Goal: Task Accomplishment & Management: Manage account settings

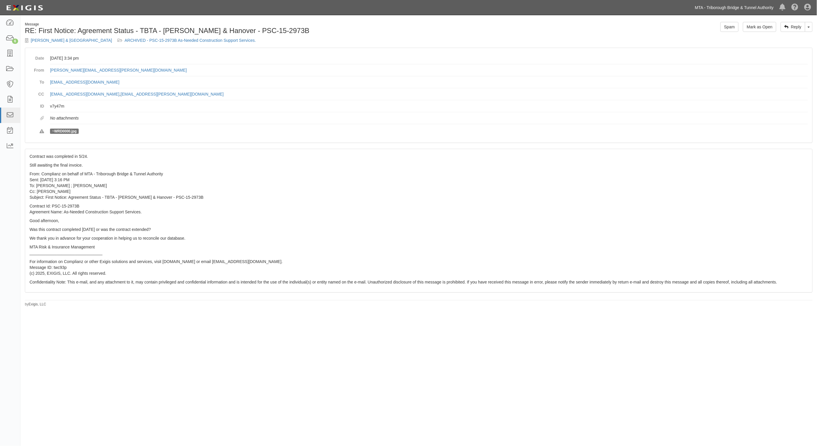
click at [742, 9] on link "MTA - Triborough Bridge & Tunnel Authority" at bounding box center [734, 8] width 85 height 12
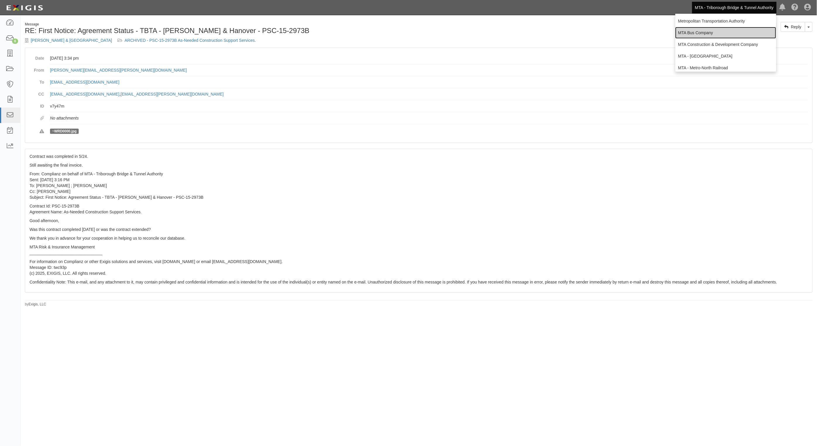
click at [695, 35] on link "MTA Bus Company" at bounding box center [725, 33] width 101 height 12
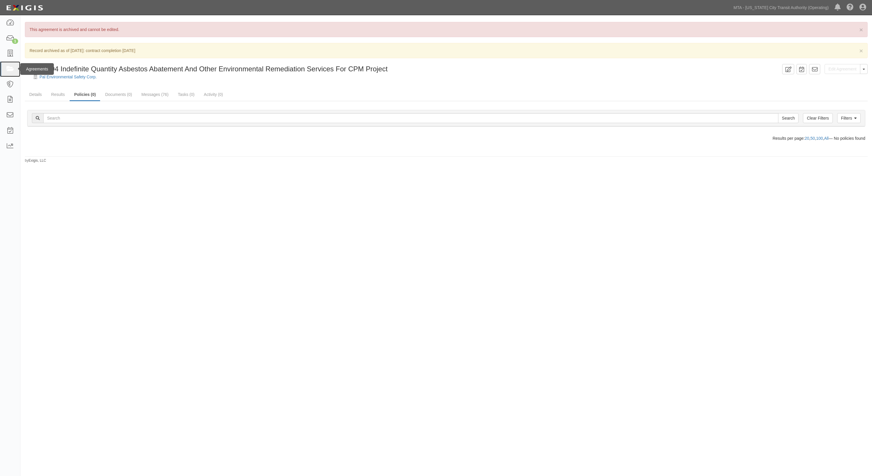
click at [3, 71] on link at bounding box center [10, 69] width 20 height 16
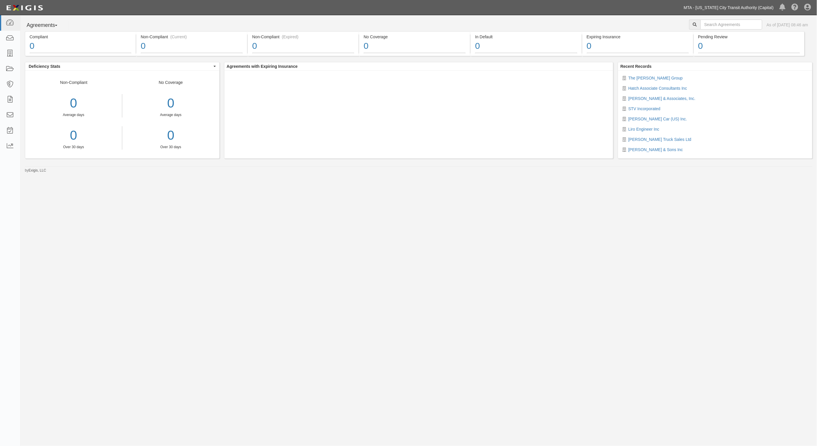
click at [762, 11] on link "MTA - [US_STATE] City Transit Authority (Capital)" at bounding box center [729, 8] width 96 height 12
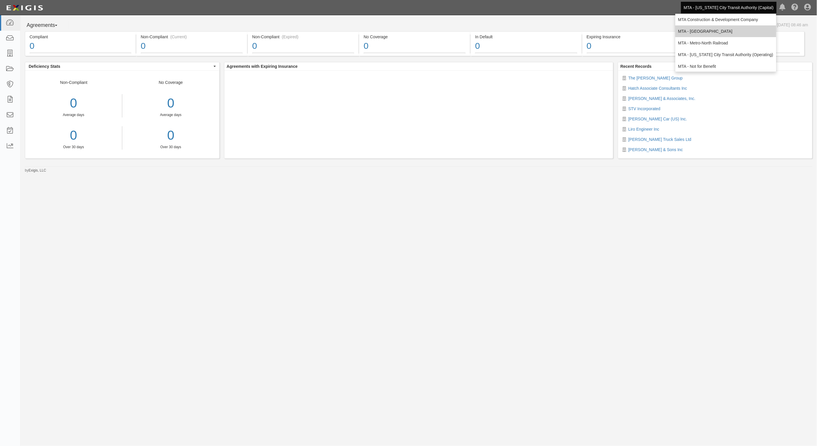
scroll to position [37, 0]
click at [747, 46] on link "MTA - [US_STATE] City Transit Authority (Operating)" at bounding box center [725, 43] width 101 height 12
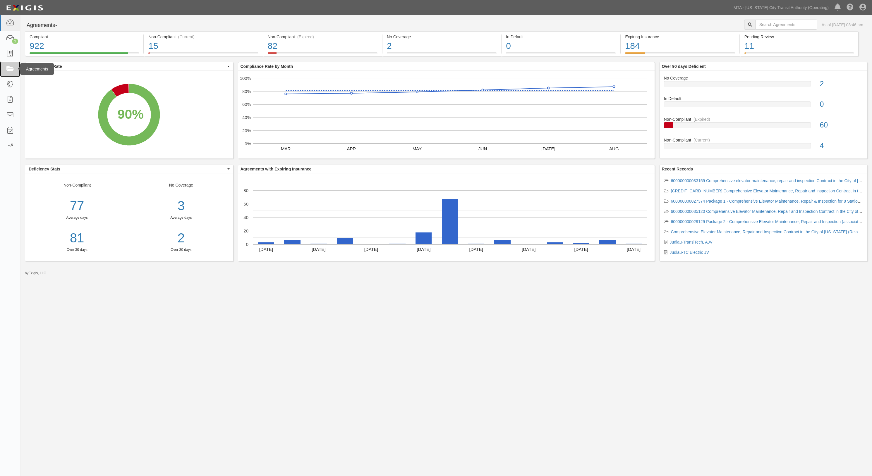
click at [7, 70] on icon at bounding box center [10, 69] width 8 height 7
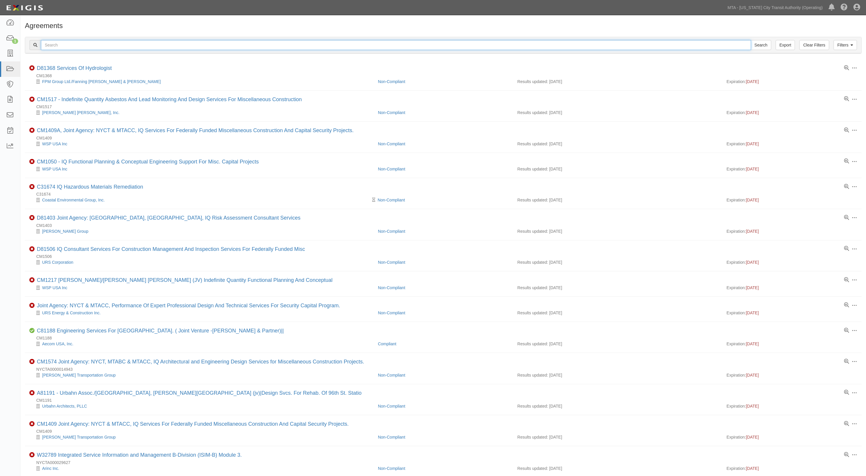
click at [82, 46] on input "text" at bounding box center [396, 45] width 710 height 10
type input "31695"
click at [750, 40] on input "Search" at bounding box center [760, 45] width 20 height 10
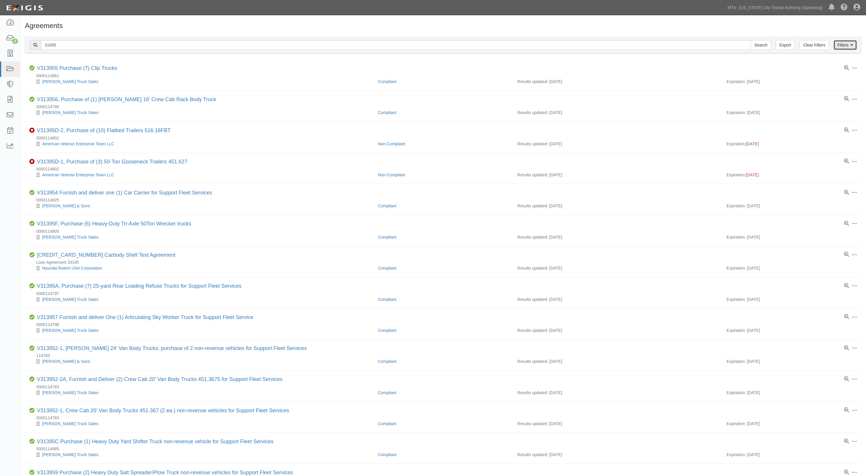
click at [851, 46] on icon at bounding box center [851, 45] width 3 height 4
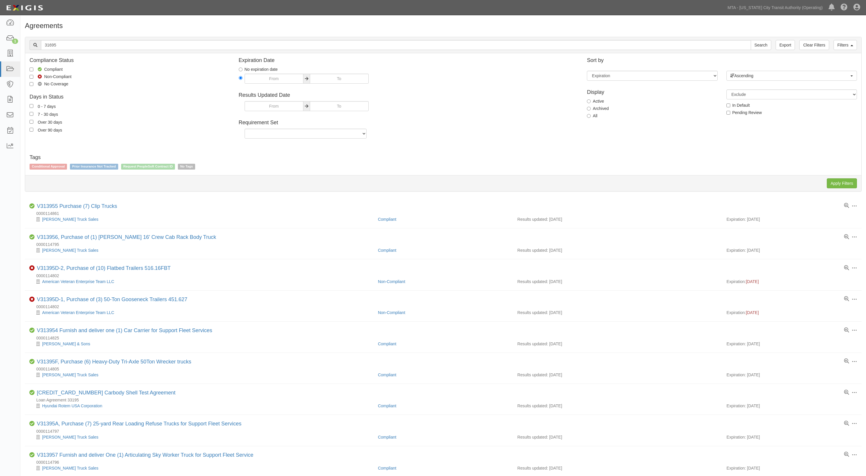
click at [592, 114] on label "All" at bounding box center [592, 116] width 11 height 6
click at [590, 114] on input "All" at bounding box center [589, 116] width 4 height 4
radio input "true"
click at [844, 180] on input "Apply Filters" at bounding box center [841, 183] width 30 height 10
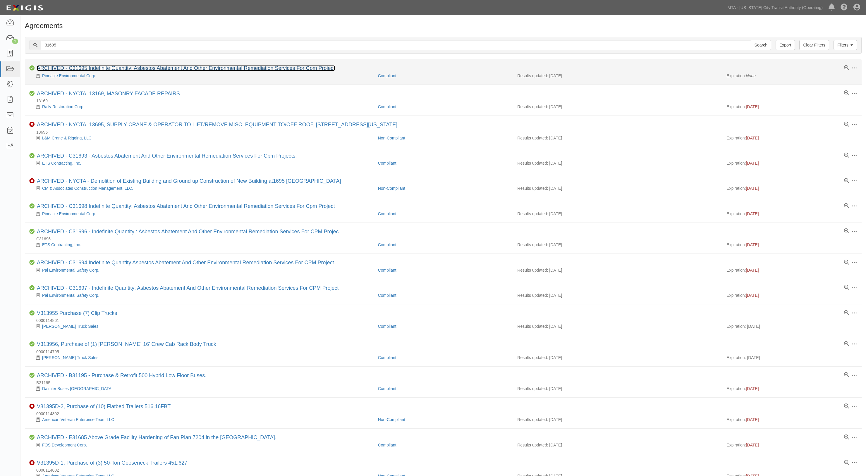
click at [111, 67] on link "ARCHIVED - C31695 Indefinite Quantity: Asbestos Abatement And Other Environment…" at bounding box center [186, 68] width 298 height 6
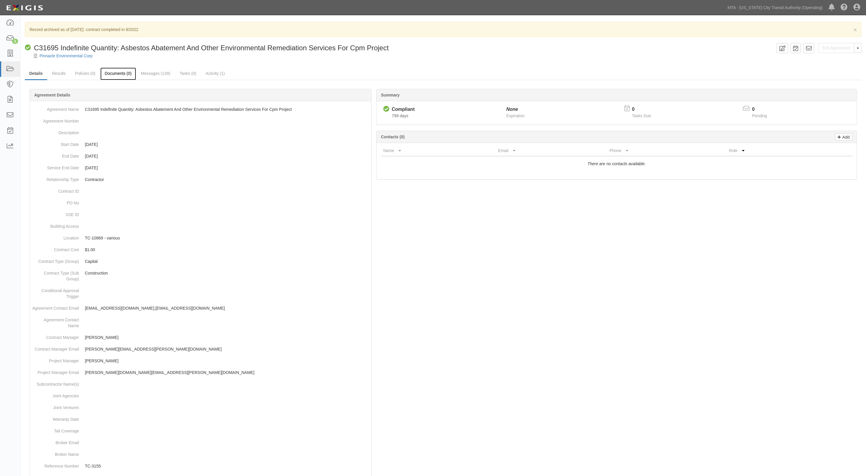
click at [116, 75] on link "Documents (0)" at bounding box center [118, 74] width 36 height 13
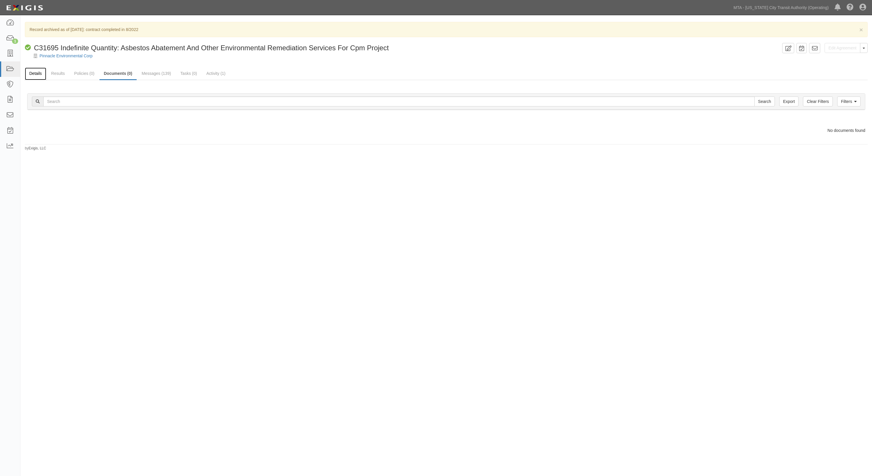
click at [28, 71] on link "Details" at bounding box center [35, 74] width 21 height 13
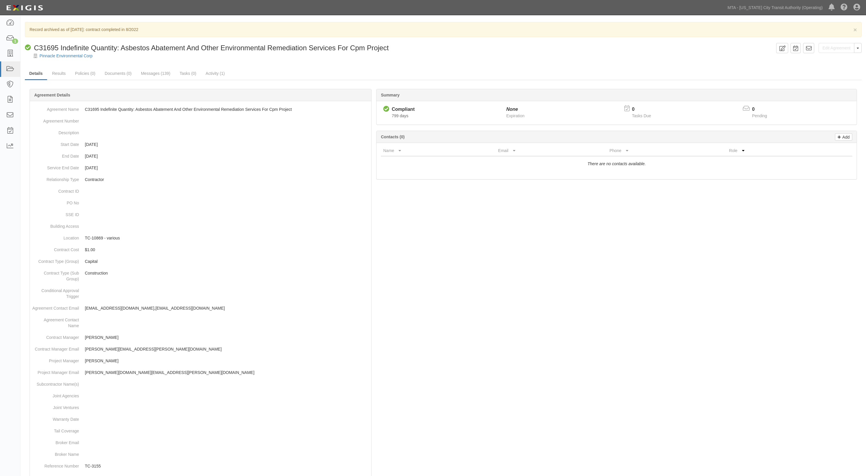
click at [115, 81] on div "Summary Compliant Compliant 799 days None Expiration 0 Tasks Due 0 Pending Add …" at bounding box center [443, 89] width 836 height 18
click at [116, 78] on link "Documents (0)" at bounding box center [118, 74] width 36 height 13
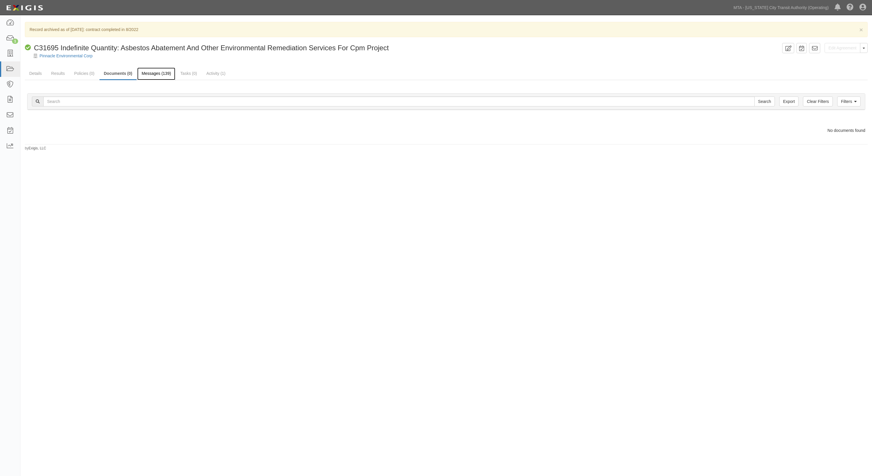
click at [149, 75] on link "Messages (139)" at bounding box center [156, 74] width 38 height 13
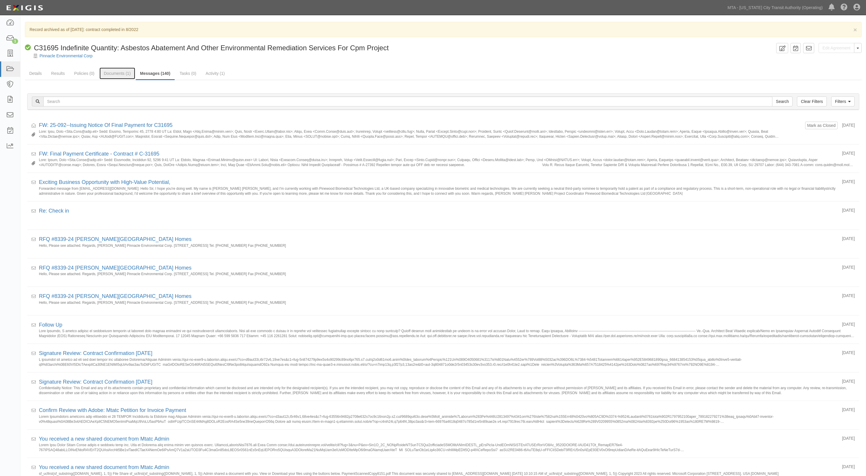
click at [116, 75] on link "Documents (1)" at bounding box center [117, 74] width 36 height 12
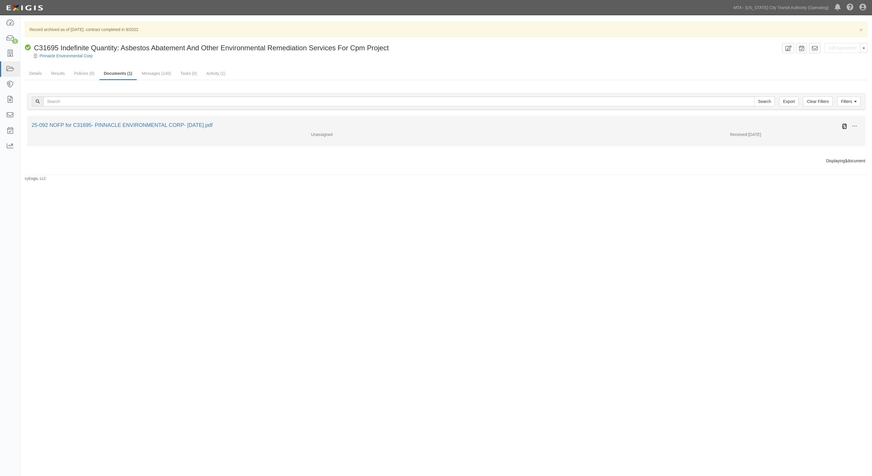
click at [843, 124] on icon at bounding box center [844, 126] width 5 height 5
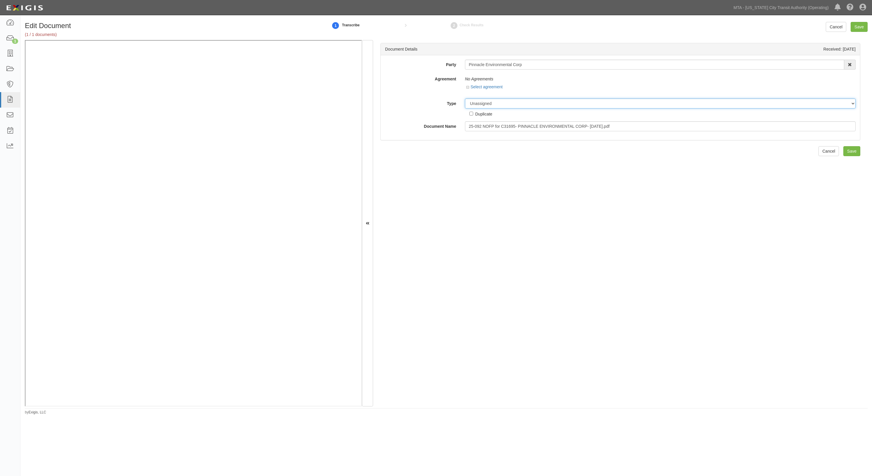
click at [483, 106] on select "Unassigned Binder Cancellation Notice Certificate Contract Endorsement Insuranc…" at bounding box center [660, 104] width 390 height 10
select select "OtherDetail"
click at [465, 99] on select "Unassigned Binder Cancellation Notice Certificate Contract Endorsement Insuranc…" at bounding box center [660, 104] width 390 height 10
click at [858, 25] on input "Save" at bounding box center [858, 27] width 17 height 10
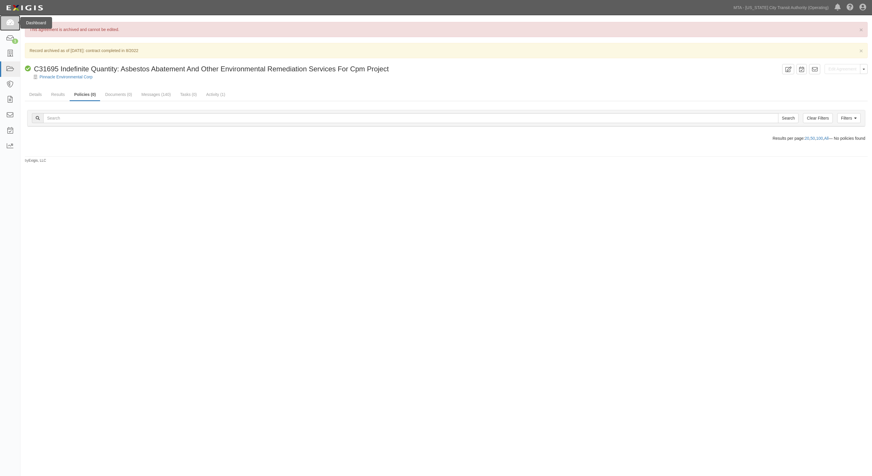
click at [13, 21] on icon at bounding box center [10, 23] width 8 height 7
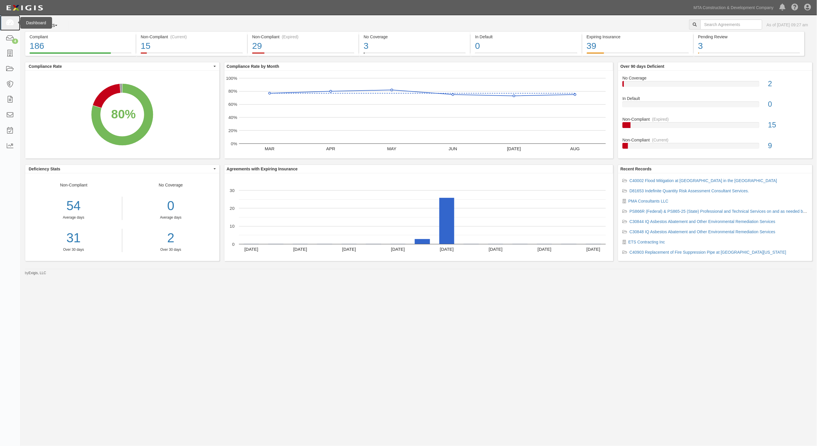
click at [12, 23] on icon at bounding box center [10, 23] width 8 height 7
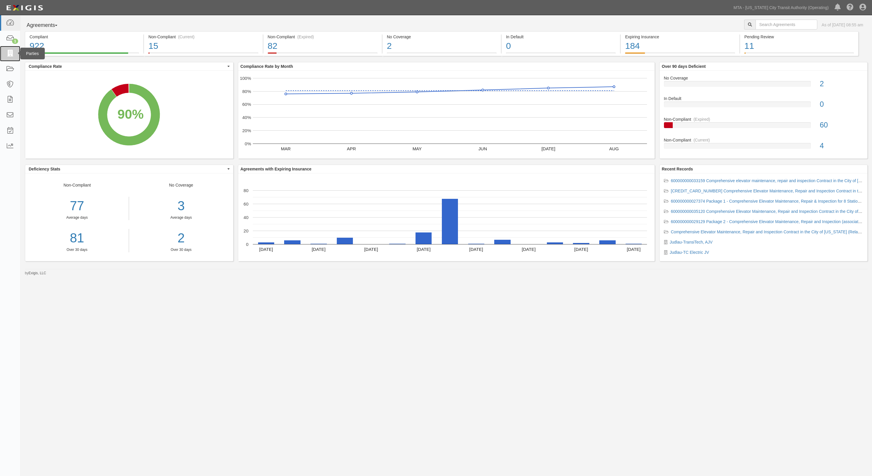
click at [14, 54] on link at bounding box center [10, 54] width 20 height 16
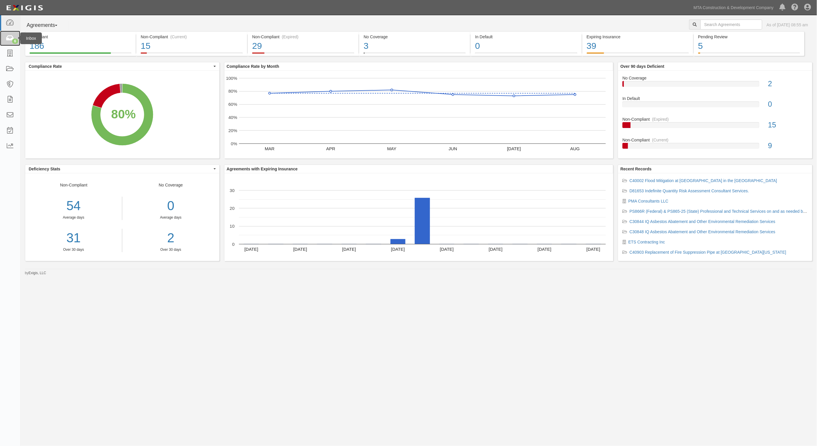
click at [4, 43] on link "6" at bounding box center [10, 39] width 20 height 16
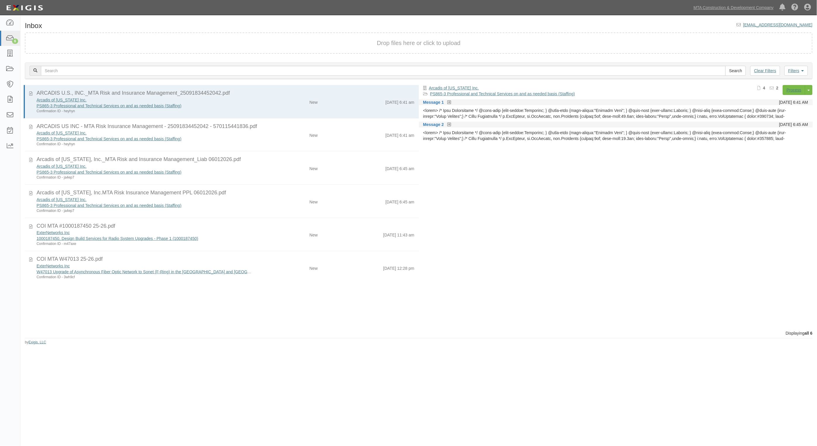
drag, startPoint x: 461, startPoint y: 330, endPoint x: 466, endPoint y: 325, distance: 6.8
click at [461, 330] on div "ARCADIS U.S., INC._MTA Risk and Insurance Management_25091834452042.pdf Arcadis…" at bounding box center [418, 207] width 796 height 245
click at [6, 54] on icon at bounding box center [10, 53] width 8 height 7
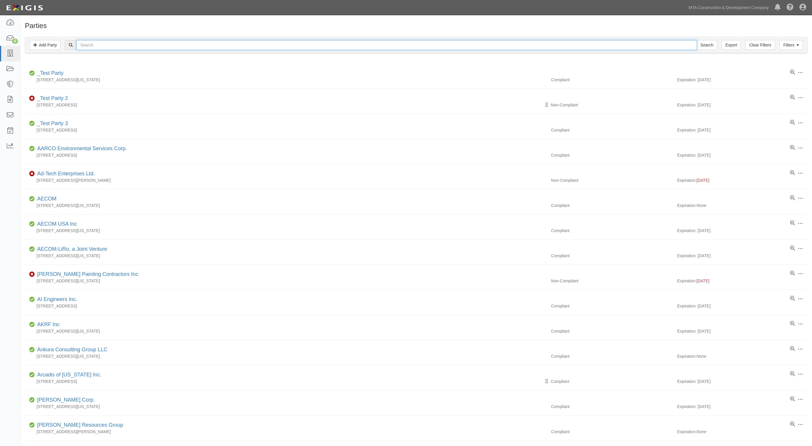
paste input "Fedelis Contracting"
type input "Fedelis Contracting"
click at [703, 45] on input "Search" at bounding box center [706, 45] width 20 height 10
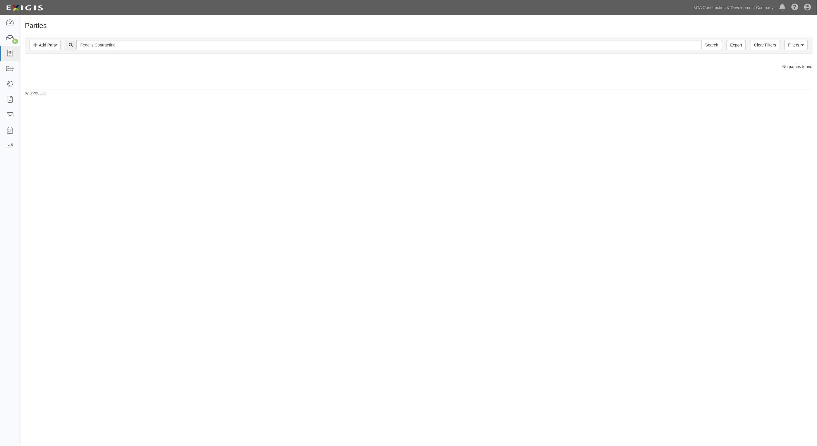
click at [532, 180] on div "Parties Add Party Filters Add Party Clear Filters Export Fedelis Contracting Se…" at bounding box center [408, 219] width 817 height 402
drag, startPoint x: 125, startPoint y: 49, endPoint x: 96, endPoint y: 46, distance: 29.1
click at [96, 46] on input "Fedelis Contracting" at bounding box center [388, 45] width 625 height 10
type input "Fedelis"
click at [702, 40] on input "Search" at bounding box center [712, 45] width 20 height 10
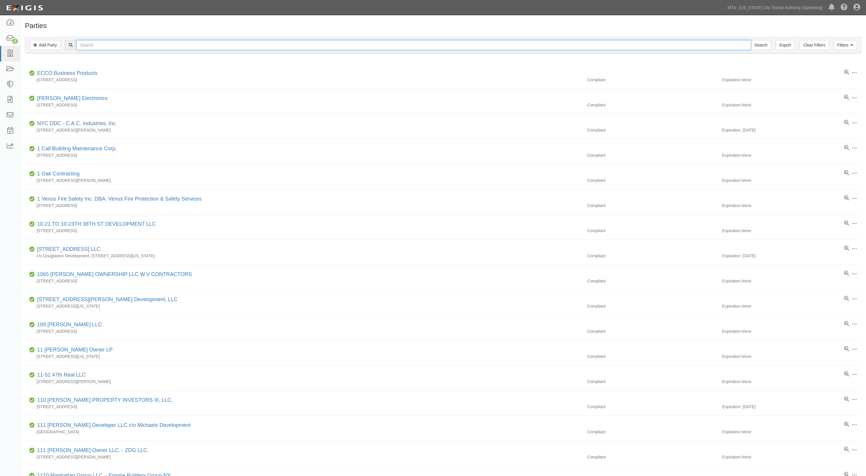
paste input "Fedelis Contracting"
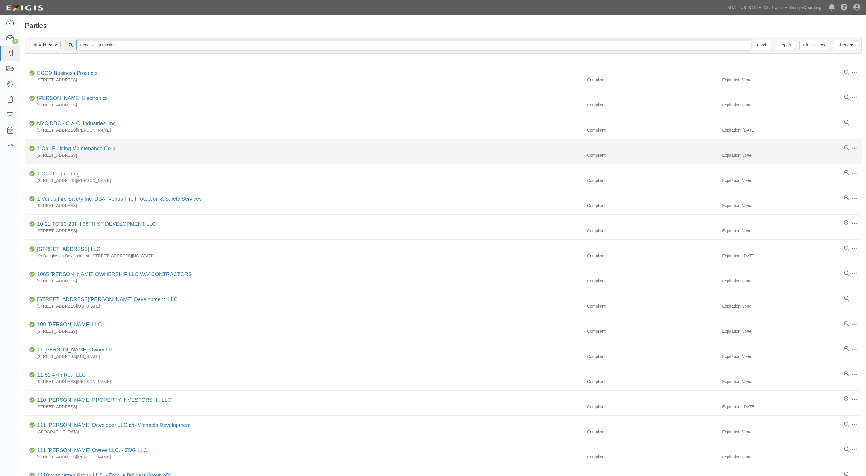
type input "Fedelis Contracting"
click at [750, 40] on input "Search" at bounding box center [760, 45] width 20 height 10
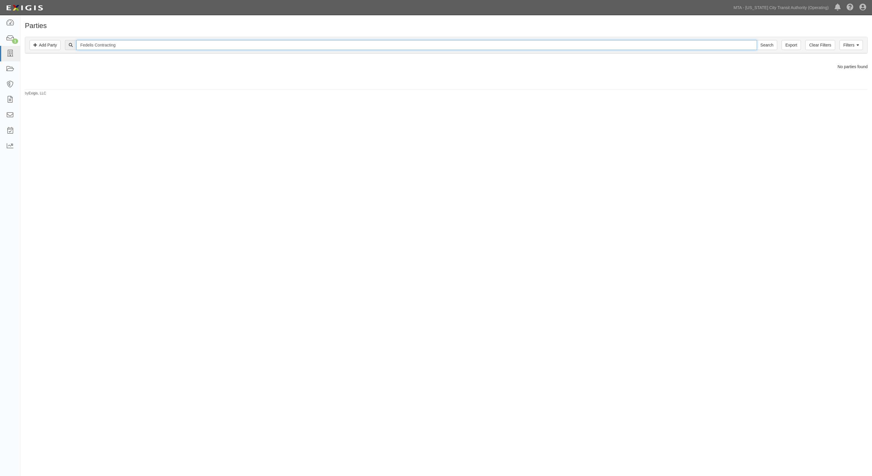
drag, startPoint x: 129, startPoint y: 44, endPoint x: 95, endPoint y: 48, distance: 34.4
click at [95, 48] on input "Fedelis Contracting" at bounding box center [416, 45] width 680 height 10
type input "Fedelis"
click at [756, 40] on input "Search" at bounding box center [766, 45] width 20 height 10
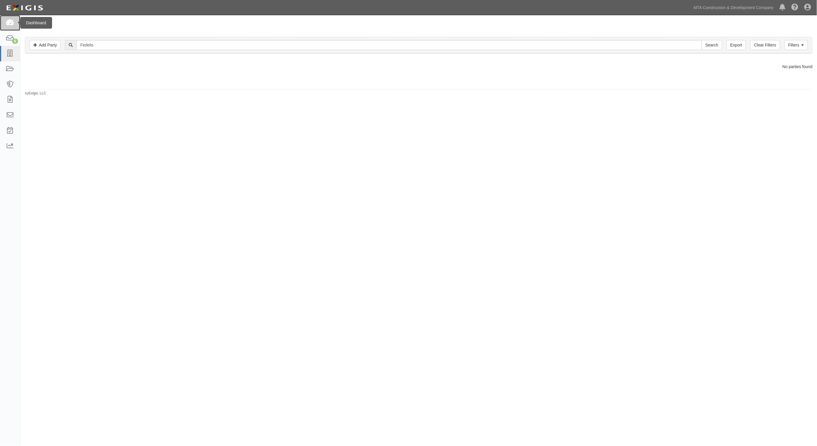
click at [8, 25] on icon at bounding box center [10, 23] width 8 height 7
click at [7, 37] on icon at bounding box center [10, 38] width 8 height 7
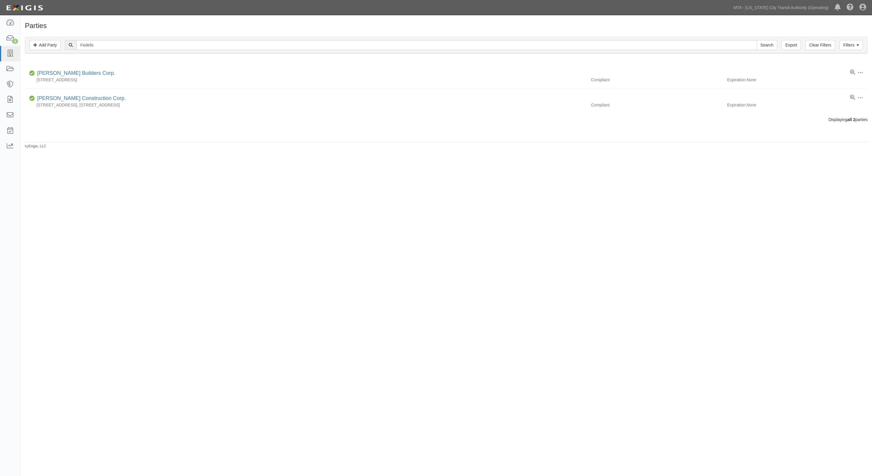
click at [240, 143] on footer "by Exigis, LLC" at bounding box center [446, 143] width 842 height 2
click at [11, 20] on icon at bounding box center [10, 23] width 8 height 7
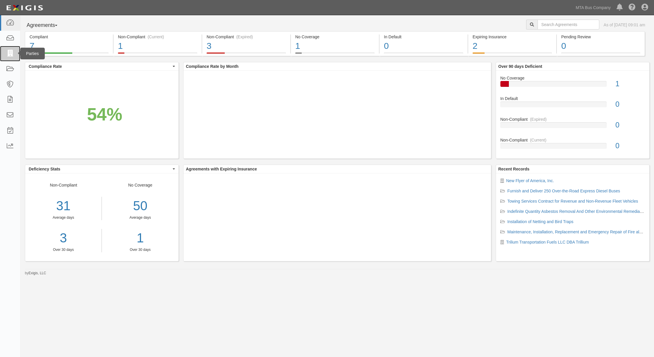
click at [2, 53] on link at bounding box center [10, 54] width 20 height 16
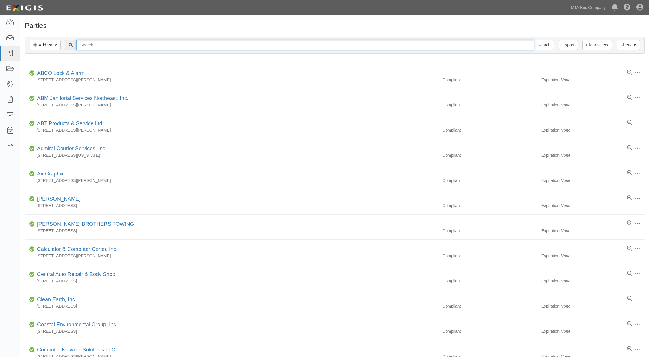
paste input "Fedelis Contracting"
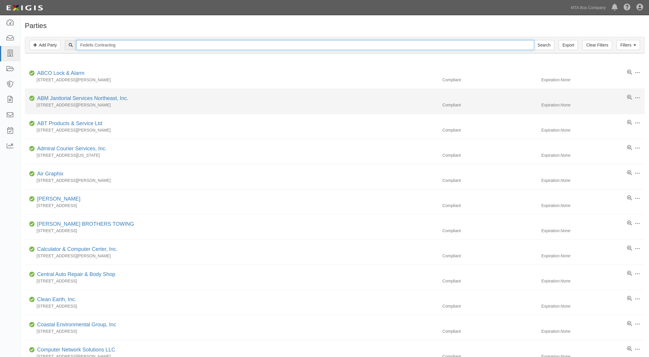
type input "Fedelis Contracting"
click at [534, 40] on input "Search" at bounding box center [544, 45] width 20 height 10
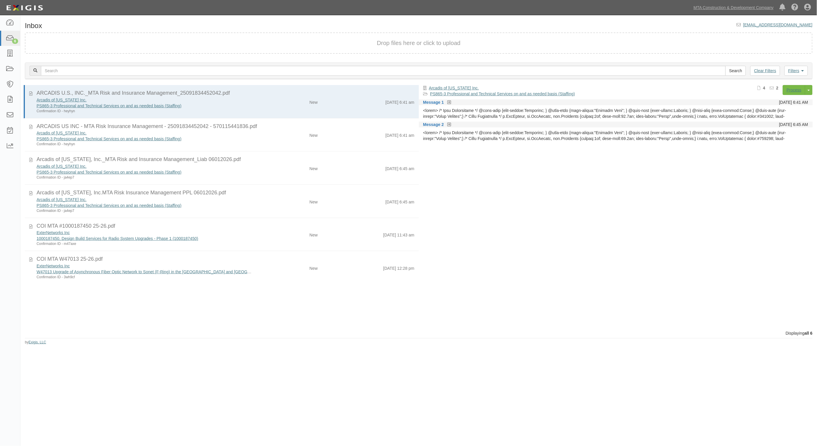
click at [222, 419] on html "Toggle navigation Dashboard 6 Inbox Parties Agreements Coverages Documents Mess…" at bounding box center [408, 209] width 817 height 419
click at [6, 39] on icon at bounding box center [10, 38] width 8 height 7
click at [813, 156] on div "Arcadis of New York Inc. PS865-3 Professional and Technical Services on and as …" at bounding box center [618, 203] width 398 height 237
click at [8, 39] on icon at bounding box center [10, 38] width 8 height 7
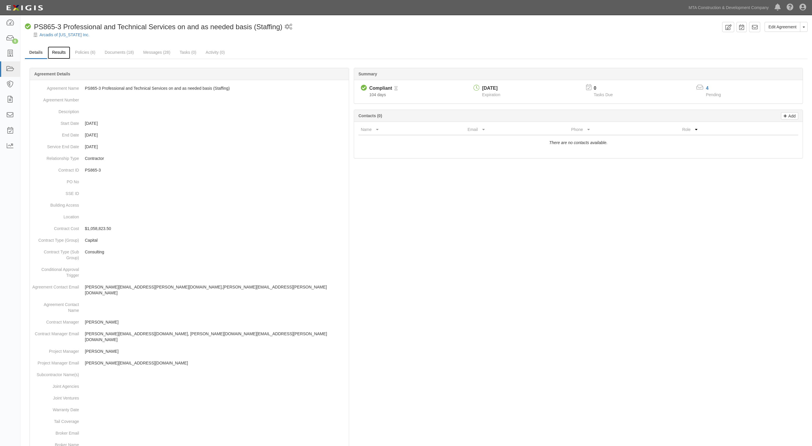
click at [63, 49] on link "Results" at bounding box center [59, 53] width 23 height 13
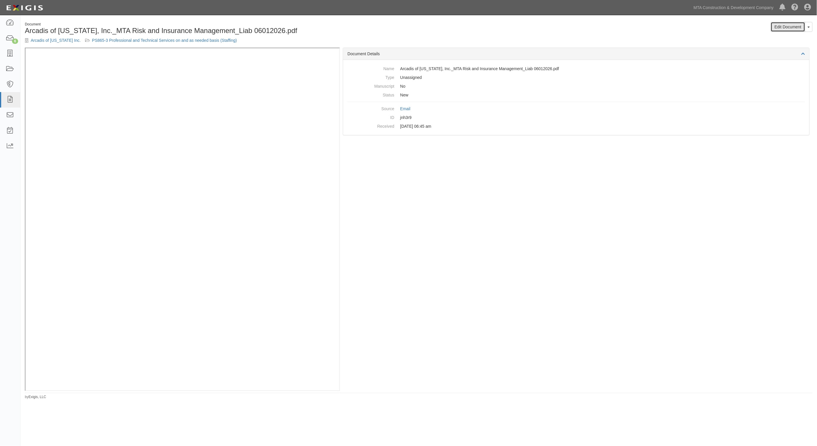
drag, startPoint x: 792, startPoint y: 26, endPoint x: 765, endPoint y: 25, distance: 26.9
click at [791, 26] on link "Edit Document" at bounding box center [788, 27] width 35 height 10
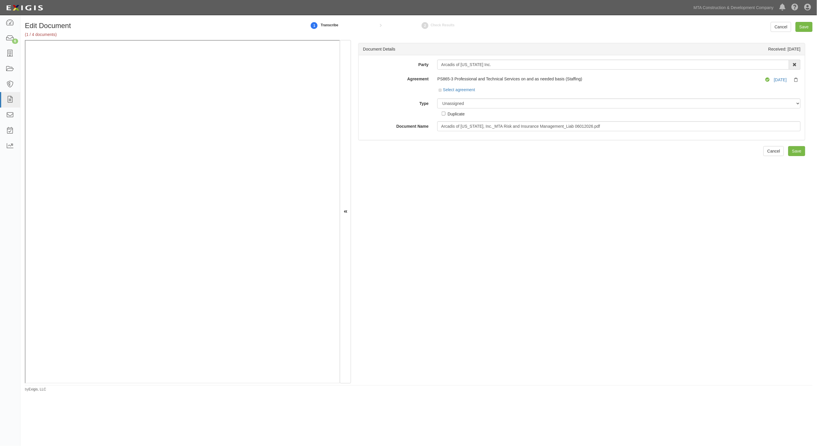
click at [496, 23] on div "1 Transcribe 2 Check Results" at bounding box center [452, 25] width 341 height 13
click at [509, 101] on select "Unassigned Binder Cancellation Notice Certificate Contract Endorsement Insuranc…" at bounding box center [618, 104] width 363 height 10
select select "CertificateDetail"
click at [437, 99] on select "Unassigned Binder Cancellation Notice Certificate Contract Endorsement Insuranc…" at bounding box center [618, 104] width 363 height 10
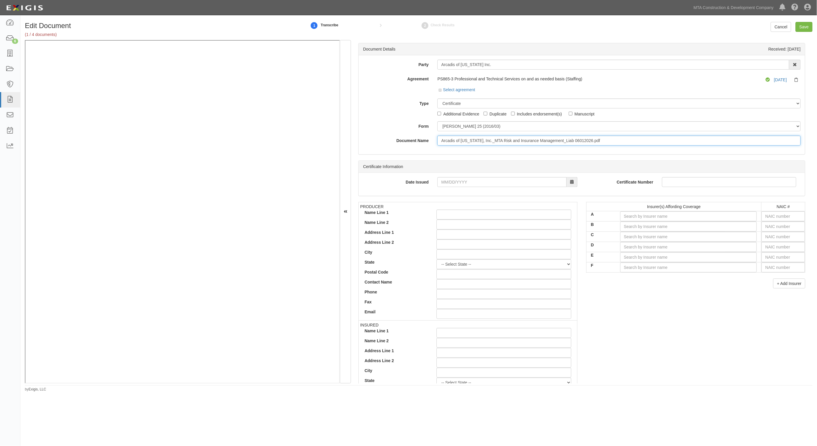
drag, startPoint x: 628, startPoint y: 141, endPoint x: 390, endPoint y: 124, distance: 238.1
click at [390, 124] on div "Party Arcadis of New York Inc. AARCO Environmental Services Corp. Ad-Tech Enter…" at bounding box center [582, 103] width 438 height 86
type input "6.1.26 GL(AIE), AL, UL, WC"
click at [764, 217] on input "text" at bounding box center [783, 216] width 44 height 10
type input "25232"
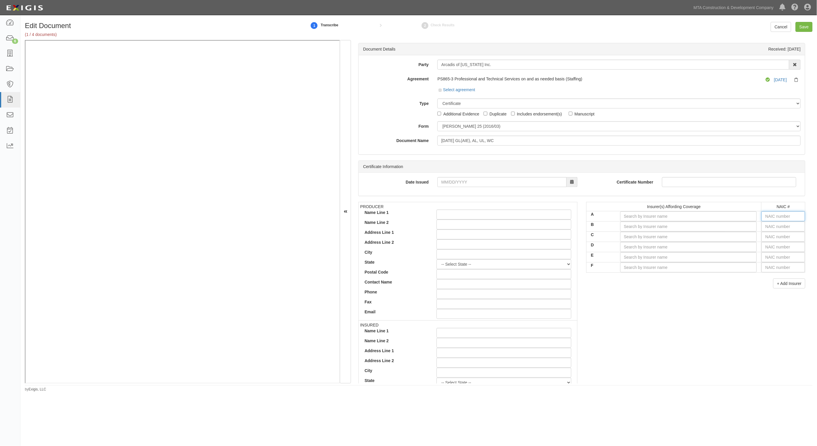
type input "2"
type input "22667"
type input "22"
type input "22330"
type input "223"
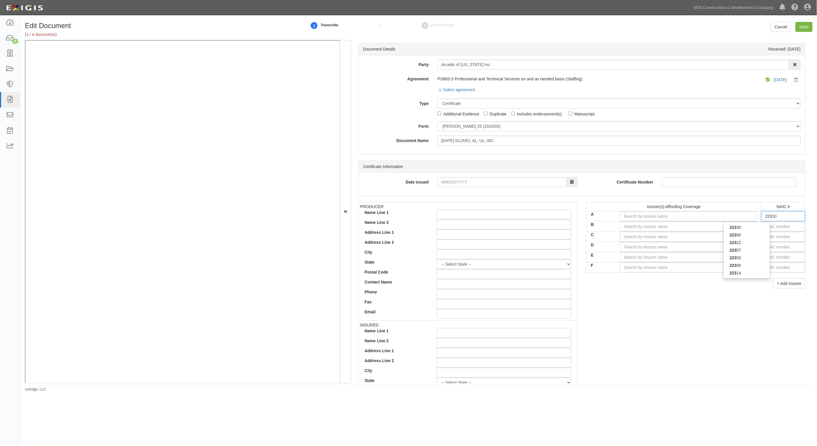
type input "22357"
type input "2235"
type input "22357"
click at [757, 226] on div "22357" at bounding box center [747, 228] width 46 height 8
type input "Hartford Accident and Indemnity Company (A+ XV Rating)"
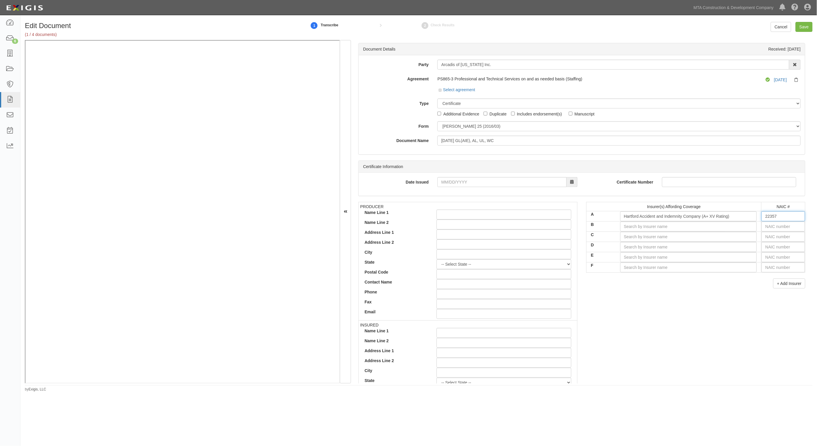
type input "22357"
click at [779, 226] on input "text" at bounding box center [783, 227] width 44 height 10
type input "25232"
type input "2"
type input "29335"
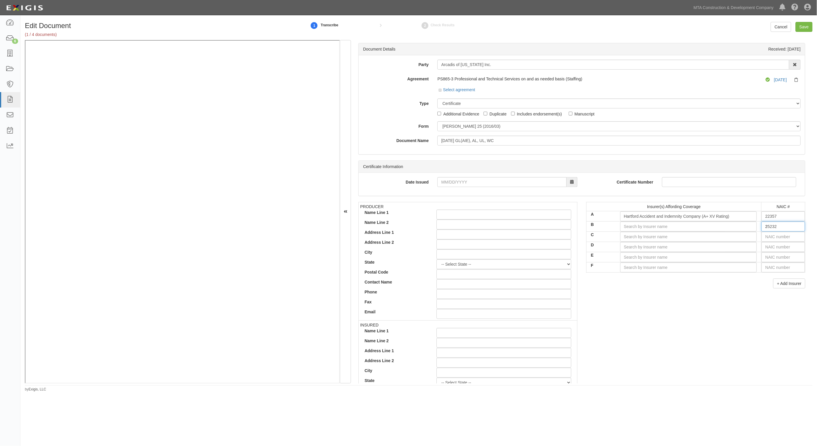
type input "29"
type input "29408"
type input "294"
type input "29459"
type input "2945"
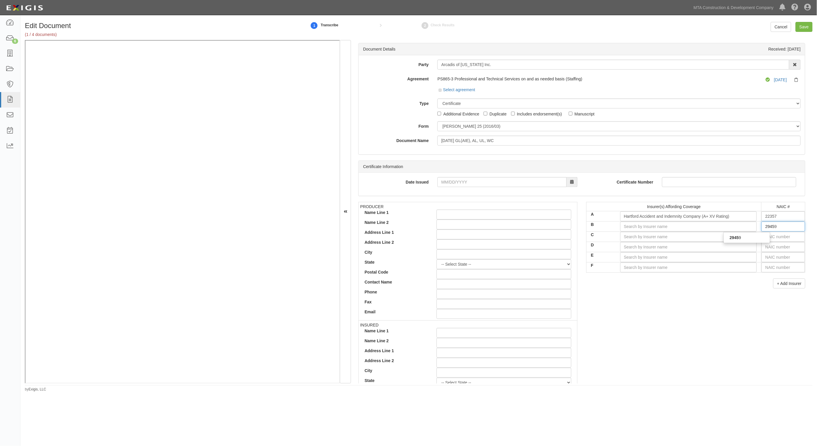
type input "29459"
click at [761, 237] on div "29459" at bounding box center [747, 238] width 46 height 8
type input "Twin City Fire Insurance Company (A+ XV Rating)"
type input "29459"
click at [762, 237] on input "text" at bounding box center [783, 237] width 44 height 10
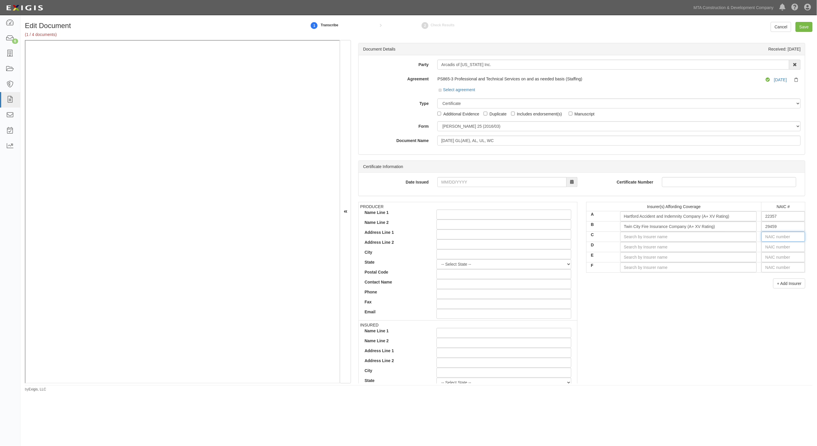
type input "16862"
type input "1"
type input "19984"
type input "19"
type input "19690"
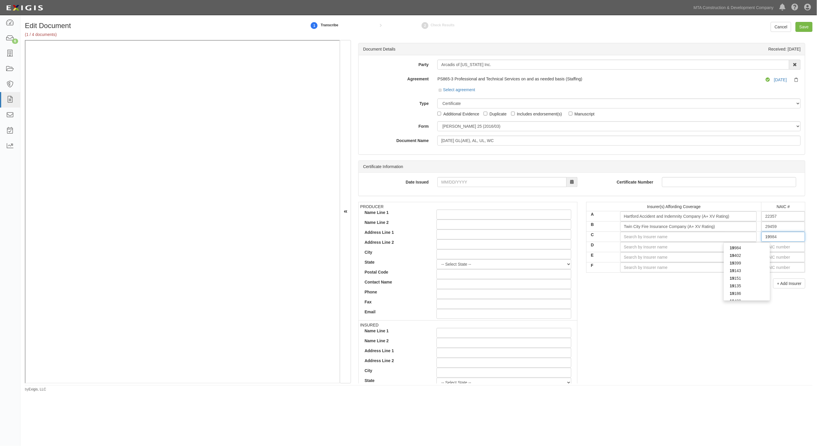
type input "196"
type input "19682"
type input "1968"
type input "19682"
click at [751, 249] on div "19682" at bounding box center [747, 248] width 46 height 8
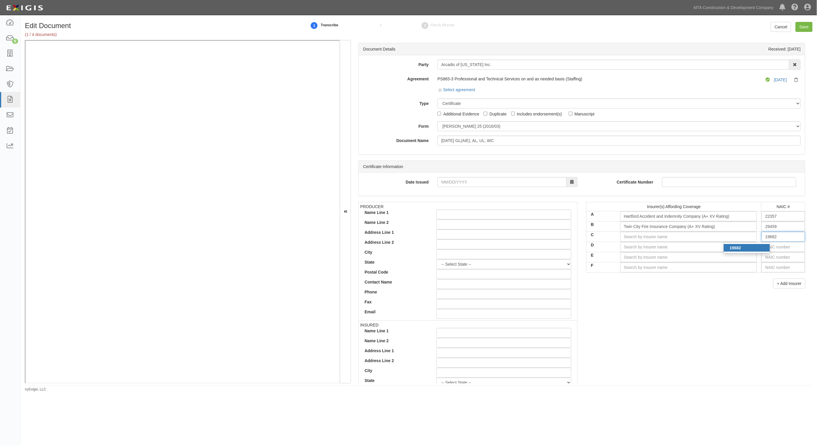
type input "Hartford Fire Insurance Company (A+ XV Rating)"
type input "19682"
click at [773, 247] on input "text" at bounding box center [783, 247] width 44 height 10
type input "36404"
type input "3"
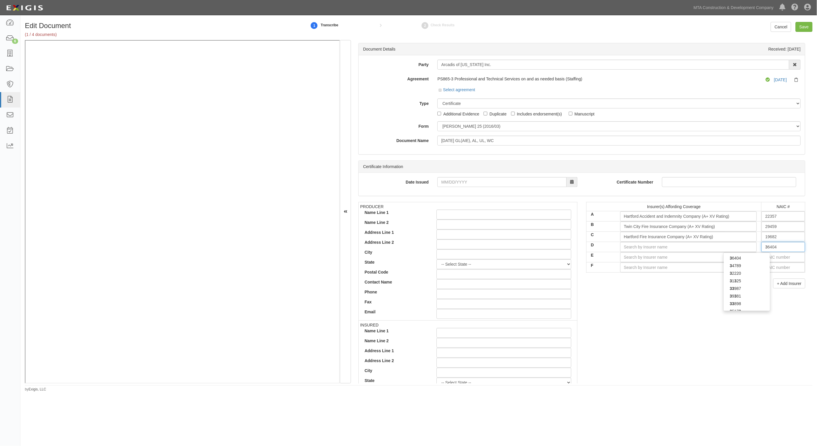
type input "30970"
type input "30"
type input "30104"
type input "3010"
type input "30104"
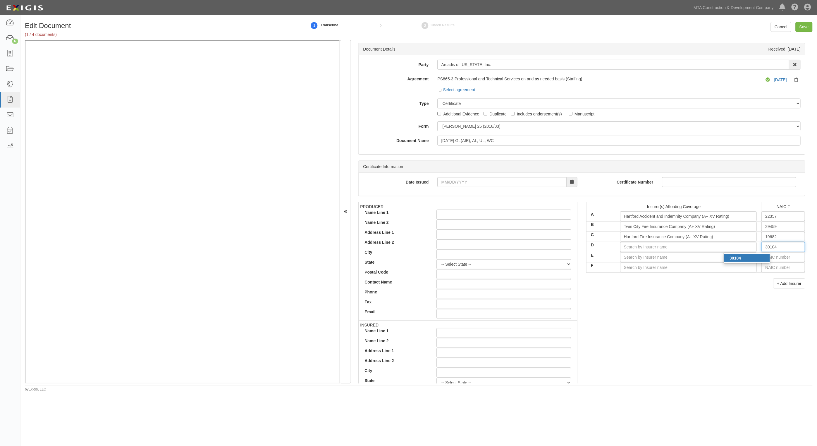
click at [760, 260] on div "30104" at bounding box center [747, 258] width 46 height 8
type input "Hartford Underwriters Insurance Company (A+ XV Rating)"
type input "30104"
click at [762, 259] on input "text" at bounding box center [783, 257] width 44 height 10
type input "16862"
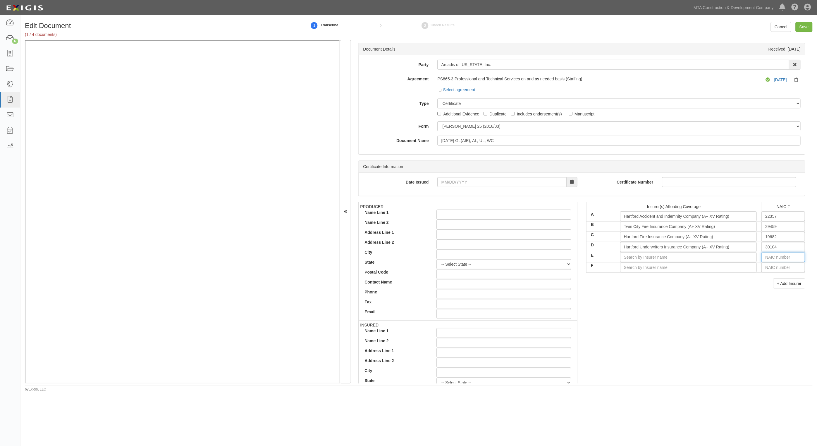
type input "1"
type input "10750"
type input "10"
type input "10690"
type input "106"
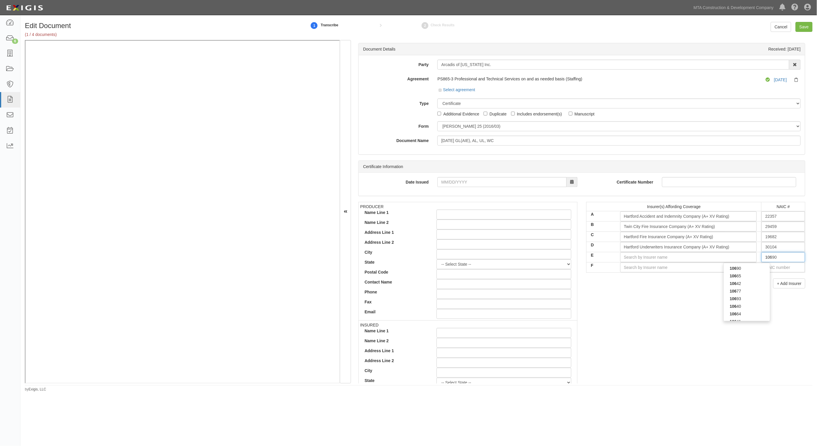
type input "10750"
type input "10"
type input "16862"
type input "1"
type input "25232"
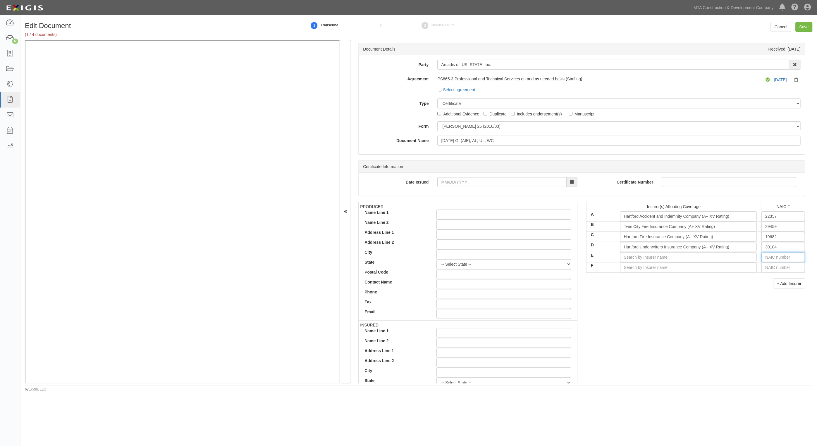
type input "2"
type input "29335"
type input "29"
type input "29408"
type input "294"
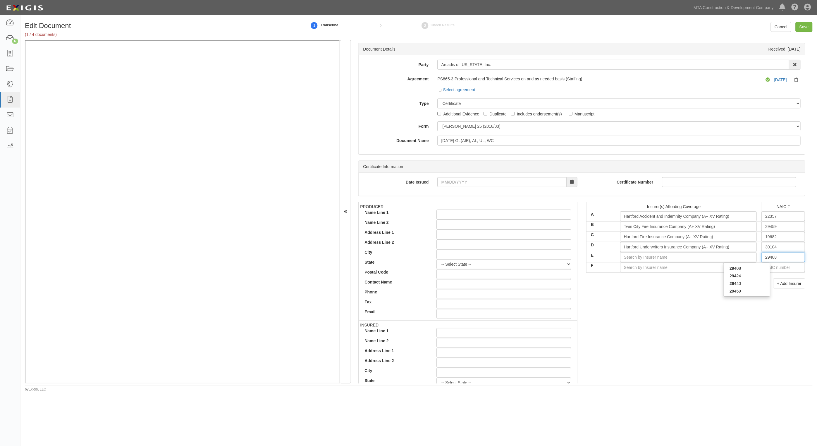
type input "29424"
type input "2942"
type input "29424"
drag, startPoint x: 747, startPoint y: 268, endPoint x: 754, endPoint y: 270, distance: 7.3
click at [748, 269] on div "29424" at bounding box center [747, 269] width 46 height 8
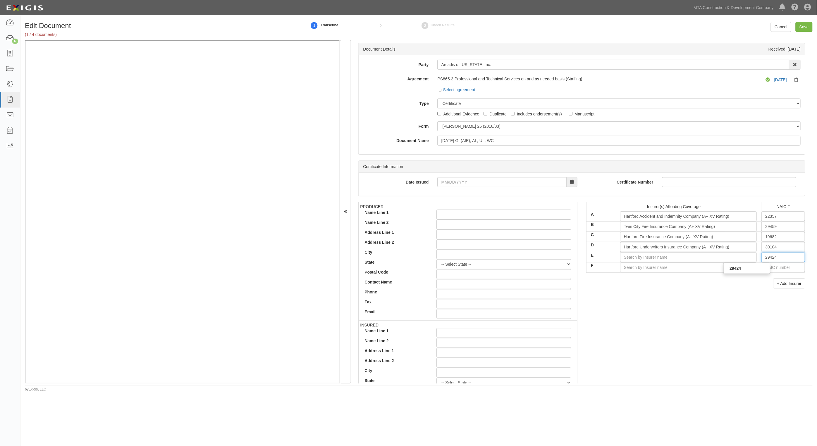
type input "Hartford Casualty Insurance Company (A+ XV Rating)"
type input "29424"
click at [774, 265] on input "text" at bounding box center [783, 268] width 44 height 10
type input "16862"
type input "1"
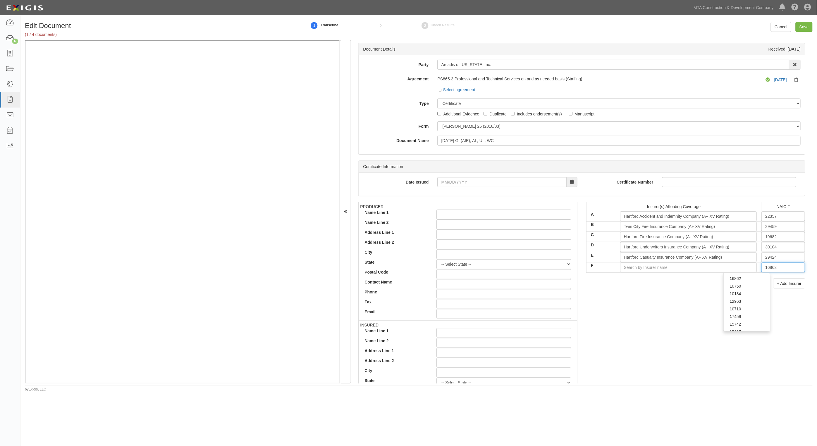
type input "10750"
type input "10"
type input "10690"
type input "106"
type input "10642"
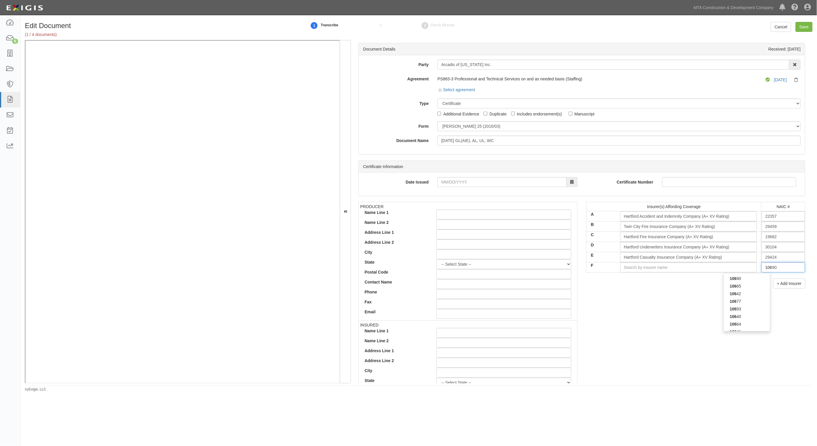
type input "1064"
type input "10641"
click at [744, 280] on div "10641" at bounding box center [747, 279] width 46 height 8
type input "Endurance American Insurance Company (A+ XV Rating)"
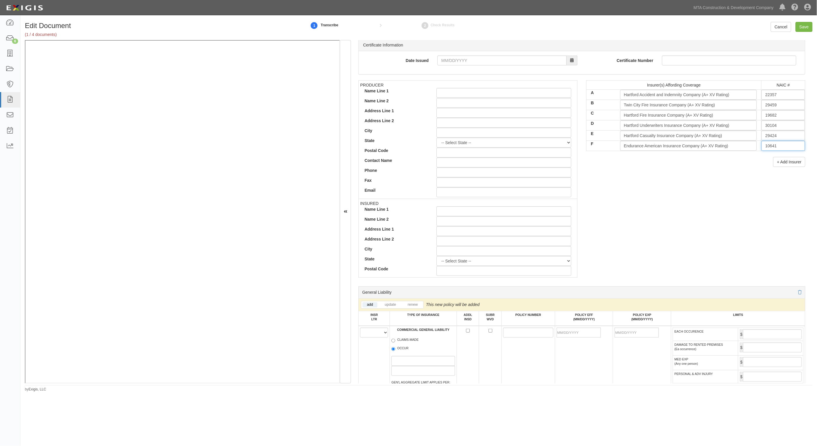
scroll to position [256, 0]
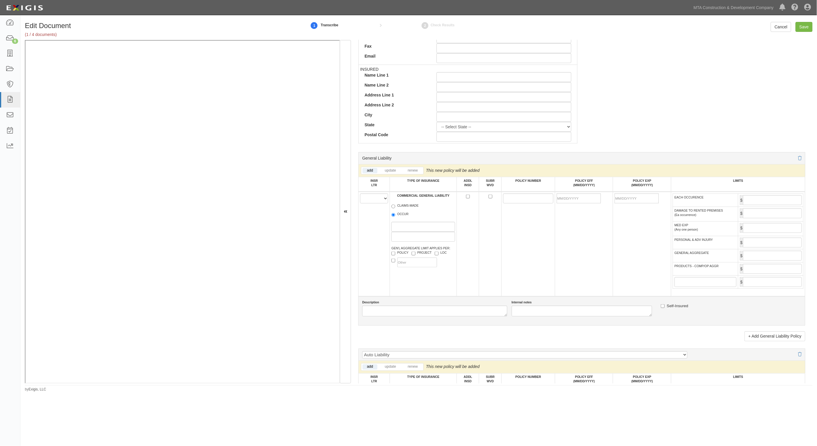
type input "10641"
click at [380, 198] on select "A B C D E F" at bounding box center [374, 199] width 28 height 10
select select "B"
click at [360, 194] on select "A B C D E F" at bounding box center [374, 199] width 28 height 10
click at [399, 213] on label "OCCUR" at bounding box center [399, 215] width 17 height 6
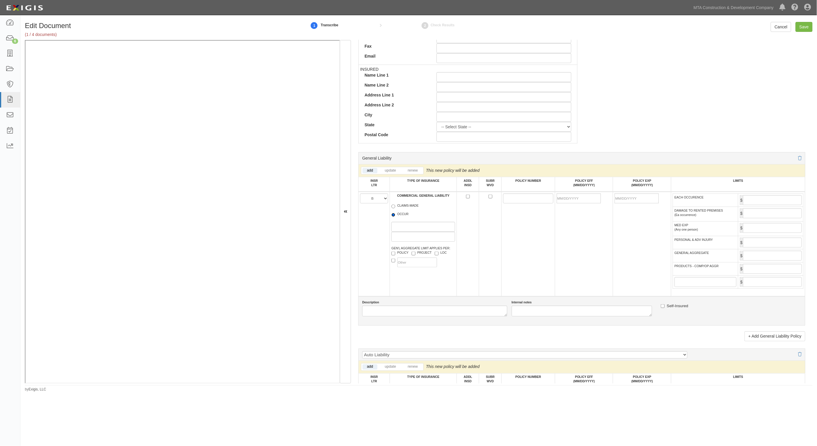
click at [395, 213] on input "OCCUR" at bounding box center [393, 215] width 4 height 4
radio input "true"
click at [531, 200] on input "POLICY NUMBER" at bounding box center [528, 199] width 50 height 10
paste input "20ECSOL5969"
type input "20ECSOL5969"
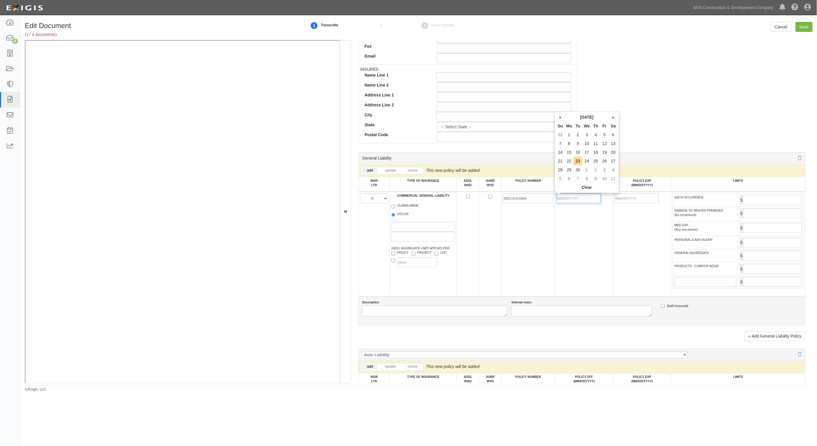
click at [587, 195] on input "POLICY EFF (MM/DD/YYYY)" at bounding box center [579, 199] width 44 height 10
type input "06/01/2025"
type input "06/01/2026"
type input "1,000,000"
click at [747, 260] on input "GENERAL AGGREGATE" at bounding box center [772, 256] width 59 height 10
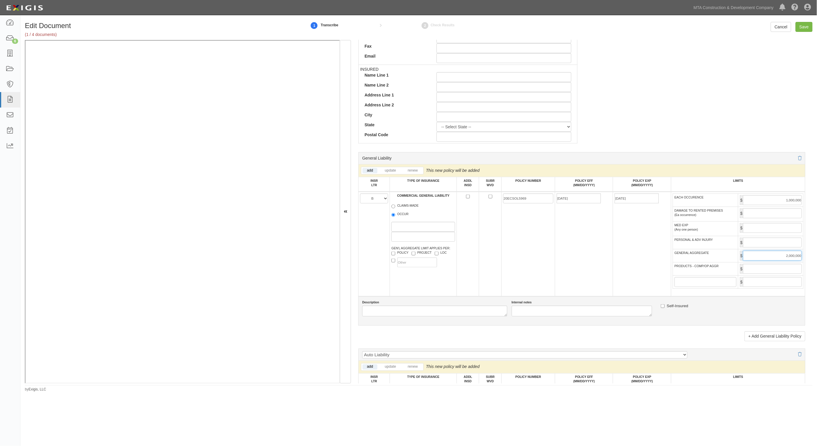
type input "2,000,000"
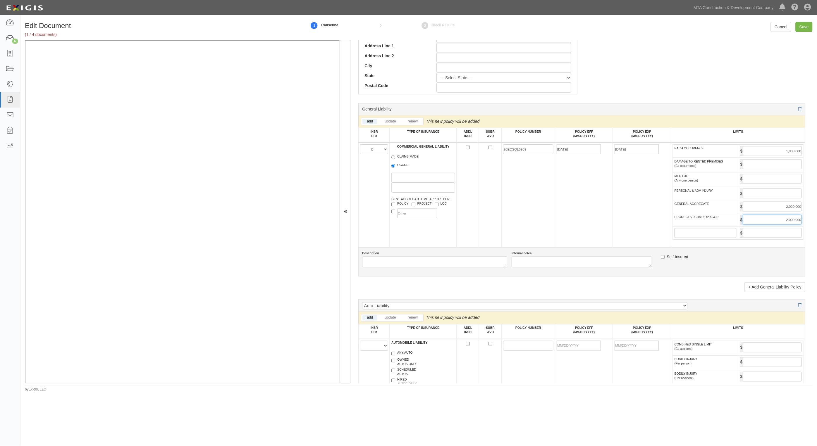
scroll to position [475, 0]
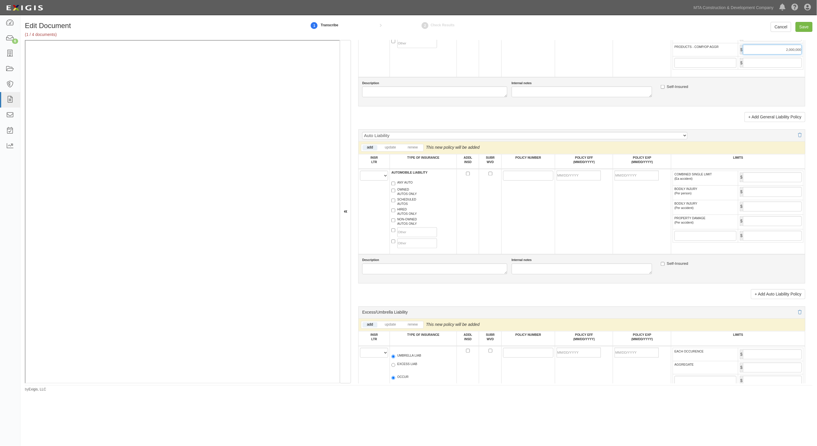
type input "2,000,000"
click at [371, 176] on select "A B C D E F" at bounding box center [374, 176] width 28 height 10
select select "C"
click at [360, 171] on select "A B C D E F" at bounding box center [374, 176] width 28 height 10
click at [399, 183] on label "ANY AUTO" at bounding box center [401, 184] width 21 height 6
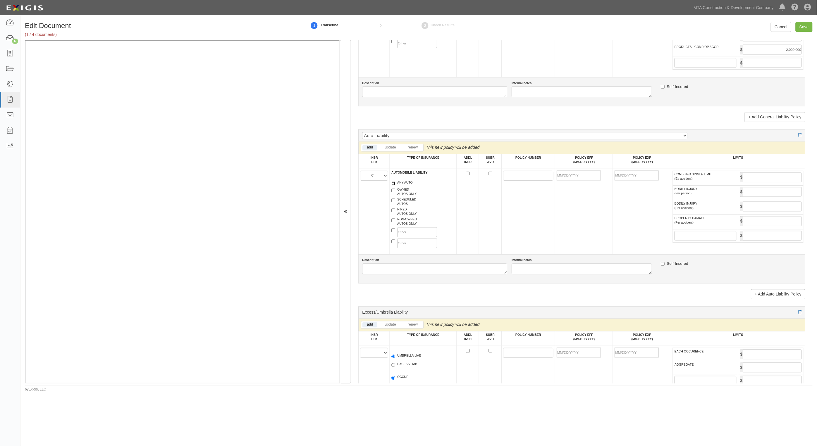
click at [395, 183] on input "ANY AUTO" at bounding box center [393, 184] width 4 height 4
checkbox input "true"
drag, startPoint x: 530, startPoint y: 177, endPoint x: 507, endPoint y: 176, distance: 22.8
click at [529, 177] on input "POLICY NUMBER" at bounding box center [528, 176] width 50 height 10
paste input "20 UEN OL5968"
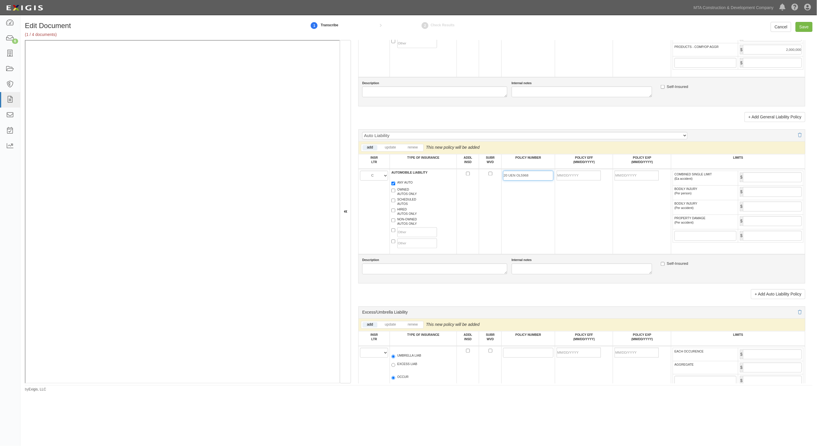
type input "20 UEN OL5968"
click at [576, 176] on input "POLICY EFF (MM/DD/YYYY)" at bounding box center [579, 176] width 44 height 10
type input "06/01/2026"
type input "06/01/2027"
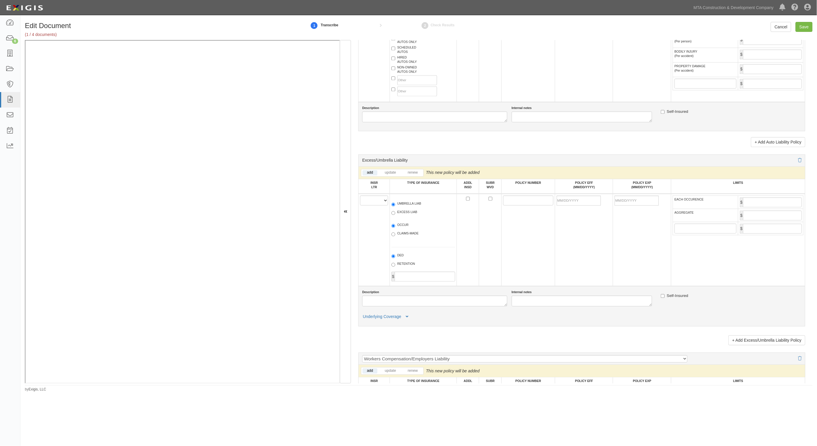
scroll to position [658, 0]
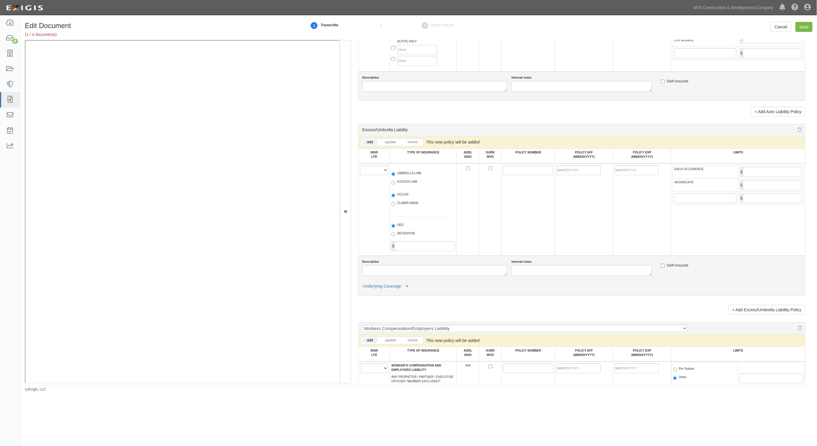
type input "1,000,000"
click at [377, 167] on select "A B C D E F" at bounding box center [374, 170] width 28 height 10
select select "E"
click at [360, 165] on select "A B C D E F" at bounding box center [374, 170] width 28 height 10
click at [410, 176] on label "UMBRELLA LIAB" at bounding box center [406, 174] width 30 height 6
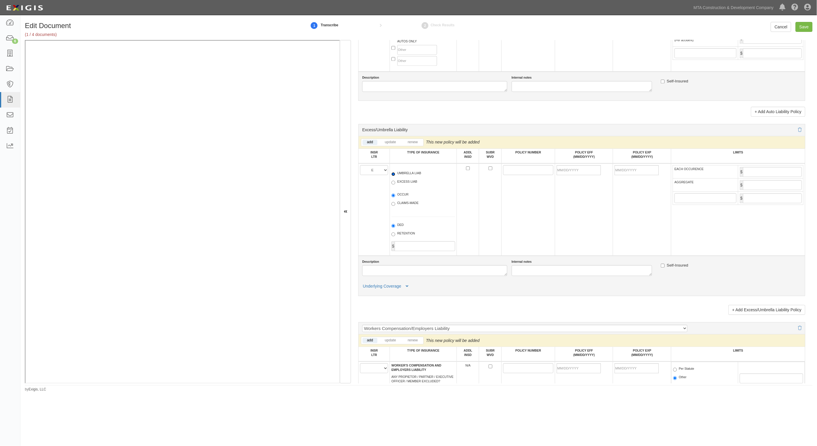
click at [395, 176] on input "UMBRELLA LIAB" at bounding box center [393, 174] width 4 height 4
radio input "true"
drag, startPoint x: 516, startPoint y: 172, endPoint x: 433, endPoint y: 177, distance: 83.2
click at [516, 172] on input "POLICY NUMBER" at bounding box center [528, 170] width 50 height 10
paste input "20XHUOL5972"
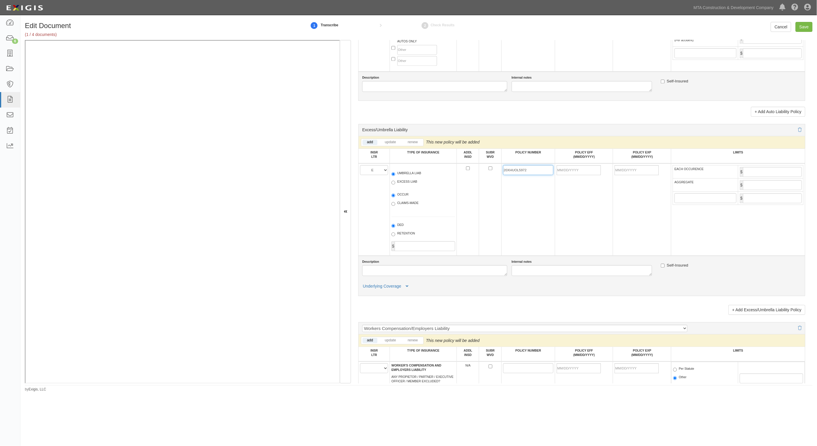
type input "20XHUOL5972"
click at [578, 169] on input "POLICY EFF (MM/DD/YYYY)" at bounding box center [579, 170] width 44 height 10
type input "06/01/2026"
type input "06/01/2027"
drag, startPoint x: 578, startPoint y: 170, endPoint x: 570, endPoint y: 169, distance: 8.2
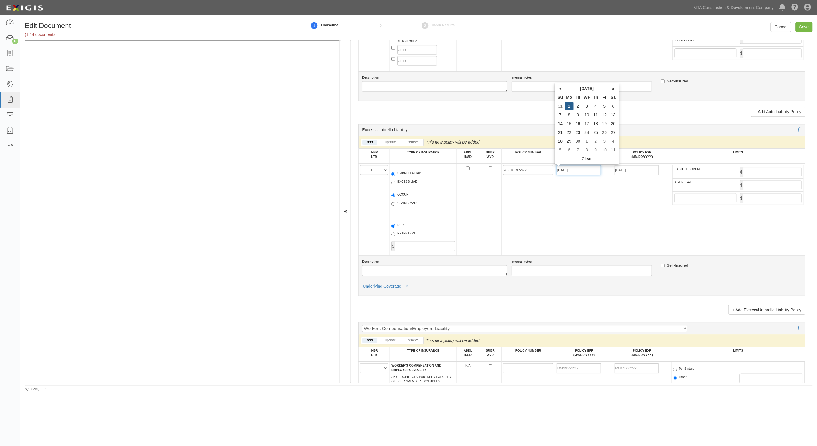
click at [570, 169] on input "06/01/2026" at bounding box center [579, 170] width 44 height 10
type input "06/01/2025"
type input "06/01/2026"
type input "2,000,000"
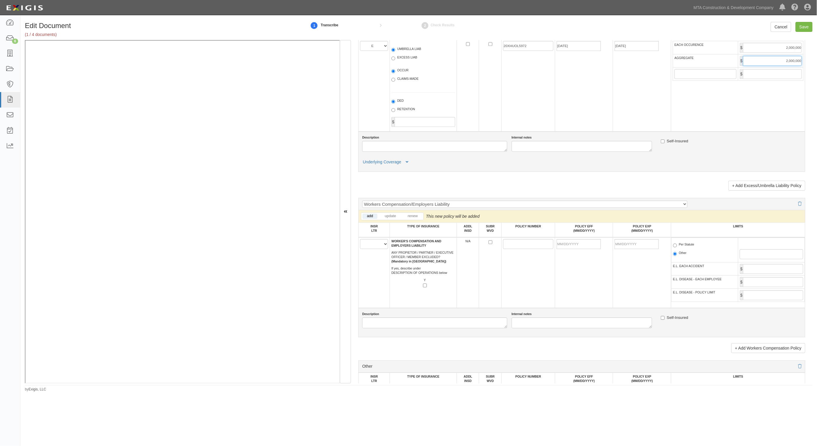
scroll to position [841, 0]
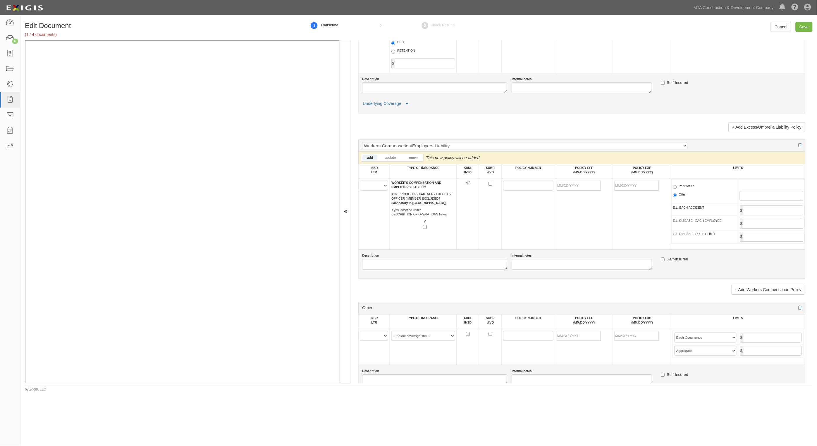
type input "2,000,000"
click at [375, 187] on select "A B C D E F" at bounding box center [374, 186] width 28 height 10
select select "A"
click at [360, 181] on select "A B C D E F" at bounding box center [374, 186] width 28 height 10
drag, startPoint x: 505, startPoint y: 186, endPoint x: 486, endPoint y: 187, distance: 19.6
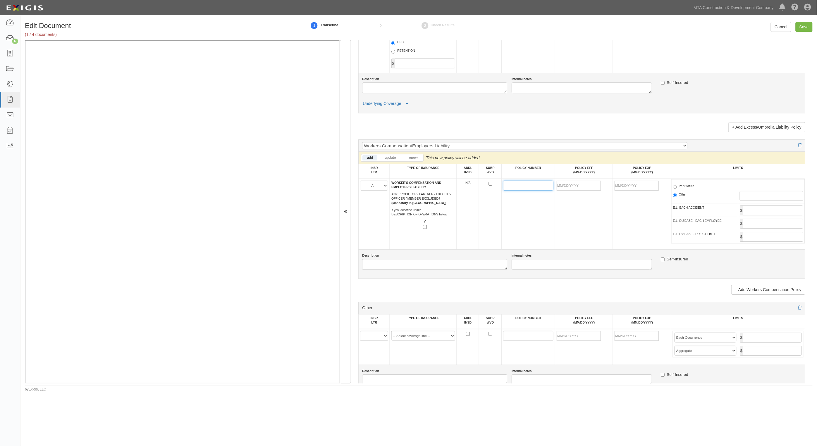
click at [505, 186] on input "POLICY NUMBER" at bounding box center [528, 186] width 50 height 10
paste input "20WNOL5971"
type input "20WNOL5971"
click at [580, 191] on td at bounding box center [584, 214] width 58 height 71
click at [679, 186] on label "Per Statute" at bounding box center [683, 187] width 21 height 6
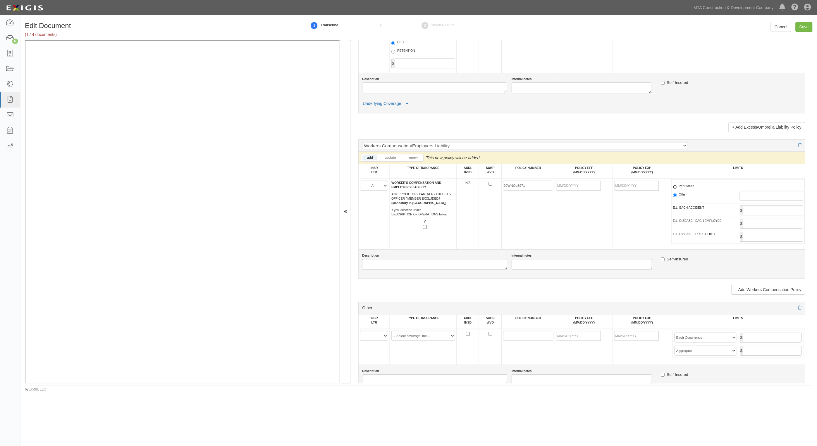
click at [677, 186] on input "Per Statute" at bounding box center [675, 187] width 4 height 4
radio input "true"
click at [803, 27] on input "Save" at bounding box center [803, 27] width 17 height 10
click at [577, 187] on input "POLICY EFF (MM/DD/YYYY)" at bounding box center [579, 186] width 44 height 10
type input "06/01/2025"
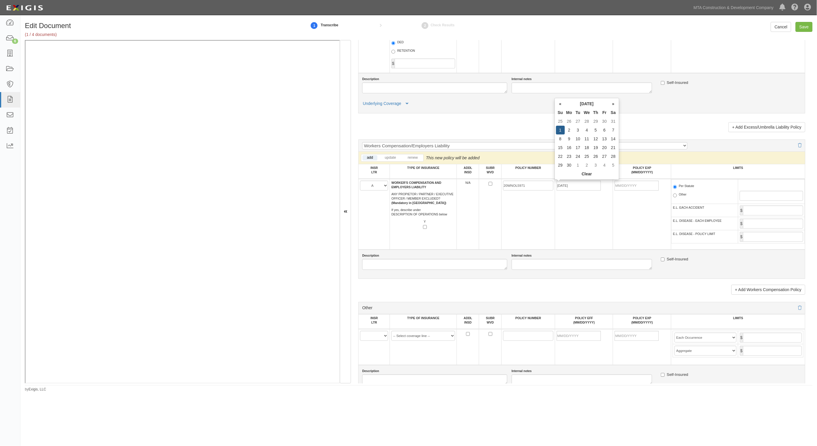
type input "06/01/2026"
click at [683, 186] on label "Per Statute" at bounding box center [683, 187] width 21 height 6
click at [677, 186] on input "Per Statute" at bounding box center [675, 187] width 4 height 4
click at [808, 28] on input "Save" at bounding box center [803, 27] width 17 height 10
type input "1000000"
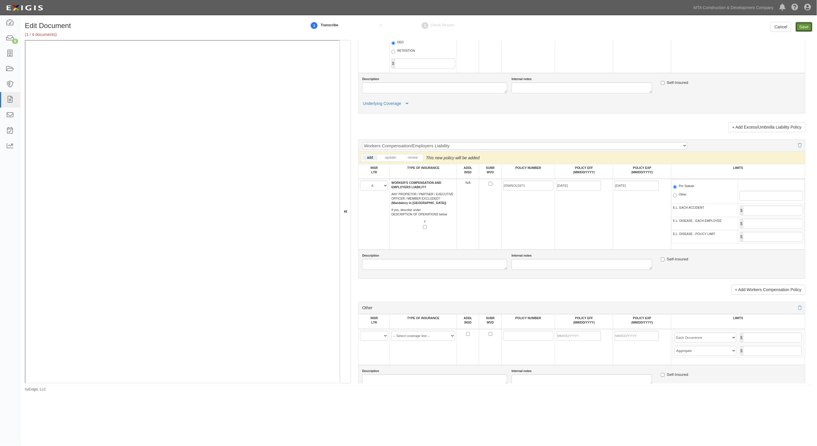
type input "2000000"
type input "1000000"
type input "2000000"
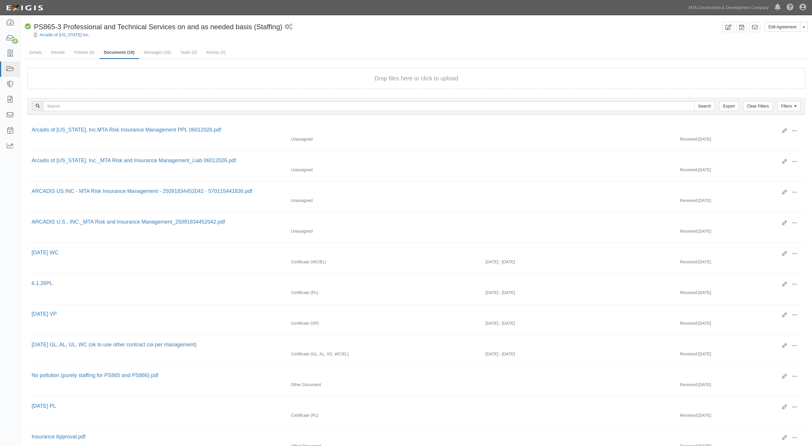
drag, startPoint x: 7, startPoint y: 239, endPoint x: 9, endPoint y: 230, distance: 9.2
click at [8, 237] on div "Dashboard 6 Inbox Parties Agreements Coverages Documents Messages Tasks Reports" at bounding box center [10, 230] width 20 height 431
click at [8, 66] on icon at bounding box center [10, 69] width 8 height 7
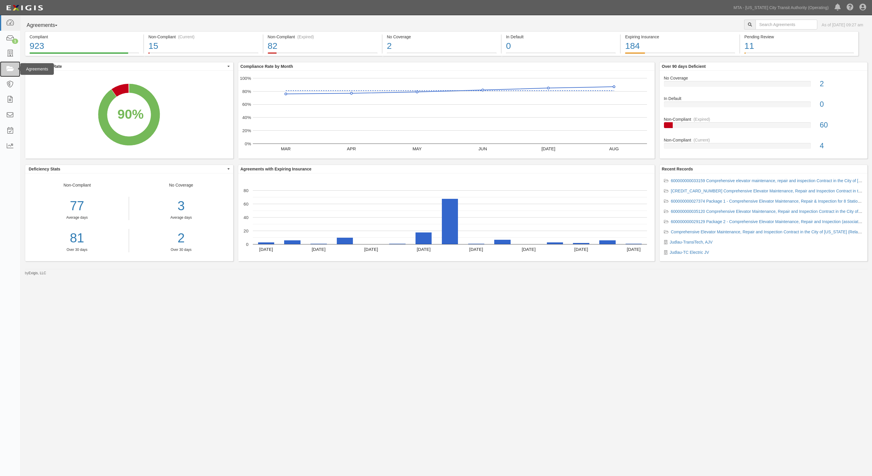
click at [4, 71] on link at bounding box center [10, 69] width 20 height 16
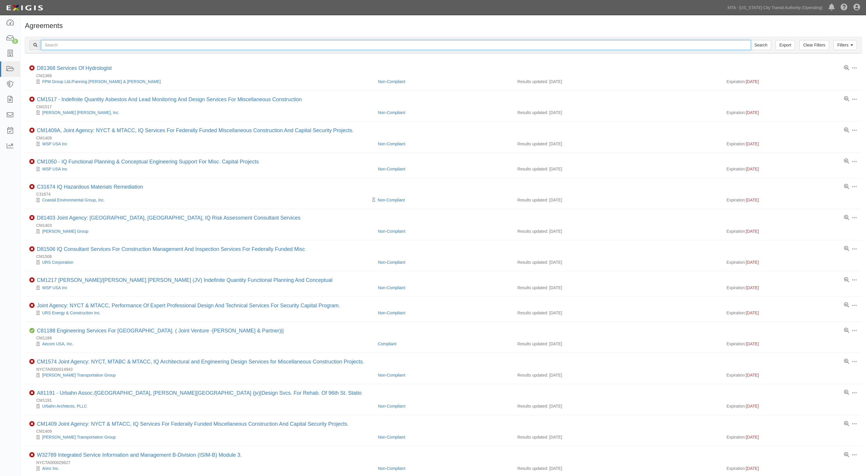
drag, startPoint x: 0, startPoint y: 0, endPoint x: 83, endPoint y: 41, distance: 92.7
click at [83, 41] on input "text" at bounding box center [396, 45] width 710 height 10
type input "36343"
click at [750, 40] on input "Search" at bounding box center [760, 45] width 20 height 10
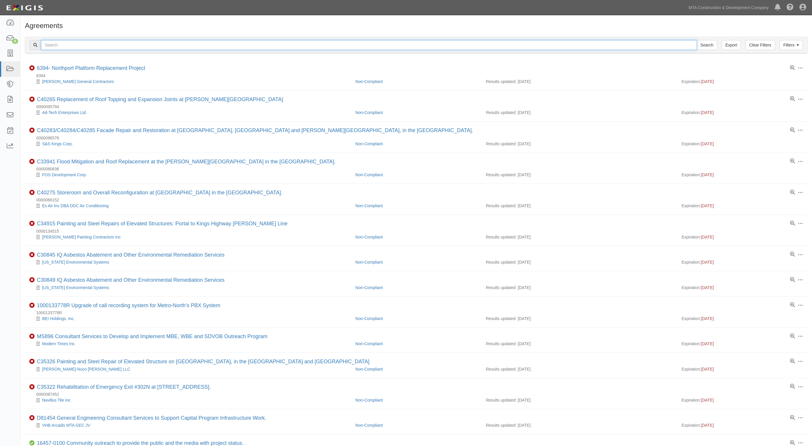
click at [82, 46] on input "text" at bounding box center [369, 45] width 656 height 10
type input "P36343"
click at [696, 40] on input "Search" at bounding box center [706, 45] width 20 height 10
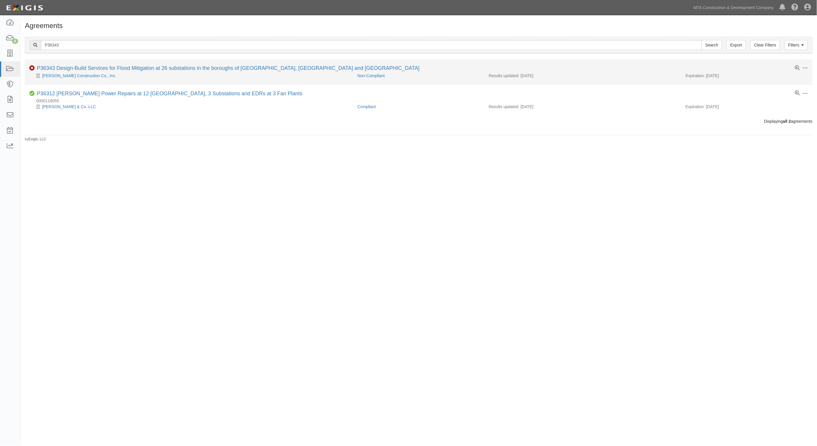
click at [77, 73] on div "[PERSON_NAME] Construction Co., Inc." at bounding box center [191, 76] width 324 height 6
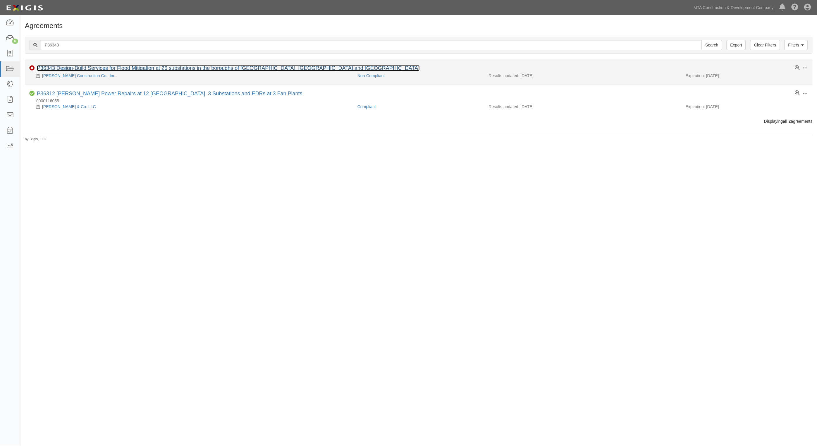
click at [79, 71] on link "P36343 Design-Build Services for Flood Mitigation at 26 substations in the boro…" at bounding box center [228, 68] width 383 height 6
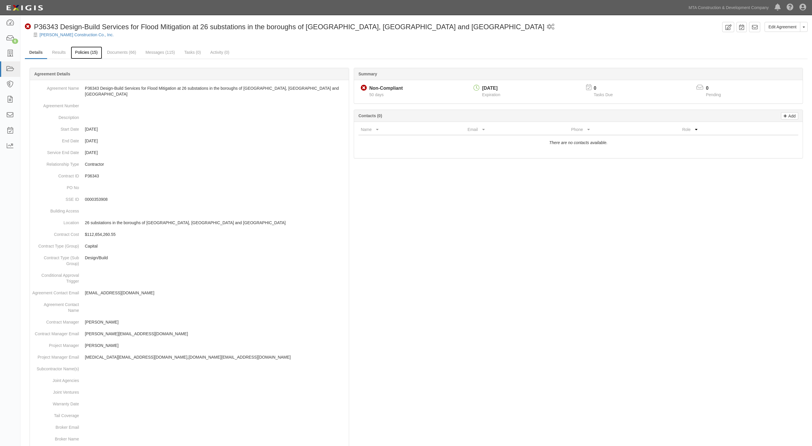
click at [85, 55] on link "Policies (15)" at bounding box center [86, 53] width 31 height 13
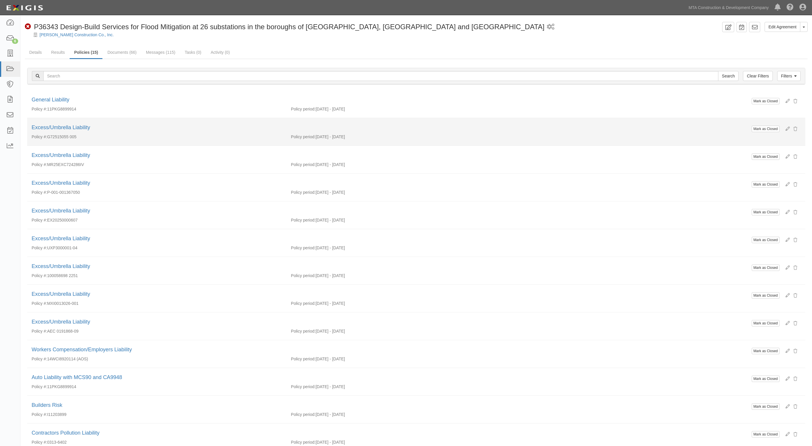
click at [239, 123] on li "Mark as Closed Excess/Umbrella Liability Policy #: G72515055 005 Policy period:…" at bounding box center [416, 132] width 778 height 28
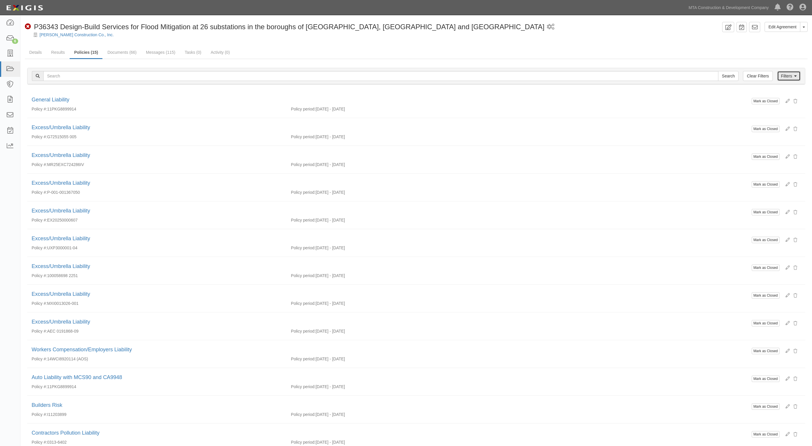
click at [791, 75] on link "Filters" at bounding box center [788, 76] width 23 height 10
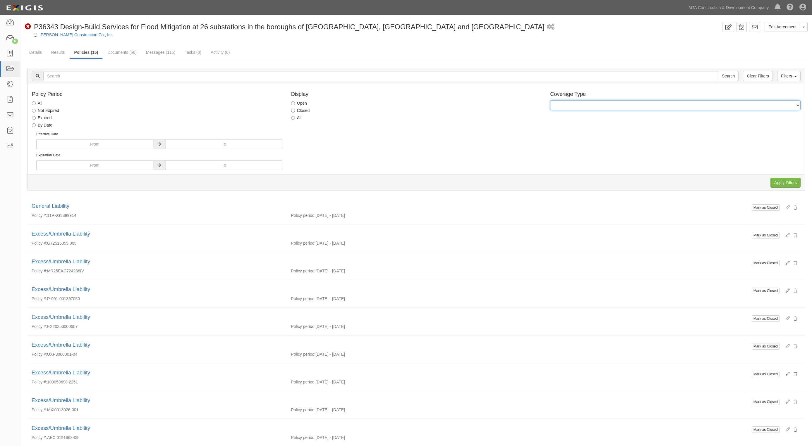
click at [573, 110] on select "General Liability Auto Liability Excess/Umbrella Liability Workers Compensation…" at bounding box center [675, 105] width 250 height 10
select select "32"
click at [550, 100] on select "General Liability Auto Liability Excess/Umbrella Liability Workers Compensation…" at bounding box center [675, 105] width 250 height 10
click at [292, 118] on input "All" at bounding box center [293, 118] width 4 height 4
radio input "true"
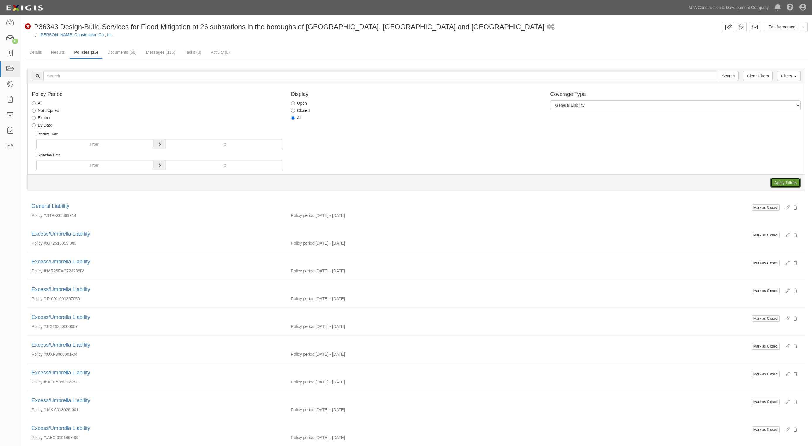
click at [782, 184] on input "Apply Filters" at bounding box center [785, 183] width 30 height 10
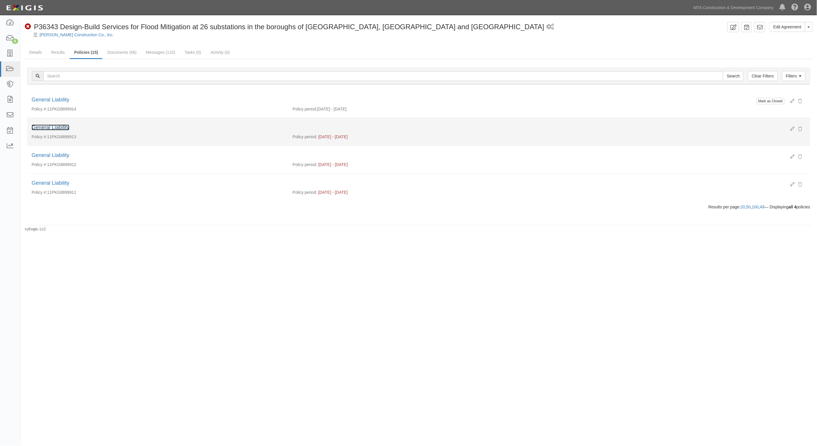
click at [55, 127] on link "General Liability" at bounding box center [51, 128] width 38 height 6
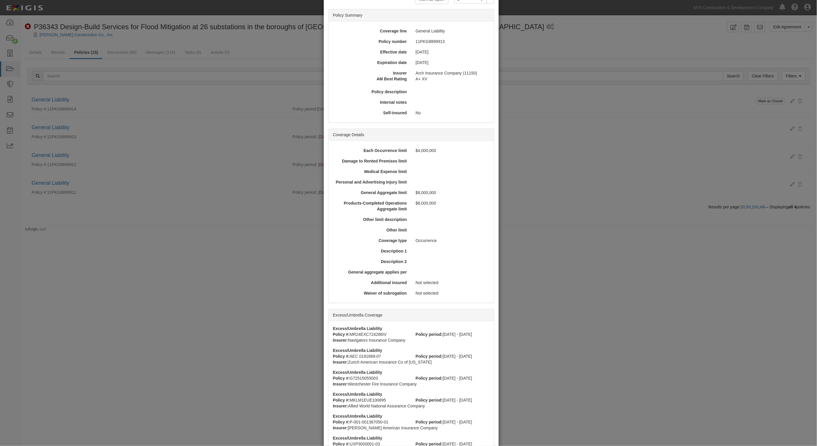
scroll to position [164, 0]
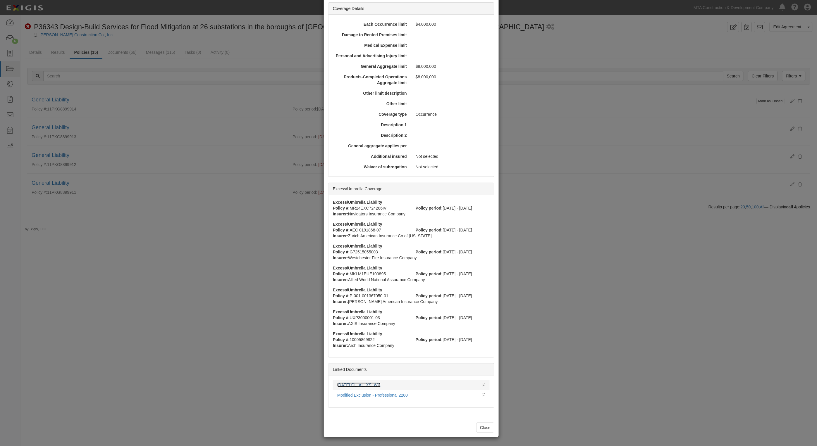
click at [363, 384] on link "3.31.25 GL, AL, XS, WC" at bounding box center [358, 385] width 43 height 5
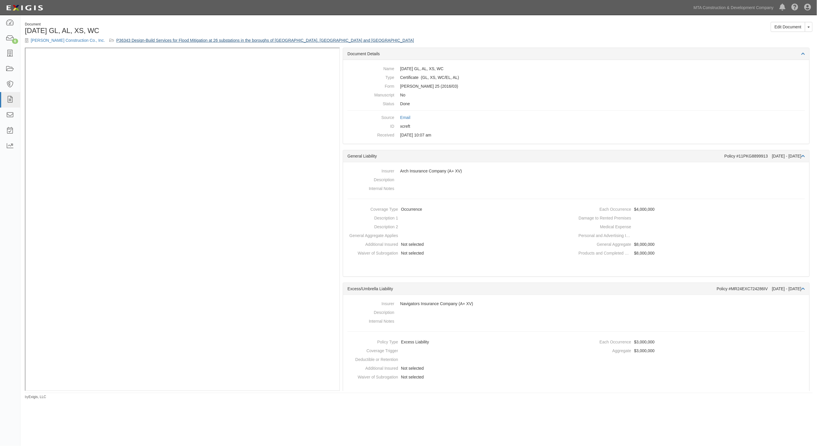
drag, startPoint x: 149, startPoint y: 36, endPoint x: 151, endPoint y: 42, distance: 6.0
click at [150, 39] on div "Document [DATE] GL, AL, XS, [PERSON_NAME] Construction Co., Inc. P36343 Design-…" at bounding box center [219, 35] width 398 height 26
click at [151, 42] on link "P36343 Design-Build Services for Flood Mitigation at 26 substations in the boro…" at bounding box center [265, 40] width 298 height 5
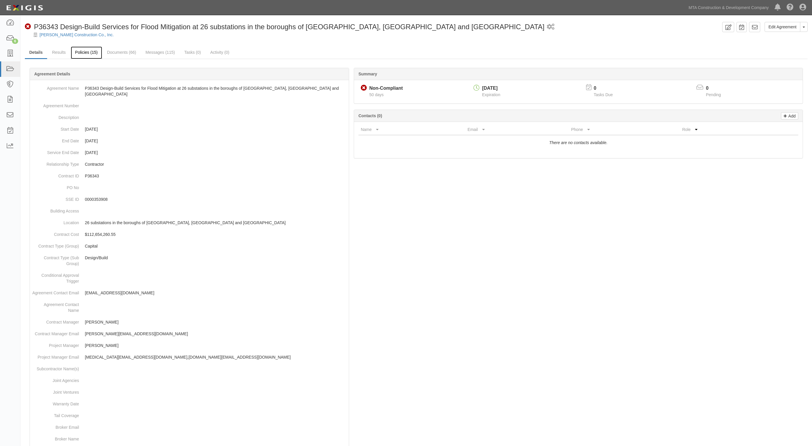
click at [93, 53] on link "Policies (15)" at bounding box center [86, 53] width 31 height 13
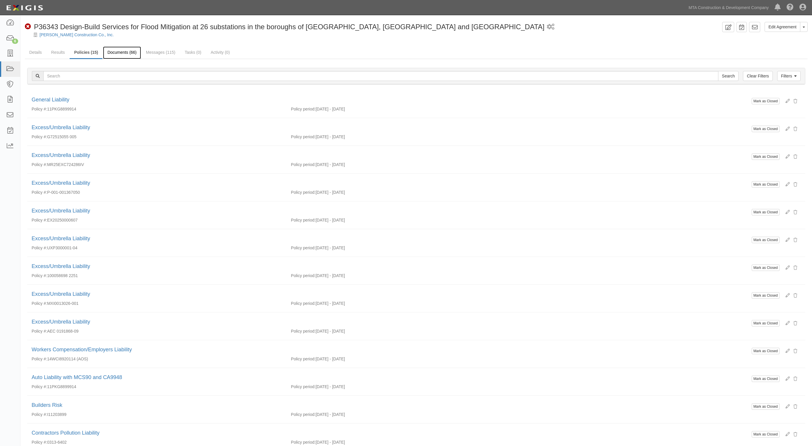
click at [128, 50] on link "Documents (66)" at bounding box center [122, 53] width 38 height 13
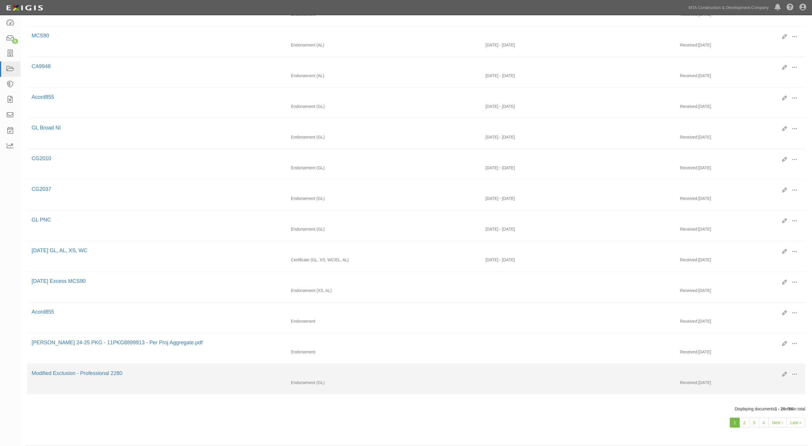
scroll to position [350, 0]
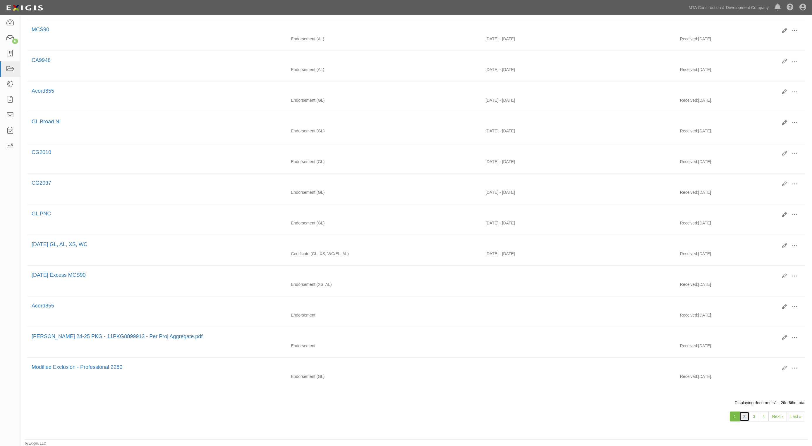
click at [743, 418] on link "2" at bounding box center [744, 417] width 10 height 10
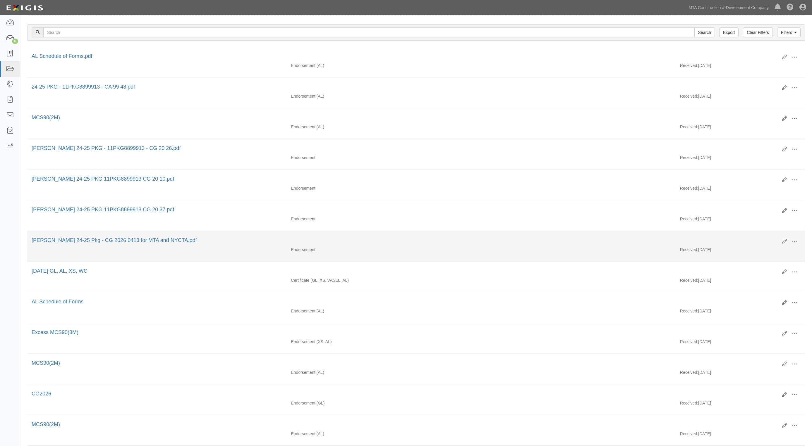
scroll to position [73, 0]
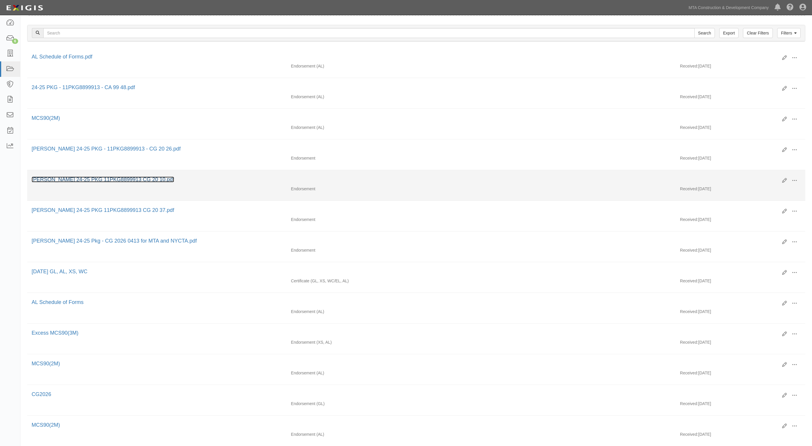
drag, startPoint x: 107, startPoint y: 244, endPoint x: 122, endPoint y: 180, distance: 65.2
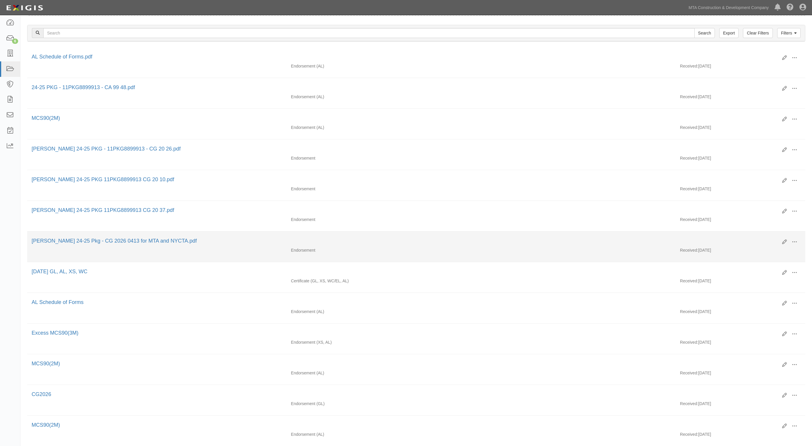
click at [197, 262] on li "Edit View View details Archive Delete Tully 24-25 Pkg - CG 2026 0413 for MTA an…" at bounding box center [416, 247] width 778 height 31
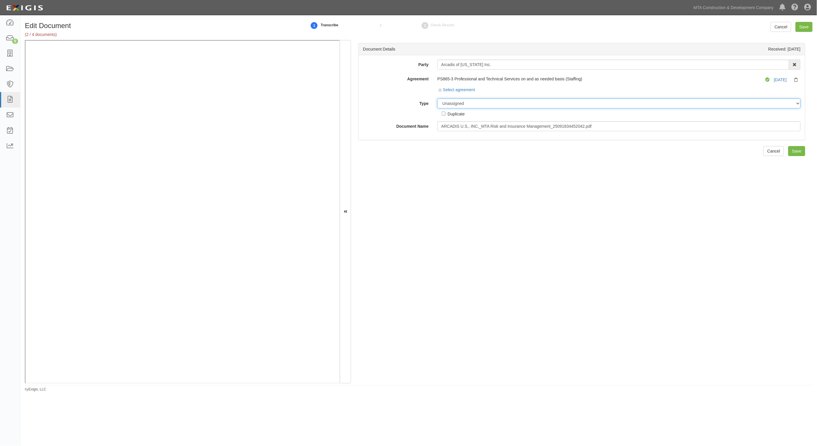
click at [493, 107] on select "Unassigned Binder Cancellation Notice Certificate Contract Endorsement Insuranc…" at bounding box center [618, 104] width 363 height 10
select select "JunkDetail"
click at [437, 99] on select "Unassigned Binder Cancellation Notice Certificate Contract Endorsement Insuranc…" at bounding box center [618, 104] width 363 height 10
click at [802, 26] on input "Save" at bounding box center [803, 27] width 17 height 10
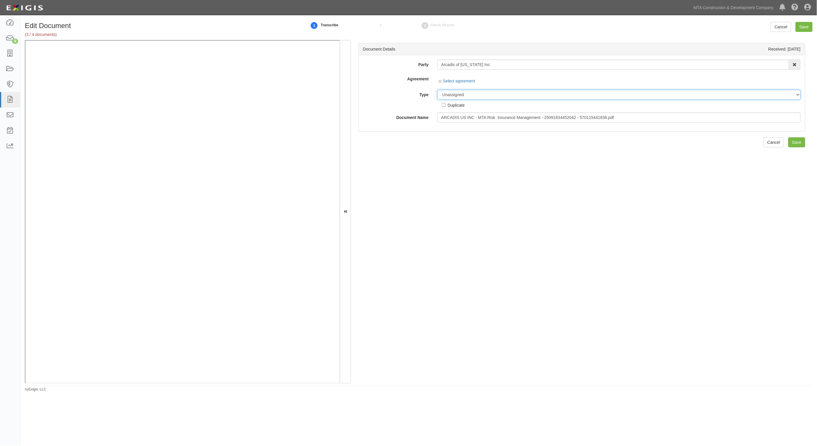
click at [464, 94] on select "Unassigned Binder Cancellation Notice Certificate Contract Endorsement Insuranc…" at bounding box center [618, 95] width 363 height 10
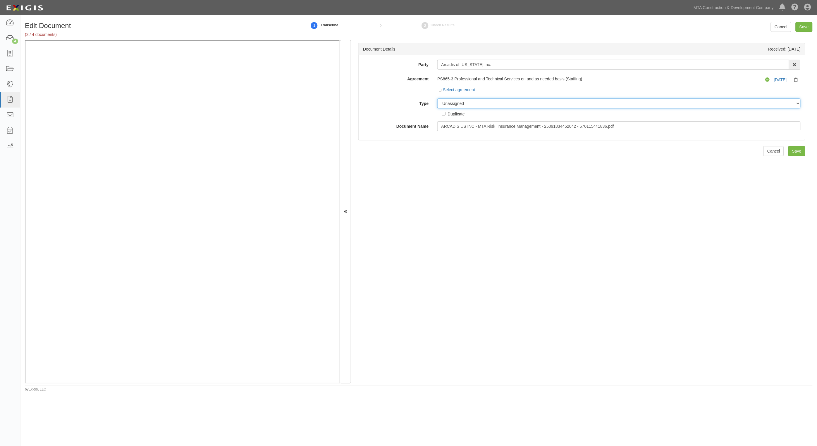
select select "CertificateDetail"
click at [437, 99] on select "Unassigned Binder Cancellation Notice Certificate Contract Endorsement Insuranc…" at bounding box center [618, 104] width 363 height 10
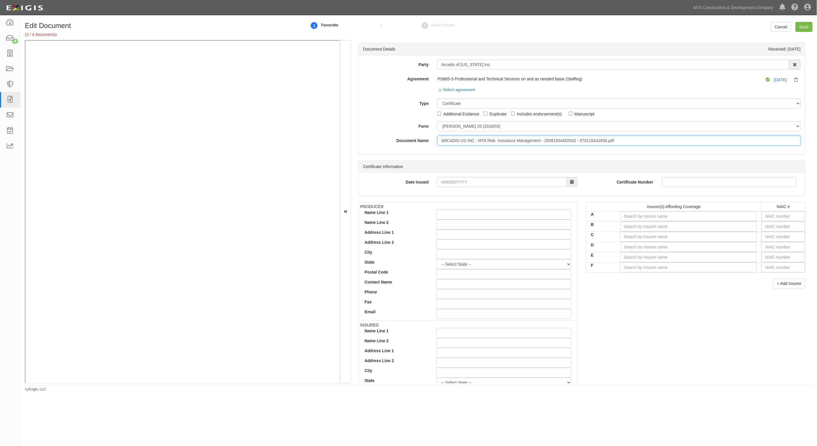
drag, startPoint x: 630, startPoint y: 138, endPoint x: 337, endPoint y: 138, distance: 293.6
click at [308, 78] on div "Document Details Received: 09/22/2025 Party Arcadis of New York Inc. AARCO Envi…" at bounding box center [419, 212] width 788 height 344
type input "10."
click at [462, 104] on select "Unassigned Binder Cancellation Notice Certificate Contract Endorsement Insuranc…" at bounding box center [618, 104] width 363 height 10
select select "JunkDetail"
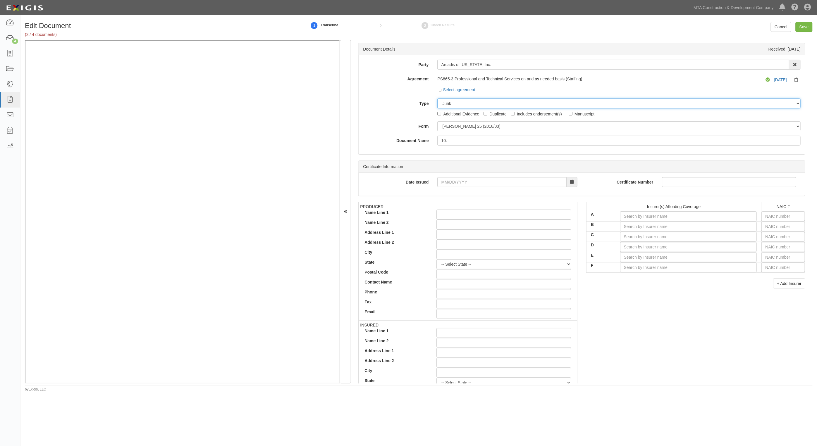
click at [437, 99] on select "Unassigned Binder Cancellation Notice Certificate Contract Endorsement Insuranc…" at bounding box center [618, 104] width 363 height 10
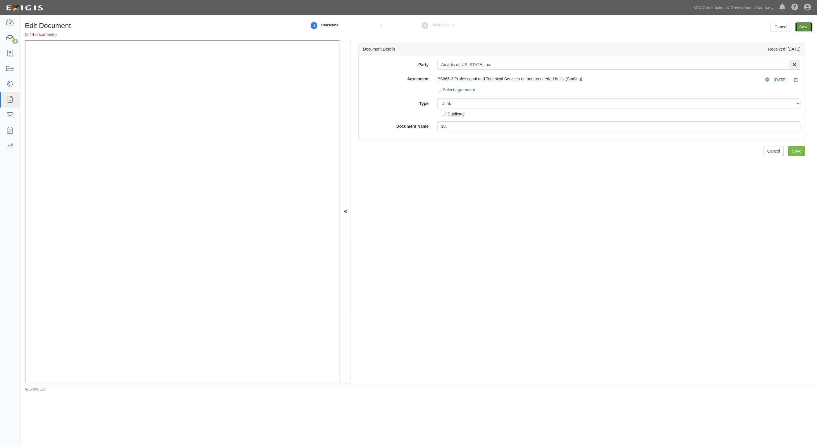
click at [801, 27] on input "Save" at bounding box center [803, 27] width 17 height 10
click at [447, 107] on select "Unassigned Binder Cancellation Notice Certificate Contract Endorsement Insuranc…" at bounding box center [618, 104] width 363 height 10
click at [437, 99] on select "Unassigned Binder Cancellation Notice Certificate Contract Endorsement Insuranc…" at bounding box center [618, 104] width 363 height 10
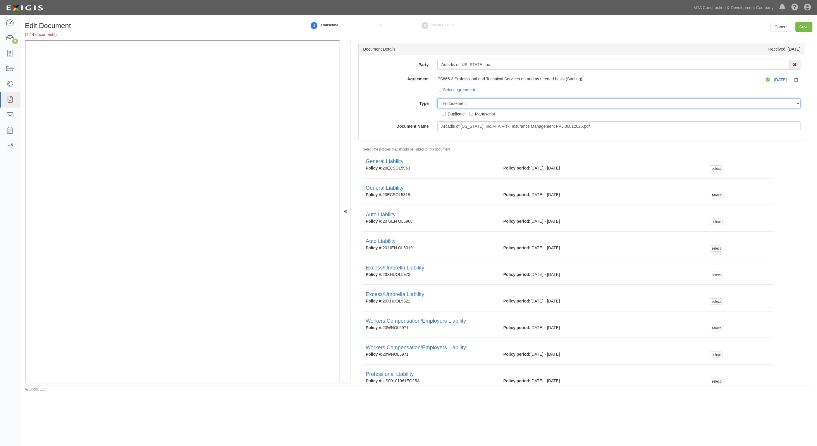
click at [453, 104] on select "Unassigned Binder Cancellation Notice Certificate Contract Endorsement Insuranc…" at bounding box center [618, 104] width 363 height 10
select select "JunkDetail"
click at [437, 99] on select "Unassigned Binder Cancellation Notice Certificate Contract Endorsement Insuranc…" at bounding box center [618, 104] width 363 height 10
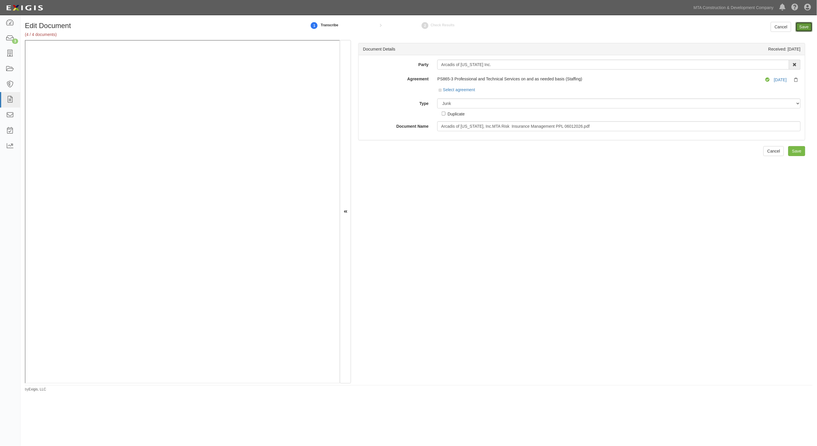
click at [805, 25] on input "Save" at bounding box center [803, 27] width 17 height 10
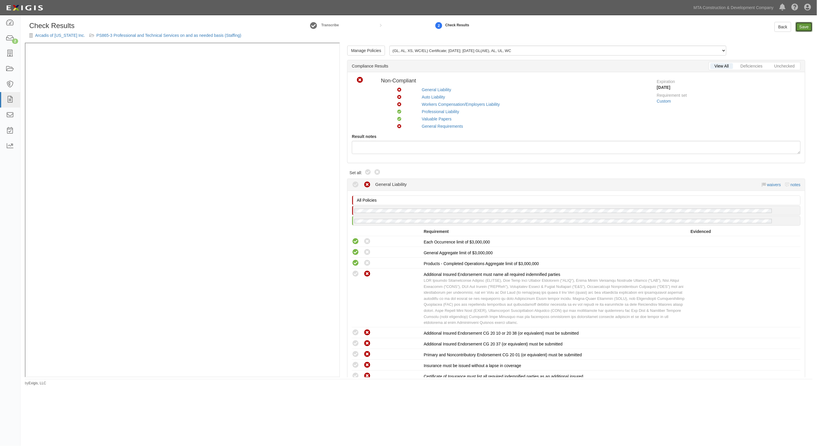
click at [807, 27] on link "Save" at bounding box center [803, 27] width 17 height 10
radio input "true"
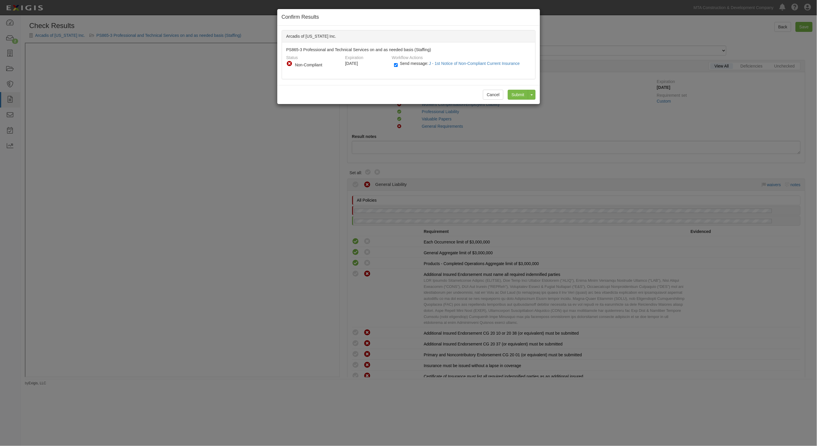
click at [403, 66] on label "Send message: J - 1st Notice of Non-Compliant Current Insurance" at bounding box center [458, 67] width 128 height 8
click at [398, 66] on input "Send message: J - 1st Notice of Non-Compliant Current Insurance" at bounding box center [396, 65] width 4 height 7
checkbox input "false"
click at [520, 94] on input "Submit" at bounding box center [518, 95] width 20 height 10
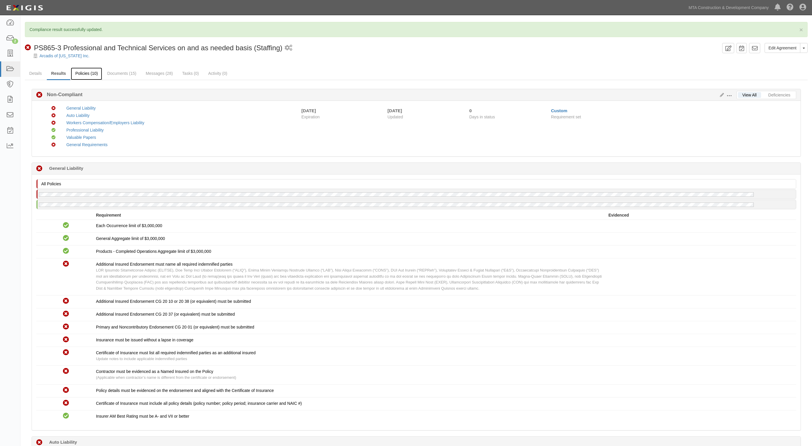
click at [79, 74] on link "Policies (10)" at bounding box center [86, 74] width 31 height 13
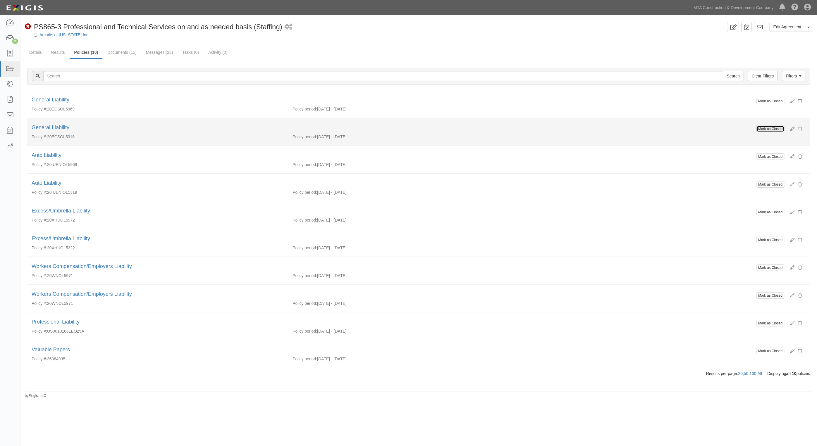
click at [769, 129] on button "Mark as Closed" at bounding box center [771, 129] width 28 height 6
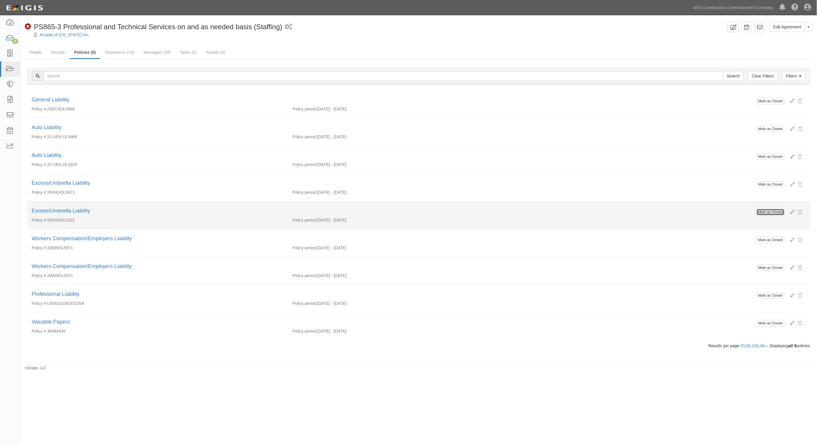
click at [771, 213] on button "Mark as Closed" at bounding box center [771, 212] width 28 height 6
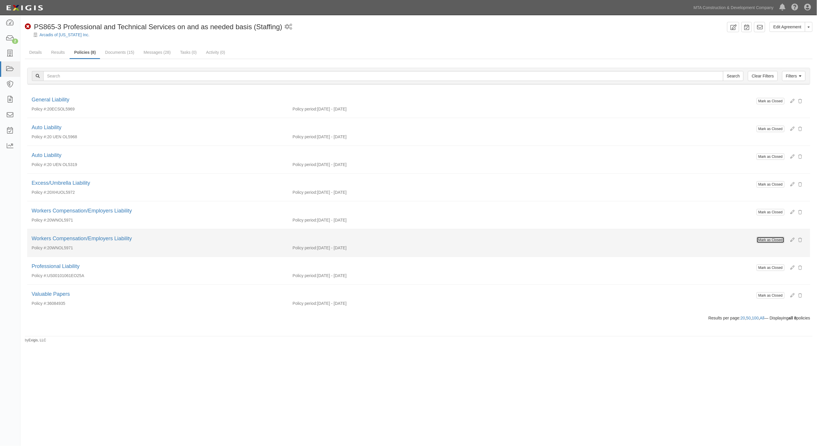
click at [769, 239] on button "Mark as Closed" at bounding box center [771, 240] width 28 height 6
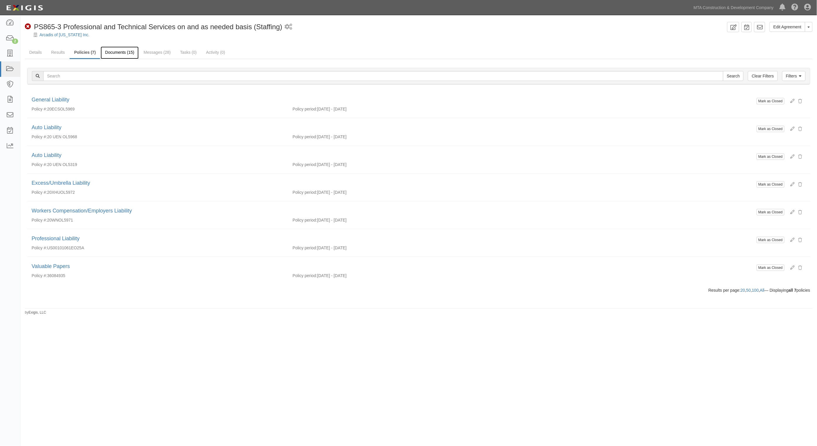
drag, startPoint x: 0, startPoint y: 0, endPoint x: 113, endPoint y: 52, distance: 124.5
click at [113, 52] on link "Documents (15)" at bounding box center [120, 53] width 38 height 13
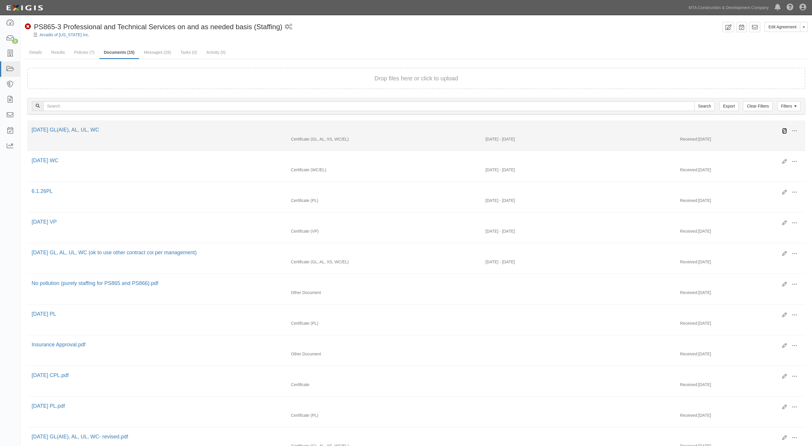
click at [785, 129] on icon at bounding box center [784, 131] width 5 height 5
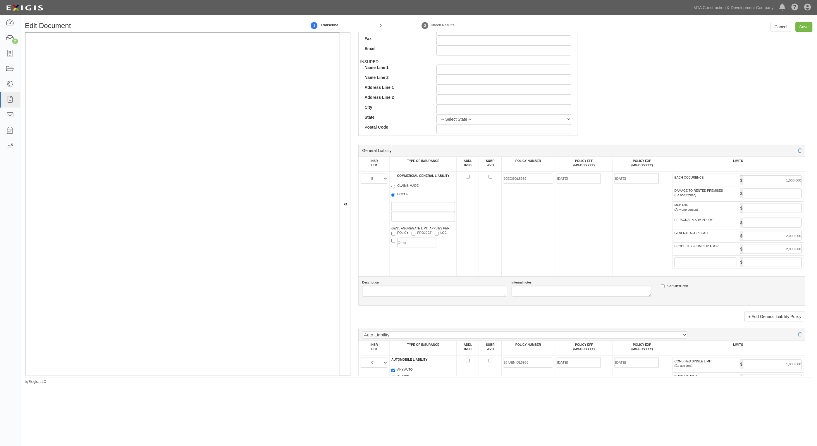
scroll to position [475, 0]
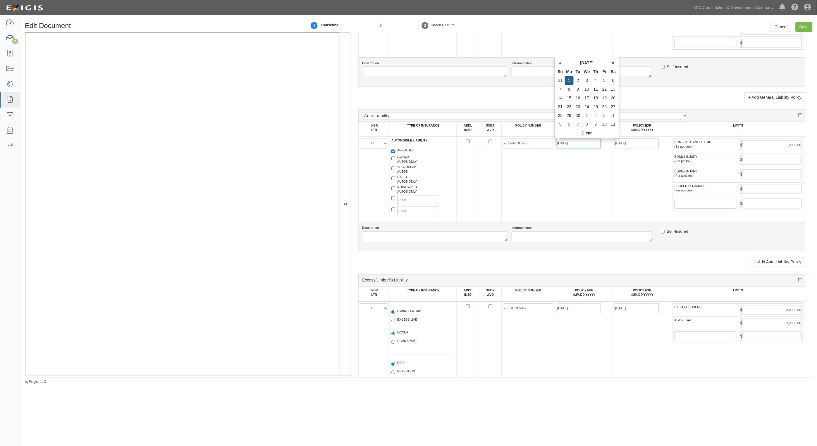
drag, startPoint x: 583, startPoint y: 144, endPoint x: 527, endPoint y: 145, distance: 55.9
click at [527, 145] on tr "A B C D E F AUTOMOBILE LIABILITY ANY AUTO OWNED AUTOS ONLY SCHEDULED AUTOS HIRE…" at bounding box center [582, 179] width 447 height 85
type input "06/01/2025"
type input "06/01/2026"
click at [803, 26] on input "Save" at bounding box center [803, 27] width 17 height 10
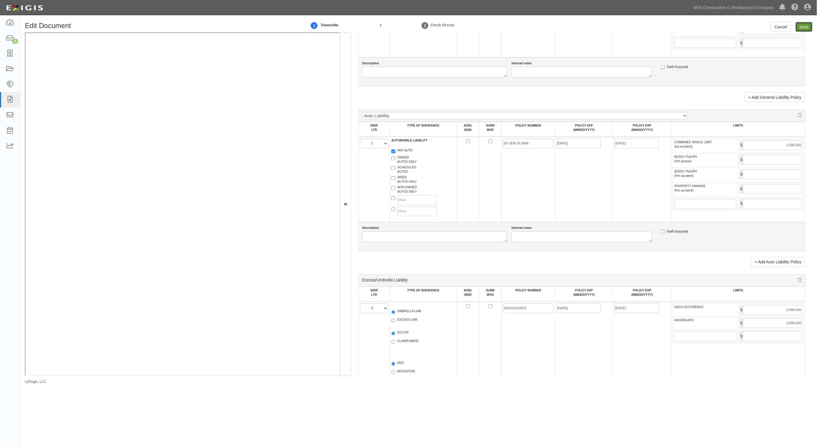
type input "1000000"
type input "2000000"
type input "1000000"
type input "2000000"
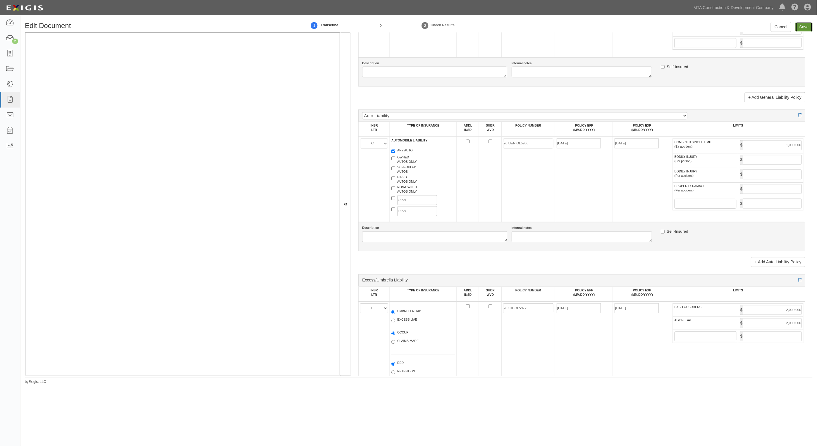
type input "2000000"
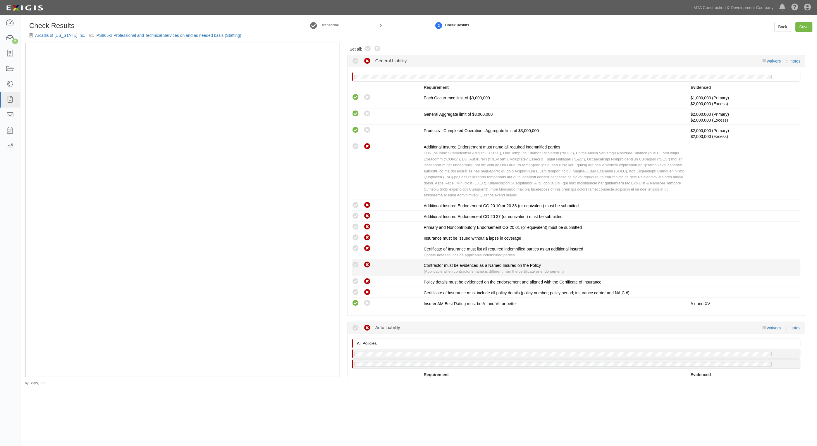
scroll to position [146, 0]
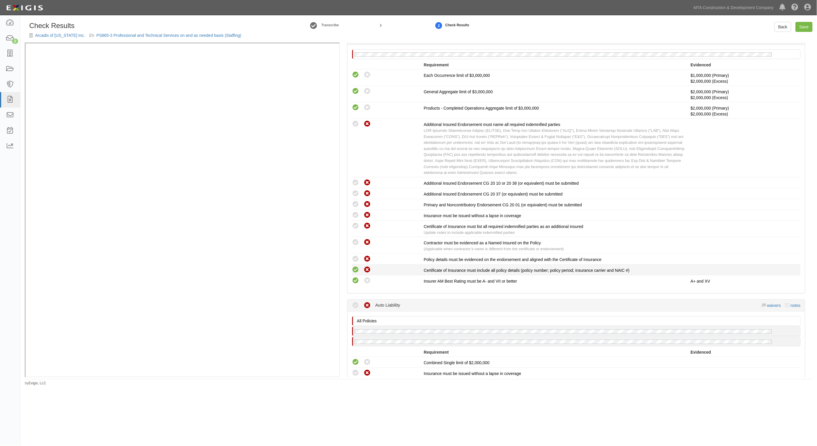
click at [354, 271] on icon at bounding box center [355, 269] width 7 height 7
radio input "true"
click at [353, 263] on div "Compliant Waived: Non-Compliant Policy details must be evidenced on the endorse…" at bounding box center [575, 259] width 457 height 8
click at [355, 242] on icon at bounding box center [355, 242] width 7 height 7
radio input "true"
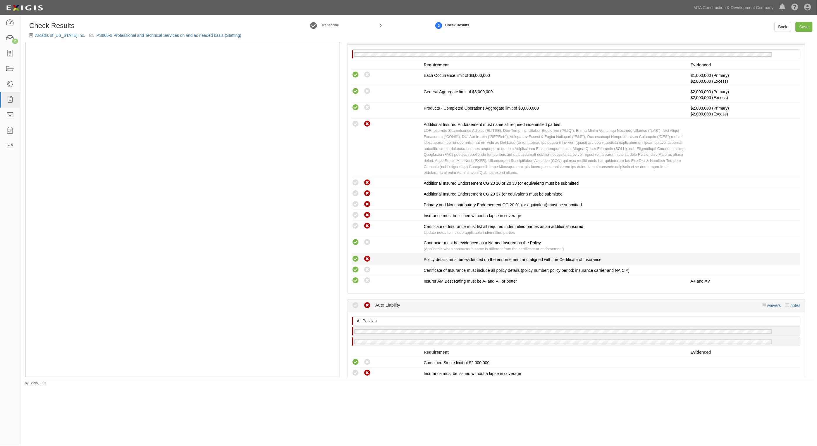
click at [353, 259] on icon at bounding box center [355, 259] width 7 height 7
radio input "true"
click at [353, 223] on icon at bounding box center [355, 226] width 7 height 7
radio input "true"
click at [356, 213] on icon at bounding box center [355, 215] width 7 height 7
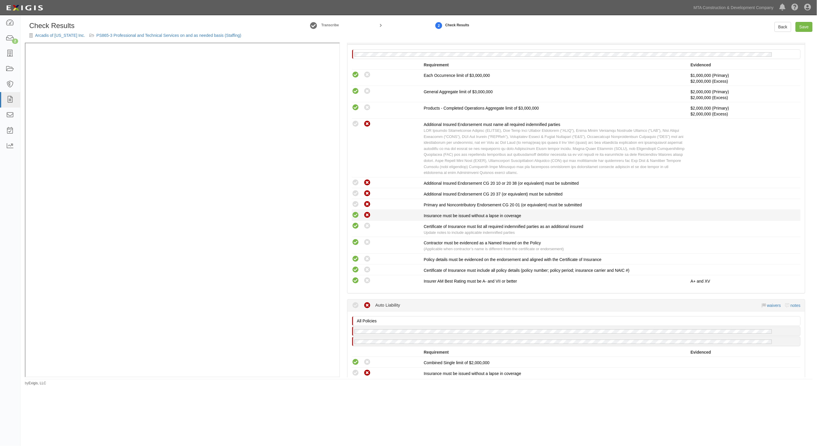
radio input "true"
click at [355, 201] on li "Compliant Waived: Non-Compliant Primary and Noncontributory Endorsement CG 20 0…" at bounding box center [576, 204] width 449 height 11
click at [355, 194] on icon at bounding box center [355, 193] width 7 height 7
radio input "true"
click at [356, 181] on icon at bounding box center [355, 182] width 7 height 7
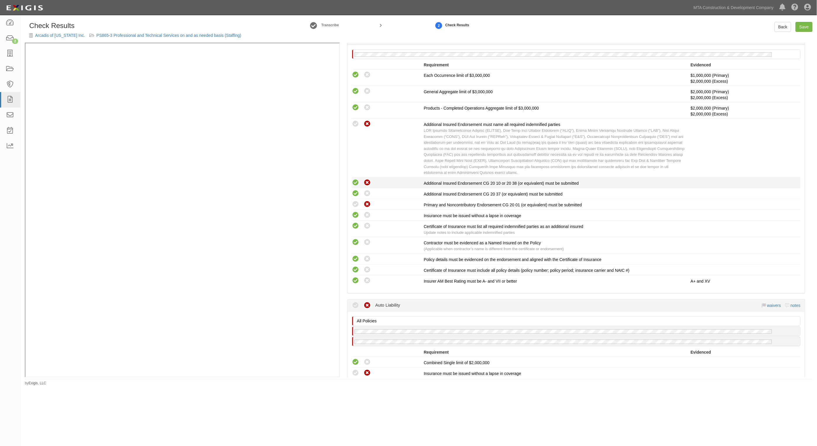
radio input "true"
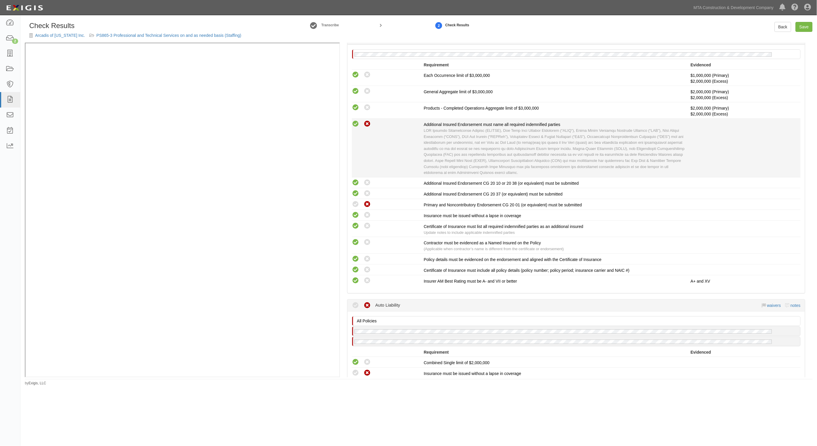
click at [355, 124] on icon at bounding box center [355, 123] width 7 height 7
radio input "true"
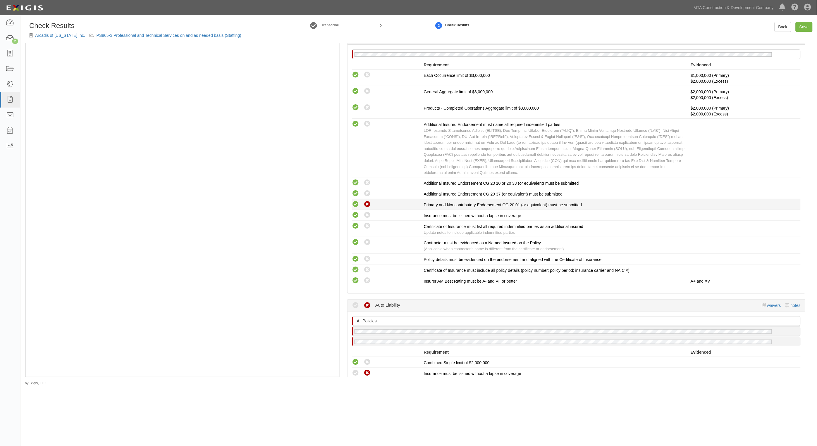
click at [357, 205] on icon at bounding box center [355, 204] width 7 height 7
radio input "true"
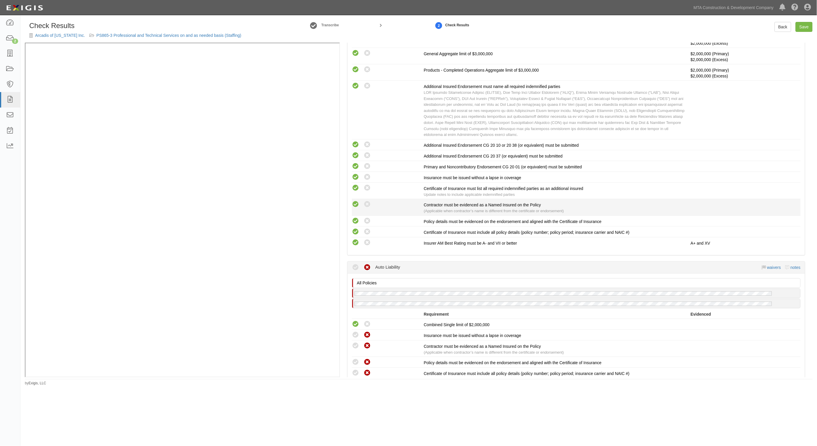
scroll to position [292, 0]
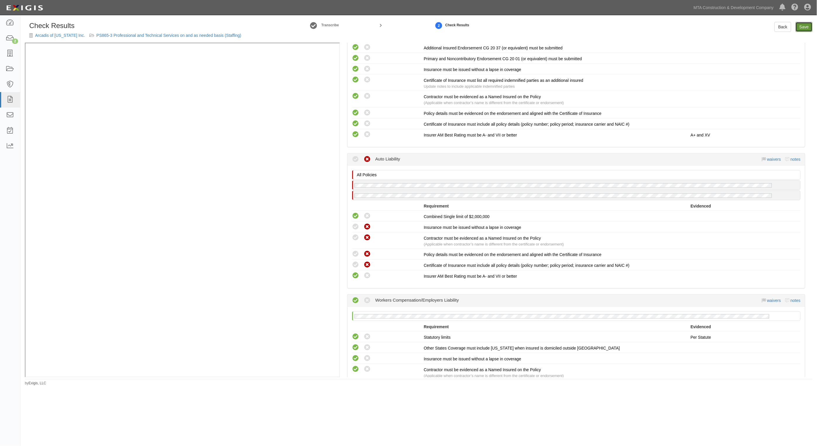
click at [806, 25] on link "Save" at bounding box center [803, 27] width 17 height 10
radio input "true"
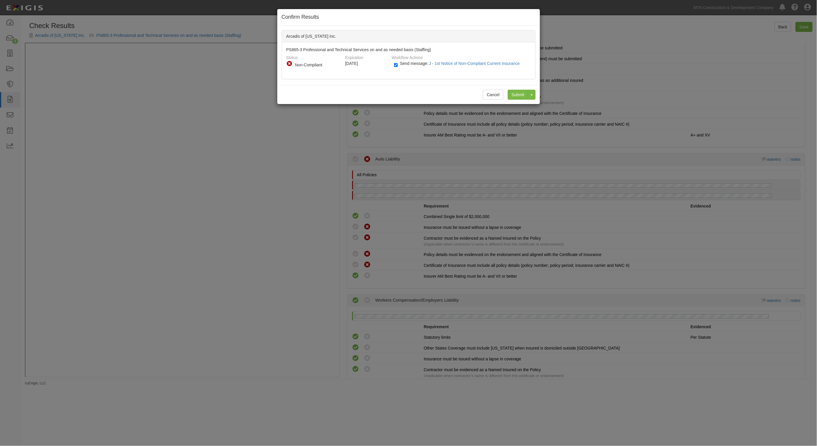
click at [416, 61] on div "Send message: J - 1st Notice of Non-Compliant Current Insurance" at bounding box center [460, 66] width 132 height 10
click at [413, 61] on div "Send message: J - 1st Notice of Non-Compliant Current Insurance" at bounding box center [460, 66] width 132 height 10
click at [412, 64] on span "Send message: J - 1st Notice of Non-Compliant Current Insurance" at bounding box center [461, 63] width 122 height 5
click at [398, 64] on input "Send message: J - 1st Notice of Non-Compliant Current Insurance" at bounding box center [396, 65] width 4 height 7
checkbox input "false"
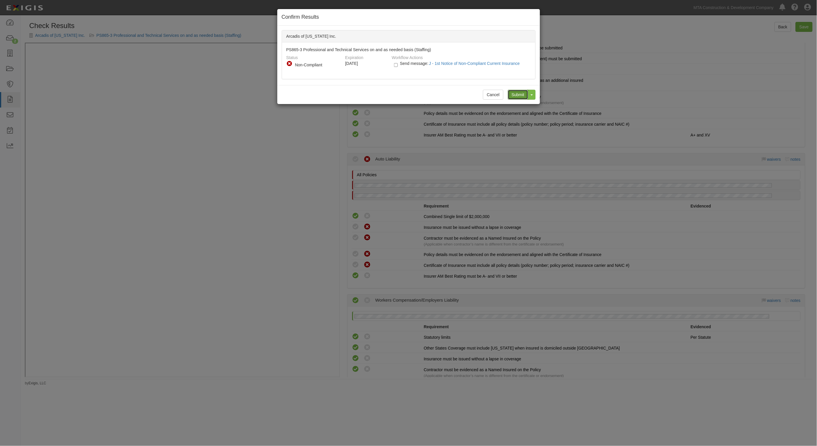
click at [514, 92] on input "Submit" at bounding box center [518, 95] width 20 height 10
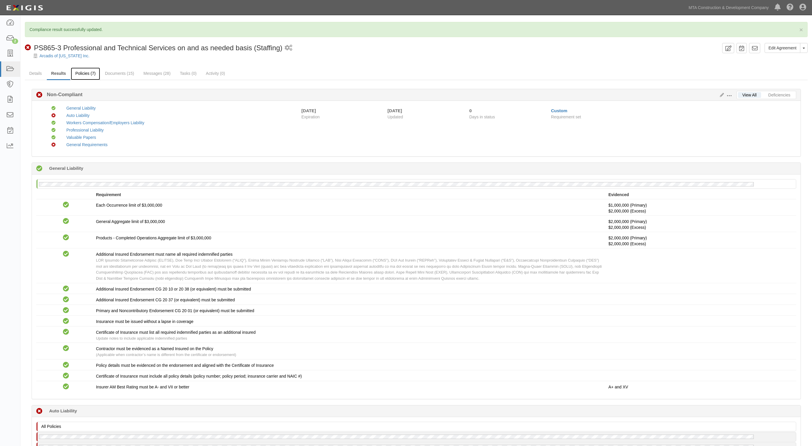
click at [77, 74] on link "Policies (7)" at bounding box center [85, 74] width 29 height 13
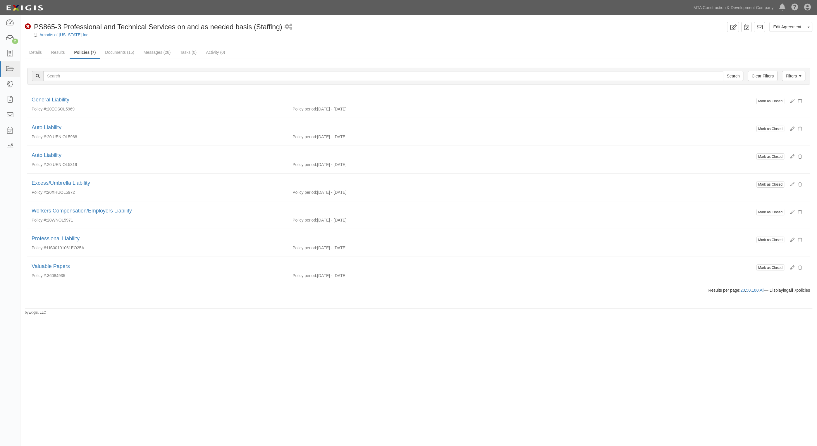
click at [457, 372] on div "Edit Agreement Toggle Agreement Dropdown View Audit Trail Archive Agreement Sen…" at bounding box center [408, 219] width 817 height 402
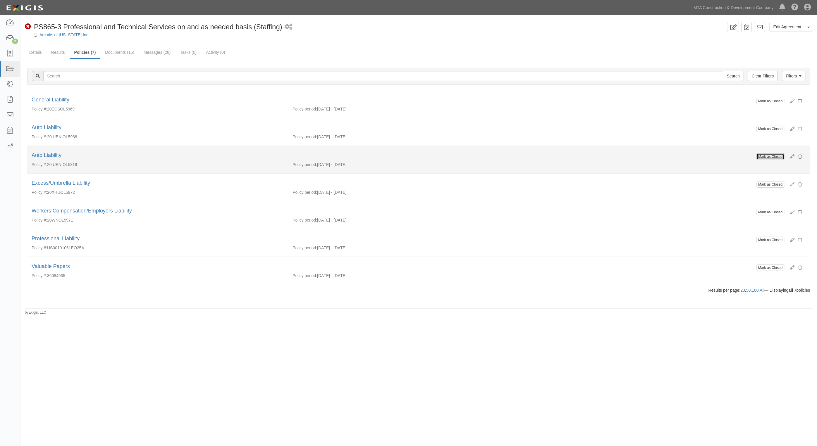
click at [774, 156] on button "Mark as Closed" at bounding box center [771, 157] width 28 height 6
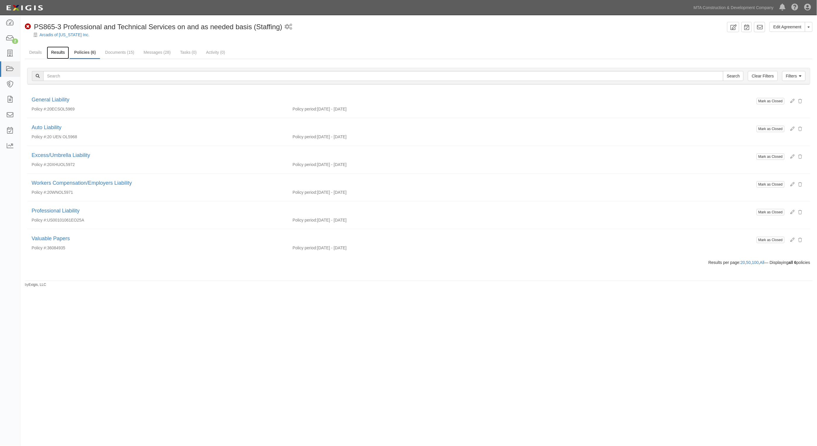
click at [53, 52] on link "Results" at bounding box center [58, 53] width 23 height 13
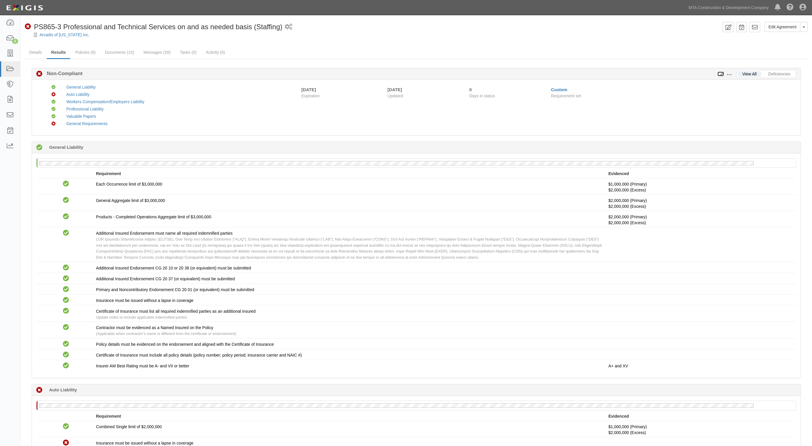
click at [721, 74] on icon at bounding box center [720, 74] width 6 height 4
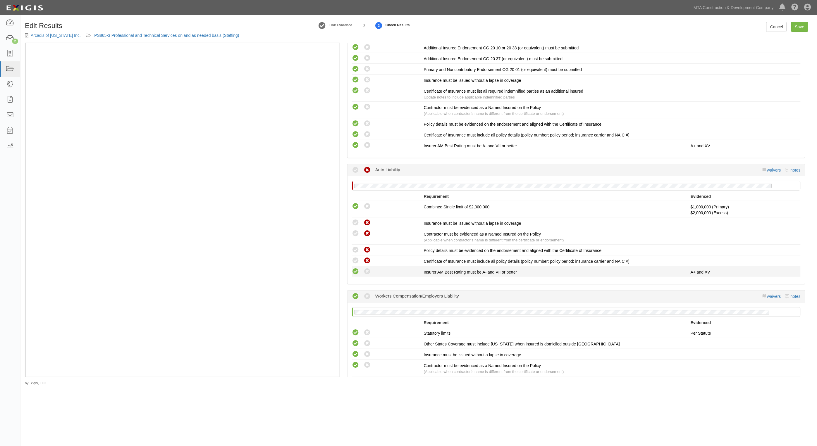
scroll to position [292, 0]
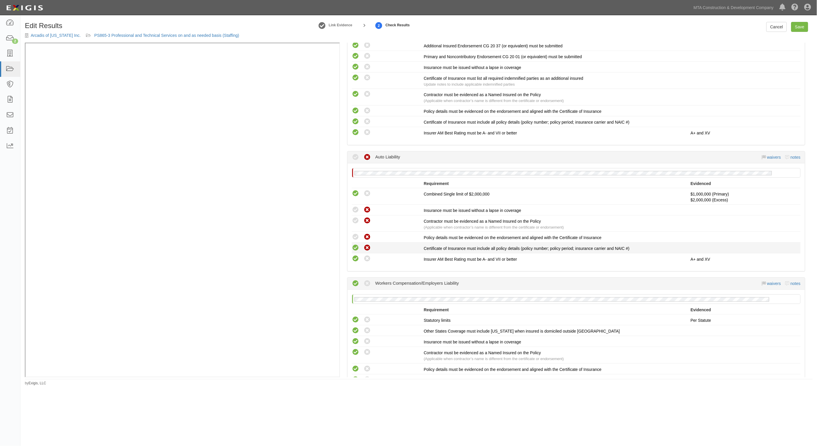
click at [357, 246] on icon at bounding box center [355, 247] width 7 height 7
radio input "true"
click at [355, 237] on icon at bounding box center [355, 237] width 7 height 7
radio input "true"
click at [356, 220] on icon at bounding box center [355, 220] width 7 height 7
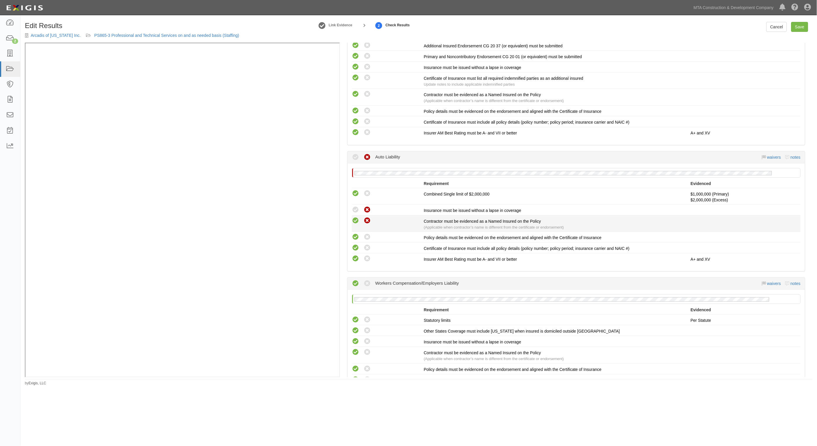
radio input "true"
click at [354, 212] on icon at bounding box center [355, 209] width 7 height 7
radio input "true"
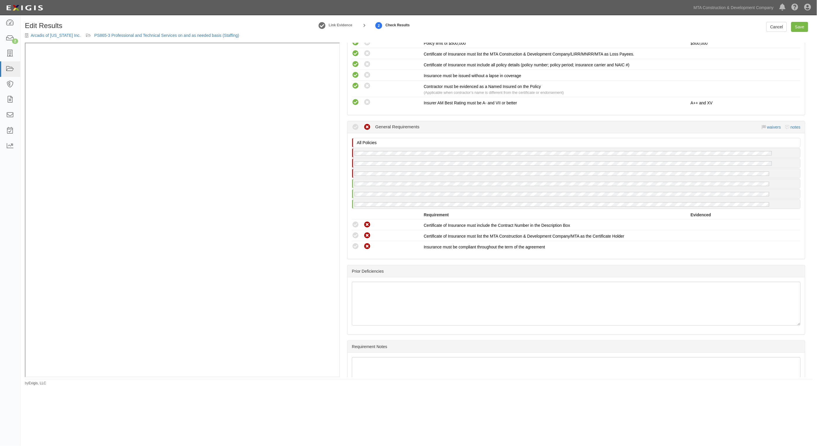
scroll to position [841, 0]
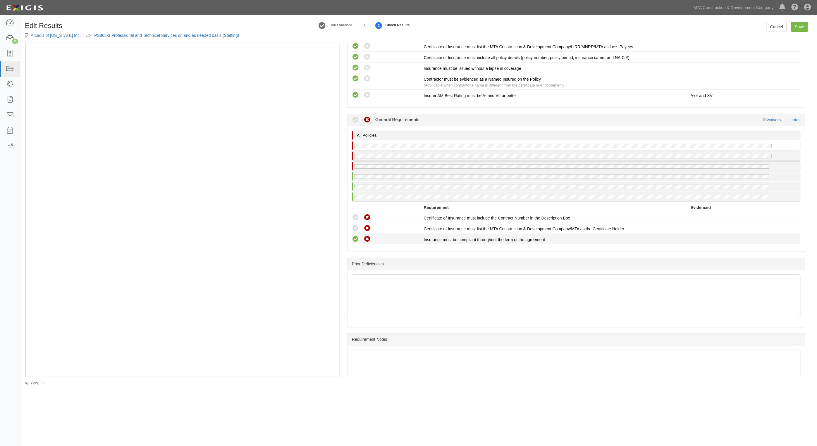
click at [357, 237] on icon at bounding box center [355, 239] width 7 height 7
radio input "true"
click at [356, 227] on icon at bounding box center [355, 228] width 7 height 7
radio input "true"
click at [355, 214] on icon at bounding box center [355, 217] width 7 height 7
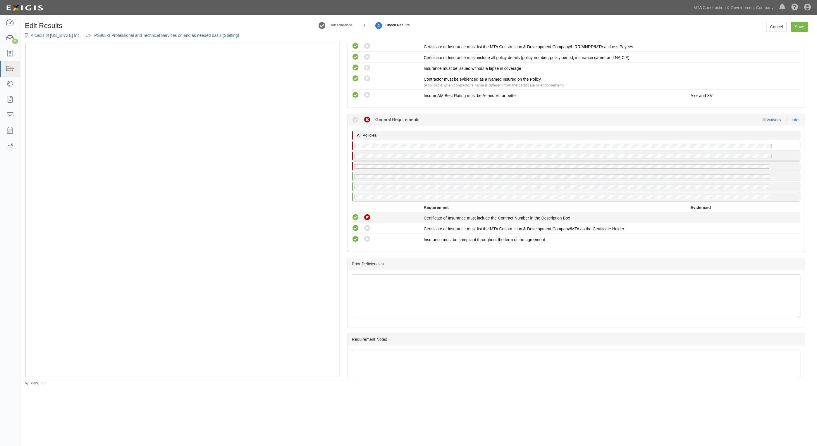
radio input "true"
click at [356, 236] on icon at bounding box center [355, 239] width 7 height 7
radio input "true"
click at [356, 225] on icon at bounding box center [355, 228] width 7 height 7
radio input "true"
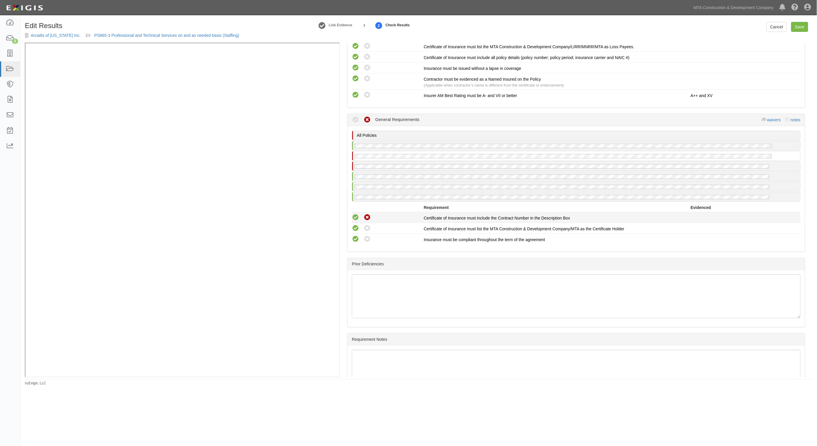
click at [353, 214] on icon at bounding box center [355, 217] width 7 height 7
radio input "true"
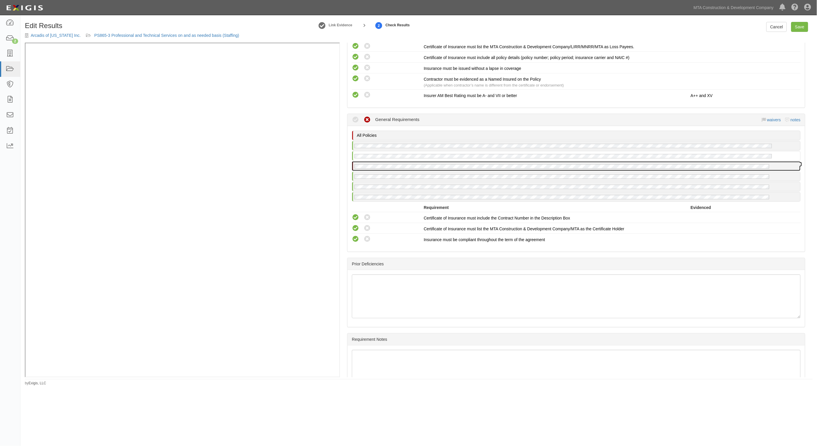
click at [426, 162] on div at bounding box center [576, 166] width 448 height 9
click at [358, 236] on icon at bounding box center [355, 239] width 7 height 7
radio input "true"
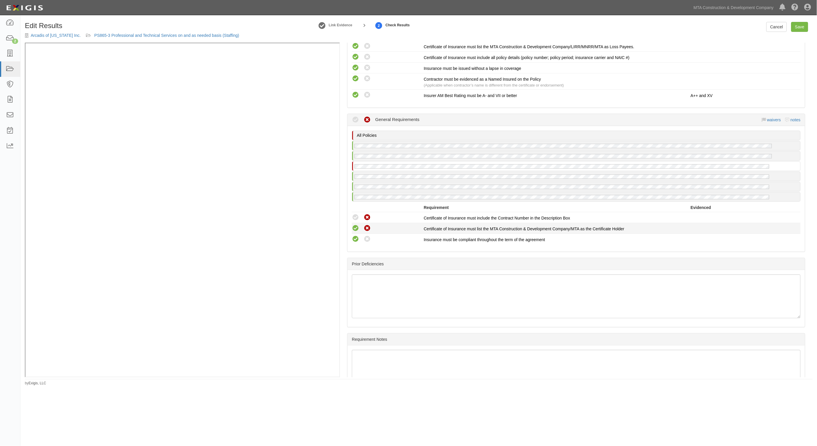
click at [354, 226] on icon at bounding box center [355, 228] width 7 height 7
radio input "true"
click at [354, 216] on icon at bounding box center [355, 217] width 7 height 7
radio input "true"
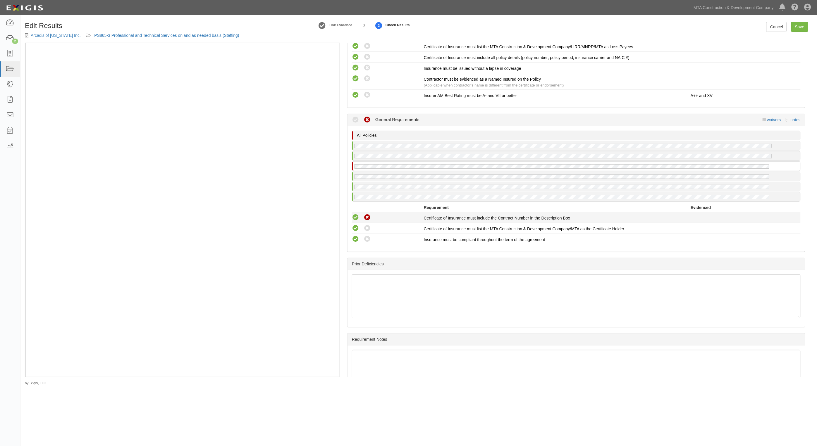
radio input "true"
click at [795, 27] on link "Save" at bounding box center [799, 27] width 17 height 10
radio input "true"
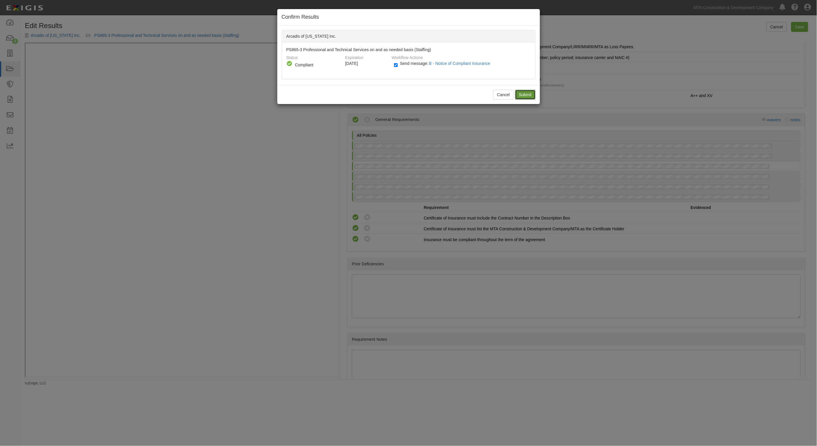
click at [527, 94] on input "Submit" at bounding box center [525, 95] width 20 height 10
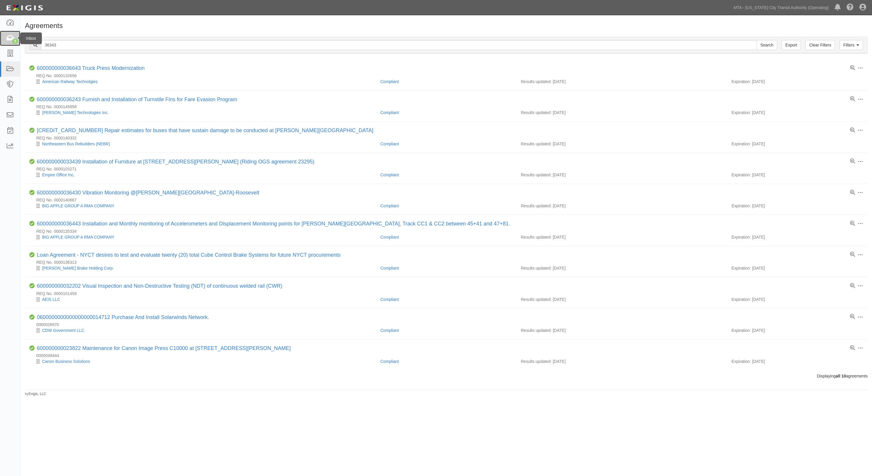
click at [13, 40] on div "2" at bounding box center [15, 41] width 6 height 5
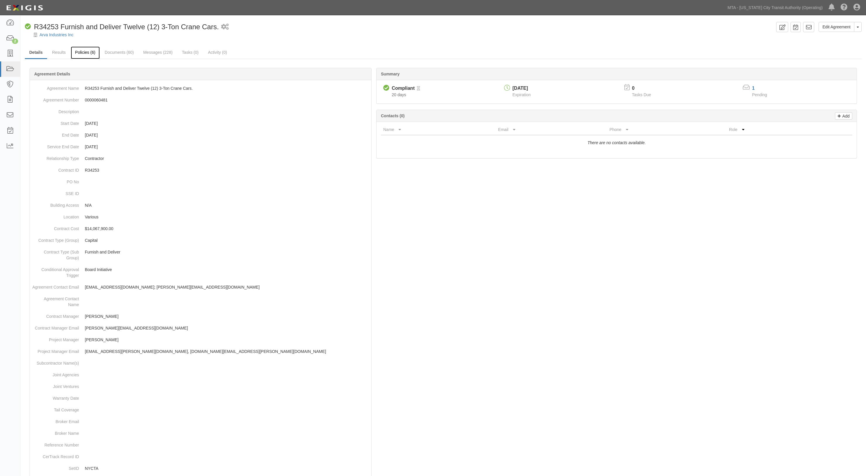
click at [75, 51] on link "Policies (6)" at bounding box center [85, 53] width 29 height 13
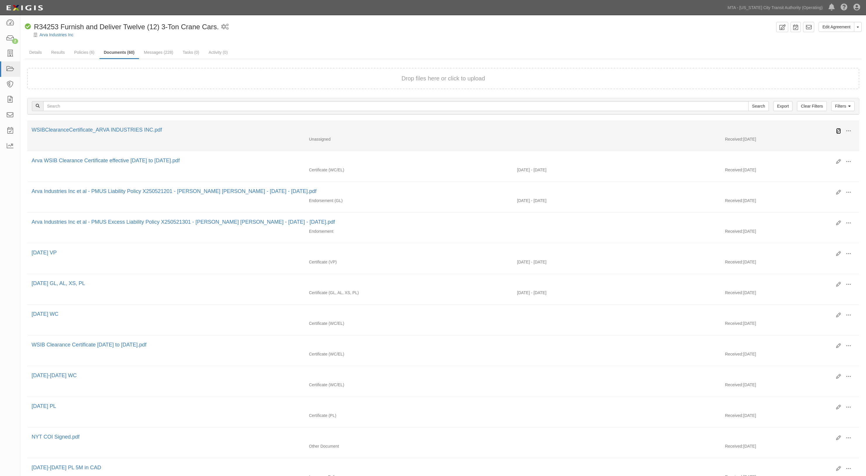
click at [838, 130] on icon at bounding box center [838, 131] width 5 height 5
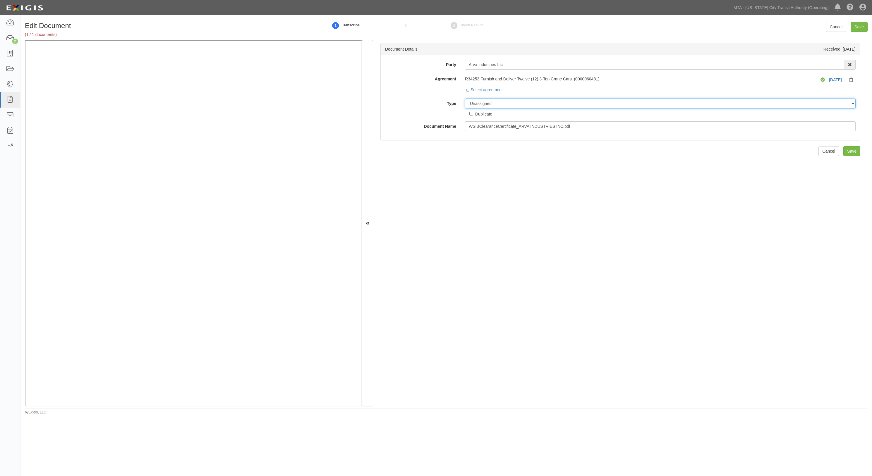
click at [504, 104] on select "Unassigned Binder Cancellation Notice Certificate Contract Endorsement Insuranc…" at bounding box center [660, 104] width 390 height 10
click at [465, 99] on select "Unassigned Binder Cancellation Notice Certificate Contract Endorsement Insuranc…" at bounding box center [660, 104] width 390 height 10
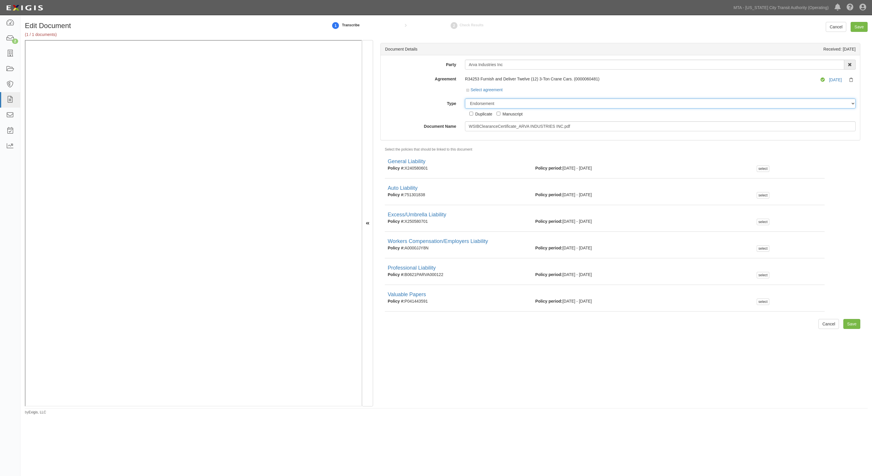
click at [483, 104] on select "Unassigned Binder Cancellation Notice Certificate Contract Endorsement Insuranc…" at bounding box center [660, 104] width 390 height 10
select select "JunkDetail"
click at [465, 99] on select "Unassigned Binder Cancellation Notice Certificate Contract Endorsement Insuranc…" at bounding box center [660, 104] width 390 height 10
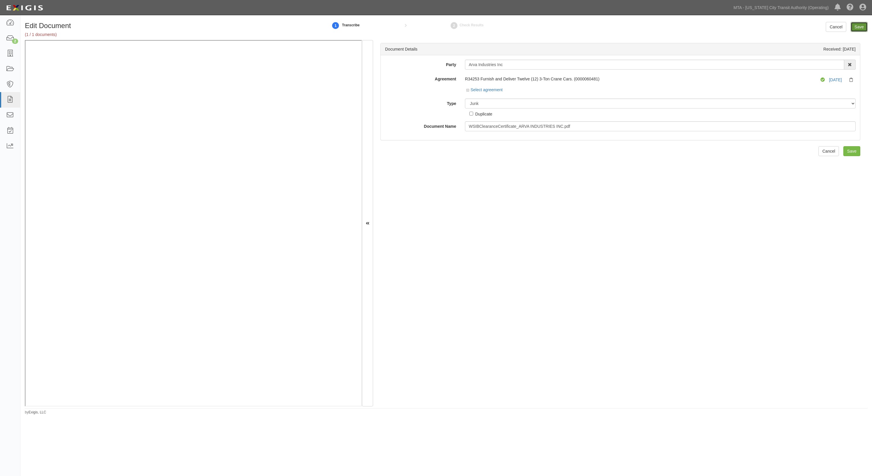
click at [853, 27] on input "Save" at bounding box center [858, 27] width 17 height 10
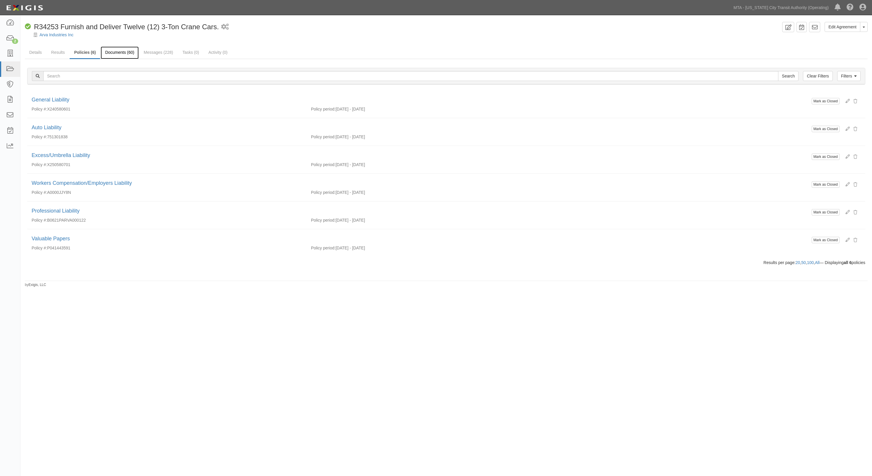
click at [129, 55] on link "Documents (60)" at bounding box center [120, 53] width 38 height 13
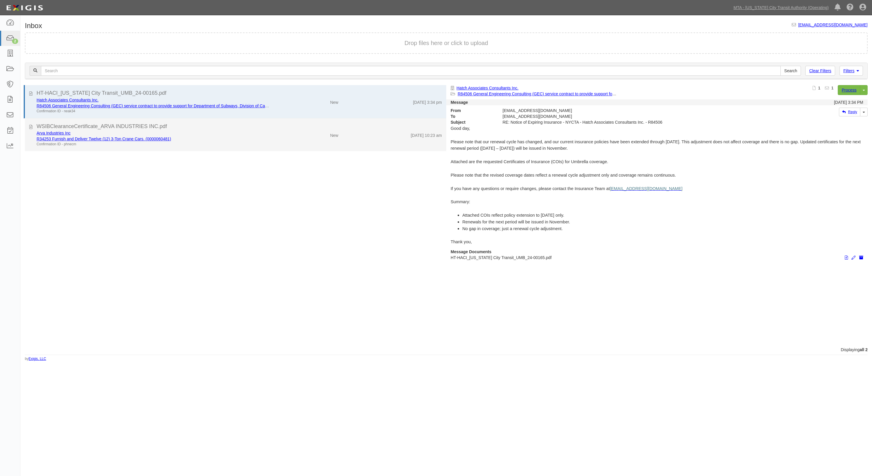
click at [283, 141] on div "Arva Industries Inc R34253 Furnish and Deliver Twelve (12) 3-Ton Crane Cars. (0…" at bounding box center [239, 138] width 414 height 17
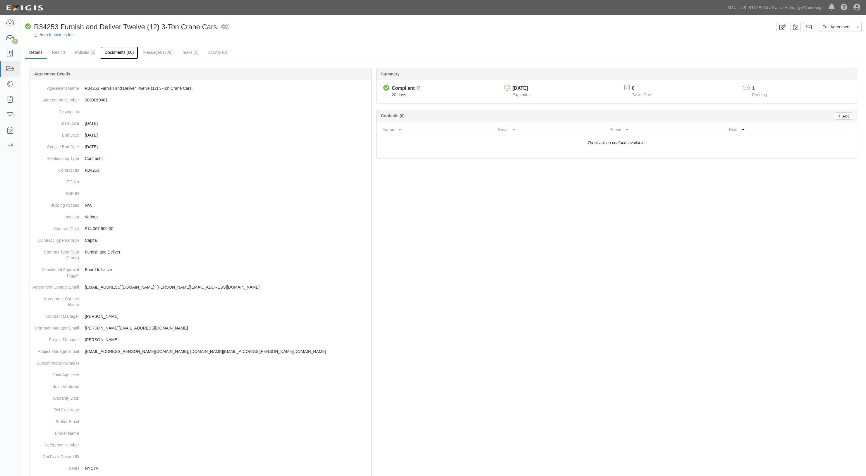
click at [111, 53] on link "Documents (60)" at bounding box center [119, 53] width 38 height 13
click at [123, 57] on link "Documents (60)" at bounding box center [119, 53] width 38 height 13
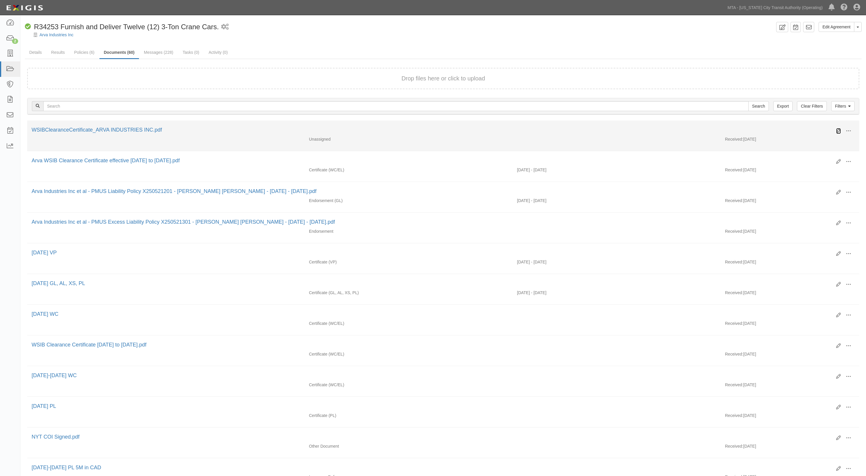
click at [836, 129] on icon at bounding box center [838, 131] width 5 height 5
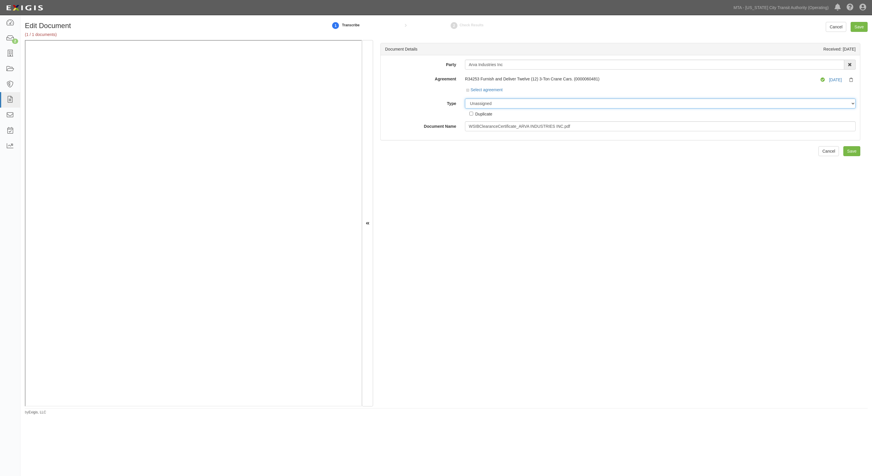
click at [548, 99] on select "Unassigned Binder Cancellation Notice Certificate Contract Endorsement Insuranc…" at bounding box center [660, 104] width 390 height 10
click at [465, 99] on select "Unassigned Binder Cancellation Notice Certificate Contract Endorsement Insuranc…" at bounding box center [660, 104] width 390 height 10
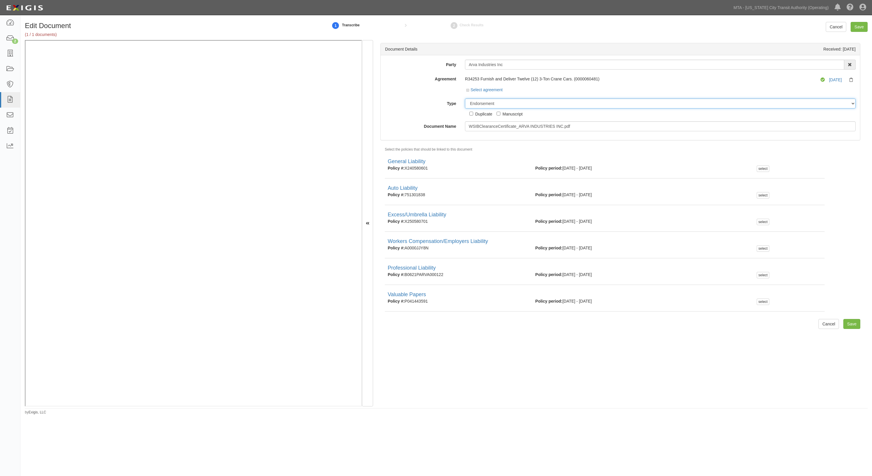
click at [491, 102] on select "Unassigned Binder Cancellation Notice Certificate Contract Endorsement Insuranc…" at bounding box center [660, 104] width 390 height 10
select select "JunkDetail"
click at [465, 99] on select "Unassigned Binder Cancellation Notice Certificate Contract Endorsement Insuranc…" at bounding box center [660, 104] width 390 height 10
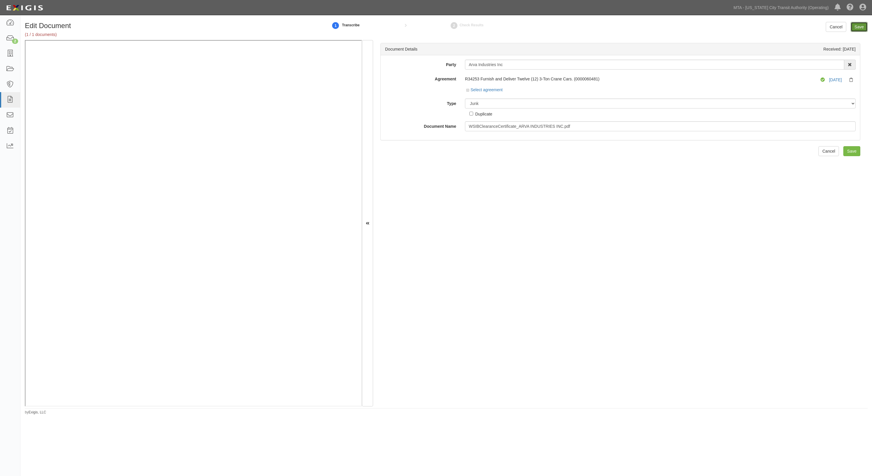
click at [856, 26] on input "Save" at bounding box center [858, 27] width 17 height 10
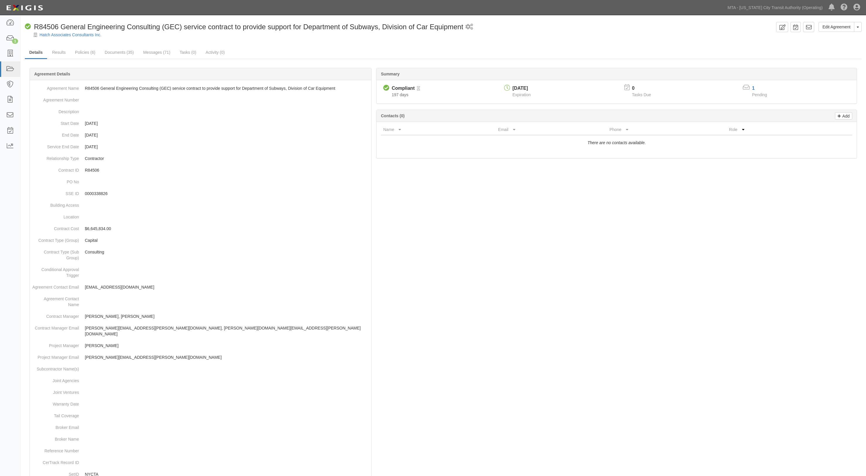
drag, startPoint x: 65, startPoint y: 52, endPoint x: 80, endPoint y: 44, distance: 17.4
click at [79, 41] on div at bounding box center [442, 40] width 845 height 4
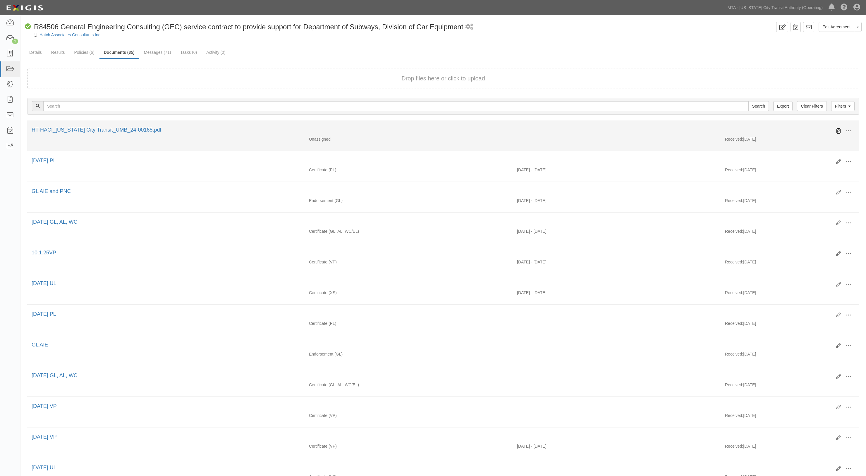
click at [839, 131] on icon at bounding box center [838, 131] width 5 height 5
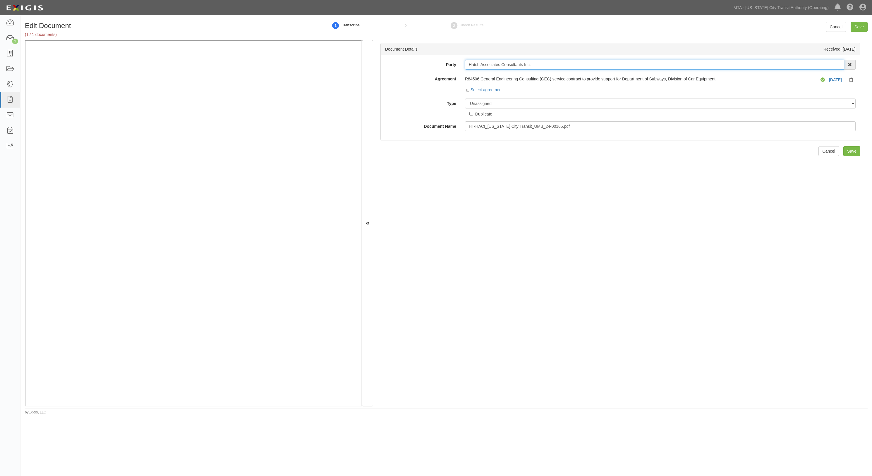
drag, startPoint x: 536, startPoint y: 64, endPoint x: 439, endPoint y: 63, distance: 97.1
click at [439, 63] on div "Party Hatch Associates Consultants Inc. 10-21 TO 10-23TH 38TH ST DEVELOPMENT LL…" at bounding box center [619, 65] width 479 height 10
type input "[DATE]"
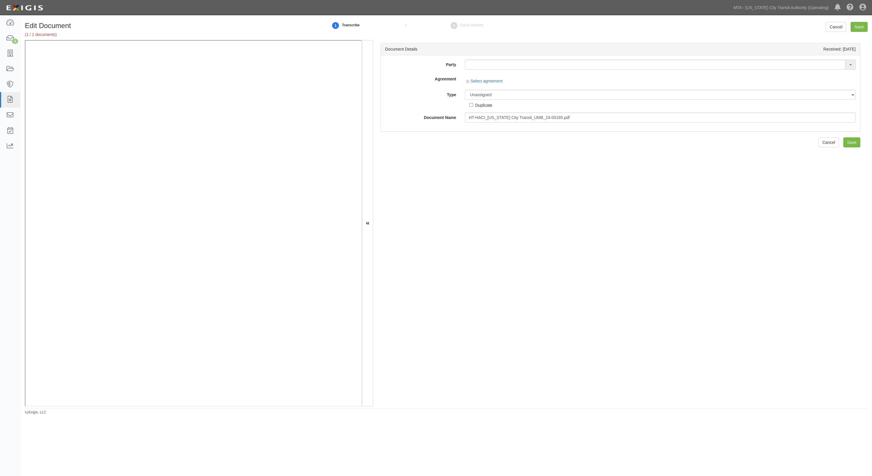
click at [586, 132] on div "Document Details Received: 09/22/2025 Party 12 3 Third Partners 12 98 Inwood De…" at bounding box center [620, 87] width 480 height 89
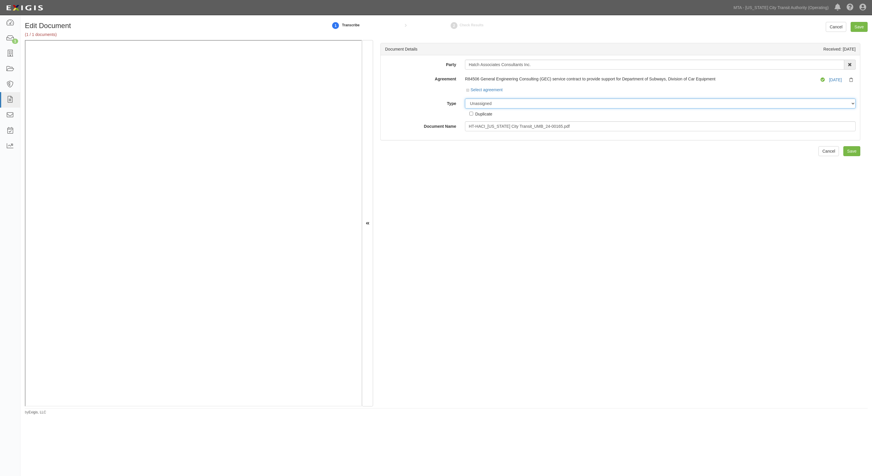
drag, startPoint x: 512, startPoint y: 104, endPoint x: 457, endPoint y: 101, distance: 55.1
click at [457, 101] on div "Type Unassigned Binder Cancellation Notice Certificate Contract Endorsement Ins…" at bounding box center [619, 108] width 479 height 18
select select "CertificateDetail"
click at [465, 99] on select "Unassigned Binder Cancellation Notice Certificate Contract Endorsement Insuranc…" at bounding box center [660, 104] width 390 height 10
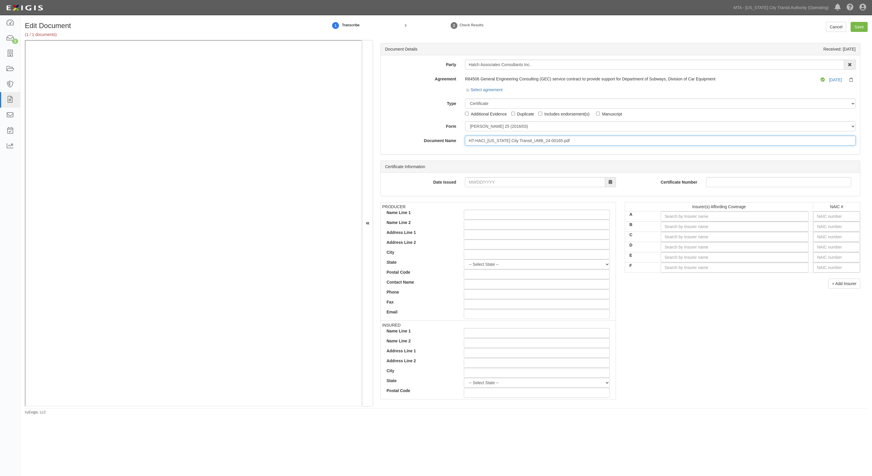
drag, startPoint x: 585, startPoint y: 142, endPoint x: 399, endPoint y: 134, distance: 186.5
click at [399, 134] on div "Party Hatch Associates Consultants Inc. 10-21 TO 10-23TH 38TH ST DEVELOPMENT LL…" at bounding box center [620, 103] width 470 height 86
type input "12.1.25 UL"
click at [831, 218] on input "text" at bounding box center [836, 216] width 47 height 10
click at [713, 219] on input "A" at bounding box center [734, 216] width 148 height 10
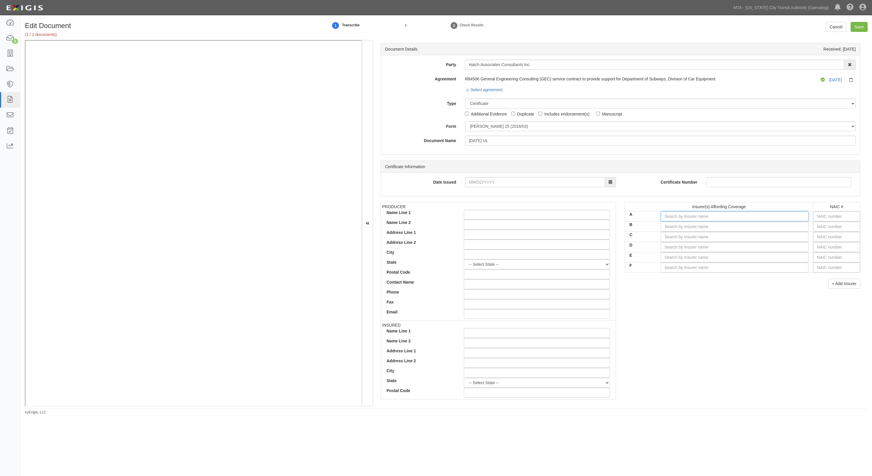
type input "a"
type input "aiA General Berhad (NR Rating)"
type input "ai"
type input "aig Asia Pacific Insurance Pte. Ltd. (A XV Rating)"
type input "aig"
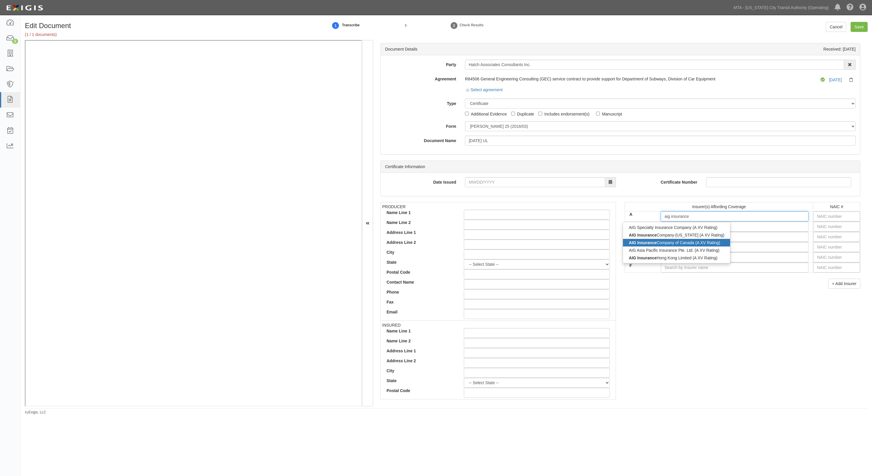
click at [692, 241] on div "AIG Insurance Company of Canada (A XV Rating)" at bounding box center [676, 243] width 107 height 8
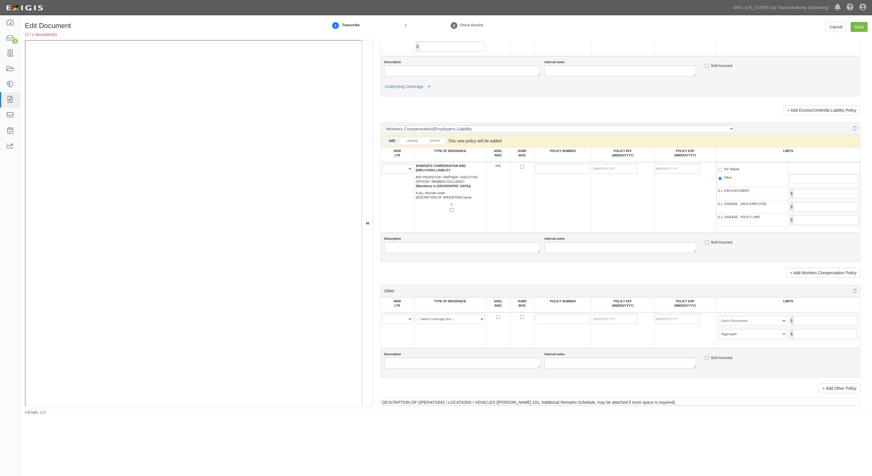
scroll to position [741, 0]
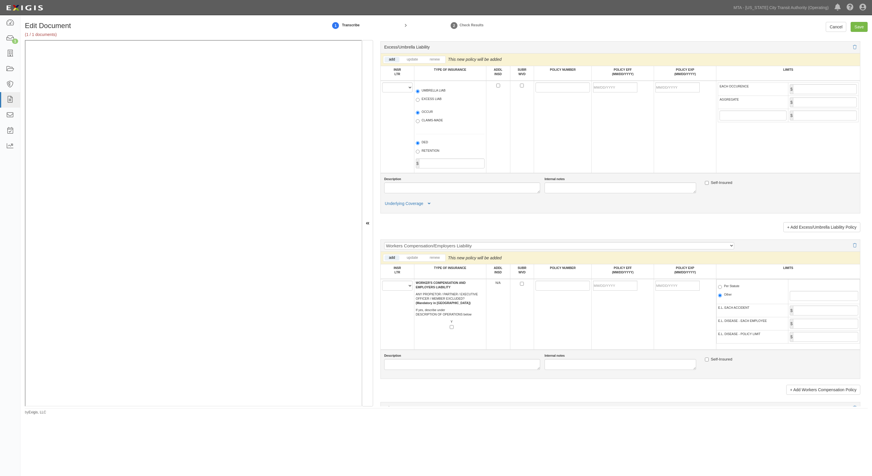
type input "AIG Insurance Company of Canada (A XV Rating)"
click at [402, 89] on select "A B C D E F" at bounding box center [397, 87] width 30 height 10
select select "A"
click at [382, 85] on select "A B C D E F" at bounding box center [397, 87] width 30 height 10
click at [432, 92] on label "UMBRELLA LIAB" at bounding box center [431, 91] width 30 height 6
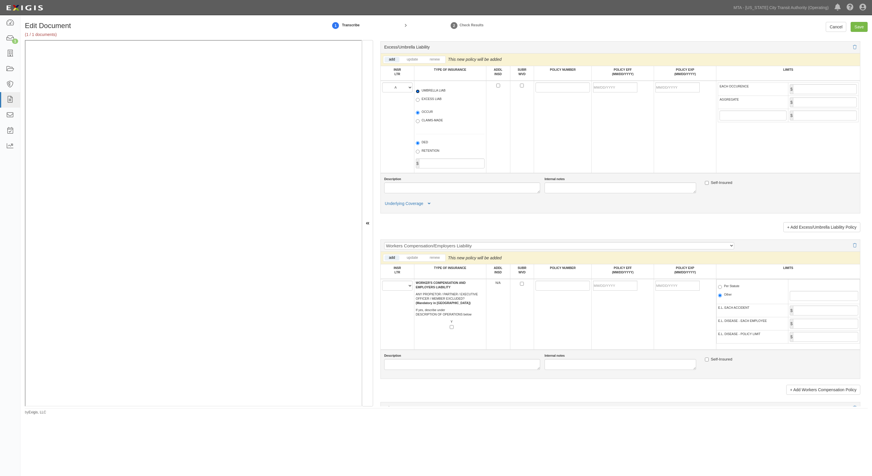
click at [419, 92] on input "UMBRELLA LIAB" at bounding box center [418, 91] width 4 height 4
radio input "true"
click at [545, 87] on input "POLICY NUMBER" at bounding box center [562, 87] width 54 height 10
paste input "34219291"
type input "34219291"
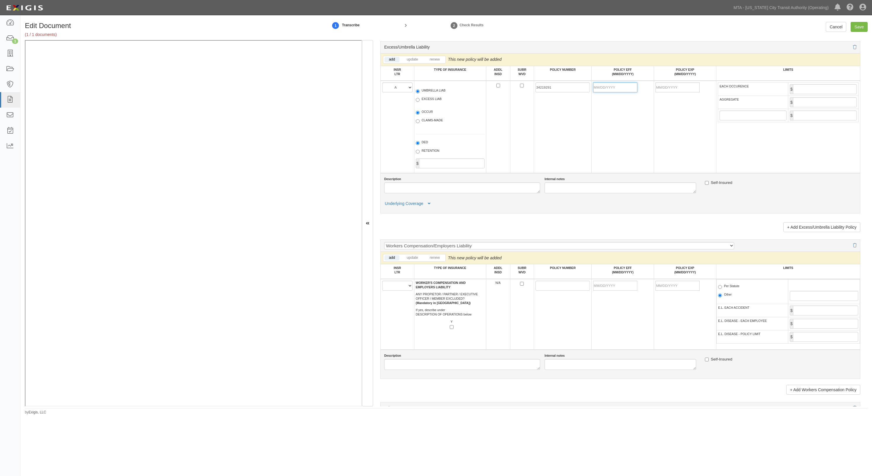
click at [611, 90] on input "POLICY EFF (MM/DD/YYYY)" at bounding box center [615, 87] width 44 height 10
type input "10/01/2024"
click at [656, 89] on input "10/01/2025" at bounding box center [677, 87] width 44 height 10
drag, startPoint x: 673, startPoint y: 93, endPoint x: 527, endPoint y: 89, distance: 146.6
click at [547, 100] on tr "A B C D E F UMBRELLA LIAB EXCESS LIAB OCCUR CLAIMS-MADE DED RETENTION $ 3421929…" at bounding box center [619, 127] width 479 height 92
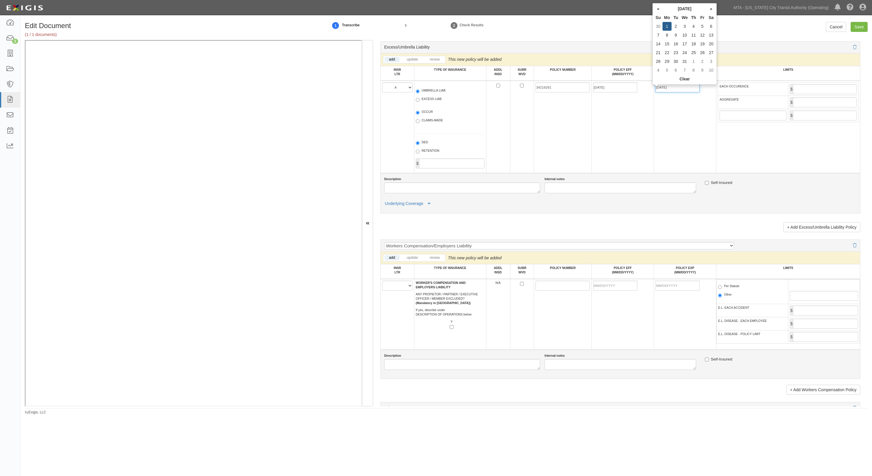
type input "12/01/2025"
click at [806, 91] on input "EACH OCCURENCE" at bounding box center [825, 89] width 64 height 10
type input "2,000,000"
click at [428, 206] on icon at bounding box center [429, 204] width 3 height 4
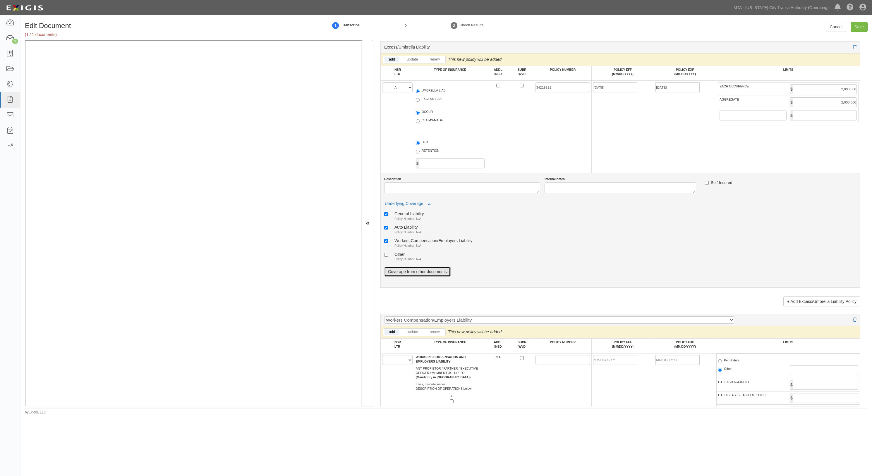
click at [416, 277] on link "Coverage from other documents" at bounding box center [417, 272] width 66 height 10
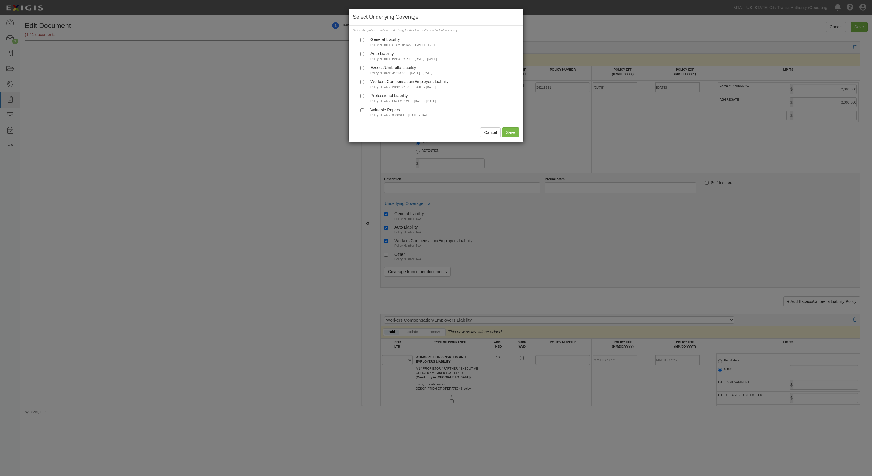
click at [381, 42] on div at bounding box center [403, 42] width 67 height 1
click at [364, 42] on input "General Liability Policy Number: GLO8196183 3/1/2025 - 3/1/2026" at bounding box center [362, 40] width 4 height 4
checkbox input "true"
click at [382, 53] on div "Auto Liability" at bounding box center [403, 53] width 66 height 5
click at [364, 53] on input "Auto Liability Policy Number: BAP8196184 3/1/2025 - 3/1/2026" at bounding box center [362, 54] width 4 height 4
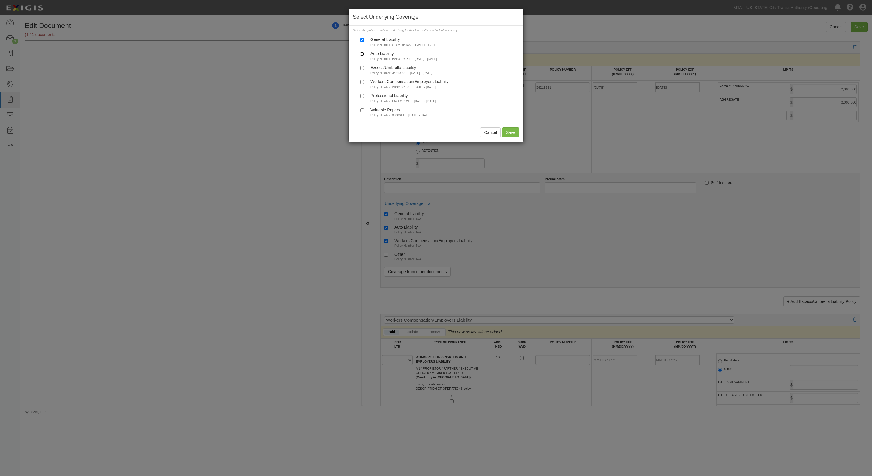
checkbox input "true"
click at [509, 130] on button "Save" at bounding box center [510, 133] width 17 height 10
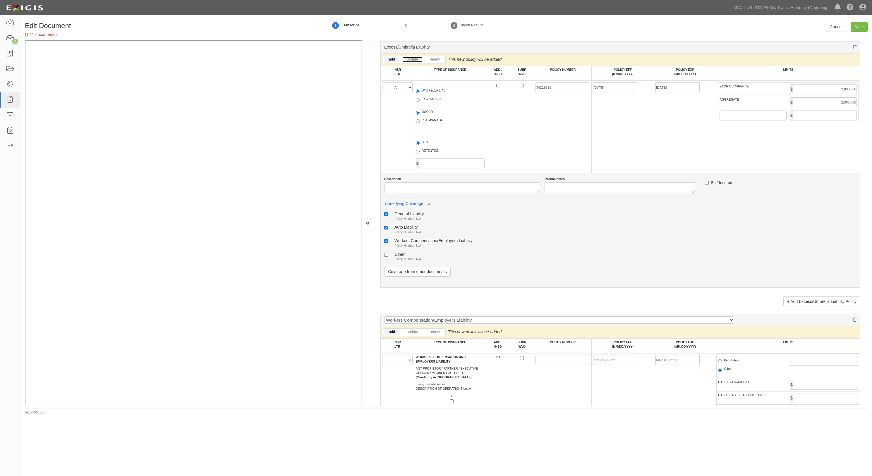
click at [410, 62] on link "update" at bounding box center [412, 59] width 20 height 5
click at [439, 62] on link "renew" at bounding box center [434, 59] width 19 height 5
click at [856, 26] on input "Save" at bounding box center [858, 27] width 17 height 10
type input "2000000"
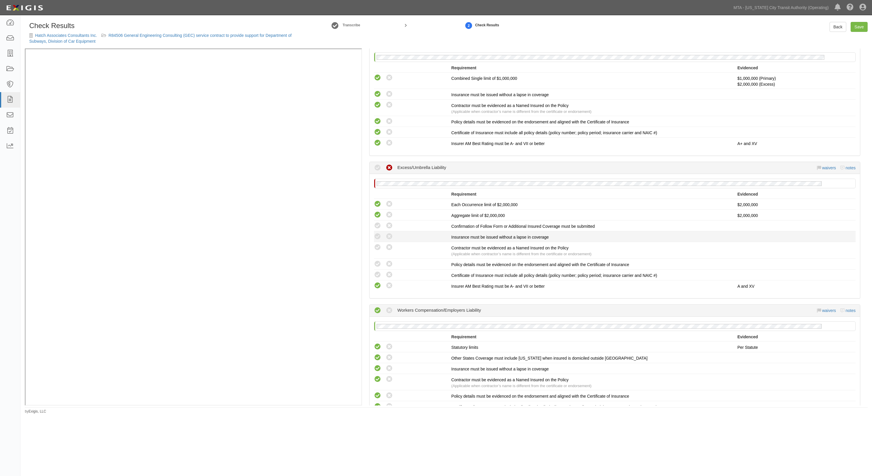
scroll to position [390, 0]
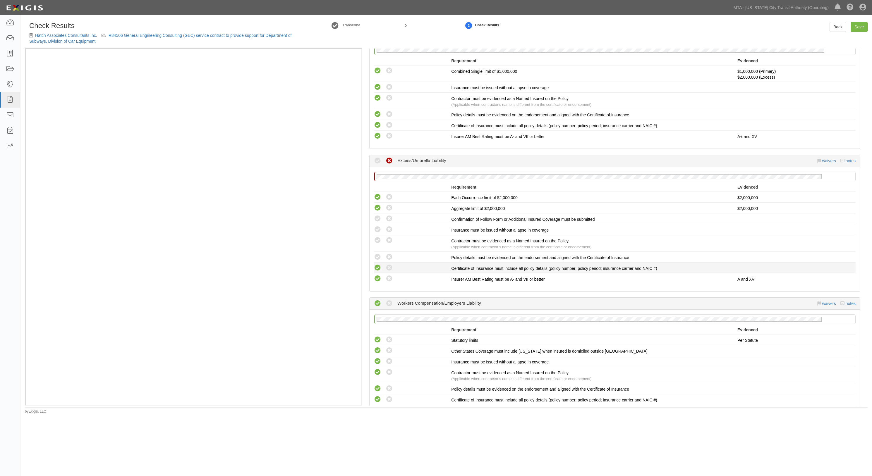
click at [378, 267] on icon at bounding box center [377, 267] width 7 height 7
radio input "true"
drag, startPoint x: 378, startPoint y: 254, endPoint x: 376, endPoint y: 246, distance: 8.4
click at [377, 254] on icon at bounding box center [377, 257] width 7 height 7
radio input "true"
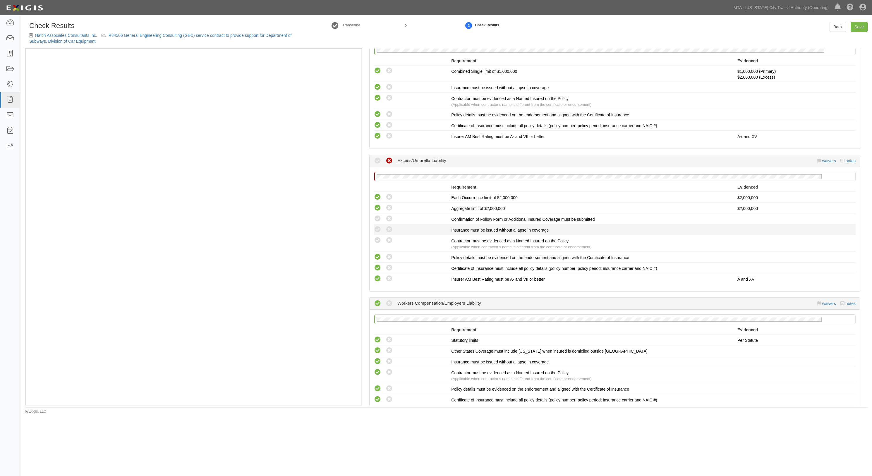
drag, startPoint x: 375, startPoint y: 241, endPoint x: 376, endPoint y: 232, distance: 9.7
click at [375, 239] on div "Compliant Waived: Non-Compliant Contractor must be evidenced as a Named Insured…" at bounding box center [614, 243] width 490 height 13
click at [376, 227] on icon at bounding box center [377, 229] width 7 height 7
radio input "true"
click at [376, 216] on icon at bounding box center [377, 218] width 7 height 7
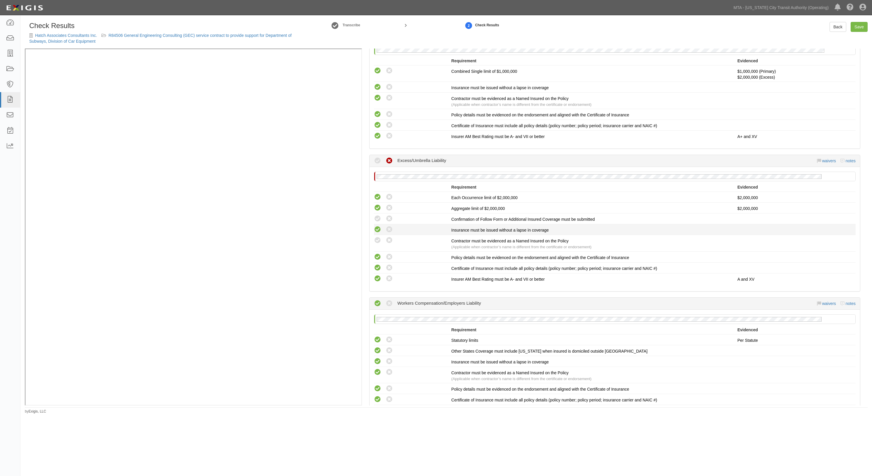
radio input "true"
click at [375, 238] on icon at bounding box center [377, 240] width 7 height 7
radio input "true"
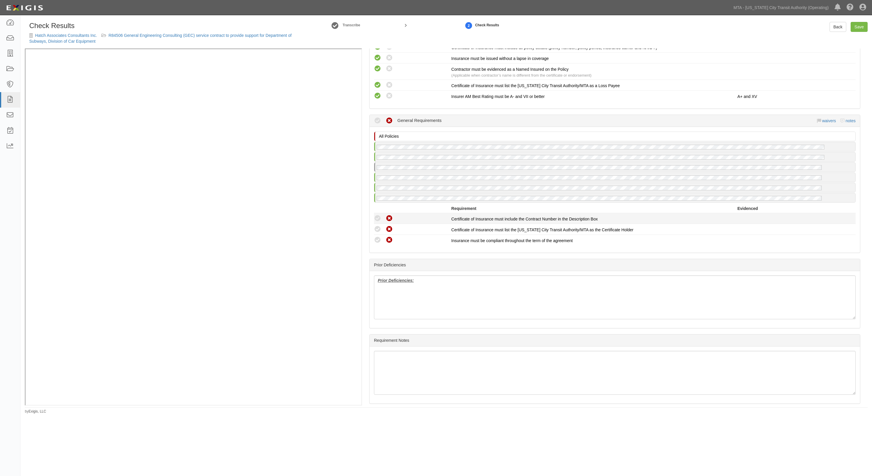
scroll to position [958, 0]
drag, startPoint x: 378, startPoint y: 232, endPoint x: 378, endPoint y: 221, distance: 10.5
click at [378, 236] on icon at bounding box center [377, 239] width 7 height 7
radio input "true"
drag, startPoint x: 378, startPoint y: 221, endPoint x: 378, endPoint y: 212, distance: 9.4
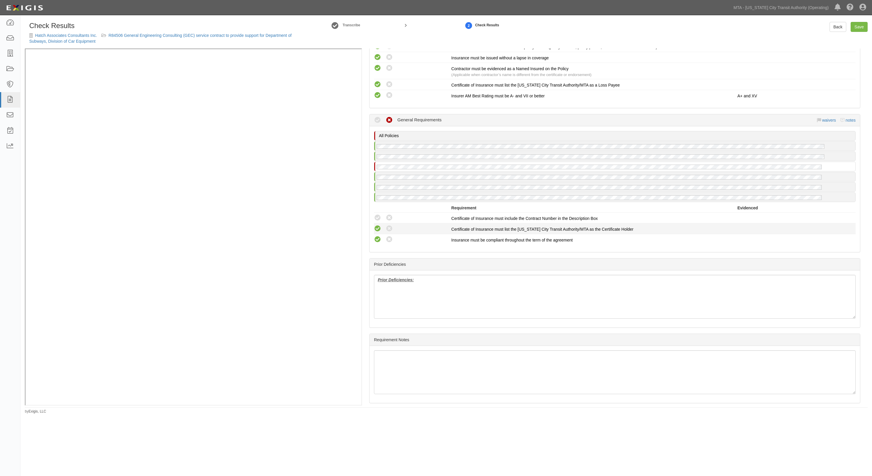
click at [378, 225] on icon at bounding box center [377, 228] width 7 height 7
radio input "true"
click at [378, 214] on icon at bounding box center [377, 217] width 7 height 7
radio input "true"
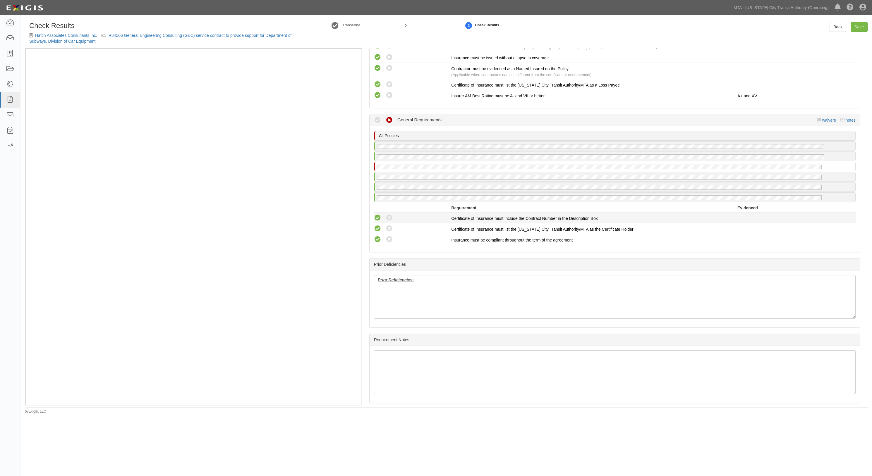
radio input "true"
click at [857, 25] on link "Save" at bounding box center [858, 27] width 17 height 10
radio input "true"
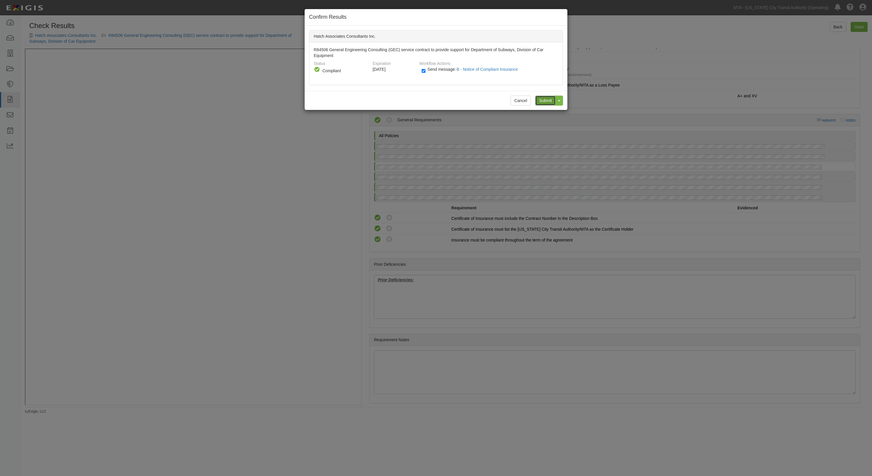
click at [544, 101] on input "Submit" at bounding box center [545, 101] width 20 height 10
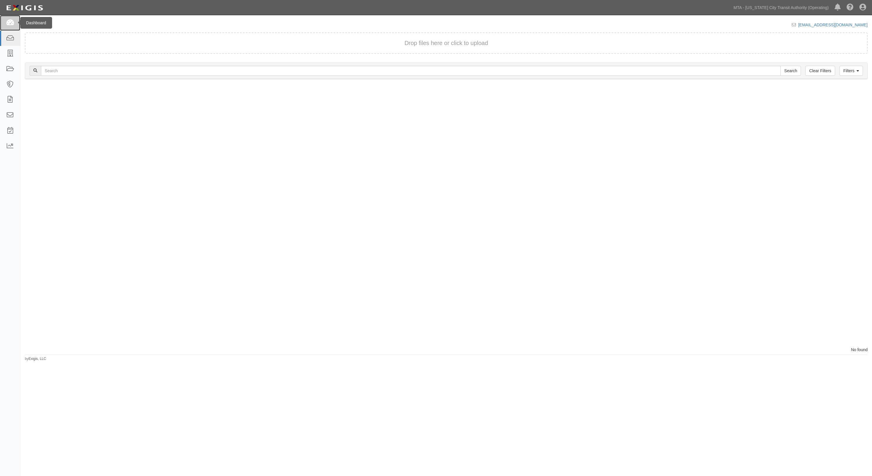
click at [8, 23] on icon at bounding box center [10, 23] width 8 height 7
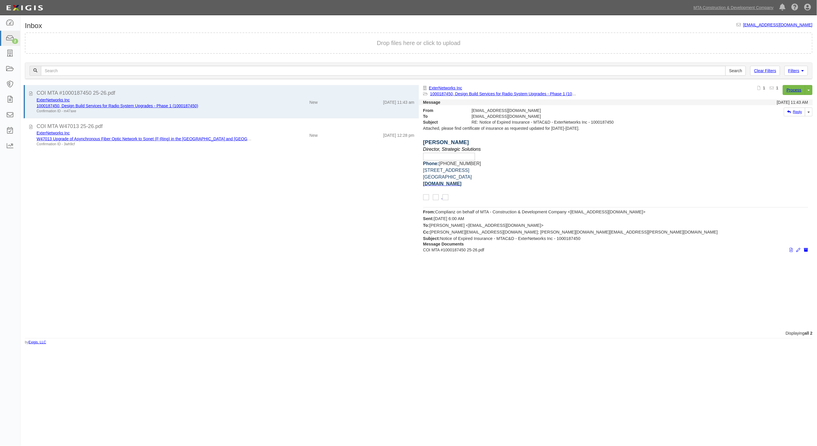
click at [330, 28] on div "Inbox [EMAIL_ADDRESS][DOMAIN_NAME] Drop files here or click to upload Filters C…" at bounding box center [418, 183] width 796 height 323
click at [239, 246] on div "COI MTA #1000187450 25-26.pdf ExterNetworks Inc 1000187450, Design Build Servic…" at bounding box center [219, 207] width 398 height 245
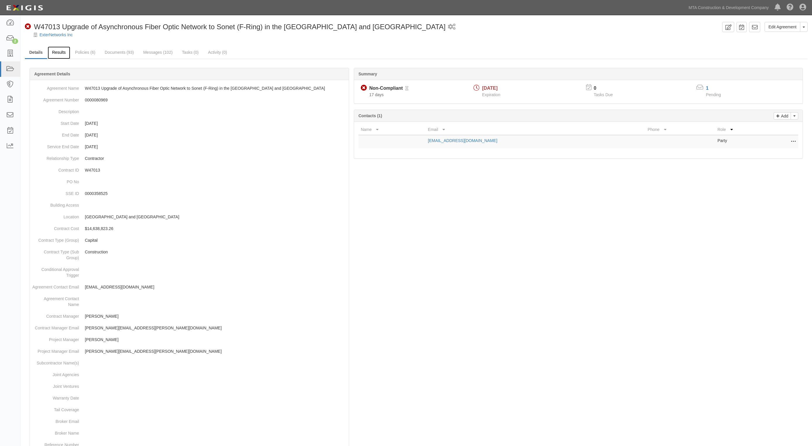
click at [58, 56] on link "Results" at bounding box center [59, 53] width 23 height 13
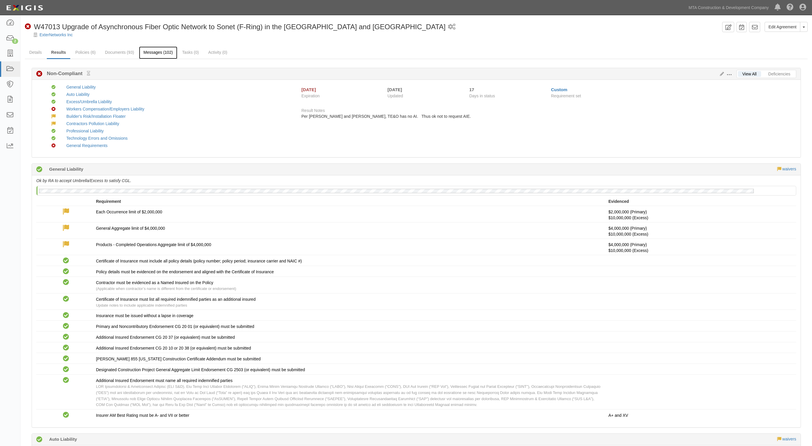
drag, startPoint x: 0, startPoint y: 0, endPoint x: 145, endPoint y: 52, distance: 153.7
click at [787, 25] on link "Edit Agreement" at bounding box center [782, 27] width 36 height 10
click at [781, 74] on link "Deficiencies" at bounding box center [779, 74] width 31 height 6
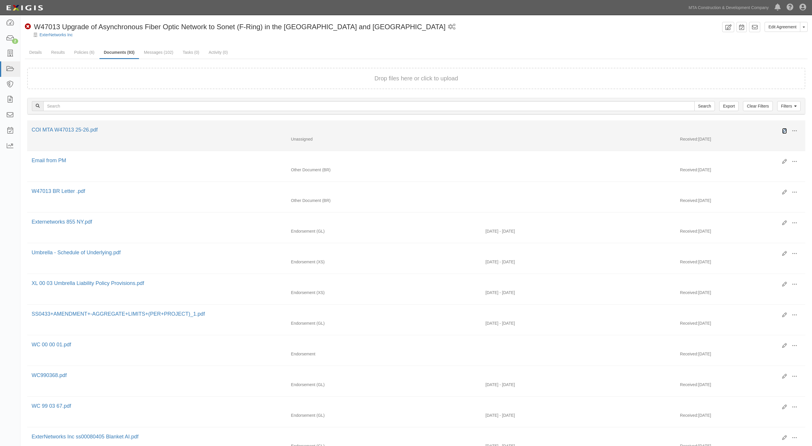
drag, startPoint x: 782, startPoint y: 129, endPoint x: 695, endPoint y: 125, distance: 87.9
click at [782, 129] on icon at bounding box center [784, 131] width 5 height 5
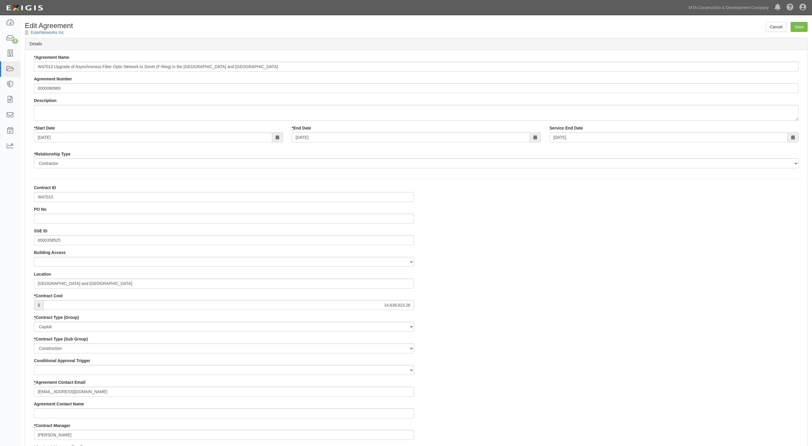
select select
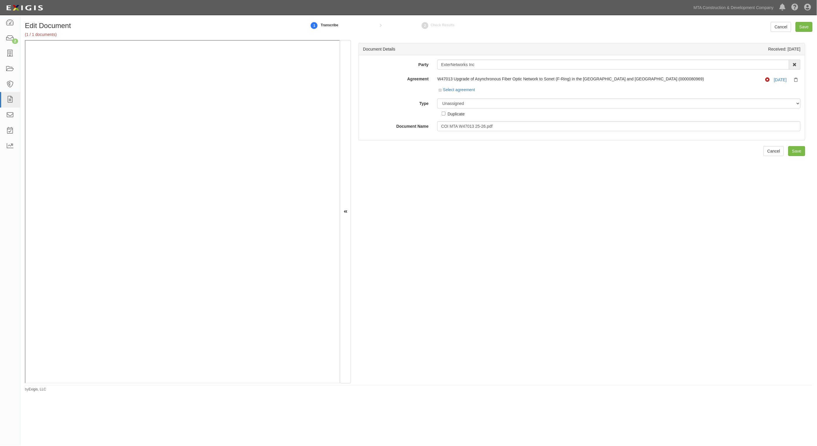
click at [480, 96] on div "Party ExterNetworks Inc AARCO Environmental Services Corp. Ad-Tech Enterprises …" at bounding box center [582, 96] width 438 height 72
click at [479, 101] on select "Unassigned Binder Cancellation Notice Certificate Contract Endorsement Insuranc…" at bounding box center [618, 104] width 363 height 10
select select "CertificateDetail"
click at [437, 99] on select "Unassigned Binder Cancellation Notice Certificate Contract Endorsement Insuranc…" at bounding box center [618, 104] width 363 height 10
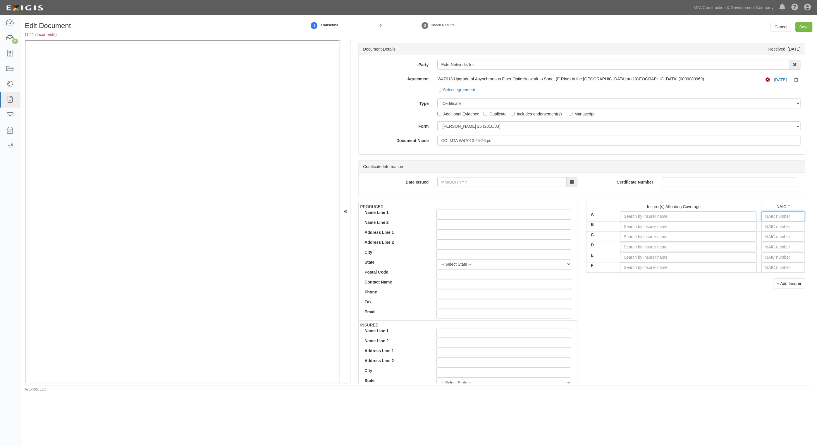
click at [771, 214] on input "text" at bounding box center [783, 216] width 44 height 10
click at [769, 216] on input "text" at bounding box center [783, 216] width 44 height 10
type input "00914"
click at [727, 217] on input "A" at bounding box center [688, 216] width 137 height 10
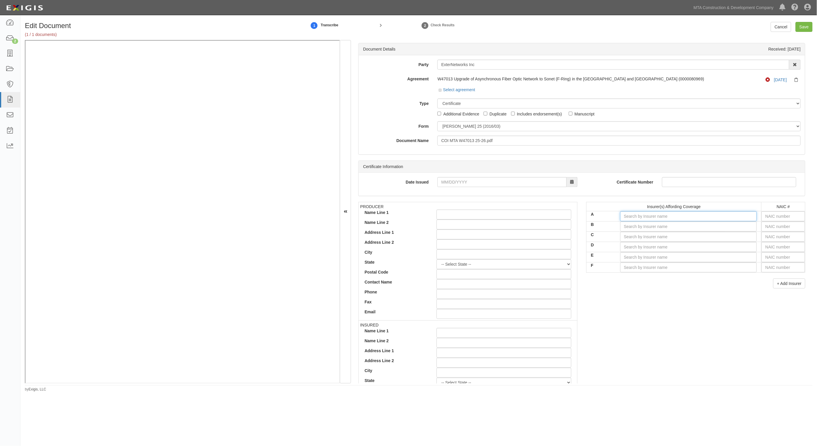
click at [727, 217] on input "A" at bounding box center [688, 216] width 137 height 10
click at [621, 229] on div "Insurer is not in Complianz AM Best table" at bounding box center [644, 228] width 125 height 8
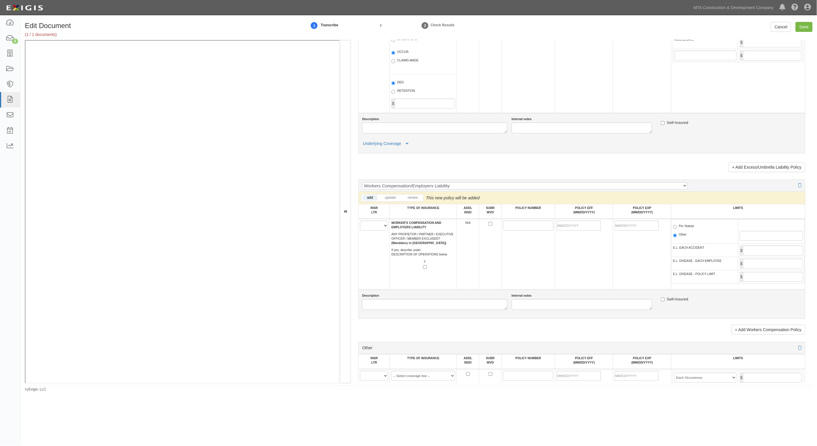
scroll to position [804, 0]
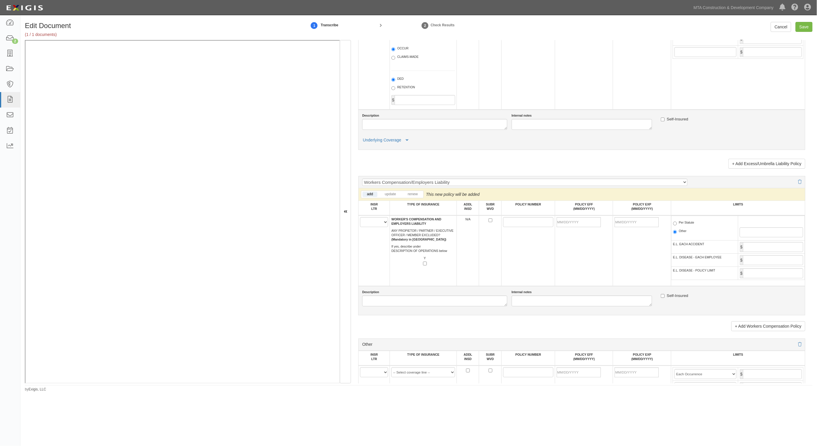
type input "Insurer is not in Complianz AM Best table"
click at [375, 223] on select "A B C D E F" at bounding box center [374, 222] width 28 height 10
select select "D"
click at [360, 217] on select "A B C D E F" at bounding box center [374, 222] width 28 height 10
click at [535, 221] on input "POLICY NUMBER" at bounding box center [528, 222] width 50 height 10
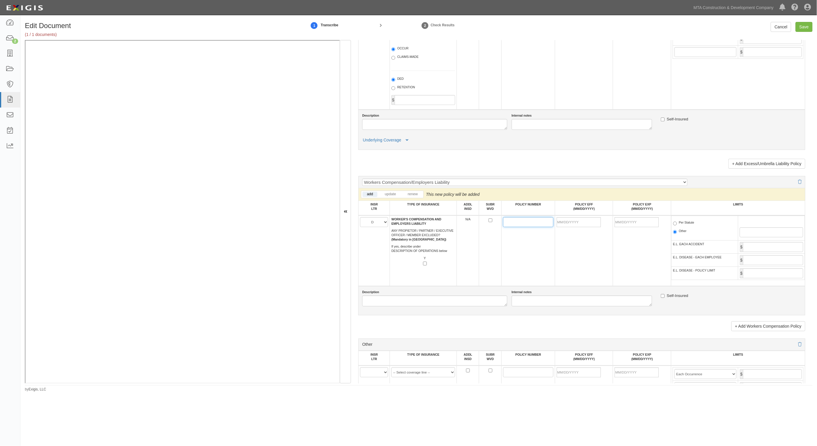
paste input "13WBCIB2422"
type input "13WBCIB2422"
click at [577, 219] on input "POLICY EFF (MM/DD/YYYY)" at bounding box center [579, 222] width 44 height 10
type input "09/06/2025"
type input "09/06/2026"
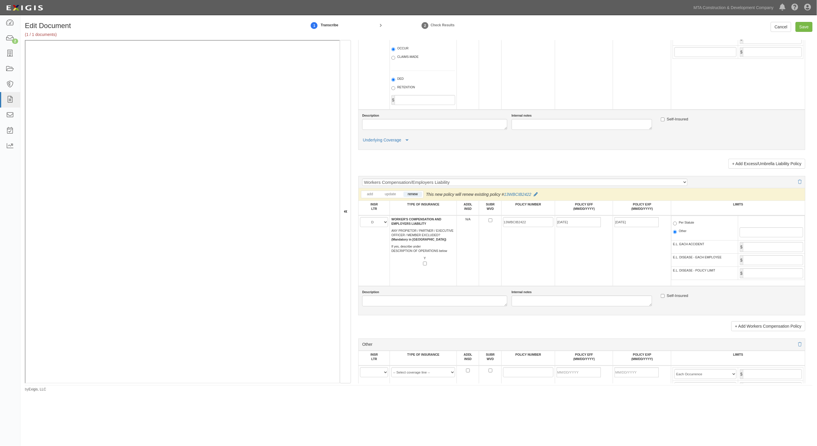
click at [691, 223] on span "Per Statute" at bounding box center [704, 224] width 63 height 7
click at [689, 223] on label "Per Statute" at bounding box center [683, 224] width 21 height 6
click at [677, 223] on input "Per Statute" at bounding box center [675, 224] width 4 height 4
radio input "true"
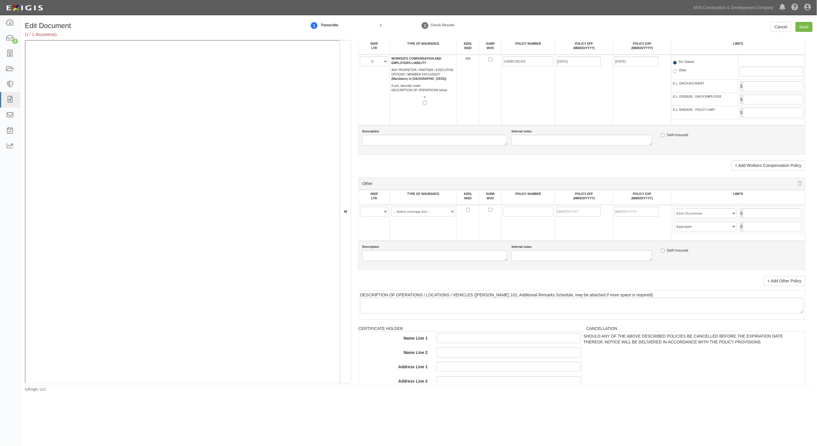
scroll to position [898, 0]
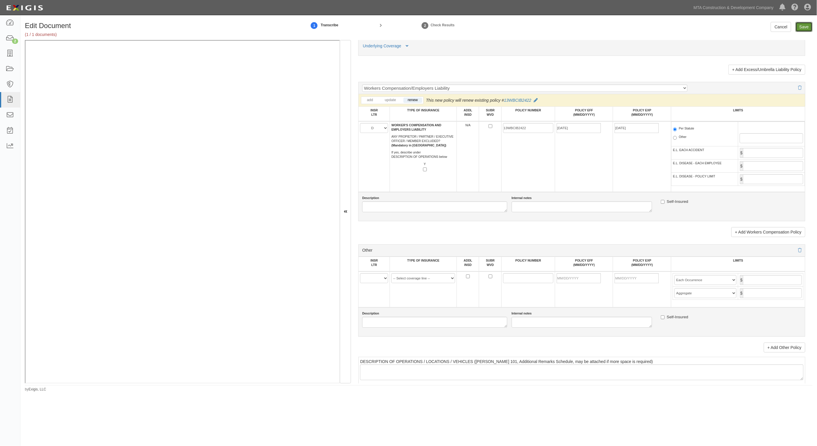
drag, startPoint x: 800, startPoint y: 29, endPoint x: 474, endPoint y: 48, distance: 326.9
click at [800, 29] on input "Save" at bounding box center [803, 27] width 17 height 10
click at [384, 128] on select "A B C D E F" at bounding box center [374, 128] width 28 height 10
select select "A"
click at [360, 123] on select "A B C D E F" at bounding box center [374, 128] width 28 height 10
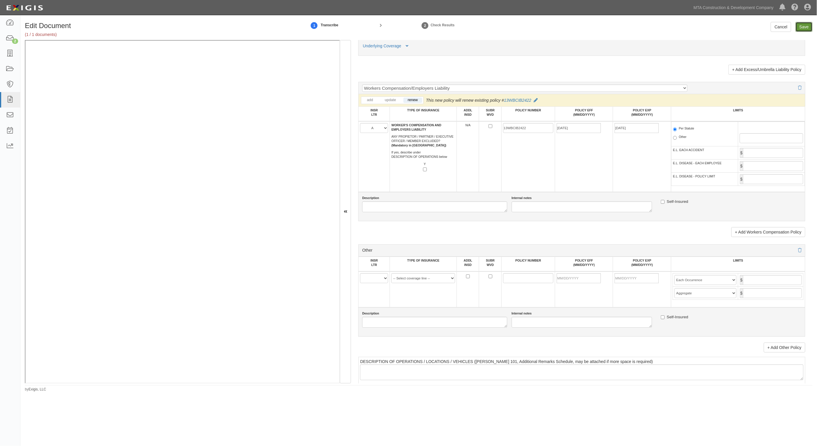
click at [798, 26] on input "Save" at bounding box center [803, 27] width 17 height 10
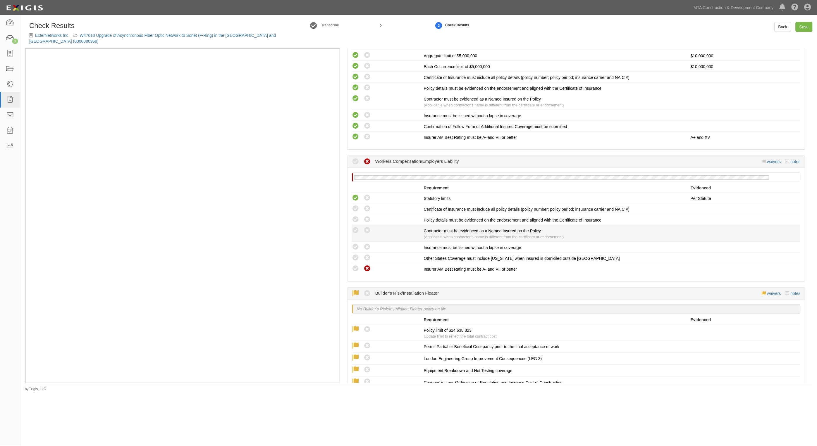
scroll to position [658, 0]
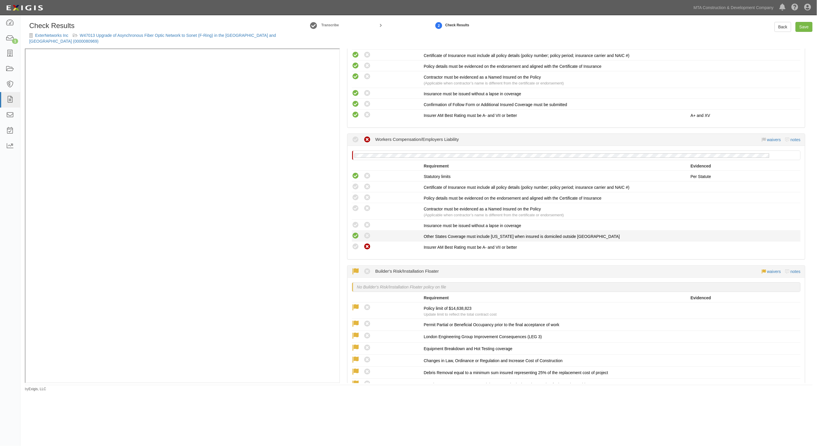
click at [357, 233] on icon at bounding box center [355, 236] width 7 height 7
radio input "true"
click at [356, 223] on icon at bounding box center [355, 225] width 7 height 7
radio input "true"
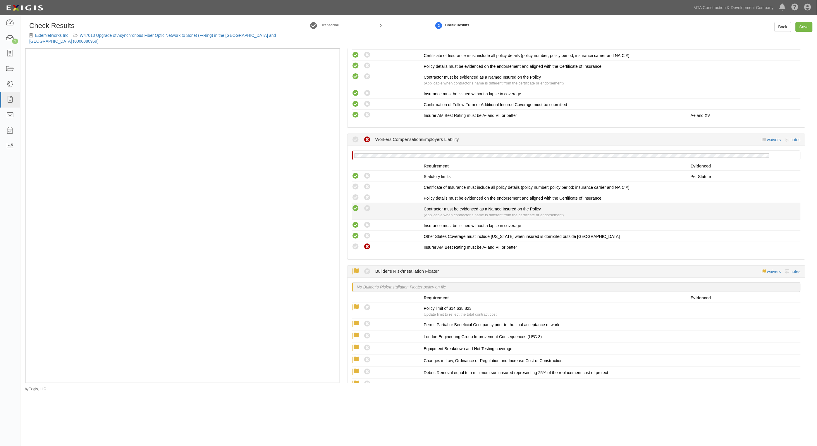
click at [355, 209] on icon at bounding box center [355, 208] width 7 height 7
radio input "true"
click at [354, 199] on icon at bounding box center [355, 197] width 7 height 7
radio input "true"
click at [353, 187] on icon at bounding box center [355, 186] width 7 height 7
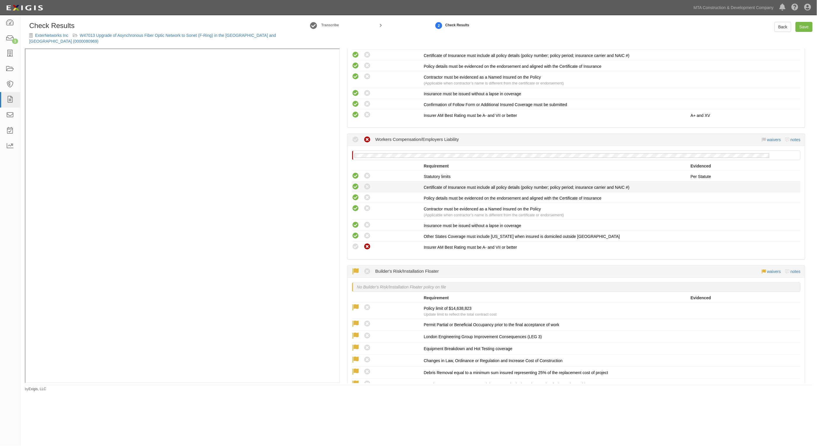
radio input "true"
click at [805, 22] on link "Save" at bounding box center [803, 27] width 17 height 10
radio input "true"
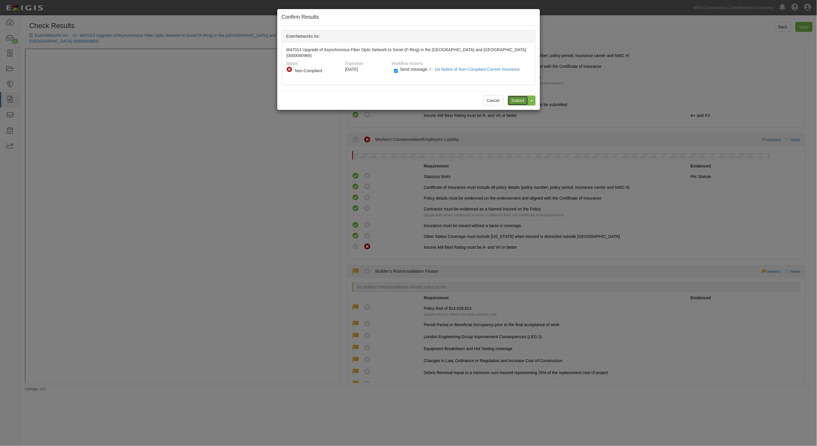
click at [516, 96] on input "Submit" at bounding box center [518, 101] width 20 height 10
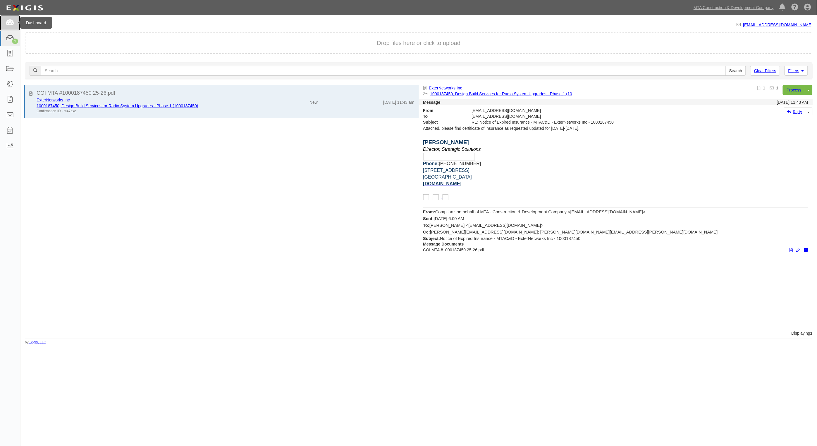
click at [13, 22] on icon at bounding box center [10, 23] width 8 height 7
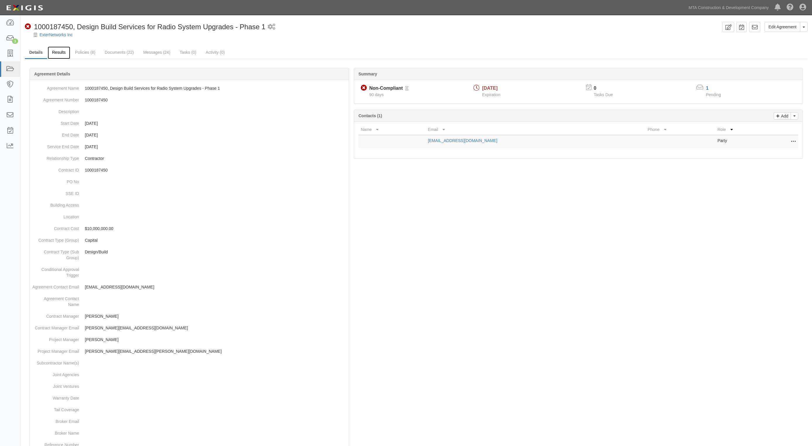
click at [69, 49] on link "Results" at bounding box center [59, 53] width 23 height 13
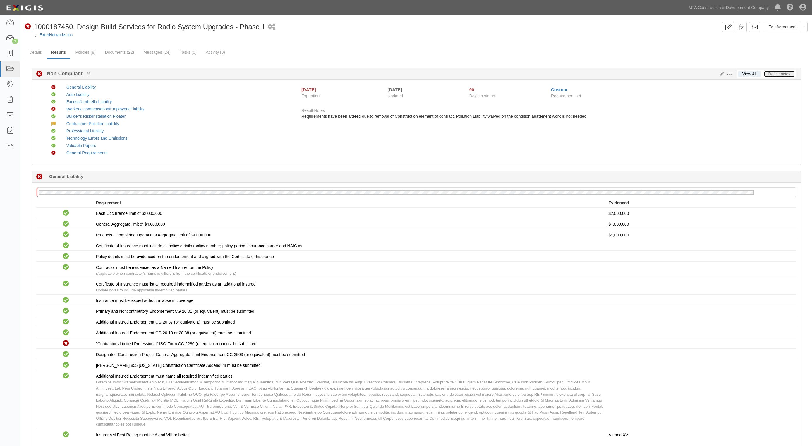
click at [792, 75] on link "Deficiencies" at bounding box center [779, 74] width 31 height 6
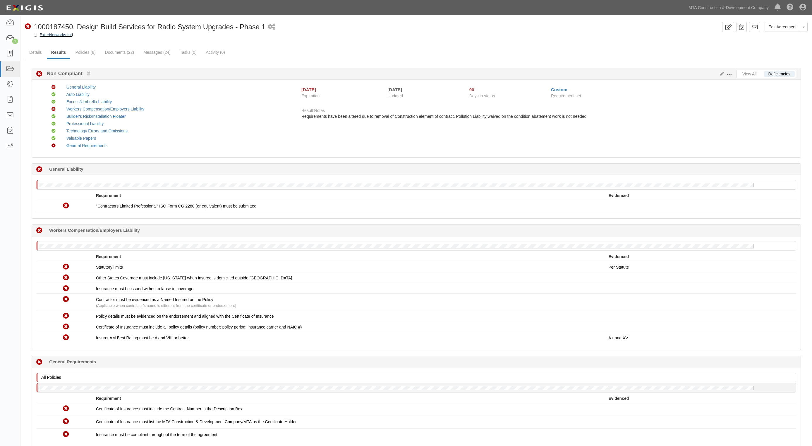
click at [53, 37] on link "ExterNetworks Inc" at bounding box center [55, 34] width 33 height 5
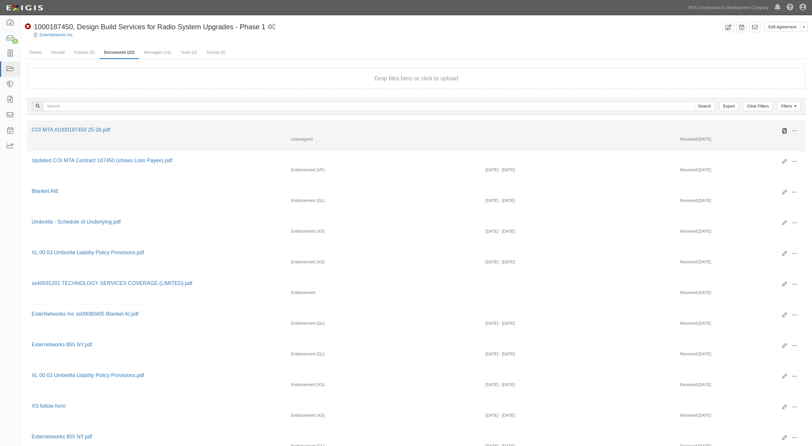
click at [784, 130] on icon at bounding box center [784, 131] width 5 height 5
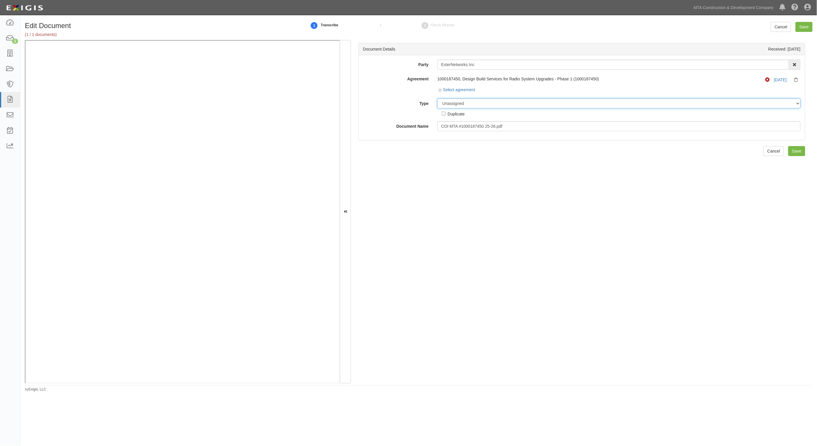
click at [468, 103] on select "Unassigned Binder Cancellation Notice Certificate Contract Endorsement Insuranc…" at bounding box center [618, 104] width 363 height 10
click at [437, 99] on select "Unassigned Binder Cancellation Notice Certificate Contract Endorsement Insuranc…" at bounding box center [618, 104] width 363 height 10
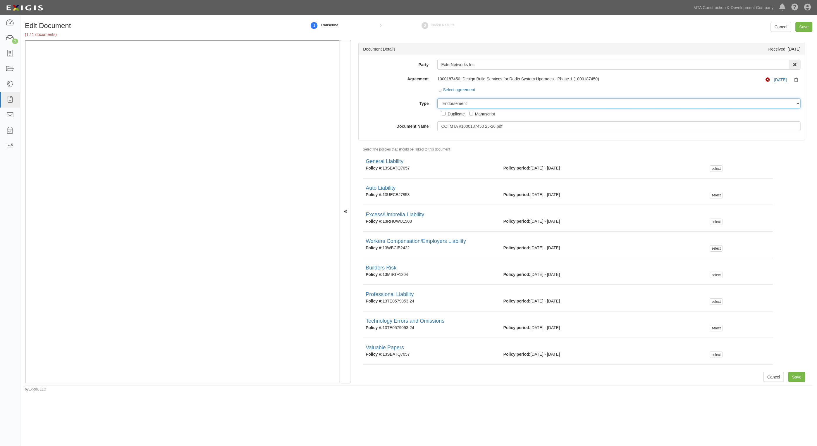
click at [471, 104] on select "Unassigned Binder Cancellation Notice Certificate Contract Endorsement Insuranc…" at bounding box center [618, 104] width 363 height 10
select select "CertificateDetail"
click at [437, 99] on select "Unassigned Binder Cancellation Notice Certificate Contract Endorsement Insuranc…" at bounding box center [618, 104] width 363 height 10
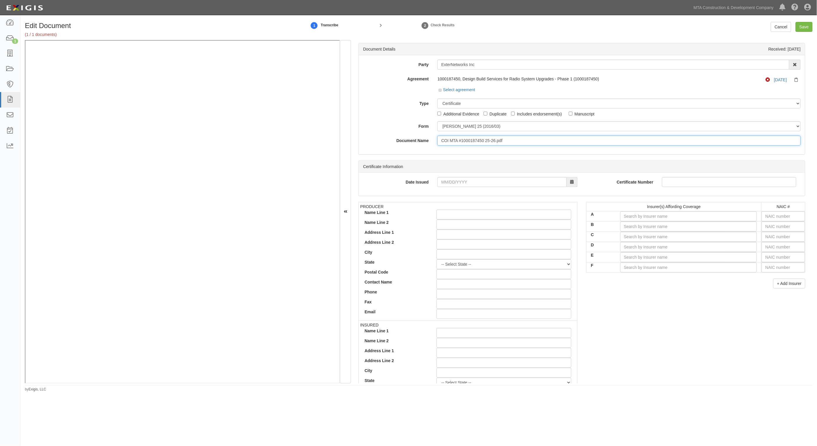
drag, startPoint x: 513, startPoint y: 141, endPoint x: 381, endPoint y: 140, distance: 131.6
click at [381, 140] on div "Document Name COI MTA #1000187450 25-26.pdf" at bounding box center [582, 141] width 446 height 10
type input "6.25.26 WC, PL"
click at [772, 216] on input "text" at bounding box center [783, 216] width 44 height 10
click at [766, 249] on input "text" at bounding box center [783, 247] width 44 height 10
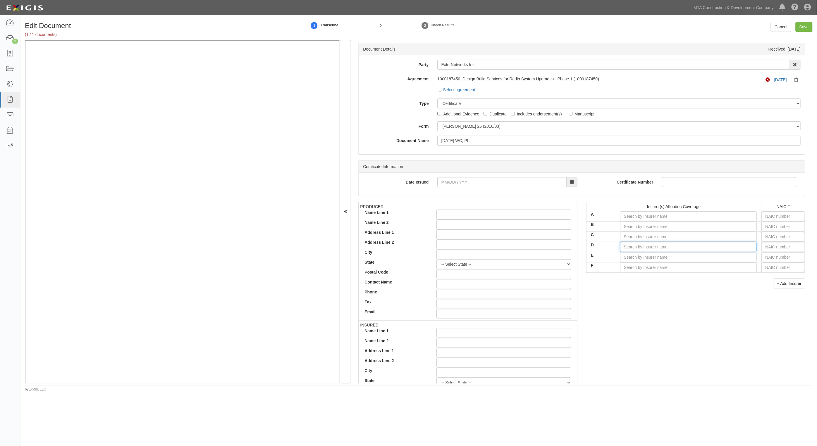
click at [746, 246] on input "D" at bounding box center [688, 247] width 137 height 10
click at [647, 259] on div "Insurer is not in Complianz AM Best table" at bounding box center [644, 258] width 125 height 8
type input "Insurer is not in Complianz AM Best table"
click at [783, 260] on input "text" at bounding box center [783, 257] width 44 height 10
type input "16862"
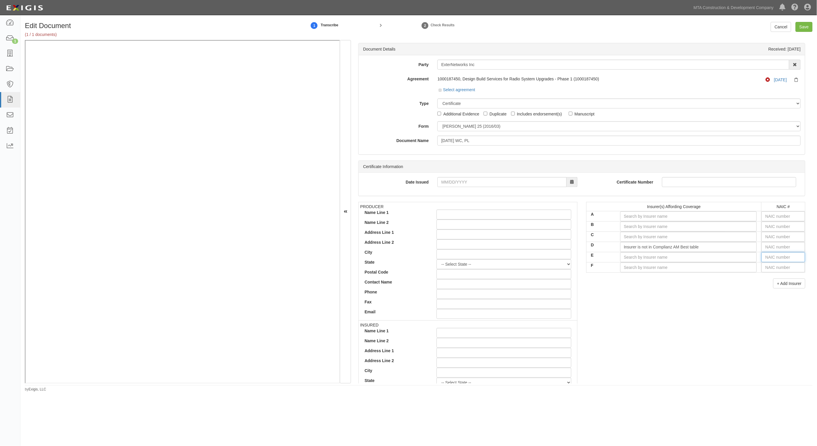
type input "1"
type input "19984"
type input "19"
type input "19690"
type input "196"
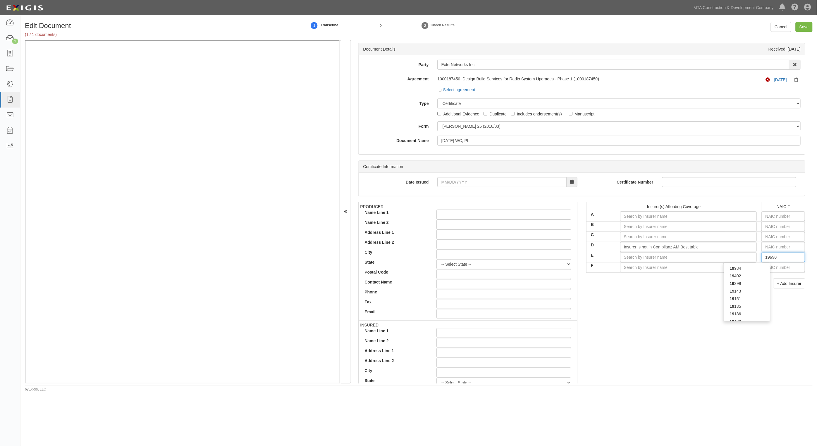
type input "19682"
type input "1968"
type input "19682"
click at [754, 269] on div "19682" at bounding box center [747, 269] width 46 height 8
type input "Hartford Fire Insurance Company (A+ XV Rating)"
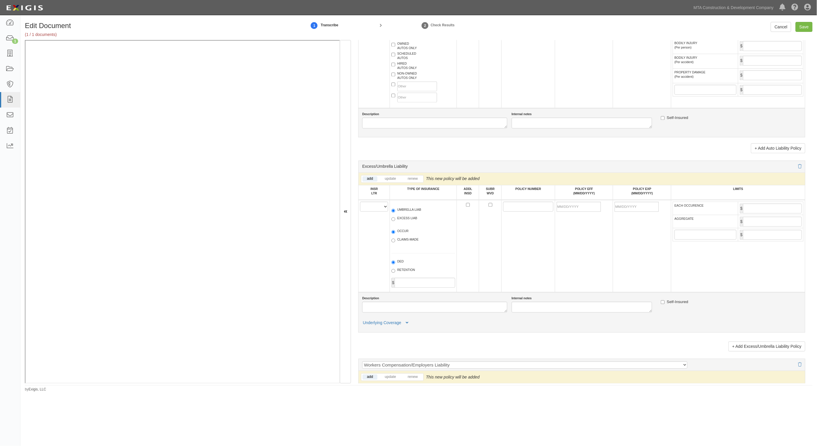
scroll to position [804, 0]
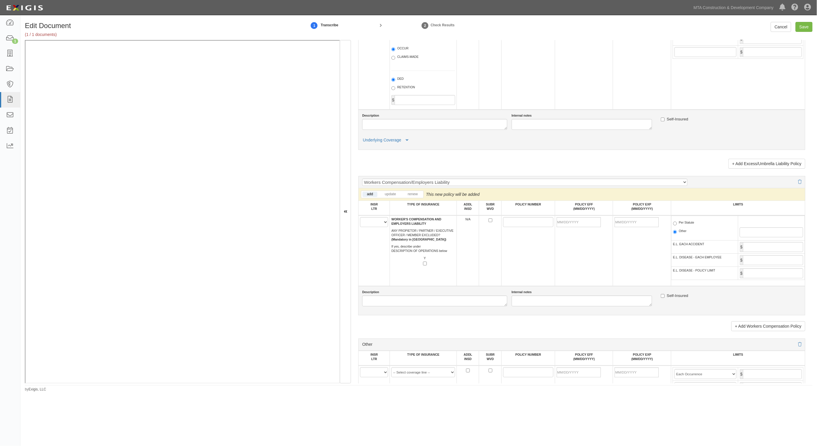
type input "19682"
click at [379, 223] on select "A B C D E F" at bounding box center [374, 222] width 28 height 10
select select "D"
click at [360, 217] on select "A B C D E F" at bounding box center [374, 222] width 28 height 10
click at [519, 225] on input "POLICY NUMBER" at bounding box center [528, 222] width 50 height 10
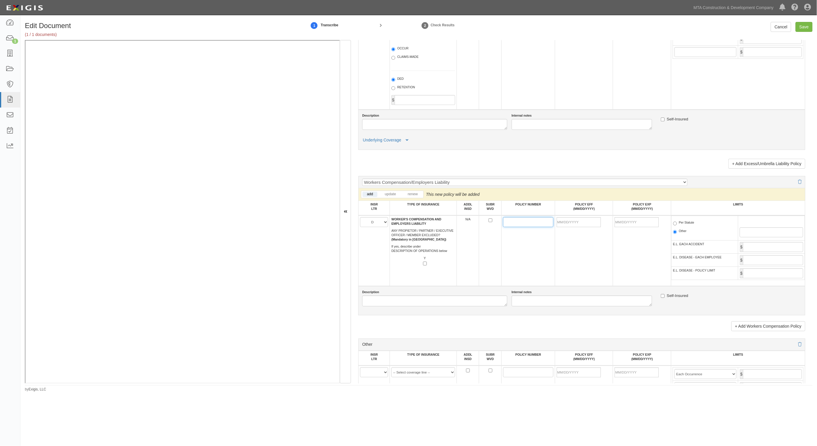
paste input "13WBCIB2422"
type input "13WBCIB2422"
click at [572, 224] on input "POLICY EFF (MM/DD/YYYY)" at bounding box center [579, 222] width 44 height 10
type input "09/06/2025"
type input "09/06/2026"
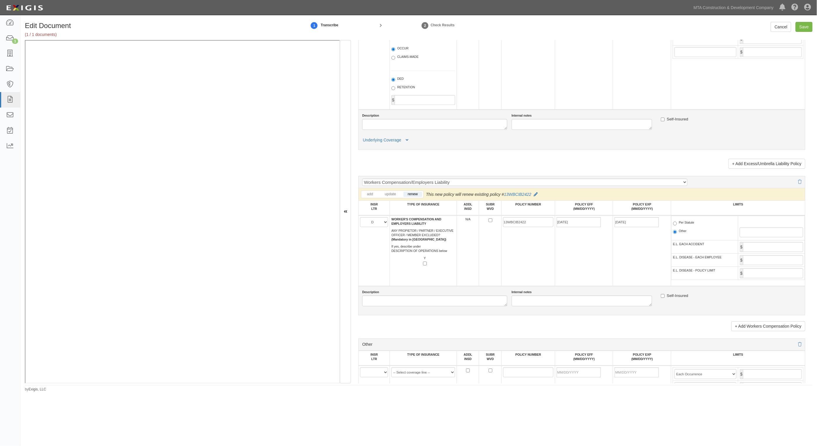
click at [679, 223] on label "Per Statute" at bounding box center [683, 224] width 21 height 6
click at [677, 223] on input "Per Statute" at bounding box center [675, 224] width 4 height 4
radio input "true"
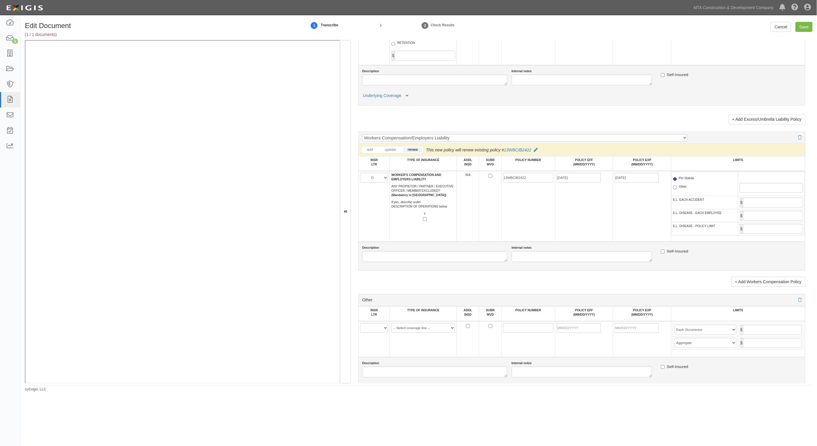
scroll to position [914, 0]
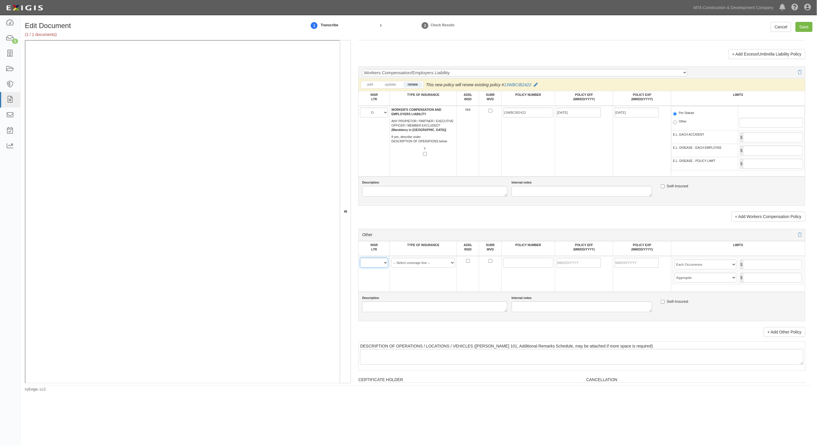
click at [377, 264] on select "A B C D E F" at bounding box center [374, 263] width 28 height 10
select select "E"
click at [360, 258] on select "A B C D E F" at bounding box center [374, 263] width 28 height 10
click at [781, 332] on link "+ Add Other Policy" at bounding box center [785, 332] width 42 height 10
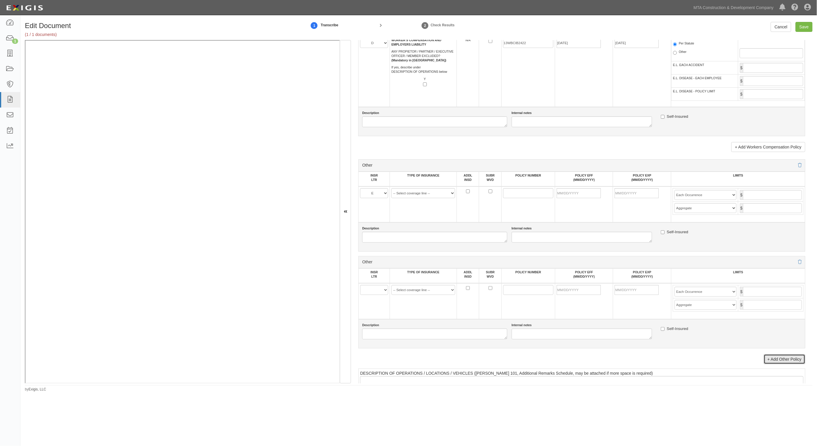
scroll to position [987, 0]
drag, startPoint x: 369, startPoint y: 287, endPoint x: 370, endPoint y: 291, distance: 3.6
click at [369, 288] on select "A B C D E F" at bounding box center [374, 287] width 28 height 10
select select "E"
click at [360, 282] on select "A B C D E F" at bounding box center [374, 287] width 28 height 10
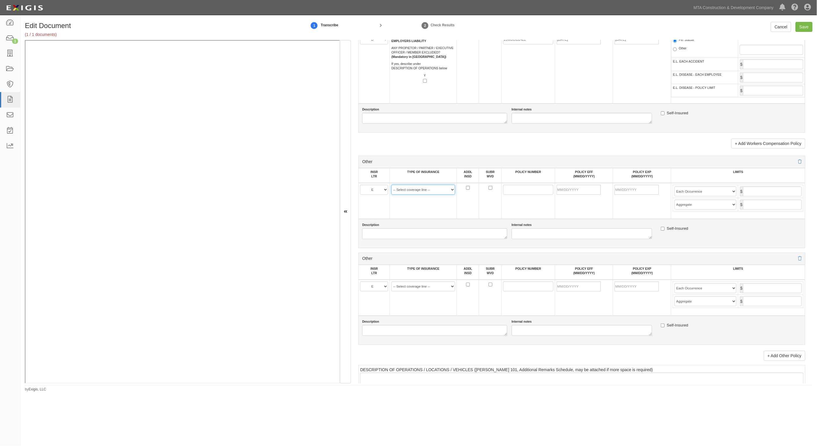
click at [428, 187] on select "-- Select coverage line -- Asbestos Abatement Auto Physical Damage Aviation Lia…" at bounding box center [423, 190] width 64 height 10
select select "91"
click at [391, 195] on select "-- Select coverage line -- Asbestos Abatement Auto Physical Damage Aviation Lia…" at bounding box center [423, 190] width 64 height 10
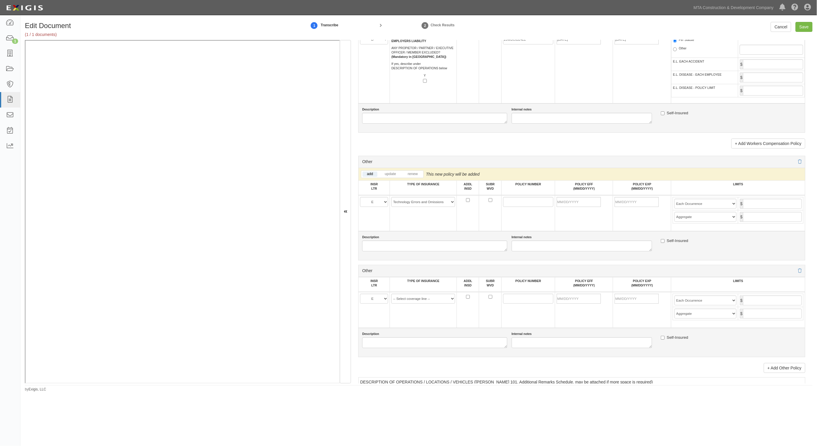
drag, startPoint x: 423, startPoint y: 305, endPoint x: 432, endPoint y: 301, distance: 9.7
click at [428, 304] on td "-- Select coverage line -- Asbestos Abatement Auto Physical Damage Aviation Lia…" at bounding box center [423, 310] width 67 height 36
click at [432, 301] on select "-- Select coverage line -- Asbestos Abatement Auto Physical Damage Aviation Lia…" at bounding box center [423, 299] width 64 height 10
select select "44"
click at [391, 304] on select "-- Select coverage line -- Asbestos Abatement Auto Physical Damage Aviation Lia…" at bounding box center [423, 299] width 64 height 10
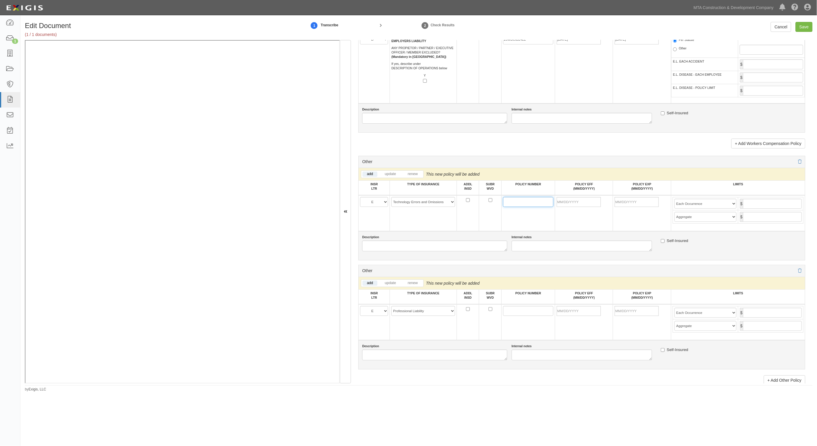
paste input "13TE0579053-25"
type input "13TE0579053-25"
paste input "13TE0579053-25"
type input "13TE0579053-25"
click at [573, 199] on input "POLICY EFF (MM/DD/YYYY)" at bounding box center [579, 202] width 44 height 10
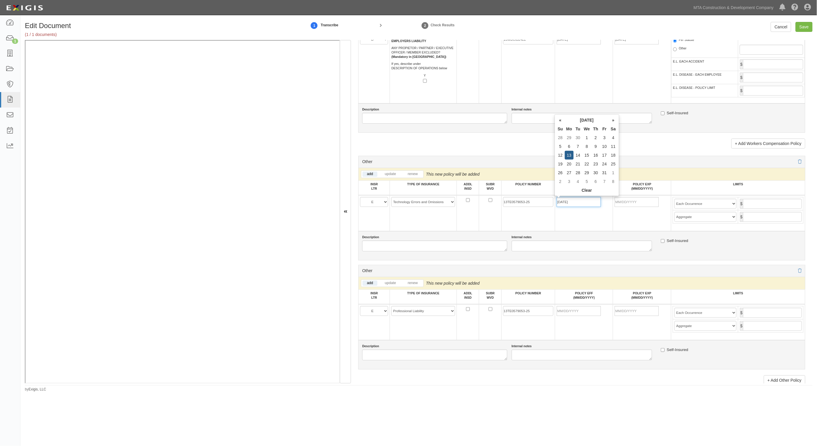
type input "10/13/2025"
type input "10/13/2026"
type input "5,000,000"
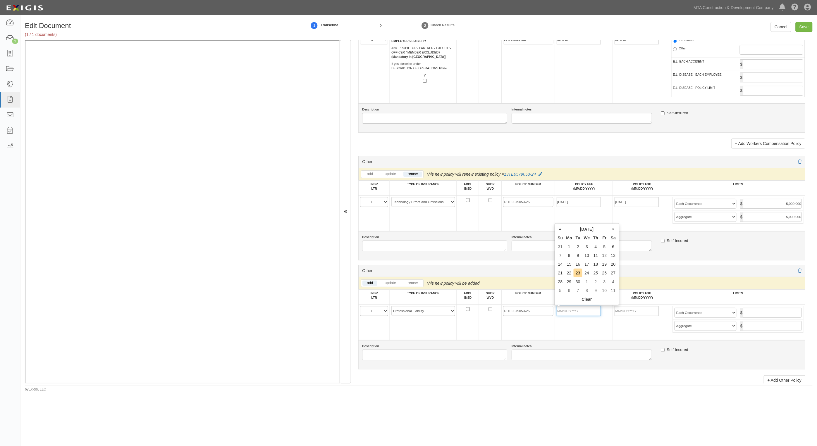
click at [571, 312] on input "POLICY EFF (MM/DD/YYYY)" at bounding box center [579, 311] width 44 height 10
type input "10/13/2025"
type input "10/13/2026"
type input "5,000,000"
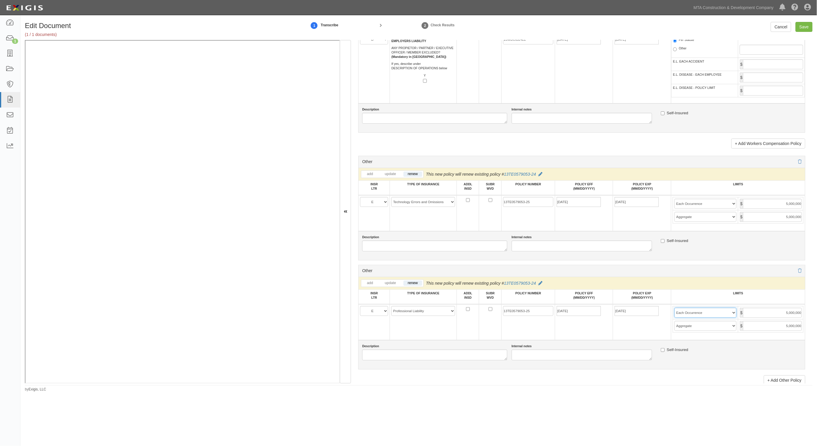
click at [697, 309] on select "Limit Each Occurrence Each Claim Aggregate Deductible Self-Insured Retention Pe…" at bounding box center [705, 313] width 62 height 10
select select "Each Claim"
click at [674, 308] on select "Limit Each Occurrence Each Claim Aggregate Deductible Self-Insured Retention Pe…" at bounding box center [705, 313] width 62 height 10
click at [806, 28] on input "Save" at bounding box center [803, 27] width 17 height 10
type input "5000000"
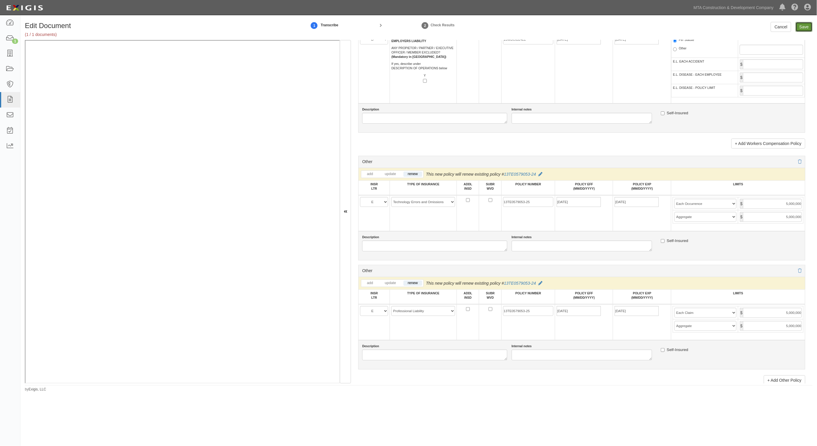
type input "5000000"
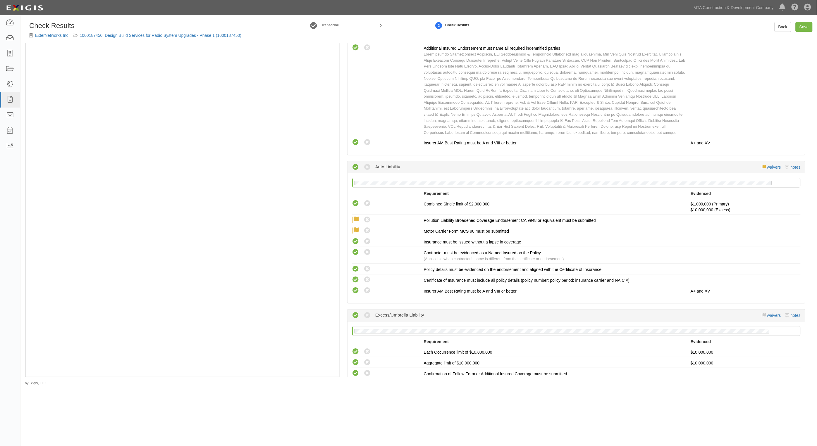
scroll to position [658, 0]
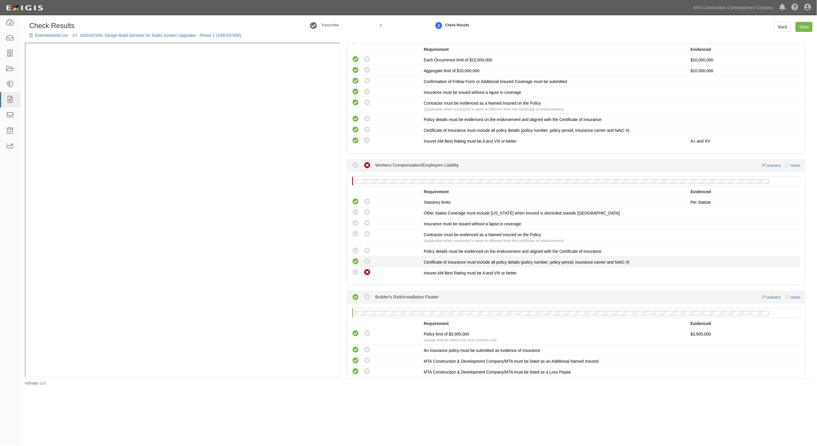
click at [356, 259] on icon at bounding box center [355, 261] width 7 height 7
radio input "true"
click at [356, 251] on icon at bounding box center [355, 250] width 7 height 7
radio input "true"
click at [357, 231] on icon at bounding box center [355, 234] width 7 height 7
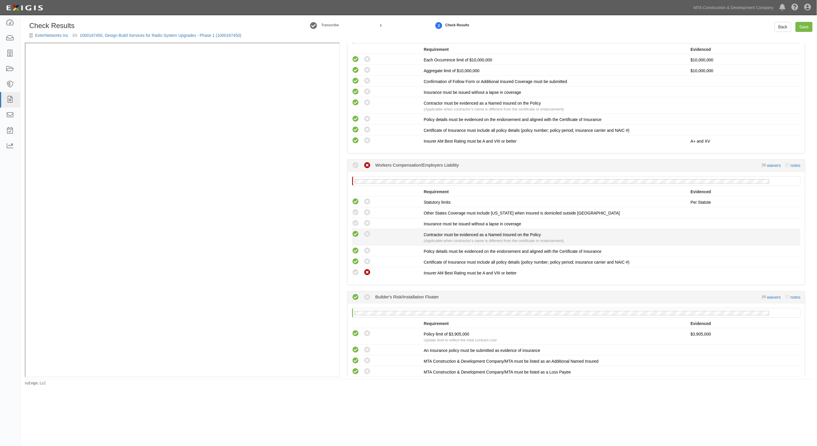
radio input "true"
click at [357, 226] on li "Compliant Waived: Non-Compliant Insurance must be issued without a lapse in cov…" at bounding box center [576, 223] width 449 height 11
click at [355, 212] on icon at bounding box center [355, 212] width 7 height 7
click at [369, 214] on li "Compliant Waived: Non-Compliant Other States Coverage must include New York whe…" at bounding box center [576, 212] width 449 height 11
click at [368, 211] on icon at bounding box center [367, 212] width 7 height 7
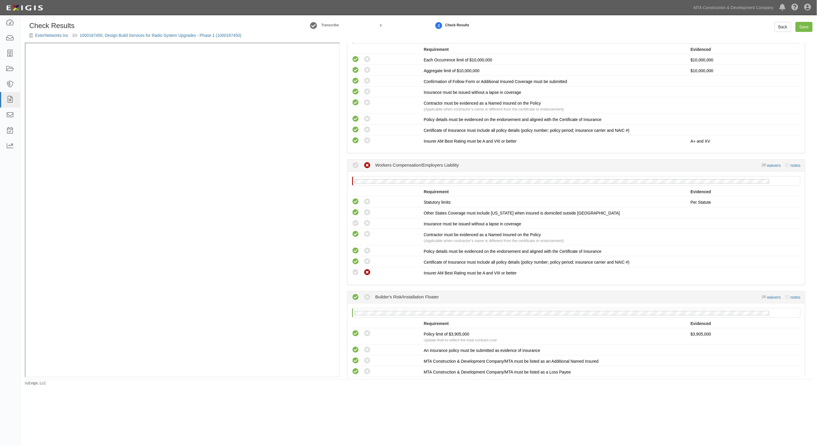
radio input "false"
radio input "true"
click at [356, 221] on icon at bounding box center [355, 223] width 7 height 7
radio input "true"
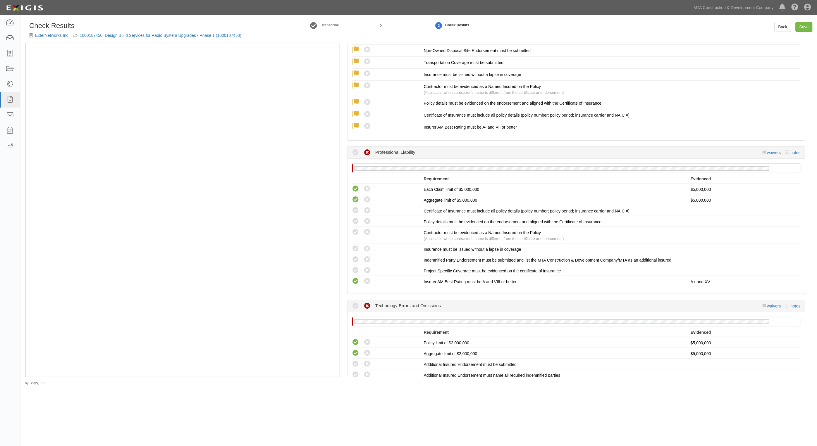
scroll to position [1279, 0]
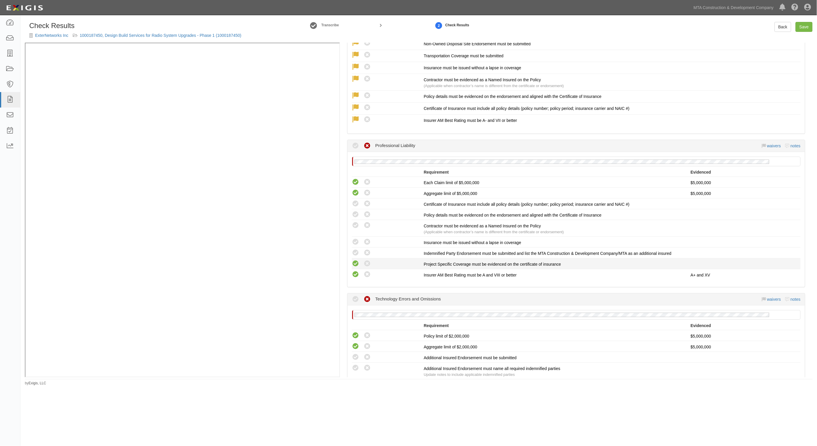
click at [355, 260] on icon at bounding box center [355, 263] width 7 height 7
radio input "true"
click at [355, 249] on icon at bounding box center [355, 252] width 7 height 7
radio input "true"
click at [366, 260] on icon at bounding box center [367, 263] width 7 height 7
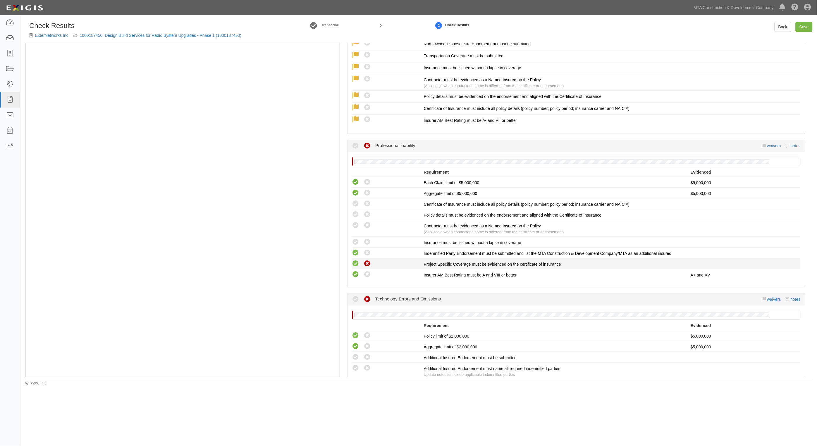
radio input "false"
radio input "true"
drag, startPoint x: 354, startPoint y: 244, endPoint x: 353, endPoint y: 240, distance: 4.7
click at [354, 249] on icon at bounding box center [355, 252] width 7 height 7
radio input "false"
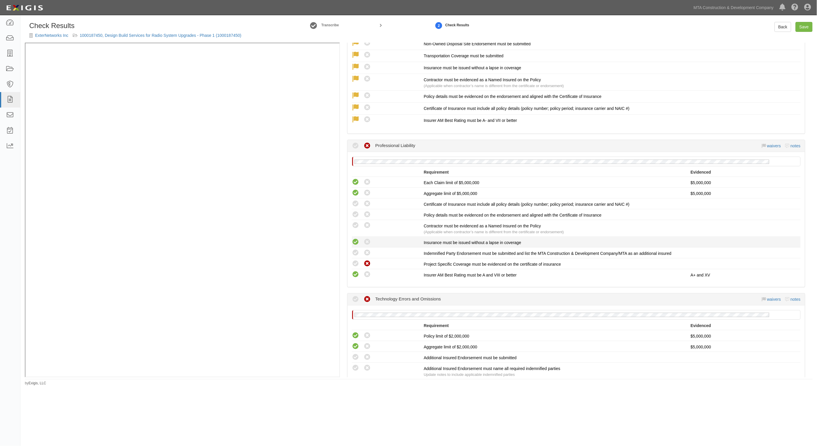
click at [353, 239] on icon at bounding box center [355, 242] width 7 height 7
radio input "true"
click at [354, 222] on icon at bounding box center [355, 225] width 7 height 7
radio input "true"
click at [353, 211] on icon at bounding box center [355, 214] width 7 height 7
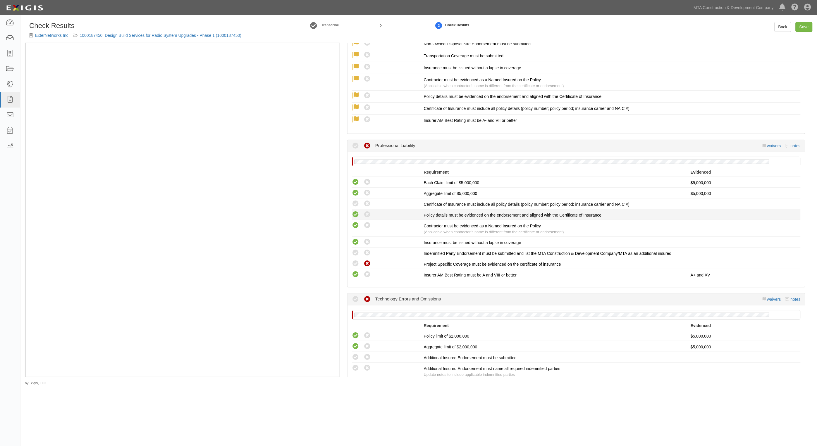
radio input "true"
drag, startPoint x: 353, startPoint y: 195, endPoint x: 361, endPoint y: 214, distance: 20.0
click at [354, 200] on icon at bounding box center [355, 203] width 7 height 7
radio input "true"
click at [357, 249] on icon at bounding box center [355, 252] width 7 height 7
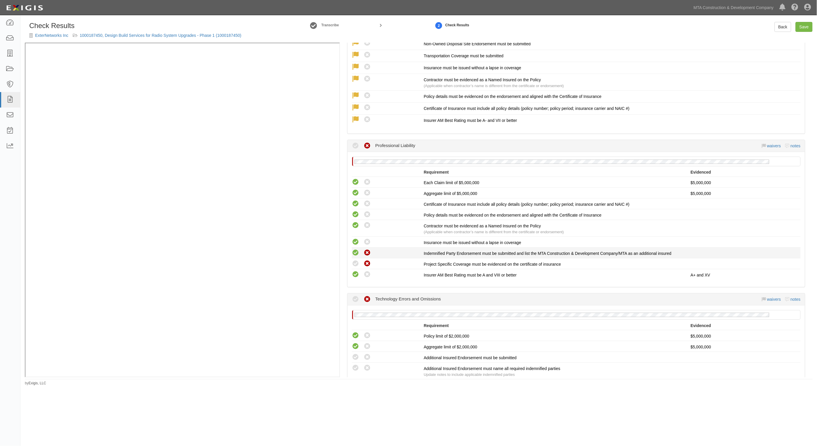
click at [365, 249] on icon at bounding box center [367, 252] width 7 height 7
radio input "false"
radio input "true"
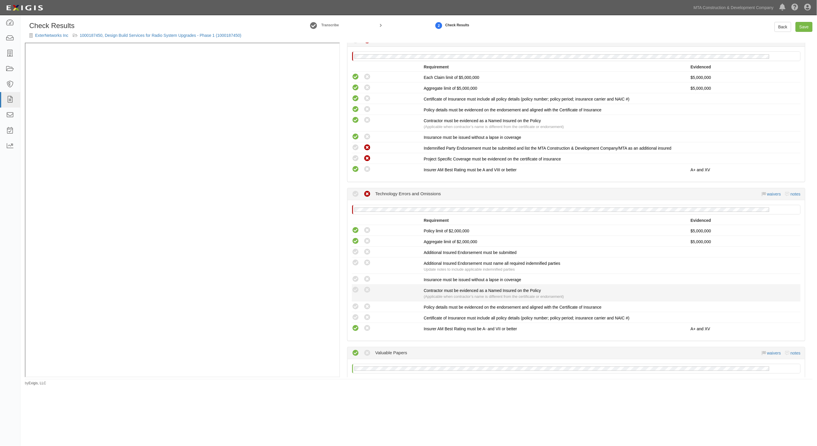
scroll to position [1389, 0]
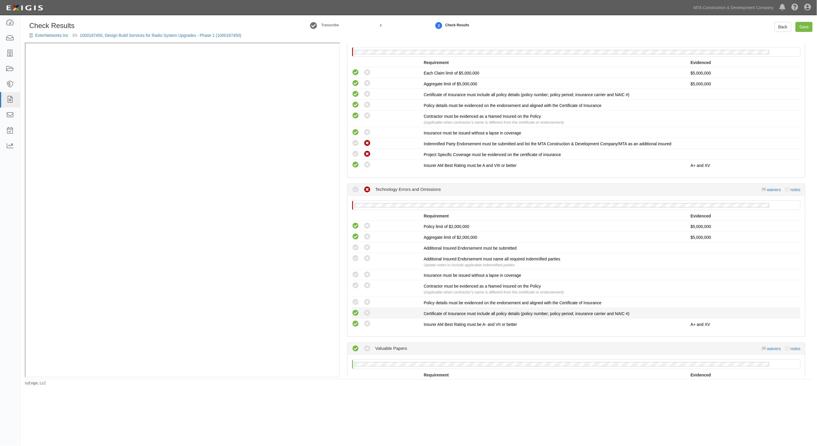
click at [355, 310] on icon at bounding box center [355, 313] width 7 height 7
radio input "true"
click at [354, 299] on icon at bounding box center [355, 302] width 7 height 7
radio input "true"
click at [353, 282] on icon at bounding box center [355, 285] width 7 height 7
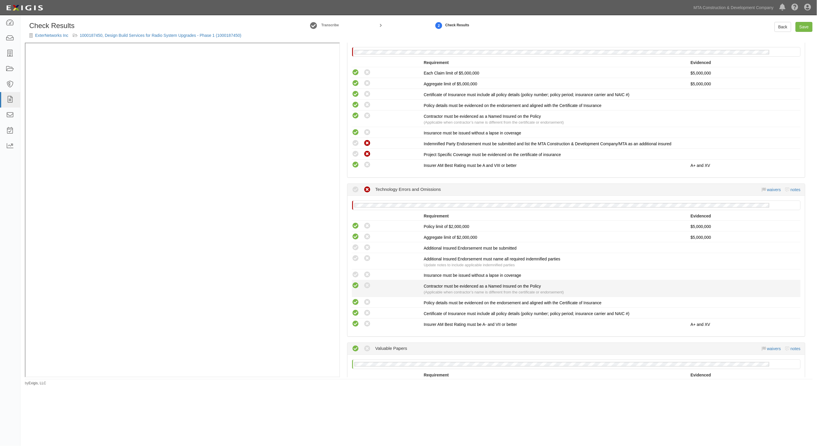
radio input "true"
click at [354, 271] on icon at bounding box center [355, 274] width 7 height 7
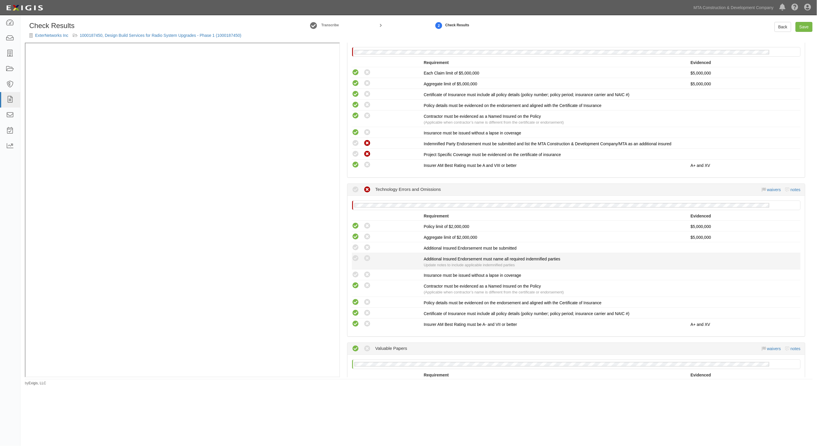
radio input "true"
click at [355, 255] on icon at bounding box center [355, 258] width 7 height 7
radio input "true"
click at [355, 244] on icon at bounding box center [355, 247] width 7 height 7
radio input "true"
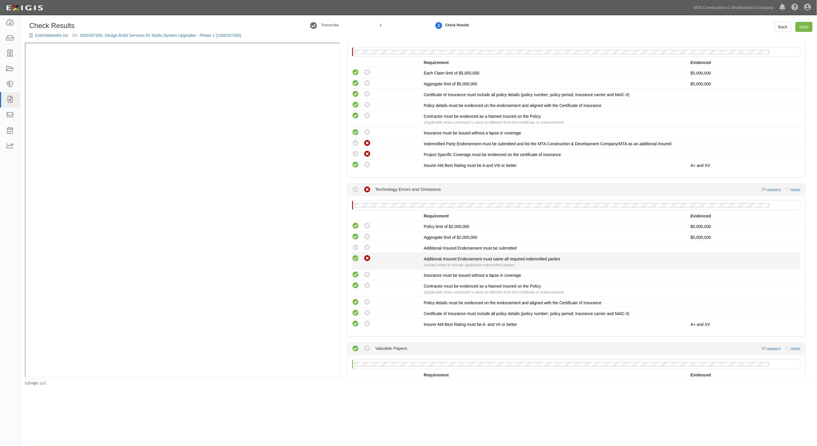
radio input "true"
click at [365, 244] on icon at bounding box center [367, 247] width 7 height 7
radio input "true"
radio input "false"
radio input "true"
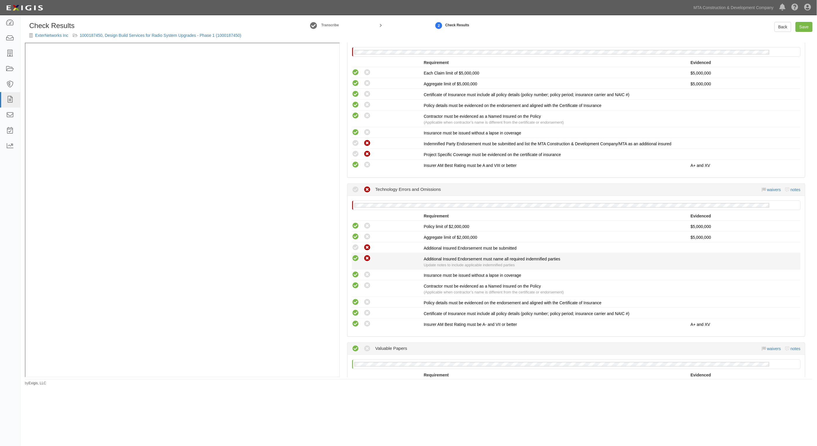
click at [364, 255] on icon at bounding box center [367, 258] width 7 height 7
radio input "false"
radio input "true"
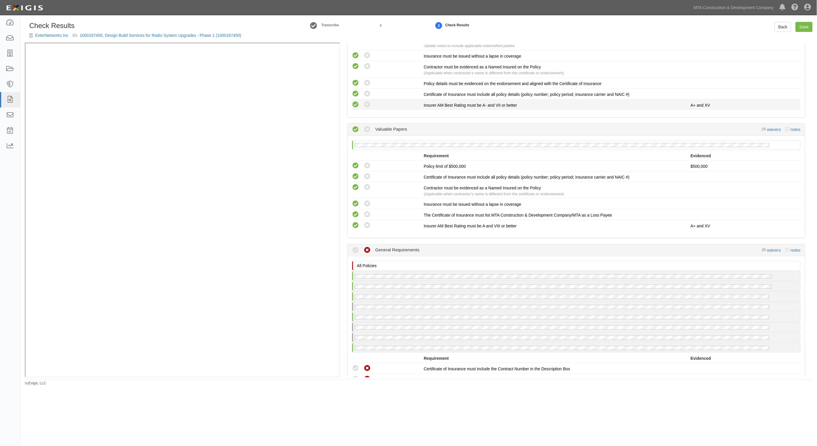
scroll to position [1718, 0]
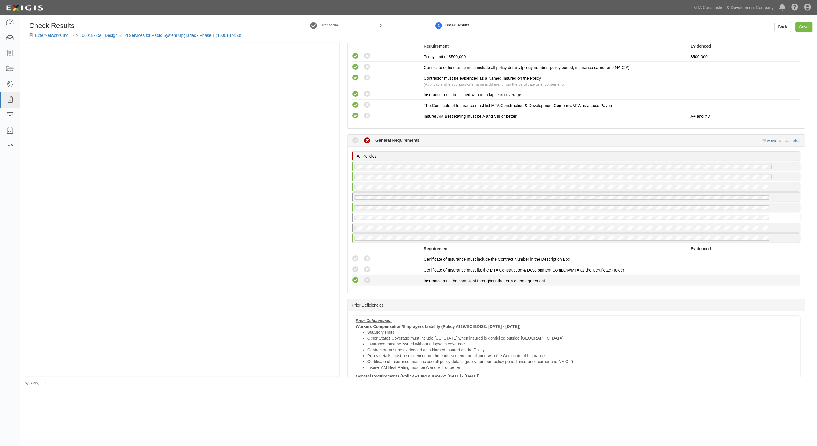
click at [357, 277] on icon at bounding box center [355, 280] width 7 height 7
radio input "true"
click at [354, 266] on icon at bounding box center [355, 269] width 7 height 7
radio input "true"
click at [355, 255] on icon at bounding box center [355, 258] width 7 height 7
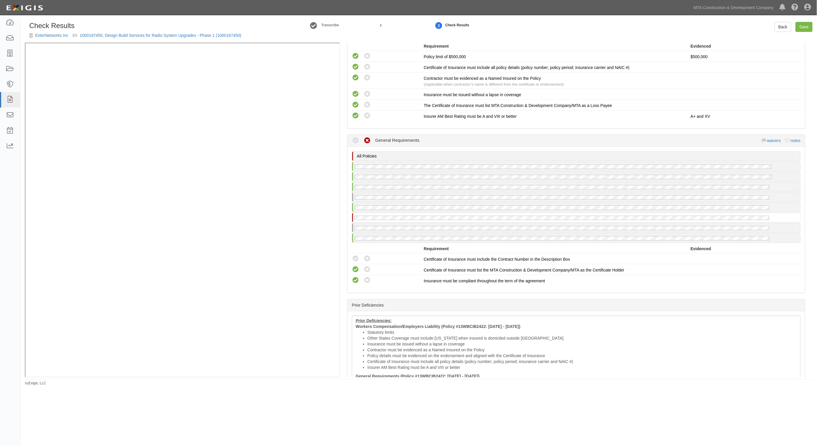
radio input "true"
drag, startPoint x: 354, startPoint y: 266, endPoint x: 353, endPoint y: 261, distance: 5.0
click at [354, 277] on icon at bounding box center [355, 280] width 7 height 7
radio input "true"
click at [353, 266] on icon at bounding box center [355, 269] width 7 height 7
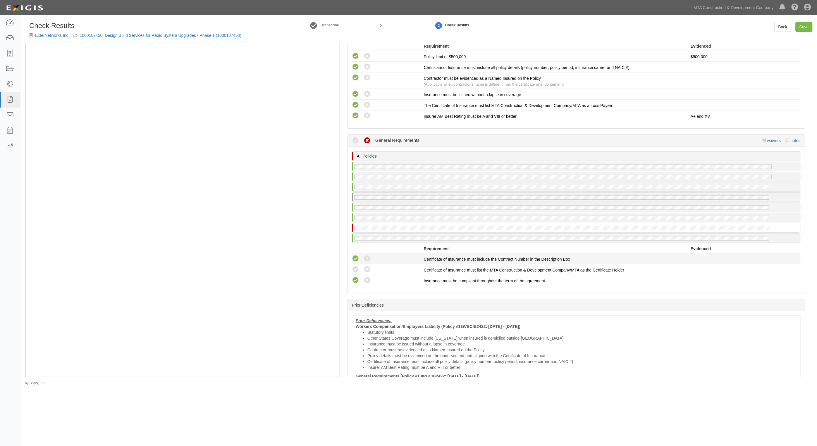
radio input "true"
click at [356, 255] on icon at bounding box center [355, 258] width 7 height 7
radio input "true"
click at [353, 277] on icon at bounding box center [355, 280] width 7 height 7
radio input "true"
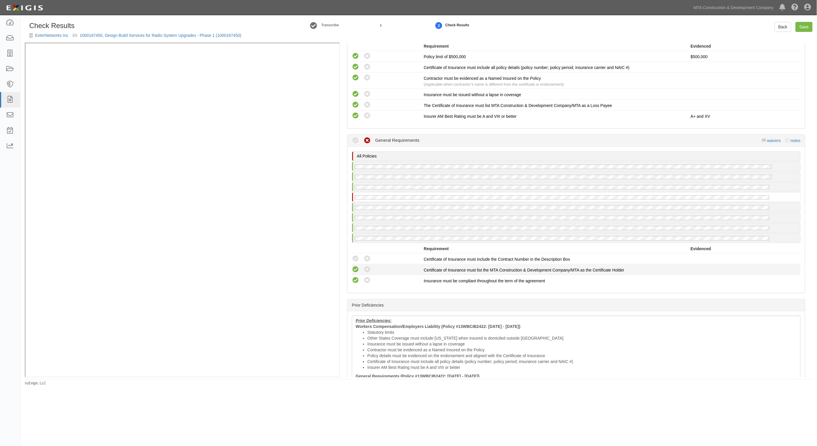
click at [357, 266] on icon at bounding box center [355, 269] width 7 height 7
radio input "true"
click at [357, 254] on li "Compliant Waived: Non-Compliant Certificate of Insurance must include the Contr…" at bounding box center [576, 259] width 449 height 11
click at [357, 255] on icon at bounding box center [355, 258] width 7 height 7
radio input "true"
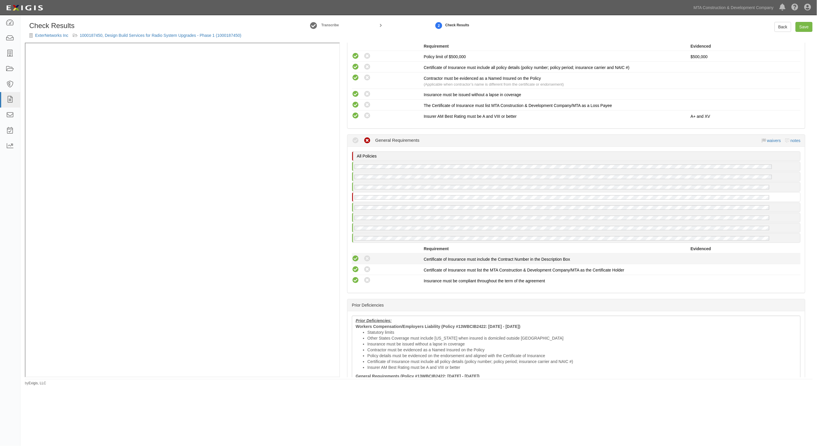
radio input "true"
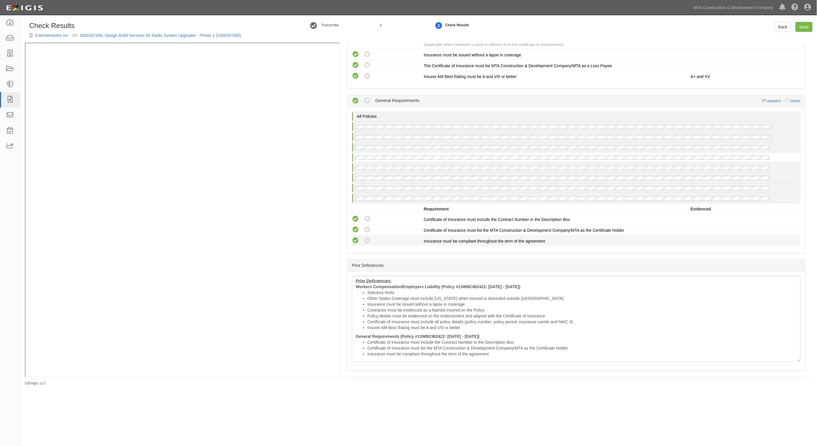
scroll to position [1823, 0]
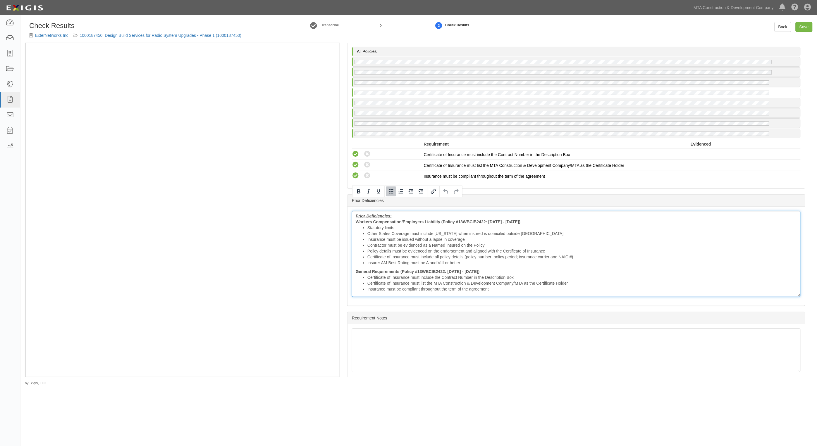
click at [389, 260] on li "Insurer AM Best Rating must be A and VIII or better" at bounding box center [581, 263] width 429 height 6
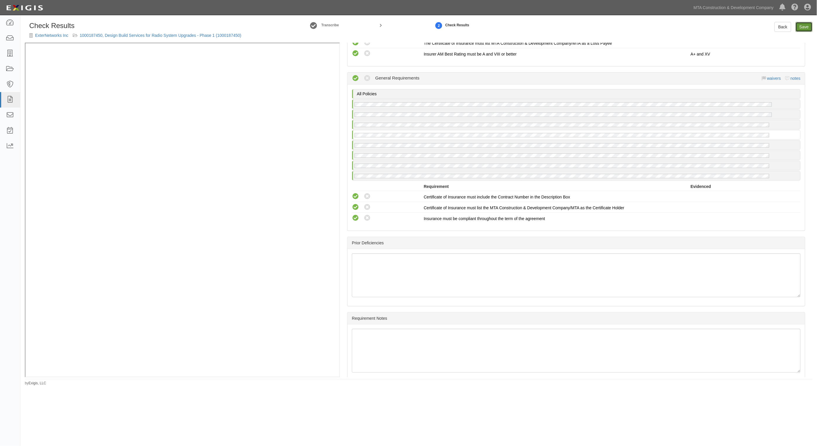
click at [802, 25] on link "Save" at bounding box center [803, 27] width 17 height 10
radio input "true"
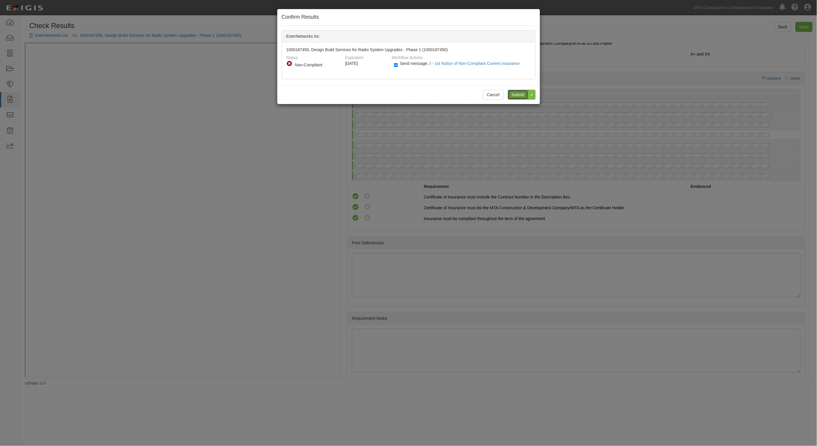
click at [518, 95] on input "Submit" at bounding box center [518, 95] width 20 height 10
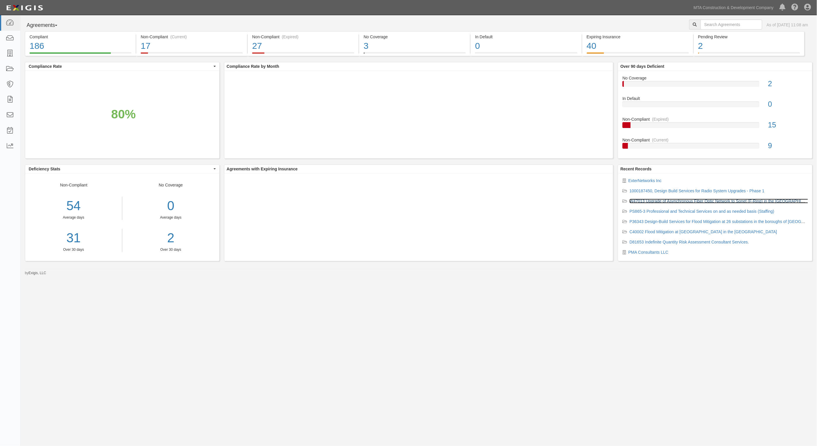
click at [652, 200] on link "W47013 Upgrade of Asynchronous Fiber Optic Network to Sonet (F-Ring) in the [GE…" at bounding box center [749, 201] width 240 height 5
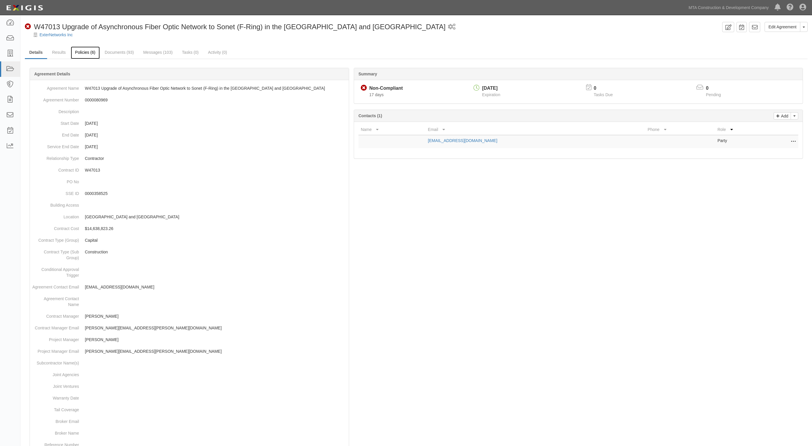
click at [92, 56] on link "Policies (6)" at bounding box center [85, 53] width 29 height 13
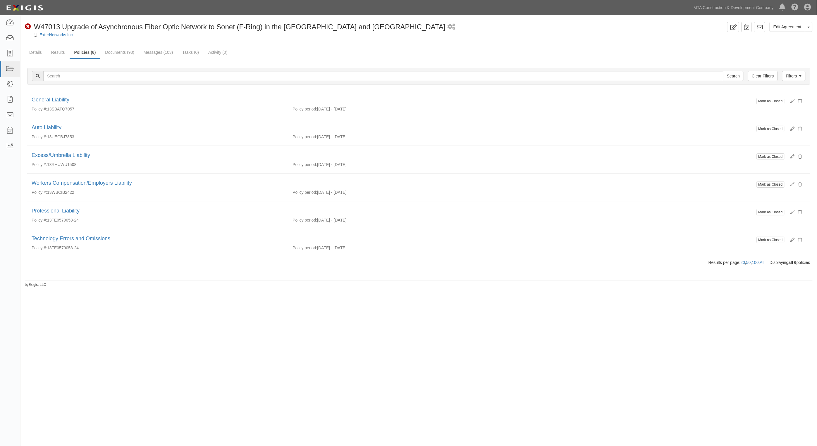
click at [115, 58] on ul "Details Results Policies (6) Documents (93) Messages (103) Tasks (0) Activity (…" at bounding box center [419, 53] width 788 height 13
click at [120, 52] on link "Documents (93)" at bounding box center [120, 53] width 38 height 13
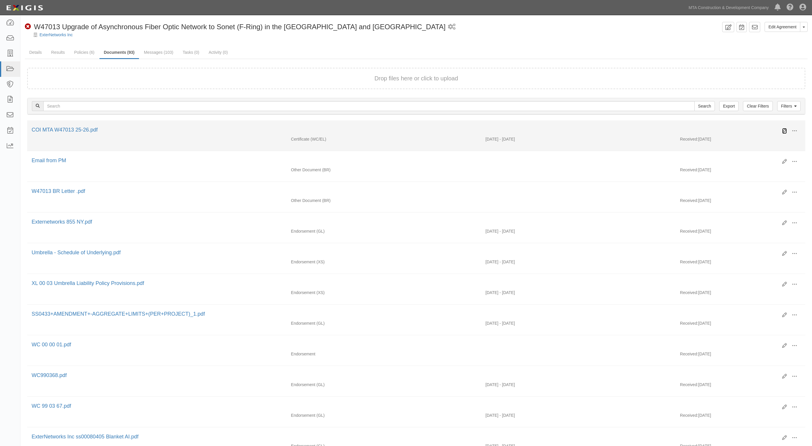
click at [784, 129] on icon at bounding box center [784, 131] width 5 height 5
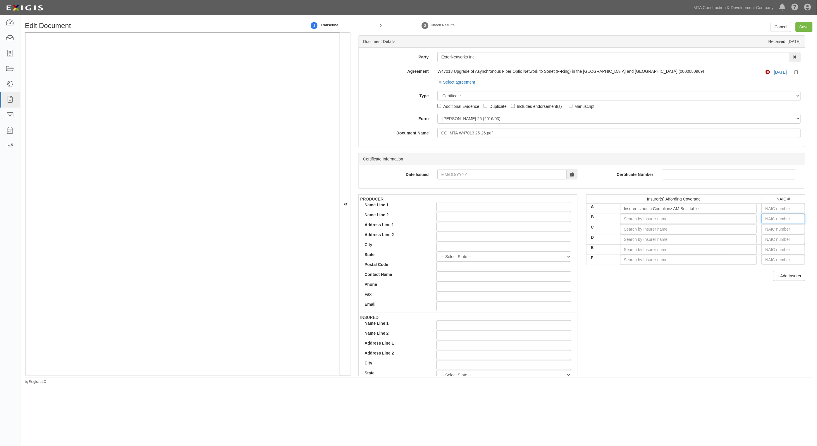
click at [769, 221] on input "text" at bounding box center [783, 219] width 44 height 10
type input "16862"
type input "1"
type input "19984"
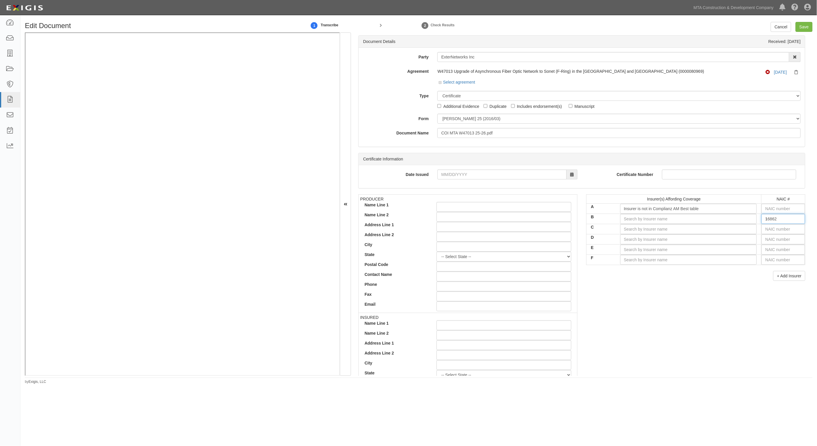
type input "19"
type input "19690"
type input "196"
type input "19682"
type input "1968"
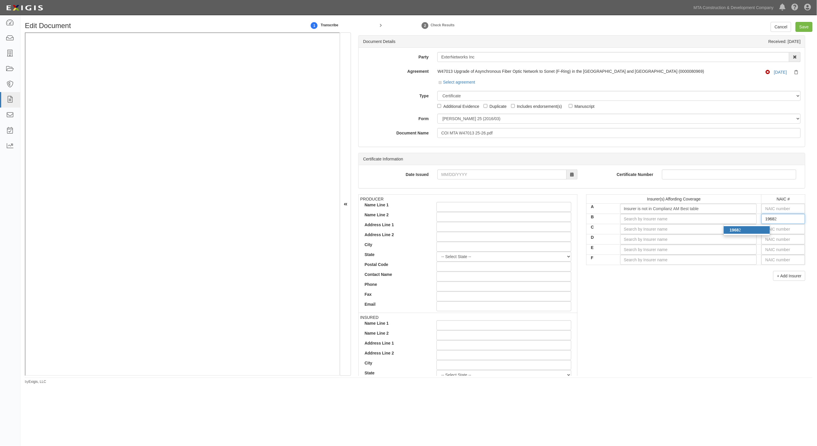
click at [751, 228] on div "1968 2" at bounding box center [747, 230] width 46 height 8
type input "Hartford Fire Insurance Company (A+ XV Rating)"
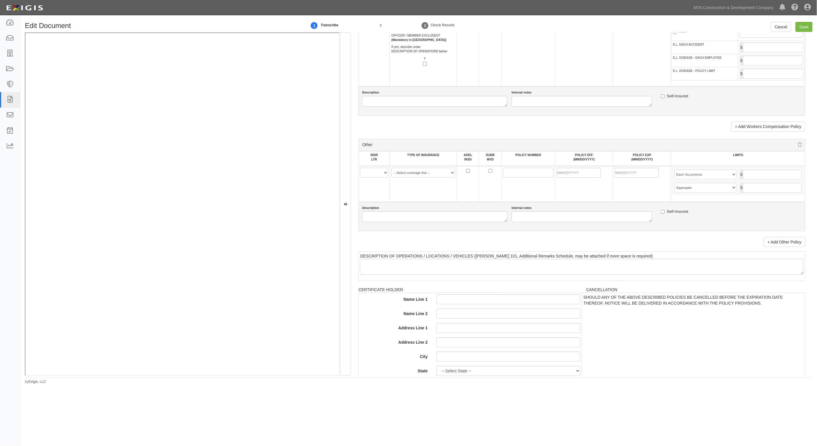
scroll to position [1024, 0]
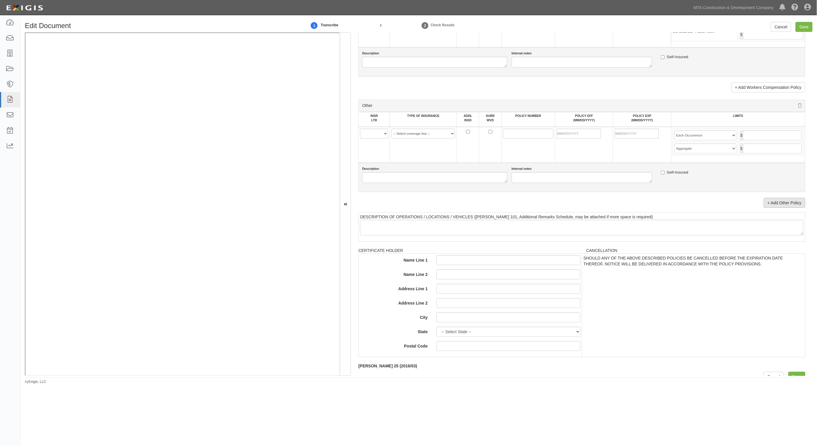
type input "19682"
click at [787, 198] on link "+ Add Other Policy" at bounding box center [785, 203] width 42 height 10
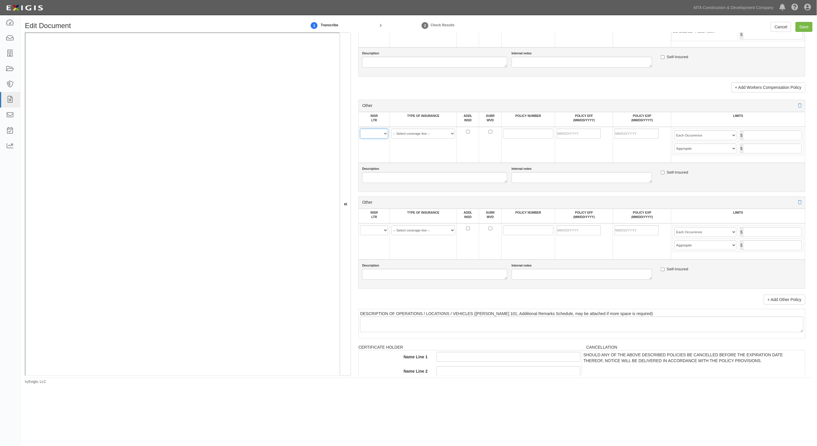
click at [376, 129] on select "A B C D E F" at bounding box center [374, 134] width 28 height 10
select select "B"
click at [360, 129] on select "A B C D E F" at bounding box center [374, 134] width 28 height 10
click at [379, 230] on select "A B C D E F" at bounding box center [374, 230] width 28 height 10
select select "B"
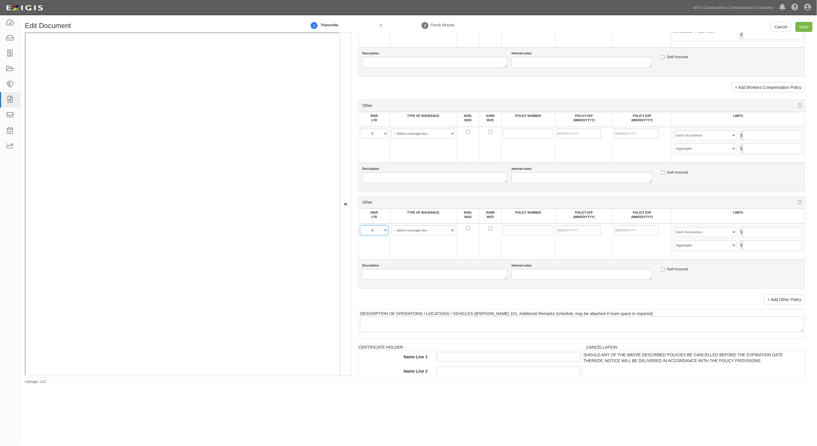
click at [360, 225] on select "A B C D E F" at bounding box center [374, 230] width 28 height 10
drag, startPoint x: 531, startPoint y: 128, endPoint x: 517, endPoint y: 135, distance: 16.3
paste input "13TE0579053-25"
type input "13TE0579053-25"
paste input "13TE0579053-25"
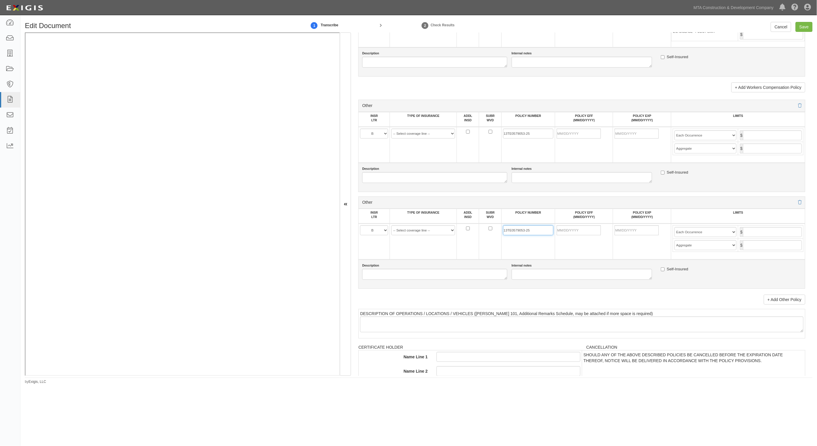
type input "13TE0579053-25"
click at [578, 129] on input "POLICY EFF (MM/DD/YYYY)" at bounding box center [579, 134] width 44 height 10
click at [578, 130] on input "POLICY EFF (MM/DD/YYYY)" at bounding box center [579, 134] width 44 height 10
type input "[DATE]"
type input "10/13/2026"
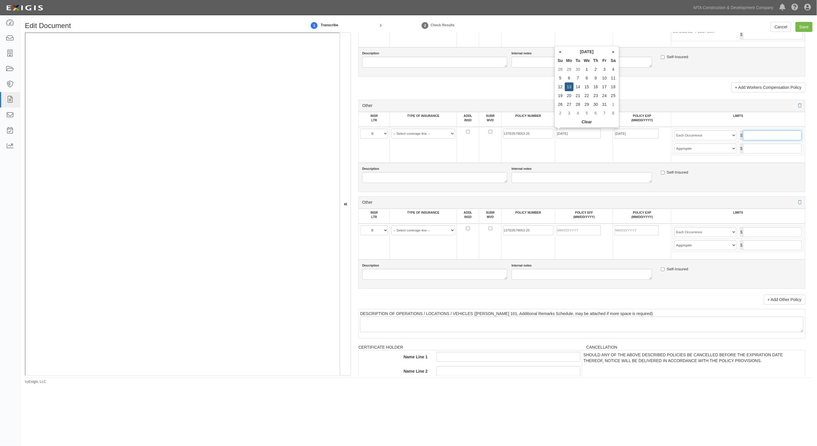
click at [753, 136] on input "text" at bounding box center [772, 135] width 59 height 10
type input "5,000,000"
click at [583, 230] on input "POLICY EFF (MM/DD/YYYY)" at bounding box center [579, 230] width 44 height 10
type input "[DATE]"
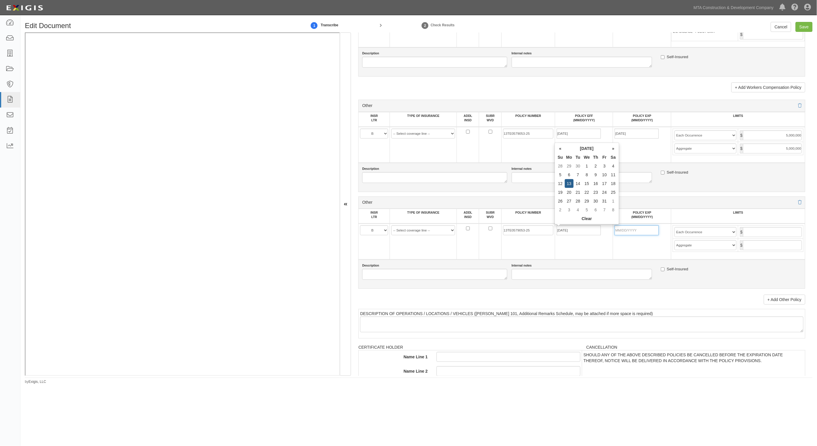
type input "10/13/2026"
type input "5,000,000"
click at [426, 227] on select "-- Select coverage line -- Asbestos Abatement Auto Physical Damage Aviation Lia…" at bounding box center [423, 230] width 64 height 10
select select "91"
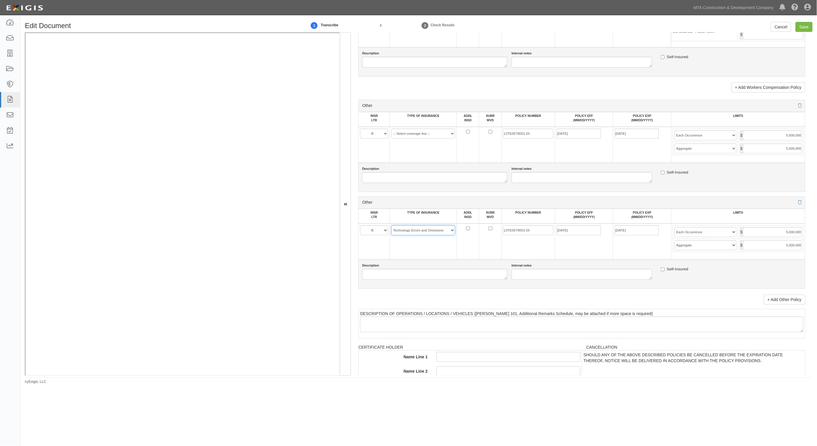
click at [391, 235] on select "-- Select coverage line -- Asbestos Abatement Auto Physical Damage Aviation Lia…" at bounding box center [423, 230] width 64 height 10
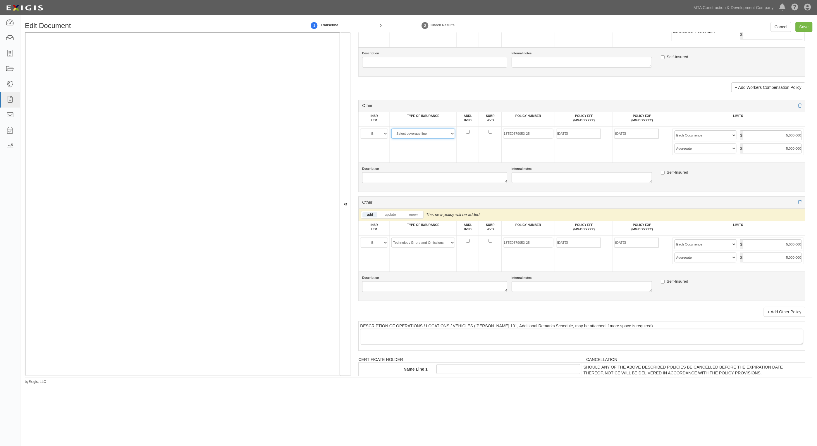
click at [434, 134] on select "-- Select coverage line -- Asbestos Abatement Auto Physical Damage Aviation Lia…" at bounding box center [423, 134] width 64 height 10
select select "44"
click at [391, 139] on select "-- Select coverage line -- Asbestos Abatement Auto Physical Damage Aviation Lia…" at bounding box center [423, 134] width 64 height 10
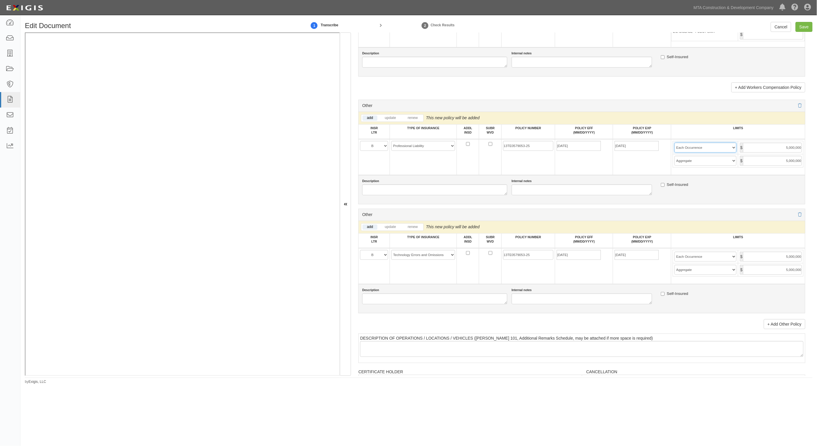
click at [706, 147] on select "Limit Each Occurrence Each Claim Aggregate Deductible Self-Insured Retention Pe…" at bounding box center [705, 148] width 62 height 10
select select "Each Claim"
click at [674, 143] on select "Limit Each Occurrence Each Claim Aggregate Deductible Self-Insured Retention Pe…" at bounding box center [705, 148] width 62 height 10
click at [802, 28] on input "Save" at bounding box center [803, 27] width 17 height 10
type input "5000000"
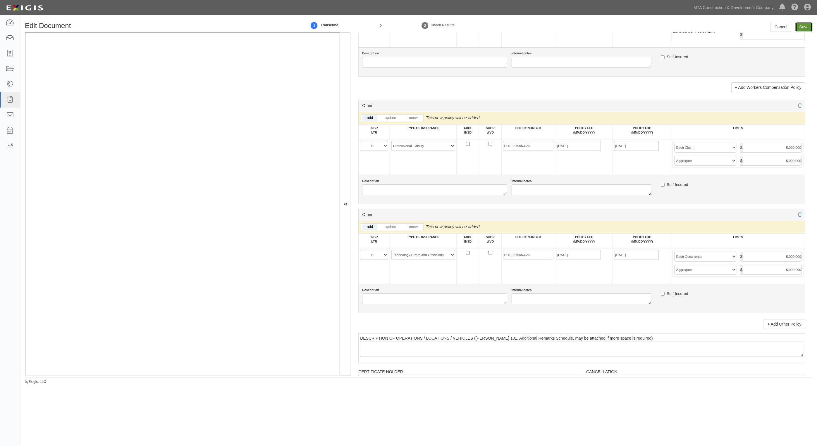
type input "5000000"
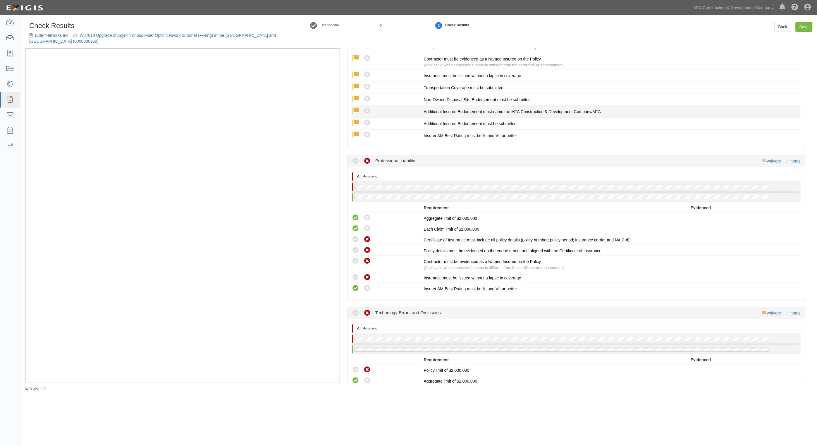
scroll to position [1316, 0]
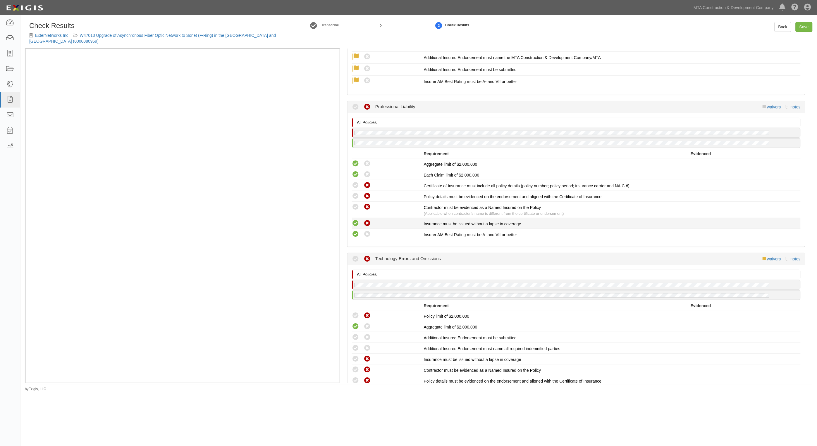
click at [356, 220] on icon at bounding box center [355, 223] width 7 height 7
radio input "true"
click at [356, 204] on icon at bounding box center [355, 207] width 7 height 7
radio input "true"
click at [355, 182] on icon at bounding box center [355, 185] width 7 height 7
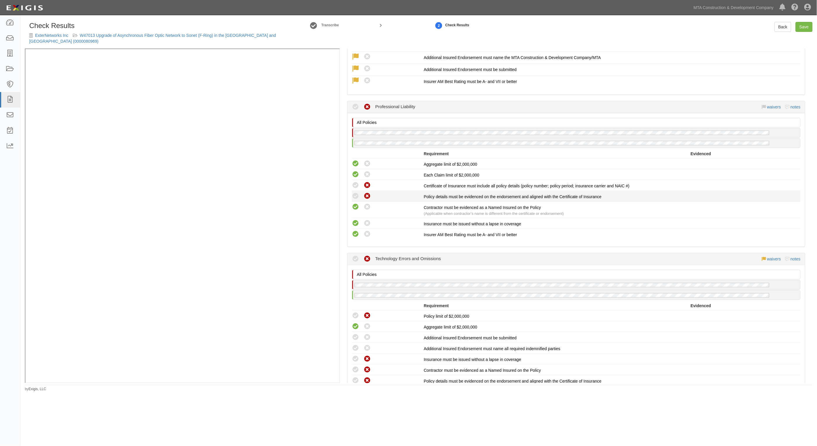
radio input "true"
click at [355, 193] on icon at bounding box center [355, 196] width 7 height 7
radio input "true"
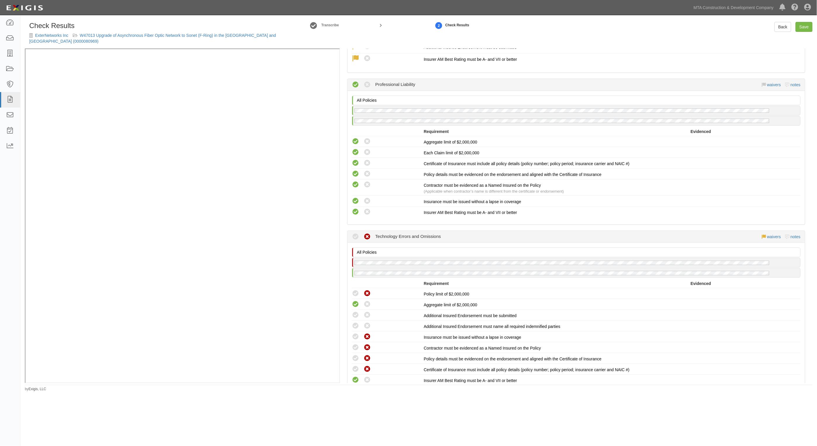
scroll to position [1389, 0]
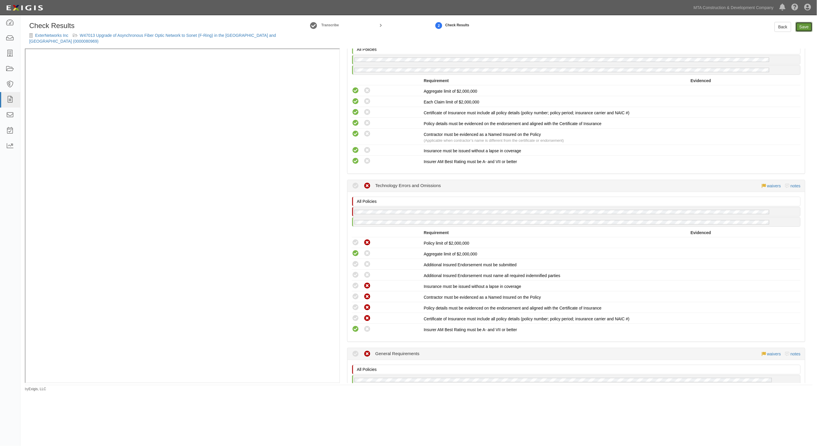
click at [805, 24] on link "Save" at bounding box center [803, 27] width 17 height 10
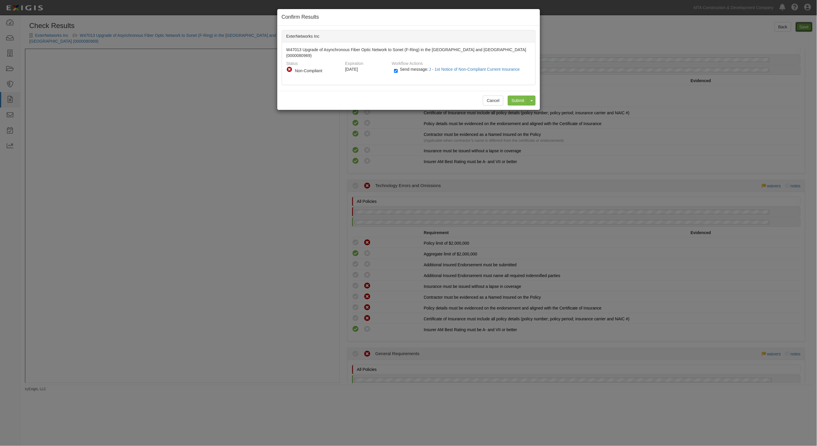
radio input "true"
drag, startPoint x: 420, startPoint y: 62, endPoint x: 480, endPoint y: 81, distance: 62.7
click at [420, 67] on span "Send message: J - 1st Notice of Non-Compliant Current Insurance" at bounding box center [461, 69] width 122 height 5
click at [398, 68] on input "Send message: J - 1st Notice of Non-Compliant Current Insurance" at bounding box center [396, 71] width 4 height 7
checkbox input "false"
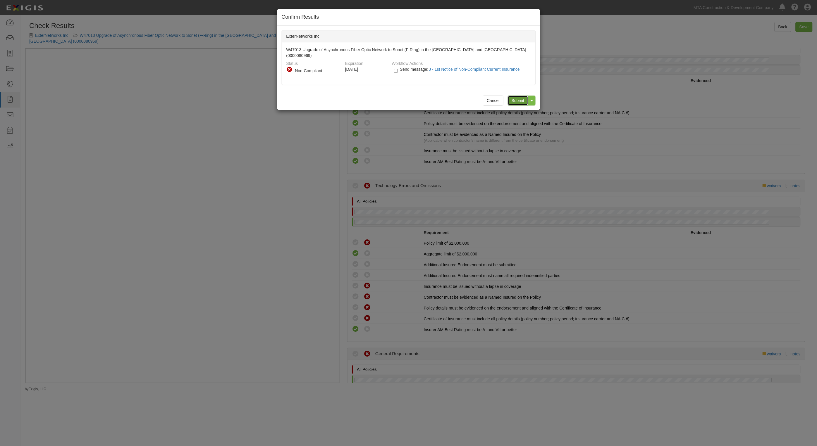
click at [515, 96] on input "Submit" at bounding box center [518, 101] width 20 height 10
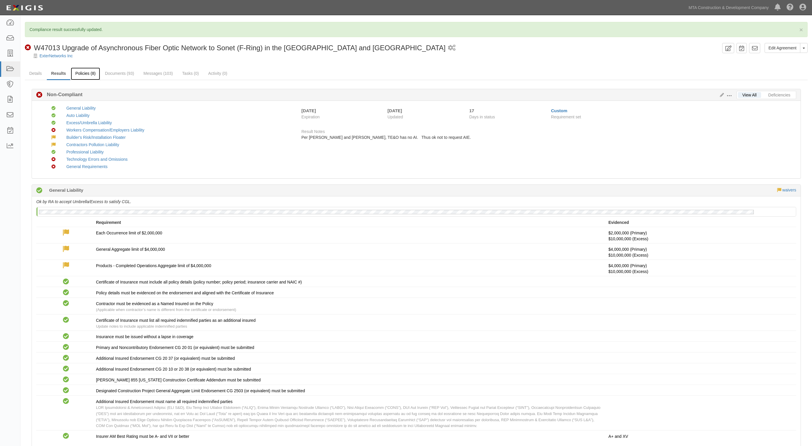
click at [84, 72] on link "Policies (8)" at bounding box center [85, 74] width 29 height 13
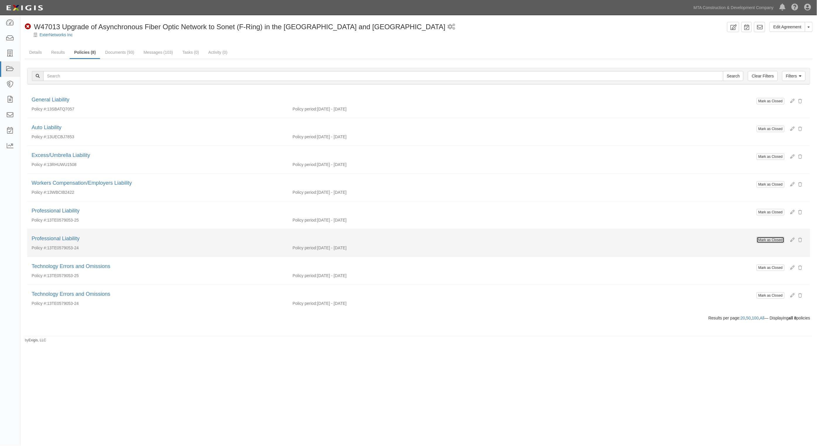
click at [768, 240] on button "Mark as Closed" at bounding box center [771, 240] width 28 height 6
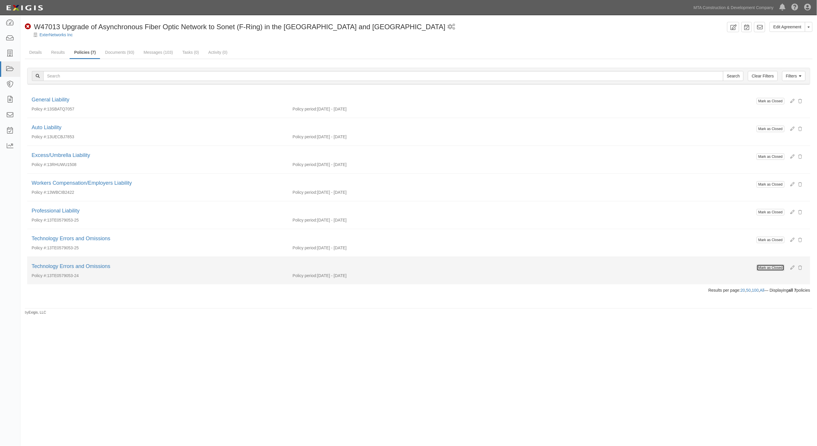
click at [776, 268] on button "Mark as Closed" at bounding box center [771, 268] width 28 height 6
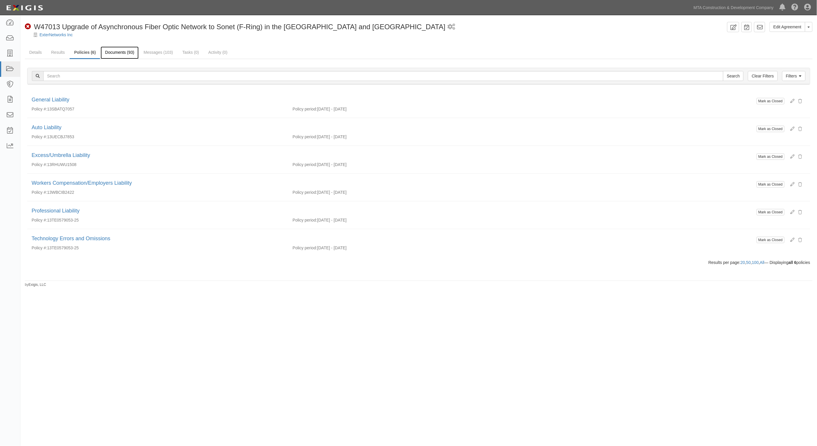
click at [124, 51] on link "Documents (93)" at bounding box center [120, 53] width 38 height 13
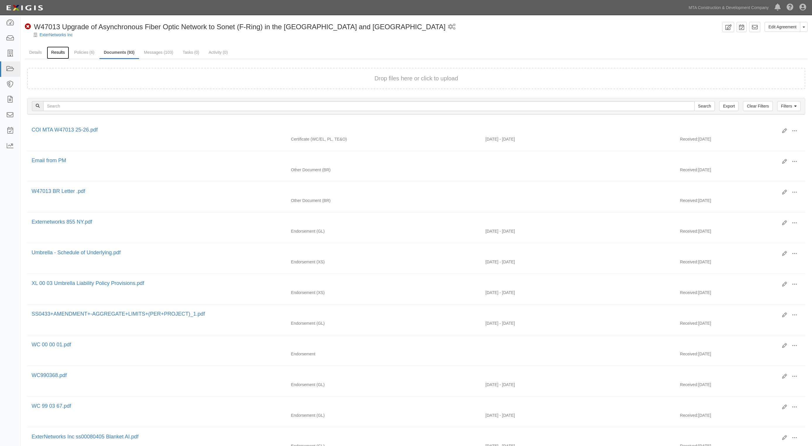
click at [57, 54] on link "Results" at bounding box center [58, 53] width 23 height 13
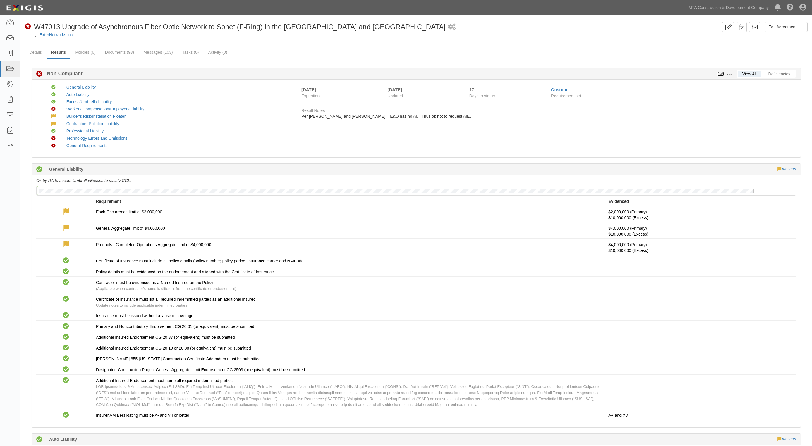
click at [721, 73] on icon at bounding box center [720, 74] width 6 height 4
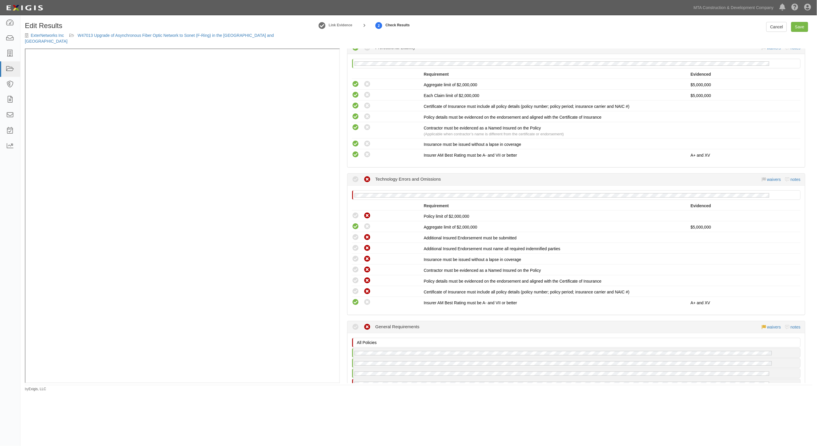
scroll to position [1353, 0]
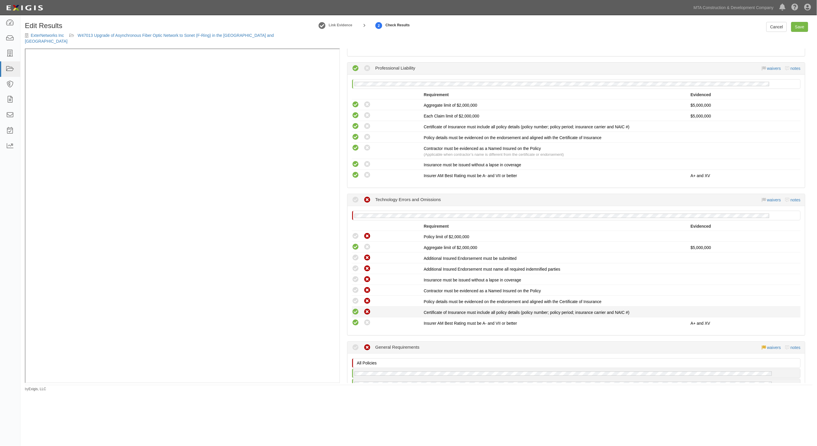
click at [354, 309] on icon at bounding box center [355, 312] width 7 height 7
radio input "true"
click at [356, 298] on icon at bounding box center [355, 301] width 7 height 7
radio input "true"
click at [356, 287] on icon at bounding box center [355, 290] width 7 height 7
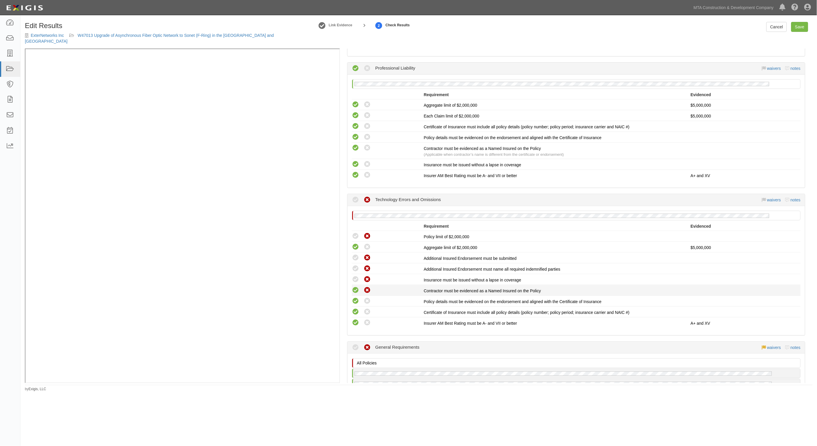
radio input "true"
click at [356, 276] on icon at bounding box center [355, 279] width 7 height 7
radio input "true"
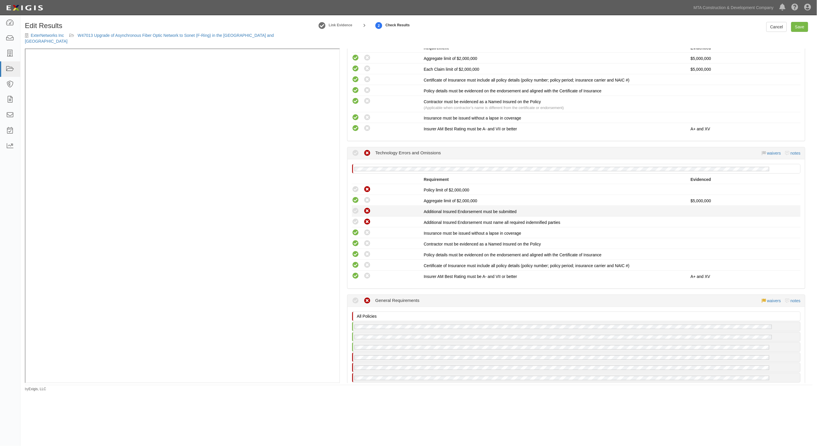
scroll to position [1426, 0]
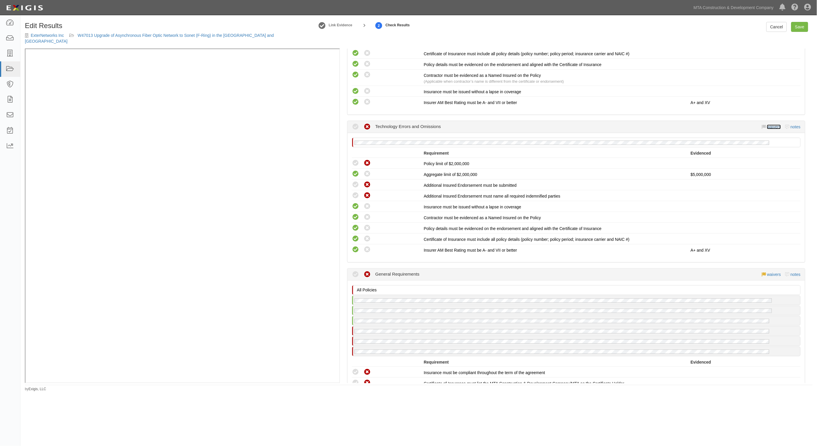
click at [768, 125] on link "waivers" at bounding box center [774, 127] width 14 height 5
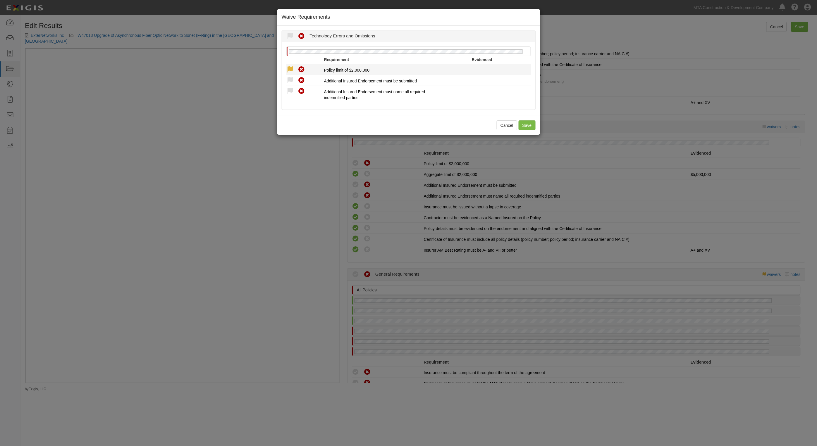
click at [290, 68] on icon at bounding box center [289, 69] width 7 height 7
radio input "true"
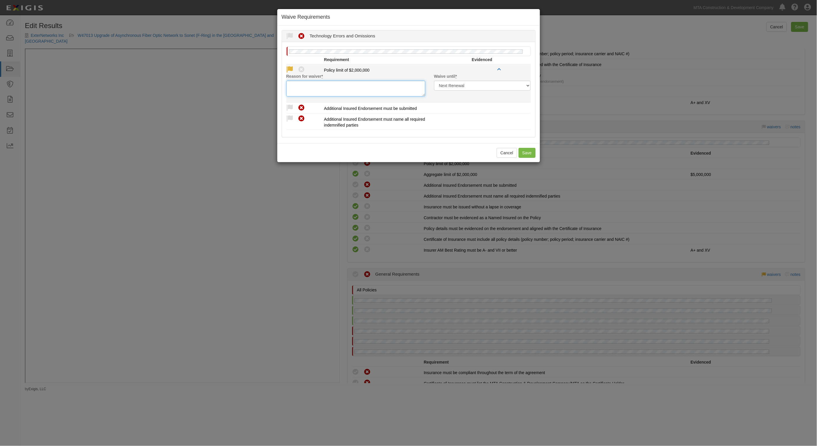
click at [366, 91] on textarea "Reason for waiver *" at bounding box center [355, 89] width 139 height 16
type textarea "NA"
drag, startPoint x: 531, startPoint y: 151, endPoint x: 515, endPoint y: 141, distance: 19.2
click at [531, 151] on button "Save" at bounding box center [527, 153] width 17 height 10
radio input "true"
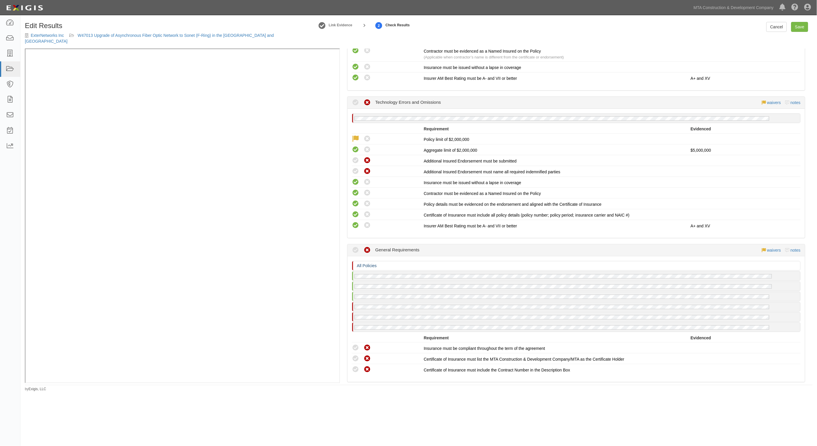
scroll to position [1499, 0]
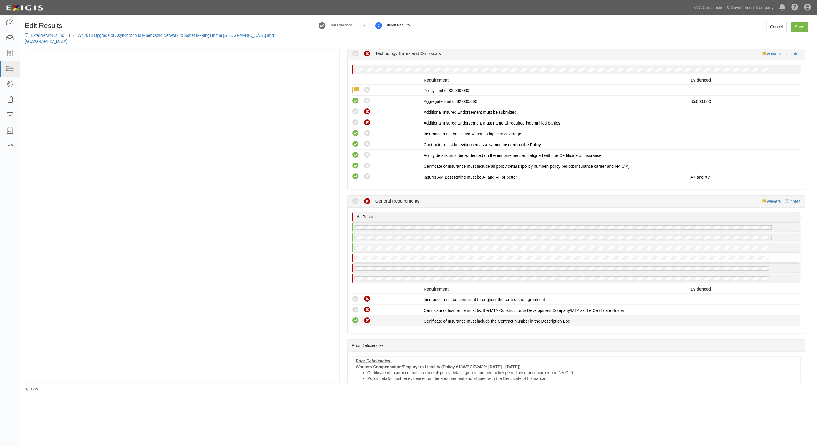
click at [357, 317] on icon at bounding box center [355, 320] width 7 height 7
radio input "true"
click at [357, 306] on icon at bounding box center [355, 309] width 7 height 7
radio input "true"
click at [356, 296] on icon at bounding box center [355, 299] width 7 height 7
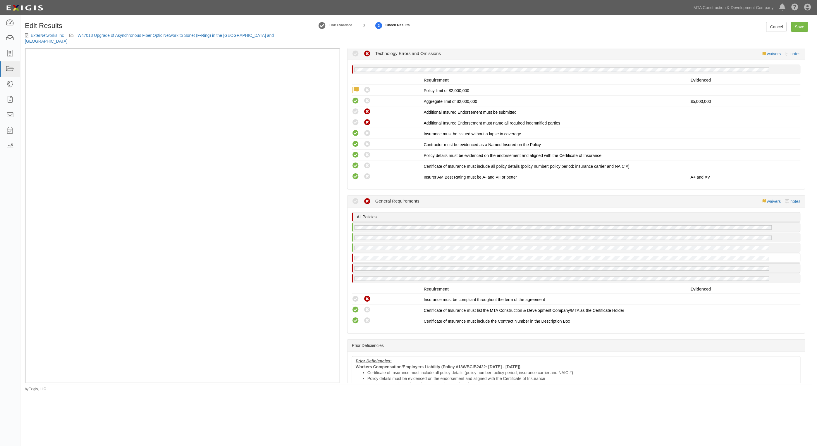
radio input "true"
click at [356, 317] on icon at bounding box center [355, 320] width 7 height 7
radio input "true"
click at [356, 306] on icon at bounding box center [355, 309] width 7 height 7
radio input "true"
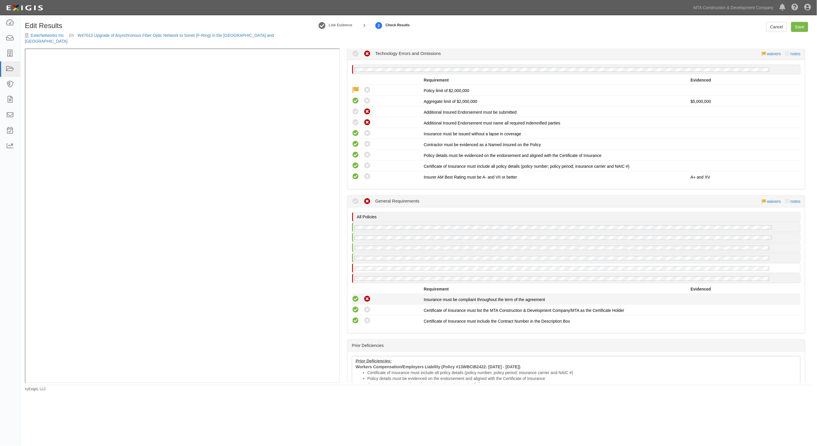
click at [356, 296] on icon at bounding box center [355, 299] width 7 height 7
radio input "true"
click at [354, 317] on icon at bounding box center [355, 320] width 7 height 7
radio input "true"
drag, startPoint x: 354, startPoint y: 295, endPoint x: 355, endPoint y: 284, distance: 10.3
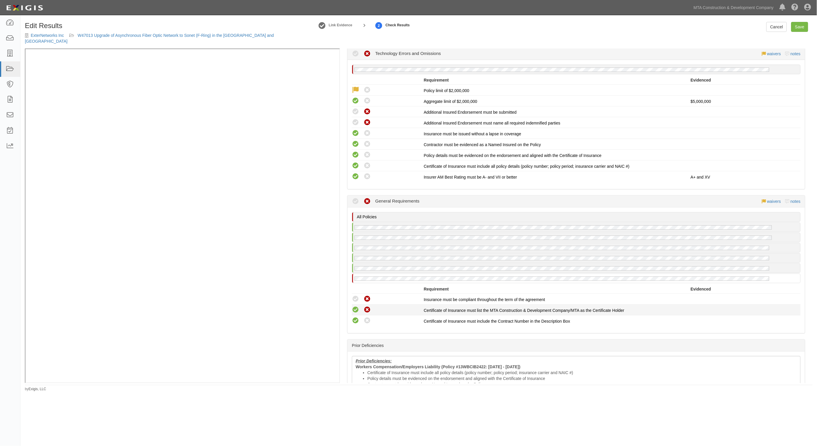
click at [354, 306] on icon at bounding box center [355, 309] width 7 height 7
radio input "true"
click at [355, 296] on icon at bounding box center [355, 299] width 7 height 7
radio input "true"
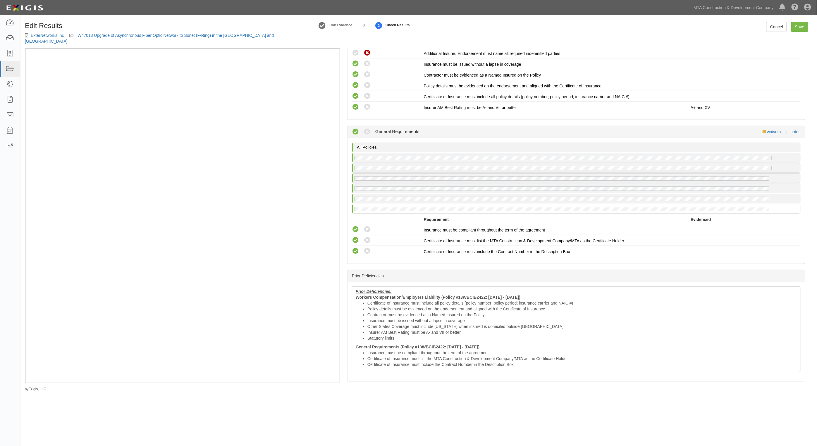
scroll to position [1572, 0]
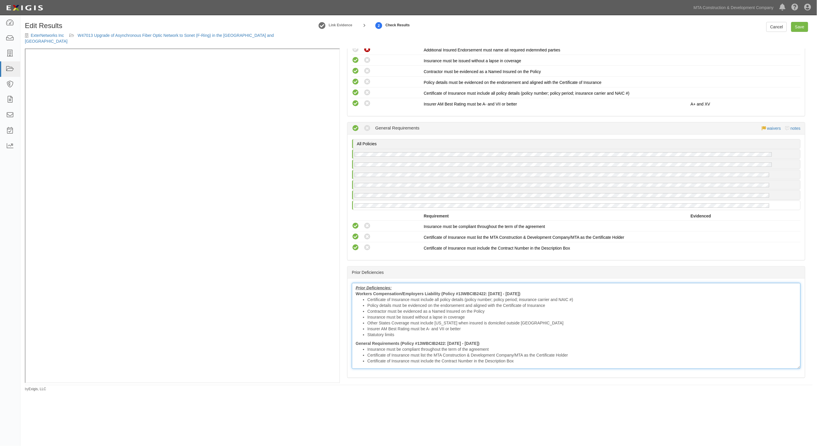
click at [388, 303] on li "Policy details must be evidenced on the endorsement and aligned with the Certif…" at bounding box center [581, 306] width 429 height 6
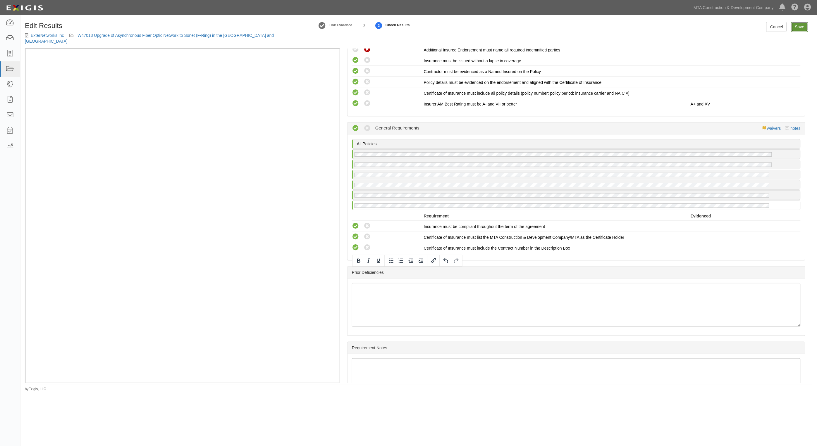
click at [802, 26] on link "Save" at bounding box center [799, 27] width 17 height 10
radio input "true"
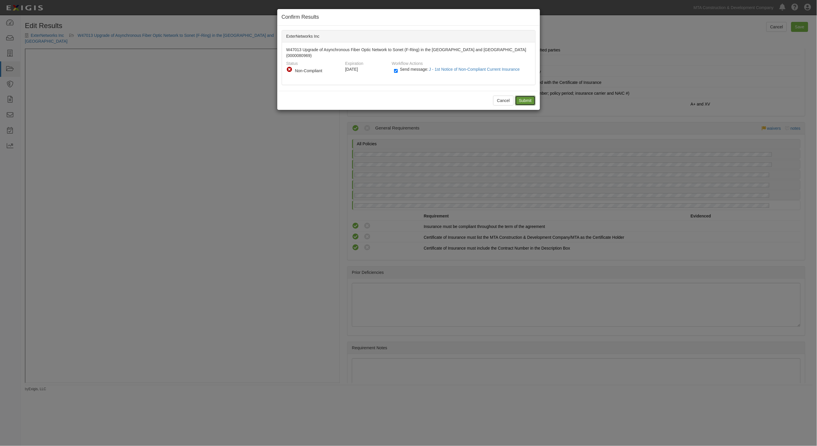
click at [520, 96] on input "Submit" at bounding box center [525, 101] width 20 height 10
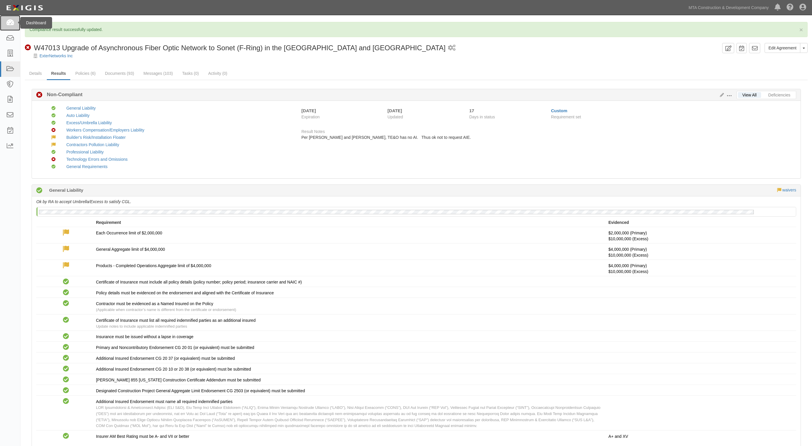
click at [16, 23] on link at bounding box center [10, 23] width 20 height 16
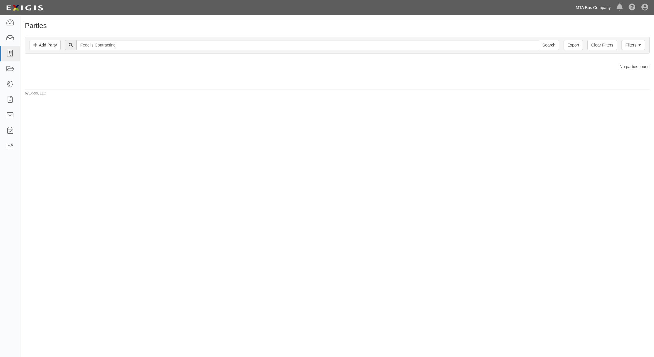
click at [604, 6] on link "MTA Bus Company" at bounding box center [592, 8] width 41 height 12
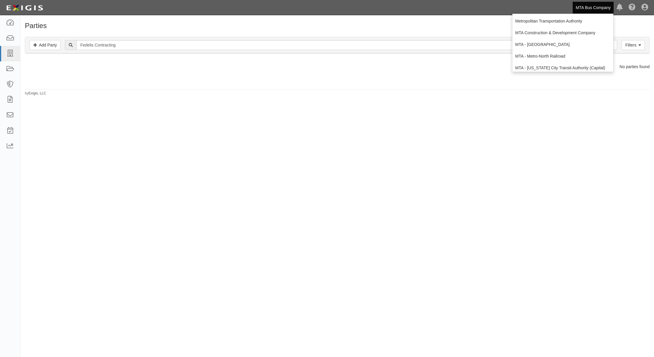
click at [423, 76] on div at bounding box center [336, 74] width 633 height 9
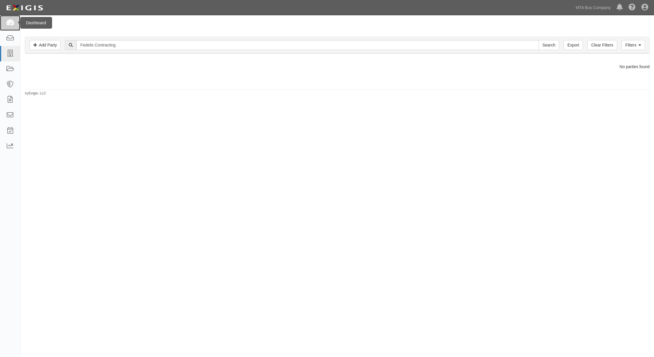
click at [10, 23] on icon at bounding box center [10, 23] width 8 height 7
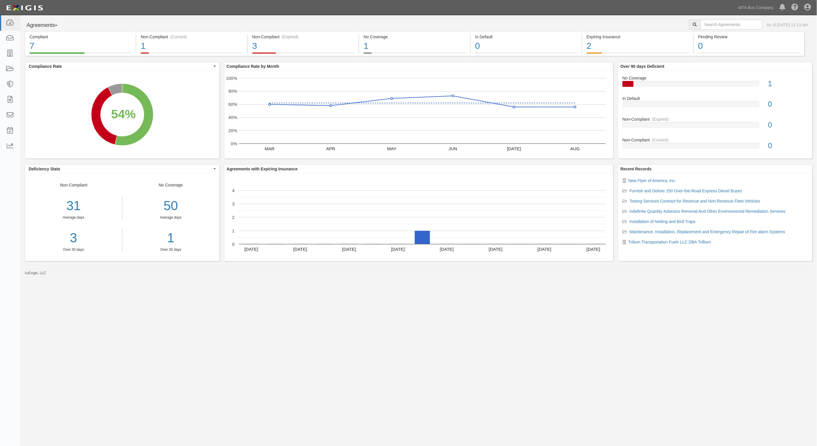
drag, startPoint x: 0, startPoint y: 0, endPoint x: 502, endPoint y: 28, distance: 502.7
click at [502, 28] on div "Agreements Parties Agreements Coverages As of [DATE] 11:13 am" at bounding box center [418, 26] width 796 height 12
click at [390, 39] on div "8% (1 out of 13 agreements)" at bounding box center [373, 42] width 51 height 8
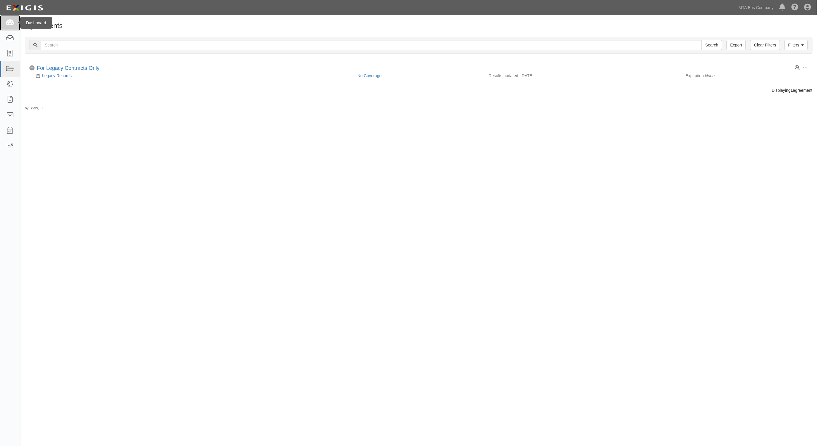
click at [10, 25] on icon at bounding box center [10, 23] width 8 height 7
click at [764, 12] on link "MTA Bus Company" at bounding box center [756, 8] width 41 height 12
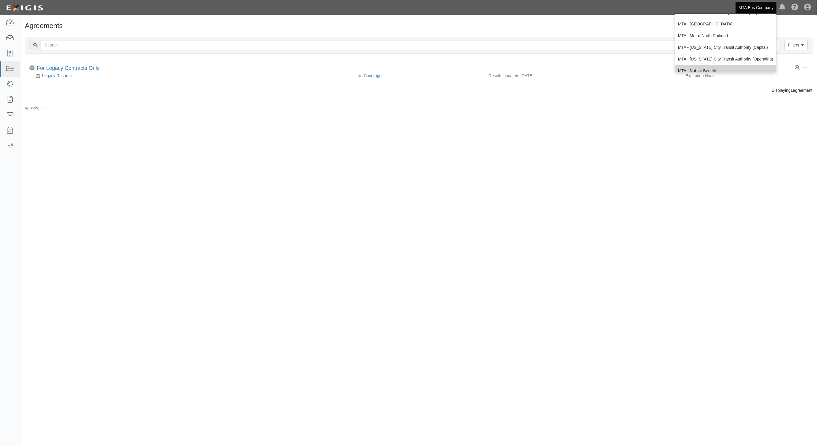
scroll to position [39, 0]
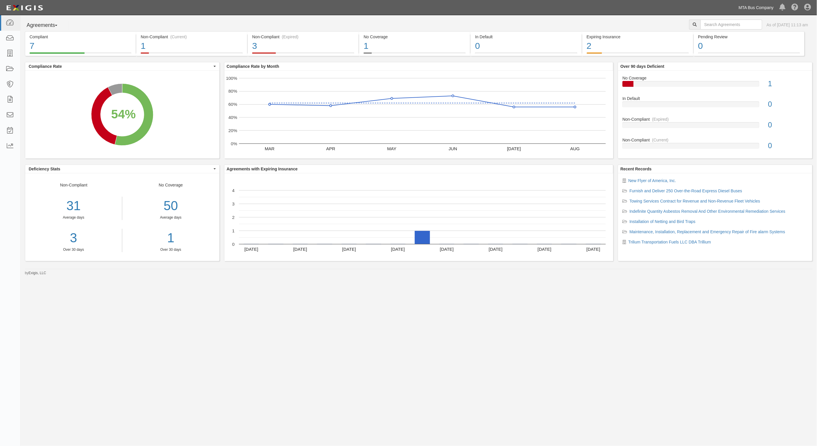
click at [774, 6] on link "MTA Bus Company" at bounding box center [756, 8] width 41 height 12
click at [719, 63] on link "MTA - Triborough Bridge & Tunnel Authority" at bounding box center [725, 64] width 101 height 12
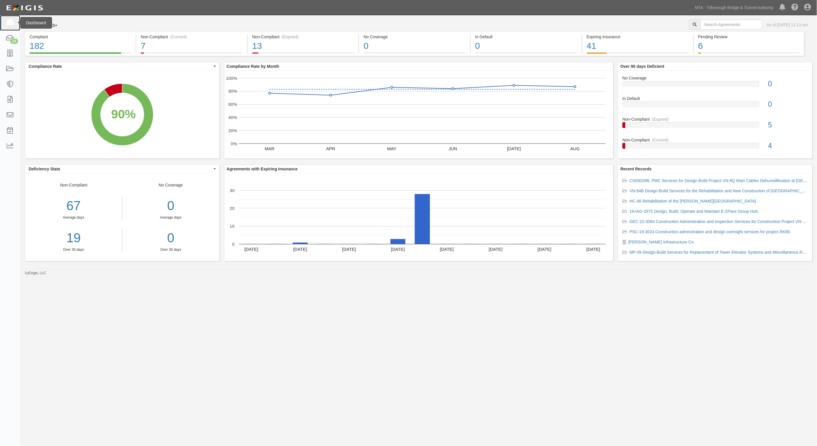
click at [9, 24] on icon at bounding box center [10, 23] width 8 height 7
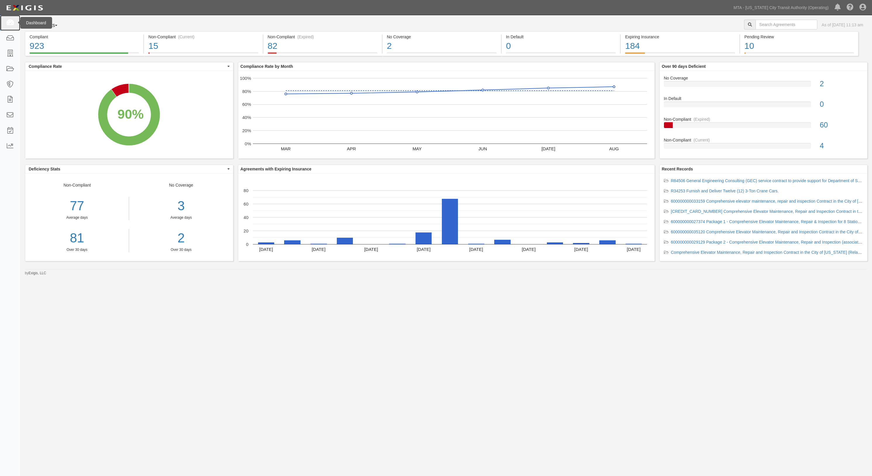
drag, startPoint x: 8, startPoint y: 18, endPoint x: 12, endPoint y: 16, distance: 3.8
click at [8, 18] on link at bounding box center [10, 23] width 20 height 16
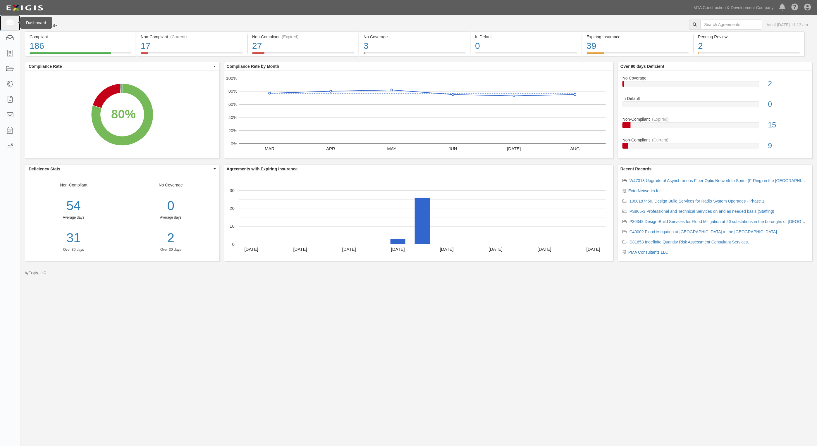
click at [8, 26] on icon at bounding box center [10, 23] width 8 height 7
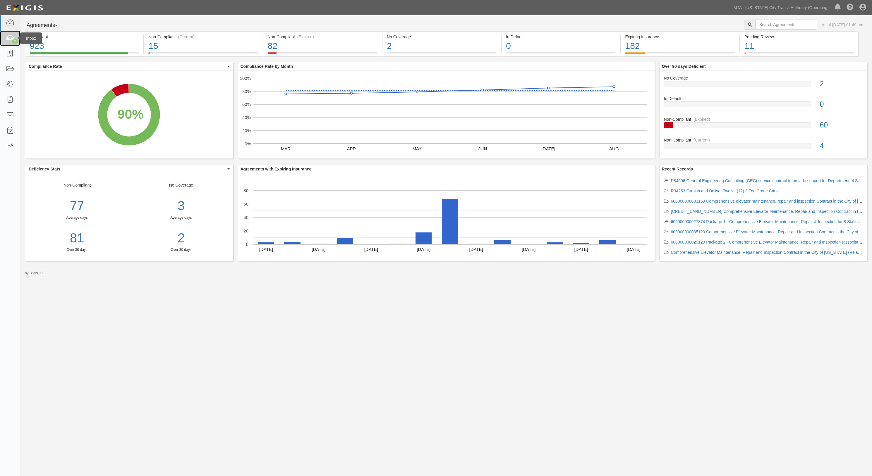
click at [10, 36] on icon at bounding box center [10, 38] width 8 height 7
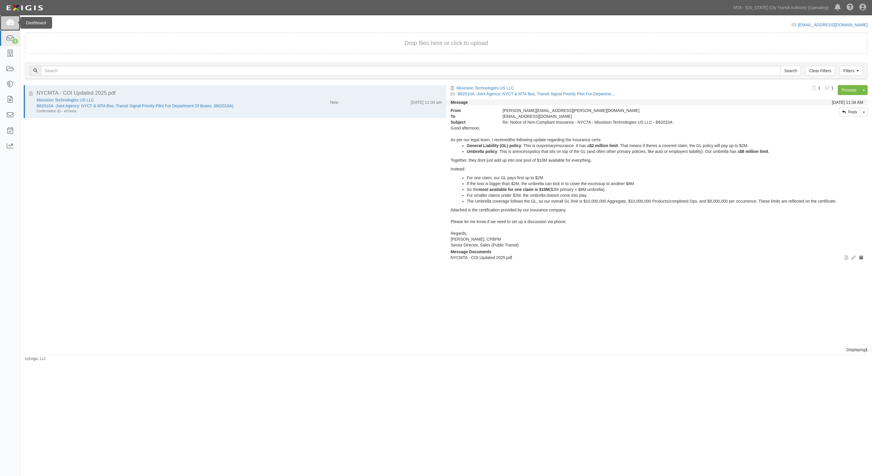
click at [12, 21] on icon at bounding box center [10, 23] width 8 height 7
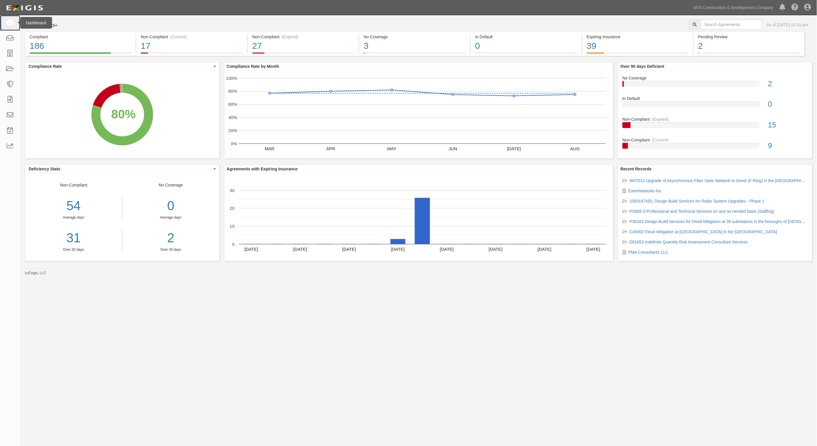
click at [8, 20] on icon at bounding box center [10, 23] width 8 height 7
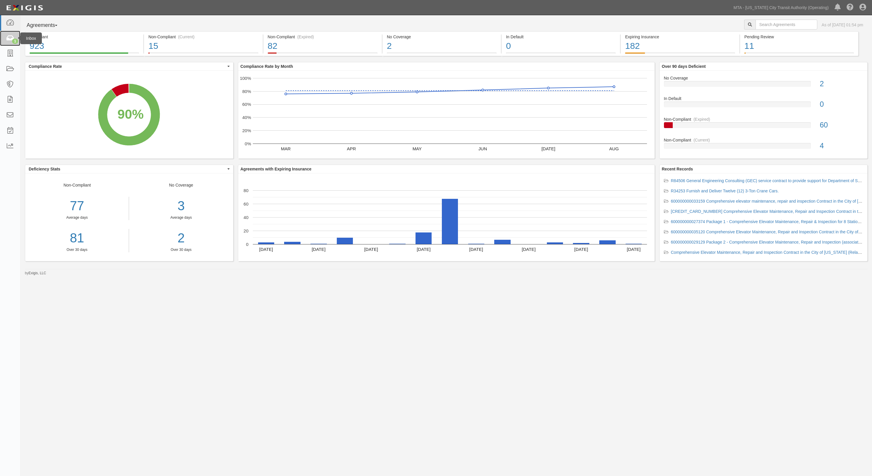
click at [8, 34] on link "1" at bounding box center [10, 39] width 20 height 16
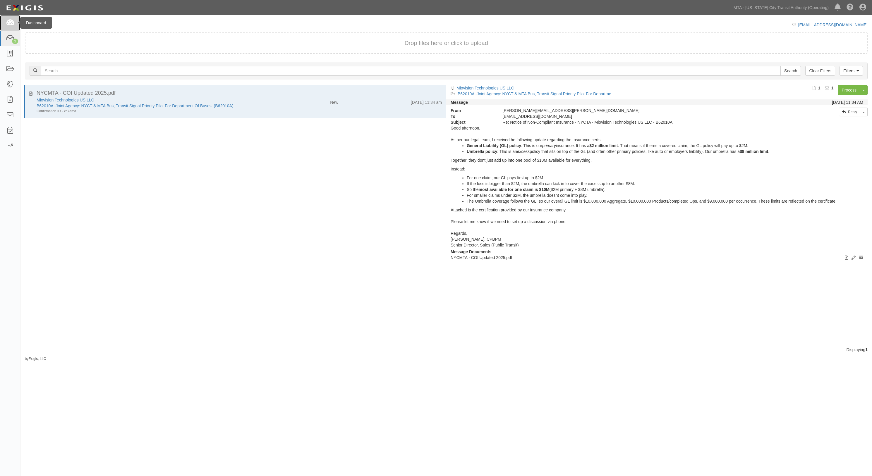
click at [11, 21] on icon at bounding box center [10, 23] width 8 height 7
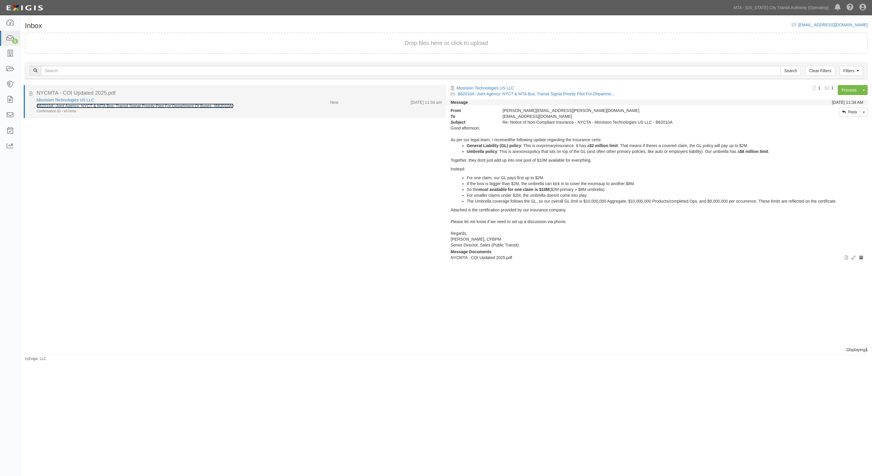
click at [90, 104] on link "B62010A -Joint Agency: NYCT & MTA Bus, Transit Signal Priority Pilot For Depart…" at bounding box center [135, 106] width 197 height 5
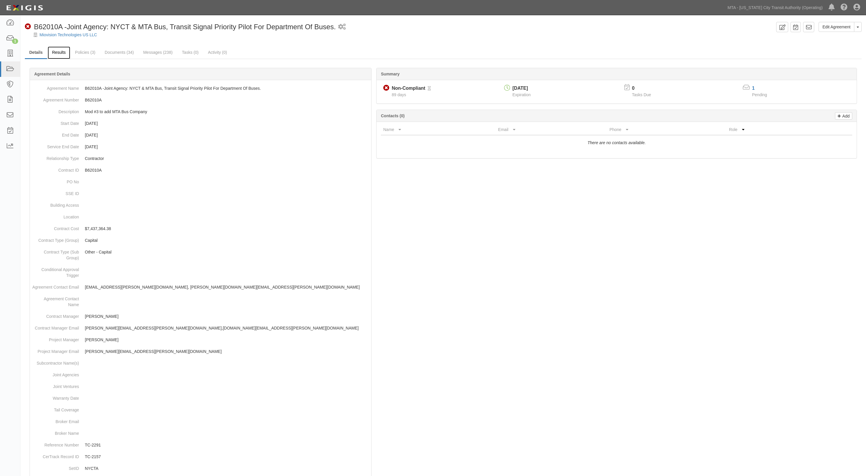
click at [62, 53] on link "Results" at bounding box center [59, 53] width 23 height 13
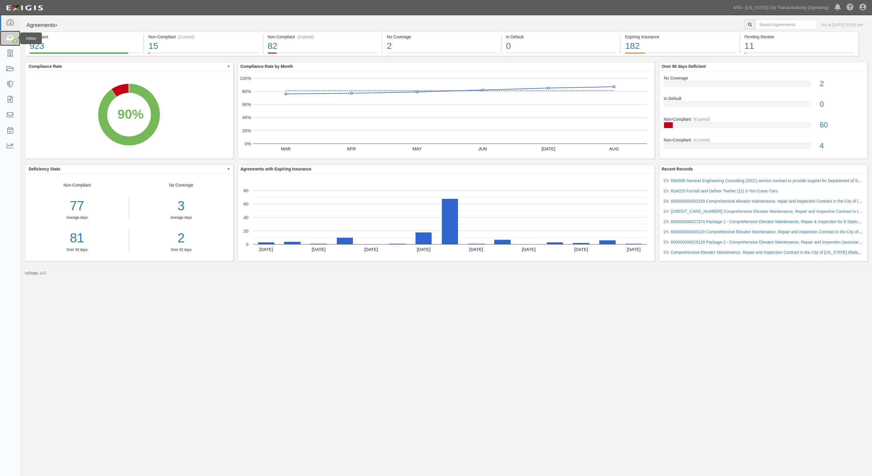
click at [11, 37] on icon at bounding box center [10, 38] width 8 height 7
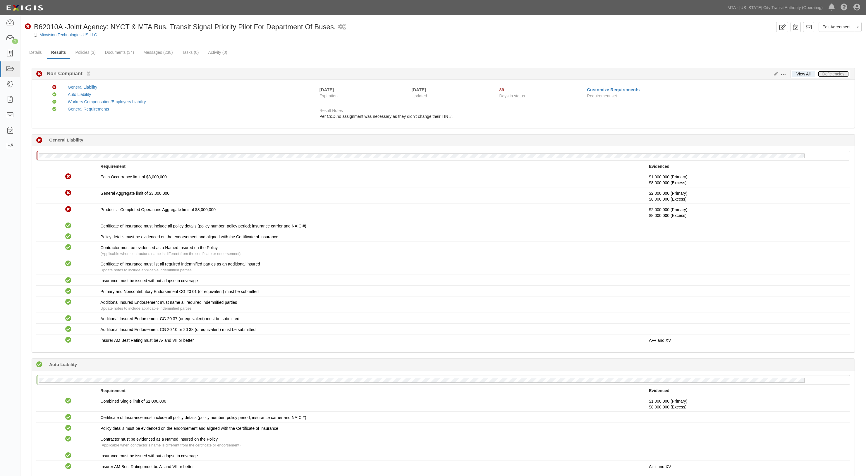
click at [830, 75] on link "Deficiencies" at bounding box center [833, 74] width 31 height 6
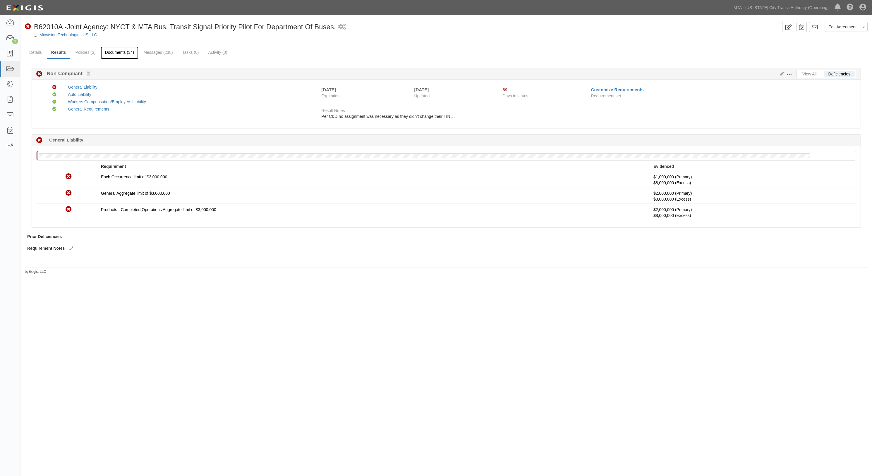
click at [118, 51] on link "Documents (34)" at bounding box center [120, 53] width 38 height 13
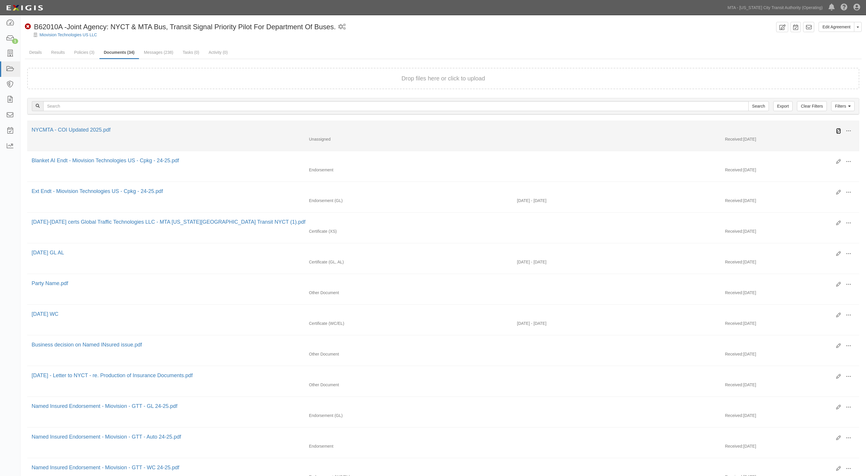
click at [837, 130] on icon at bounding box center [838, 131] width 5 height 5
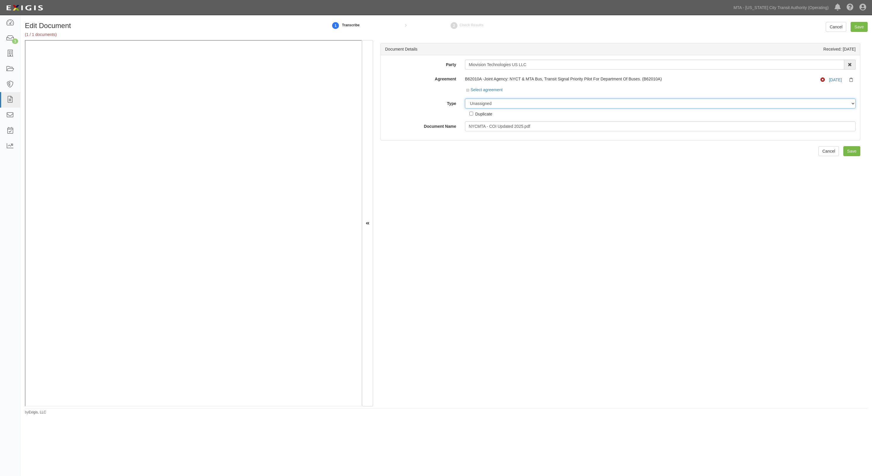
click at [495, 105] on select "Unassigned Binder Cancellation Notice Certificate Contract Endorsement Insuranc…" at bounding box center [660, 104] width 390 height 10
click at [465, 99] on select "Unassigned Binder Cancellation Notice Certificate Contract Endorsement Insuranc…" at bounding box center [660, 104] width 390 height 10
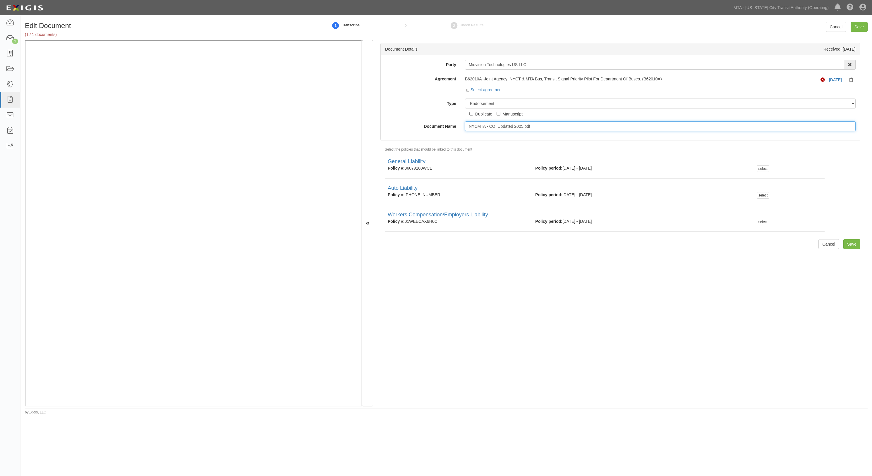
click at [530, 125] on input "NYCMTA - COI Updated 2025.pdf" at bounding box center [660, 126] width 390 height 10
click at [500, 103] on select "Unassigned Binder Cancellation Notice Certificate Contract Endorsement Insuranc…" at bounding box center [660, 104] width 390 height 10
select select "CertificateDetail"
click at [465, 99] on select "Unassigned Binder Cancellation Notice Certificate Contract Endorsement Insuranc…" at bounding box center [660, 104] width 390 height 10
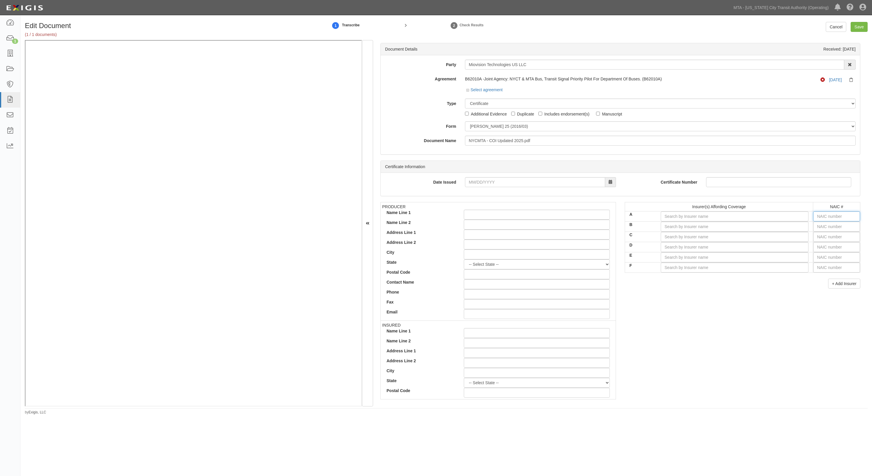
click at [824, 217] on input "text" at bounding box center [836, 216] width 47 height 10
type input "25232"
type input "2"
type input "20796"
type input "20"
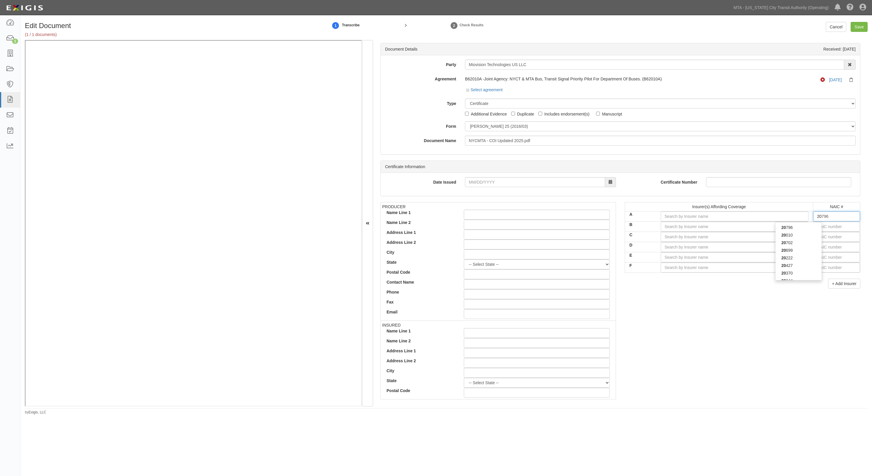
type input "20222"
type input "202"
type input "20281"
type input "2028"
type input "20281"
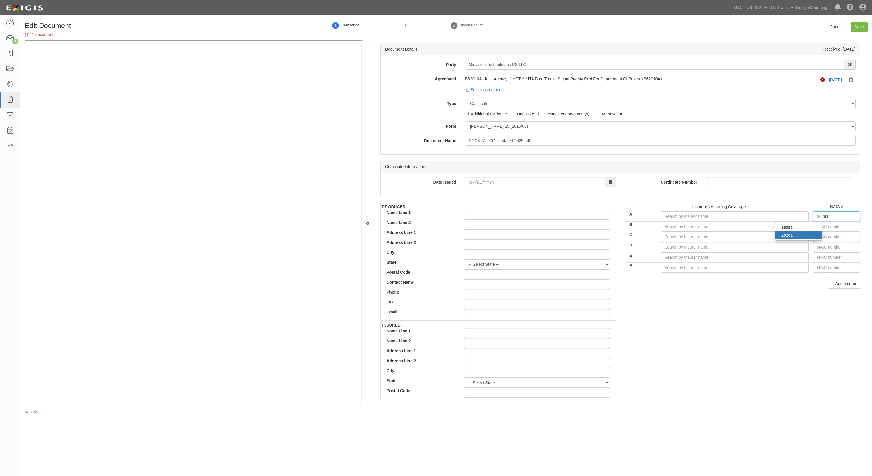
click at [797, 237] on div "20281" at bounding box center [798, 235] width 46 height 8
type input "Federal Insurance Company (A++ XV Rating)"
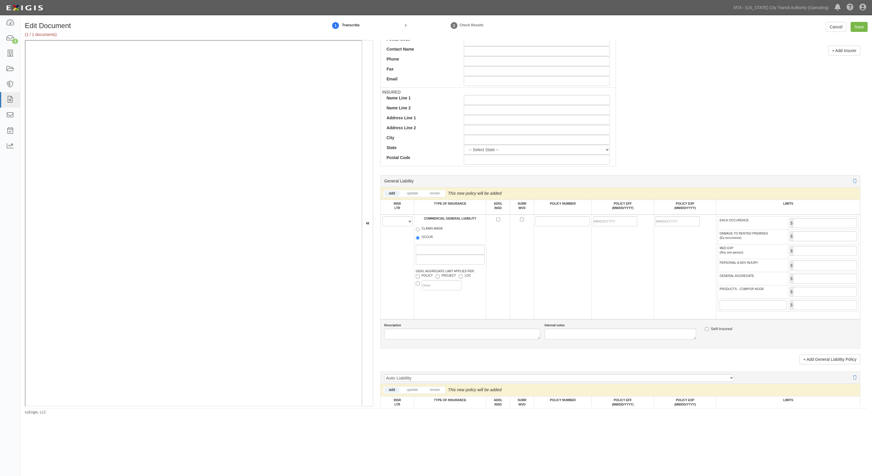
scroll to position [234, 0]
type input "20281"
click at [397, 224] on select "A B C D E F" at bounding box center [397, 221] width 30 height 10
select select "A"
click at [382, 216] on select "A B C D E F" at bounding box center [397, 221] width 30 height 10
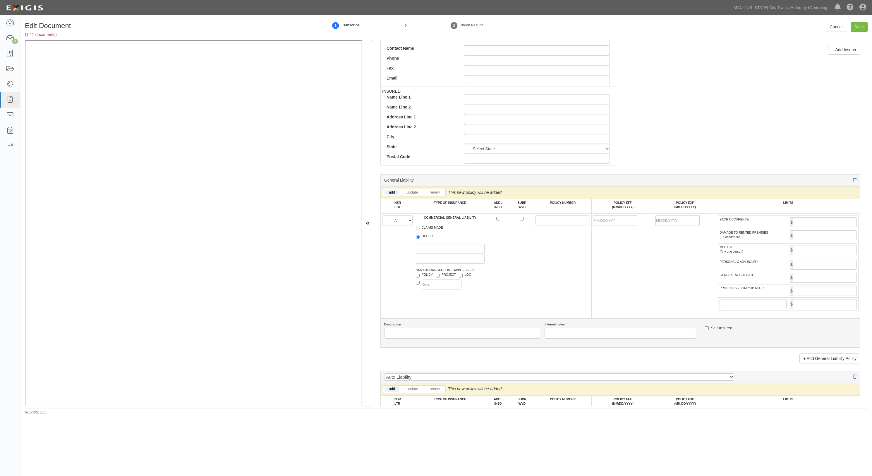
click at [432, 238] on label "OCCUR" at bounding box center [424, 237] width 17 height 6
click at [419, 238] on input "OCCUR" at bounding box center [418, 237] width 4 height 4
radio input "true"
click at [550, 225] on input "POLICY NUMBER" at bounding box center [562, 221] width 54 height 10
drag, startPoint x: 561, startPoint y: 227, endPoint x: 545, endPoint y: 220, distance: 16.6
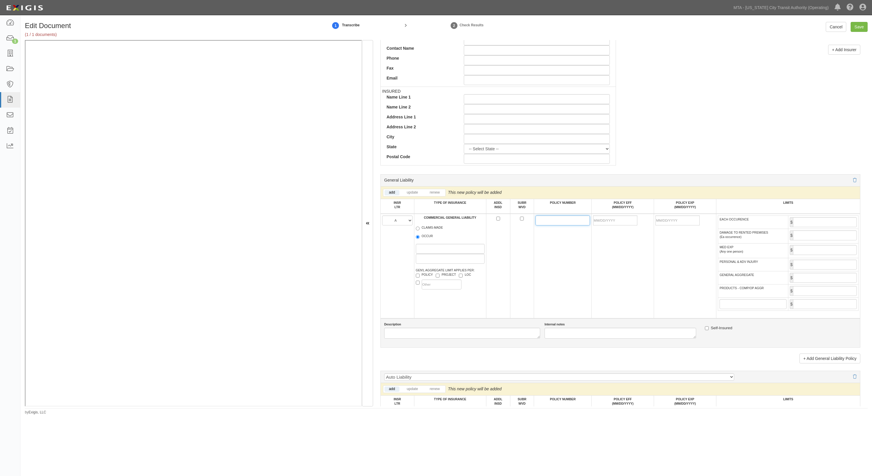
paste input "36079180WCE"
type input "36079180WCE"
click at [617, 220] on input "POLICY EFF (MM/DD/YYYY)" at bounding box center [615, 221] width 44 height 10
type input "07/30/2024"
type input "07/30/2025"
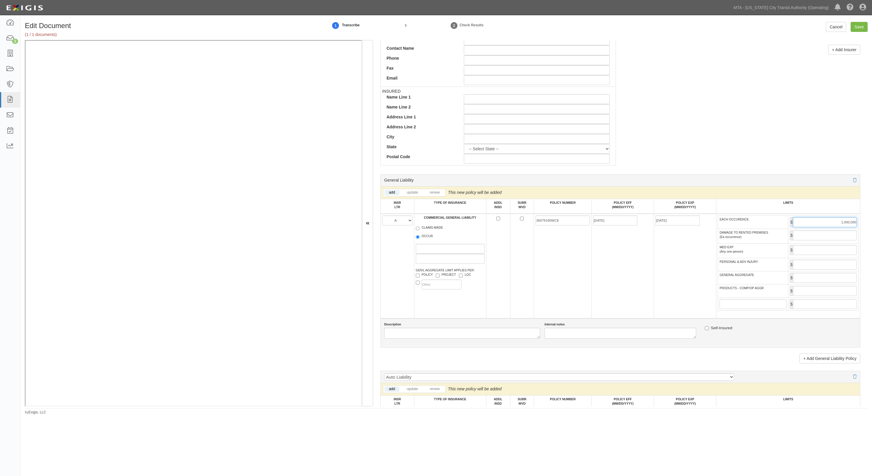
type input "1,000,000"
click at [825, 280] on input "GENERAL AGGREGATE" at bounding box center [825, 278] width 64 height 10
type input "2,000,000"
click at [826, 292] on input "PRODUCTS - COMP/OP AGGR" at bounding box center [825, 291] width 64 height 10
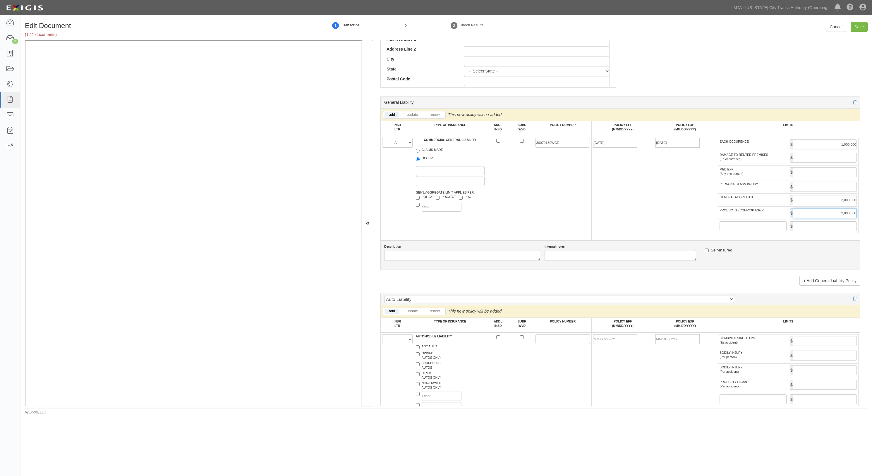
scroll to position [390, 0]
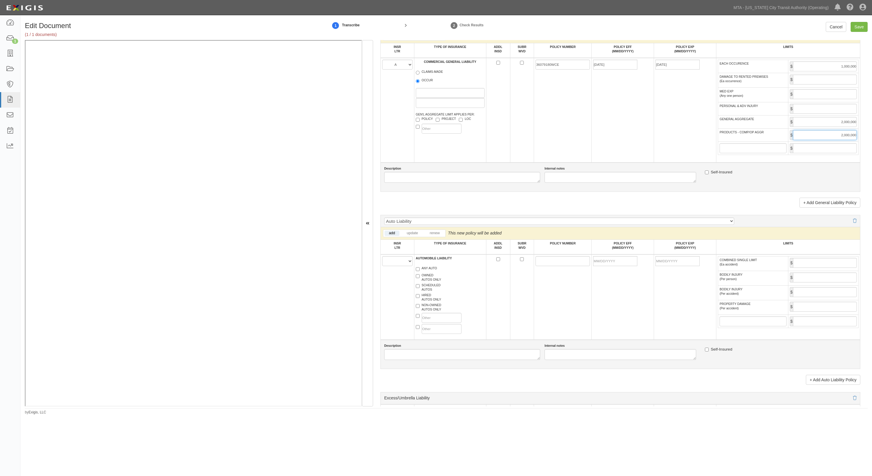
type input "2,000,000"
click at [405, 261] on select "A B C D E F" at bounding box center [397, 261] width 30 height 10
select select "A"
click at [382, 258] on select "A B C D E F" at bounding box center [397, 261] width 30 height 10
click at [424, 267] on td "AUTOMOBILE LIABILITY ANY AUTO OWNED AUTOS ONLY SCHEDULED AUTOS HIRED AUTOS ONLY…" at bounding box center [450, 296] width 72 height 85
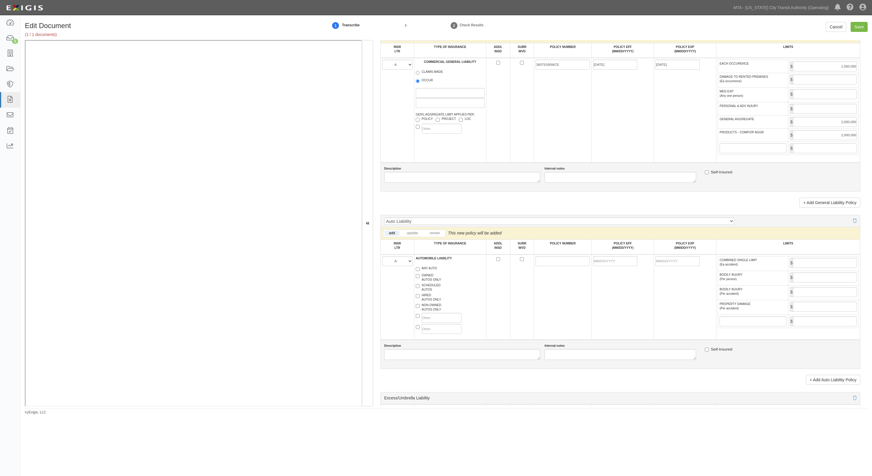
click at [425, 271] on label "ANY AUTO" at bounding box center [426, 269] width 21 height 6
click at [419, 271] on input "ANY AUTO" at bounding box center [418, 269] width 4 height 4
checkbox input "true"
click at [559, 265] on input "POLICY NUMBER" at bounding box center [562, 261] width 54 height 10
paste input "(24)7363-77-57"
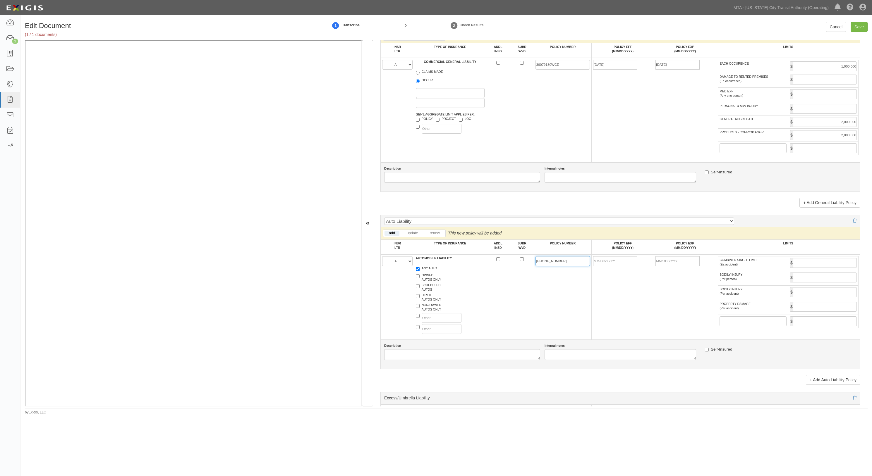
type input "(24)7363-77-57"
click at [599, 260] on input "POLICY EFF (MM/DD/YYYY)" at bounding box center [615, 261] width 44 height 10
type input "07/31/2024"
type input "[DATE]"
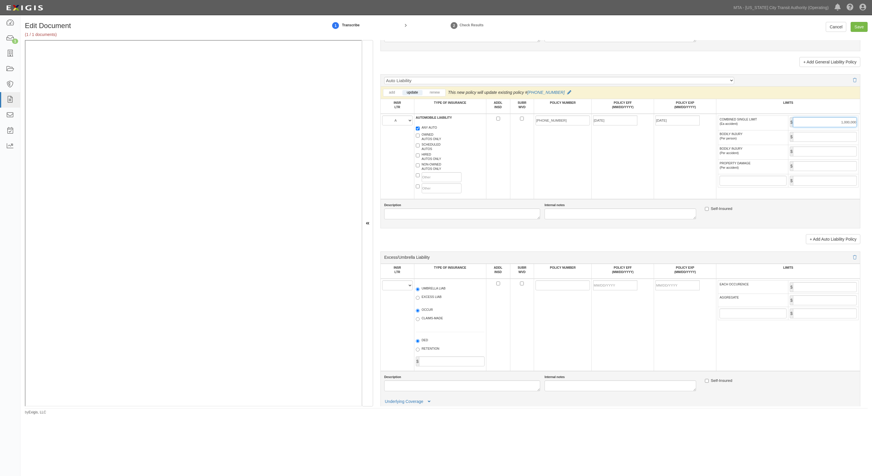
scroll to position [546, 0]
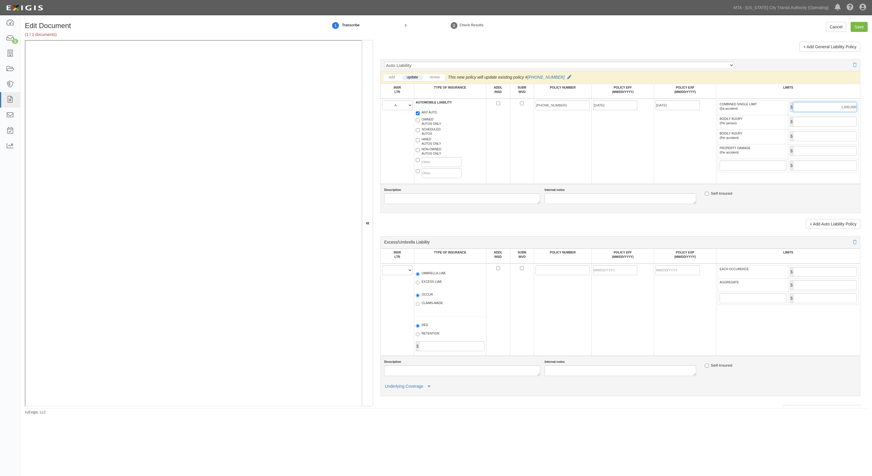
type input "1,000,000"
click at [406, 274] on select "A B C D E F" at bounding box center [397, 270] width 30 height 10
select select "B"
click at [382, 268] on select "A B C D E F" at bounding box center [397, 270] width 30 height 10
click at [429, 276] on label "UMBRELLA LIAB" at bounding box center [431, 274] width 30 height 6
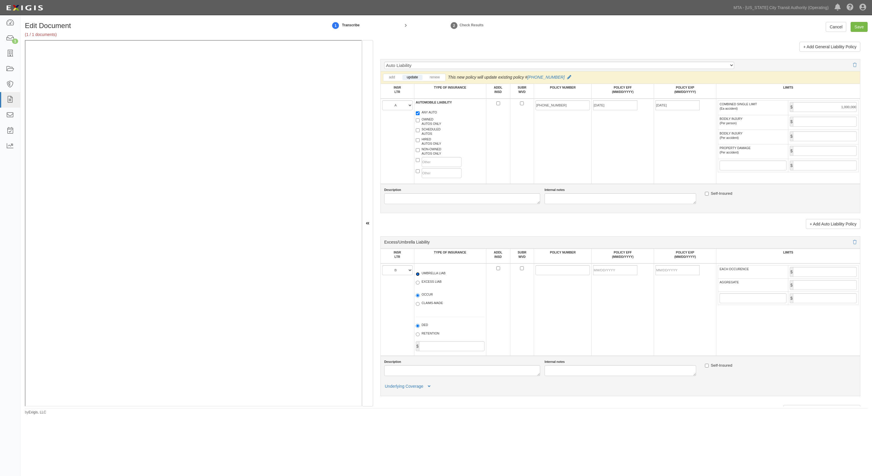
click at [419, 276] on input "UMBRELLA LIAB" at bounding box center [418, 274] width 4 height 4
radio input "true"
click at [545, 272] on input "POLICY NUMBER" at bounding box center [562, 270] width 54 height 10
paste input "79889390"
type input "79889390"
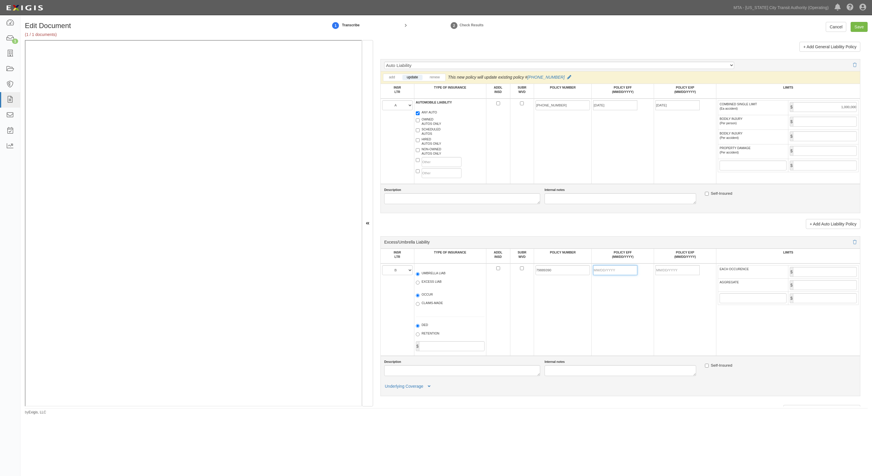
click at [606, 275] on input "POLICY EFF (MM/DD/YYYY)" at bounding box center [615, 270] width 44 height 10
type input "07/30/2024"
type input "[DATE]"
click at [820, 274] on input "EACH OCCURENCE" at bounding box center [825, 272] width 64 height 10
type input "8"
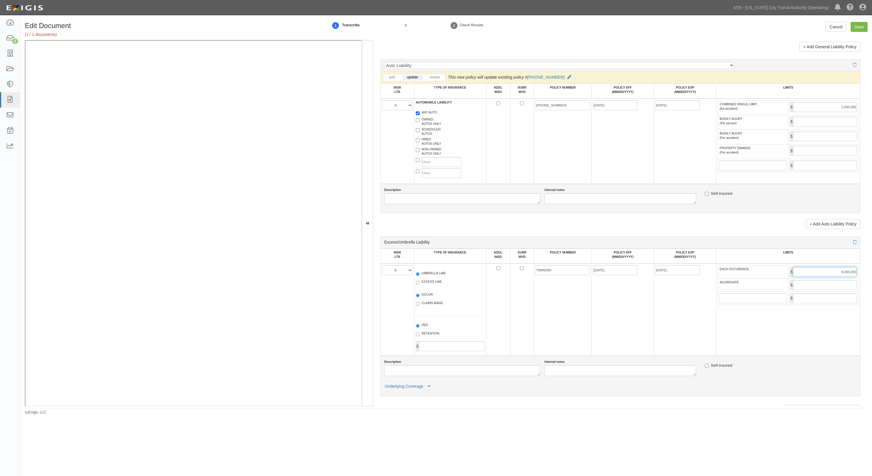
type input "8,000,000"
drag, startPoint x: 825, startPoint y: 290, endPoint x: 819, endPoint y: 287, distance: 7.3
click at [825, 290] on input "AGGREGATE" at bounding box center [825, 285] width 64 height 10
type input "8,000,000"
click at [851, 30] on input "Save" at bounding box center [858, 27] width 17 height 10
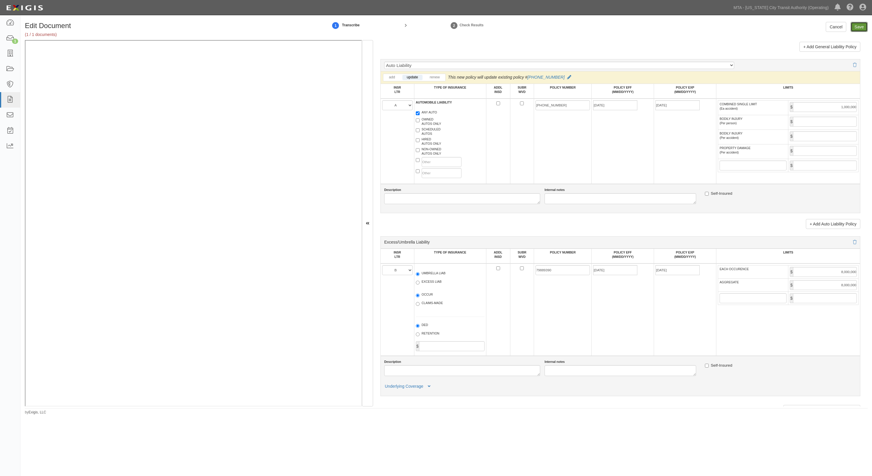
type input "1000000"
type input "2000000"
type input "1000000"
type input "8000000"
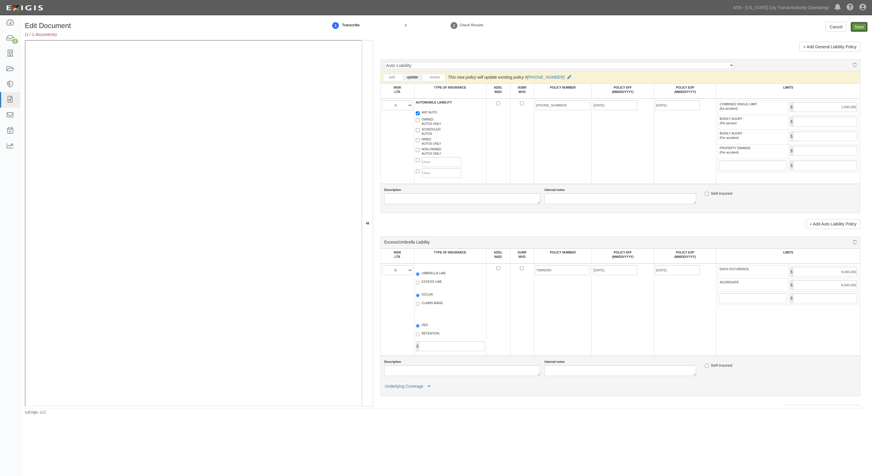
type input "8000000"
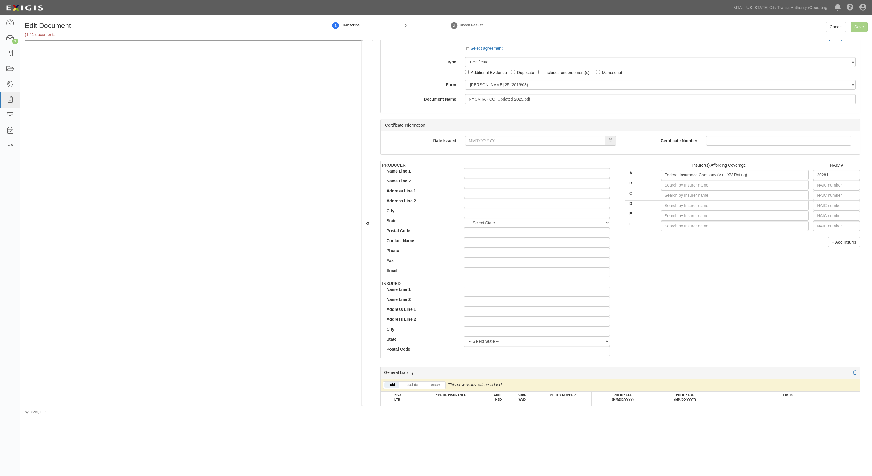
scroll to position [0, 0]
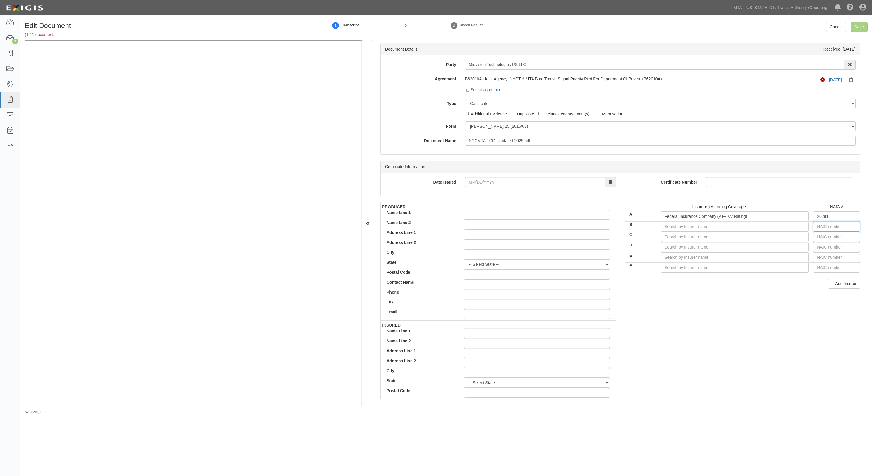
click at [836, 226] on input "text" at bounding box center [836, 227] width 47 height 10
click at [768, 226] on input "B" at bounding box center [734, 227] width 148 height 10
type input "ch"
type input "chubb Bermuda Insurance Ltd. (A++ XV Rating)"
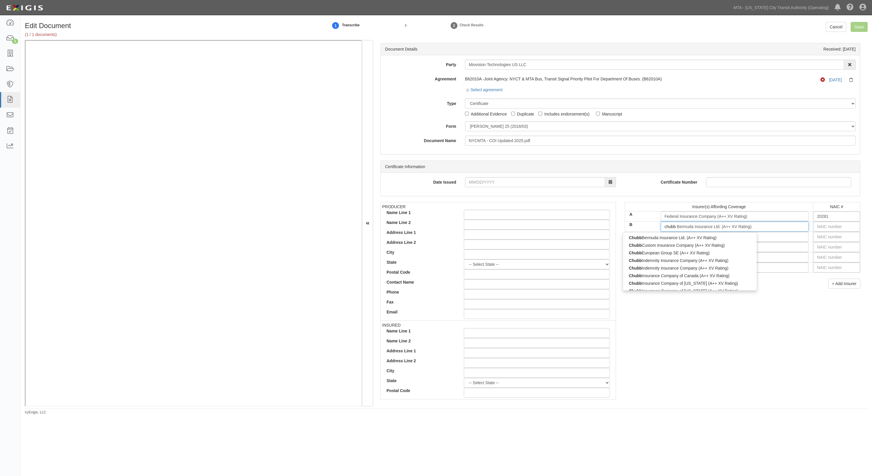
type input "chubb"
type input "chubb insurance Company of New Jersey (A++ XV Rating)"
type input "chubb insura"
type input "chubb insurac"
type input "chubb insurance Company of New Jersey (A++ XV Rating)"
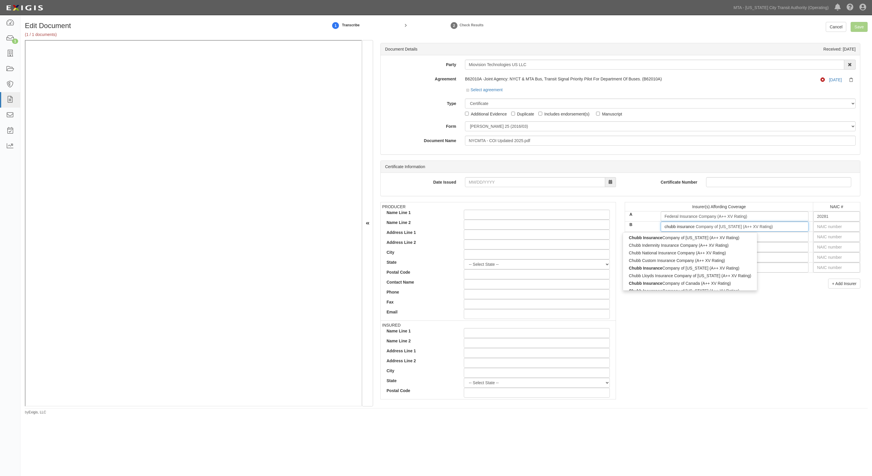
type input "chubb insurance"
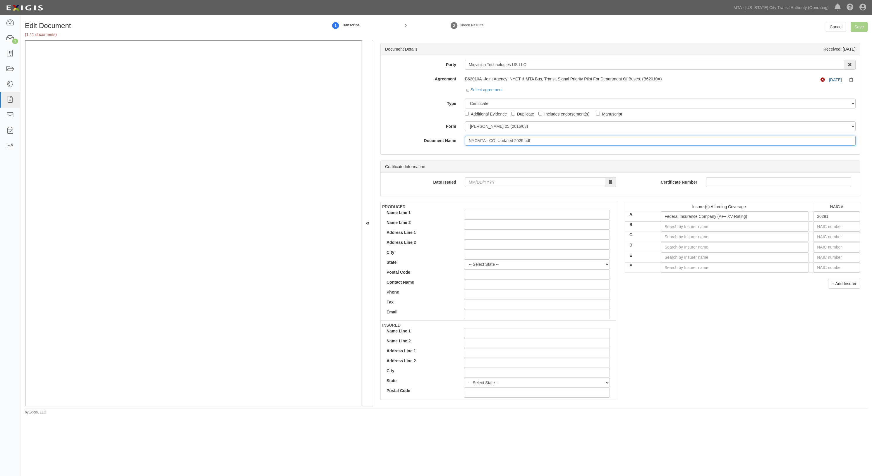
drag, startPoint x: 548, startPoint y: 141, endPoint x: 433, endPoint y: 138, distance: 114.7
click at [433, 138] on div "Document Name NYCMTA - COI Updated 2025.pdf" at bounding box center [619, 141] width 479 height 10
type input "10.1.25 GL, AL, UL"
click at [827, 228] on input "text" at bounding box center [836, 227] width 47 height 10
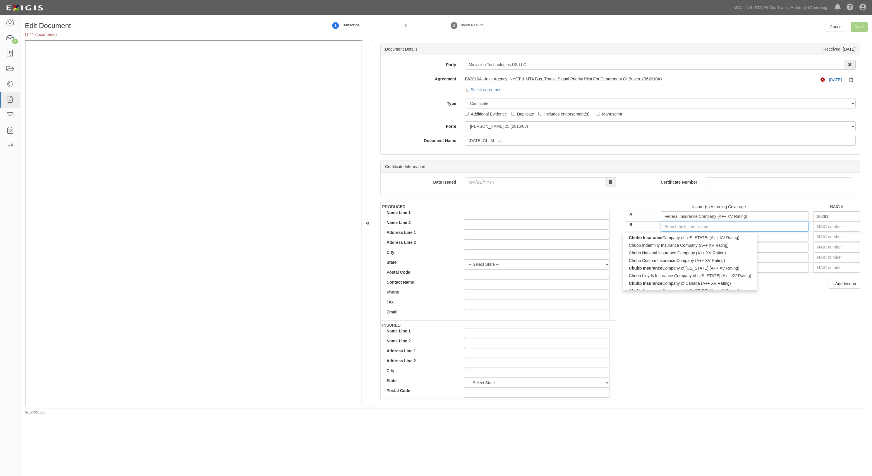
click at [720, 228] on input "B" at bounding box center [734, 227] width 148 height 10
type input "ch"
type input "chubb Bermuda Insurance Ltd. (A++ XV Rating)"
type input "chubb"
type input "chubb insurance Company of New Jersey (A++ XV Rating)"
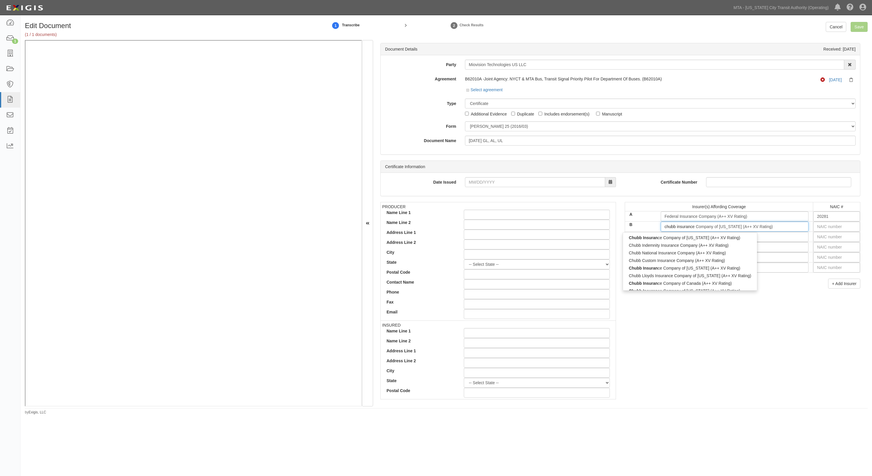
type input "chubb insurance"
click at [676, 284] on div "Chubb Insurance Company of Canada (A++ XV Rating)" at bounding box center [690, 284] width 134 height 8
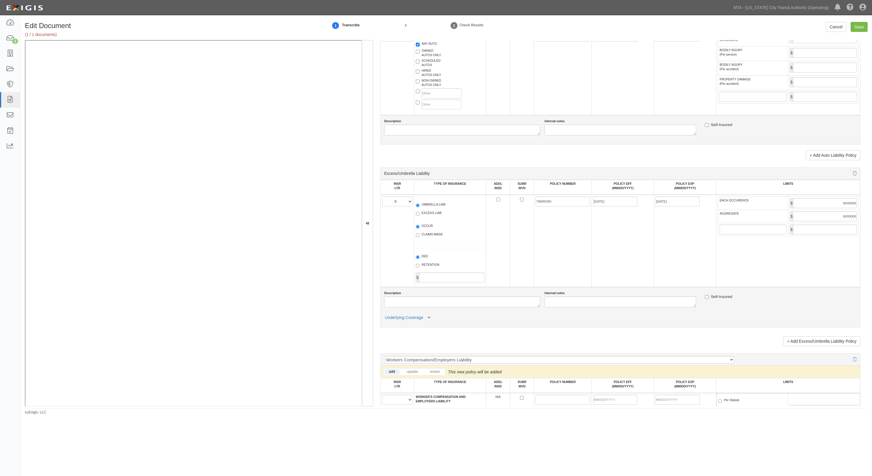
scroll to position [624, 0]
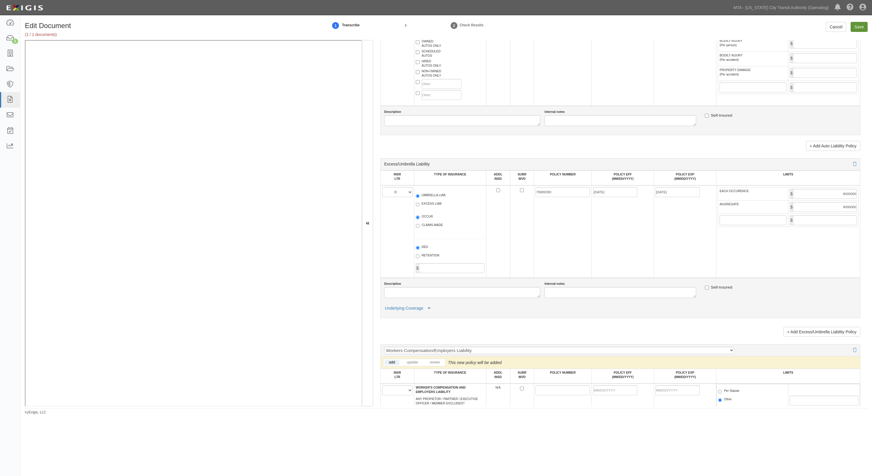
type input "Chubb Insurance Company of Canada (A++ XV Rating)"
click at [856, 26] on input "Save" at bounding box center [858, 27] width 17 height 10
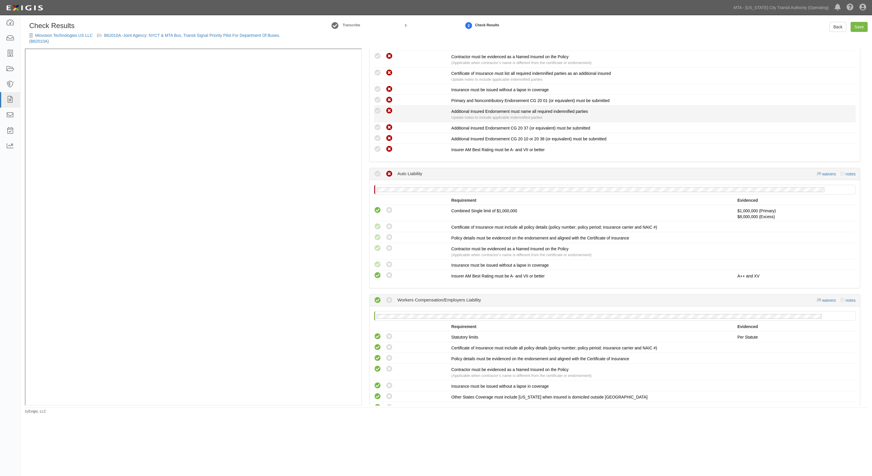
scroll to position [234, 0]
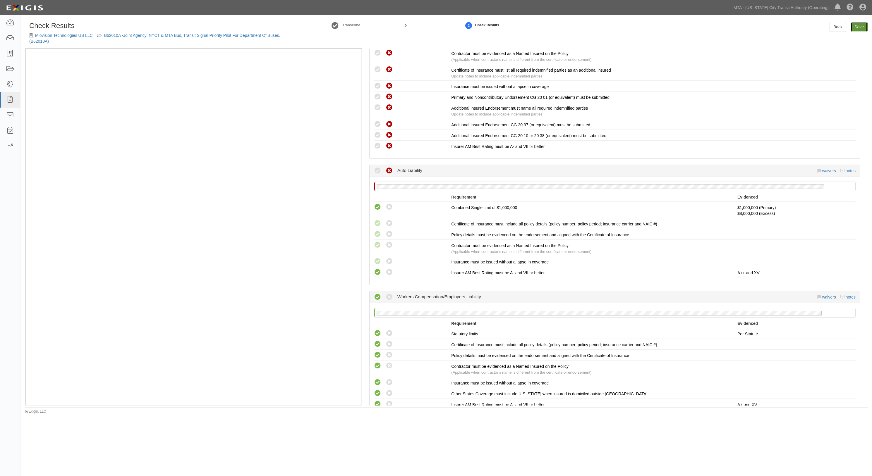
click at [865, 26] on link "Save" at bounding box center [858, 27] width 17 height 10
radio input "true"
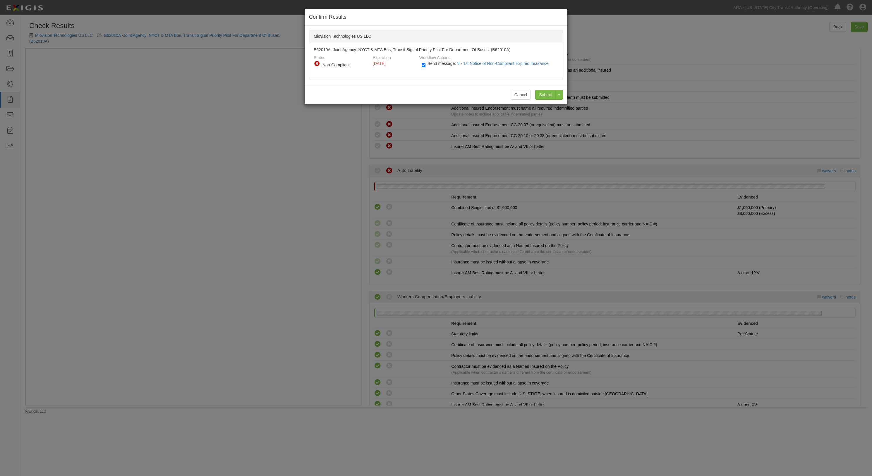
click at [441, 63] on span "Send message: N - 1st Notice of Non-Compliant Expired Insurance" at bounding box center [488, 63] width 123 height 5
click at [425, 63] on input "Send message: N - 1st Notice of Non-Compliant Expired Insurance" at bounding box center [423, 65] width 4 height 7
checkbox input "false"
click at [543, 94] on input "Submit" at bounding box center [545, 95] width 20 height 10
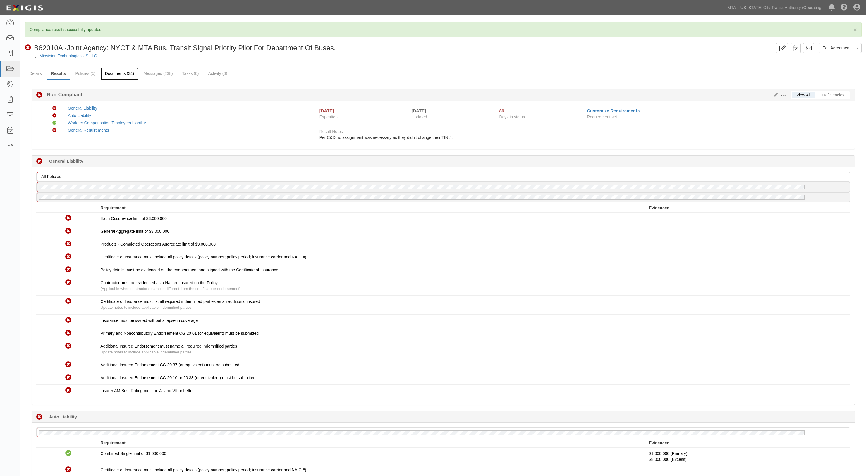
click at [122, 76] on link "Documents (34)" at bounding box center [120, 74] width 38 height 13
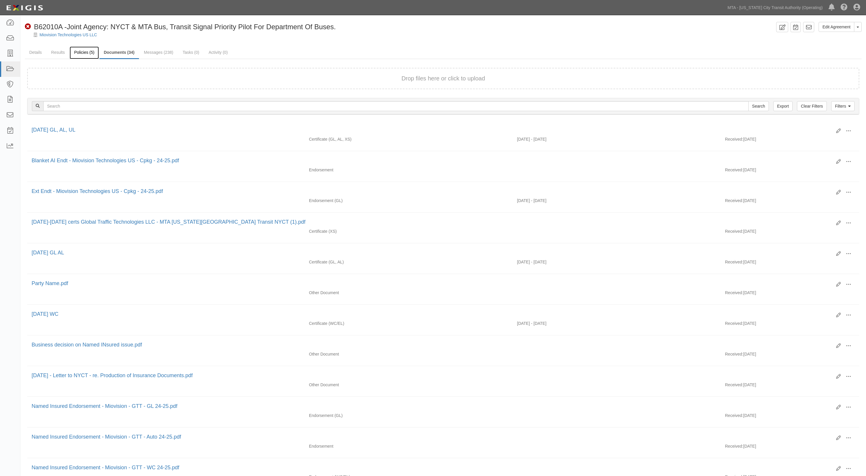
click at [85, 56] on link "Policies (5)" at bounding box center [84, 53] width 29 height 13
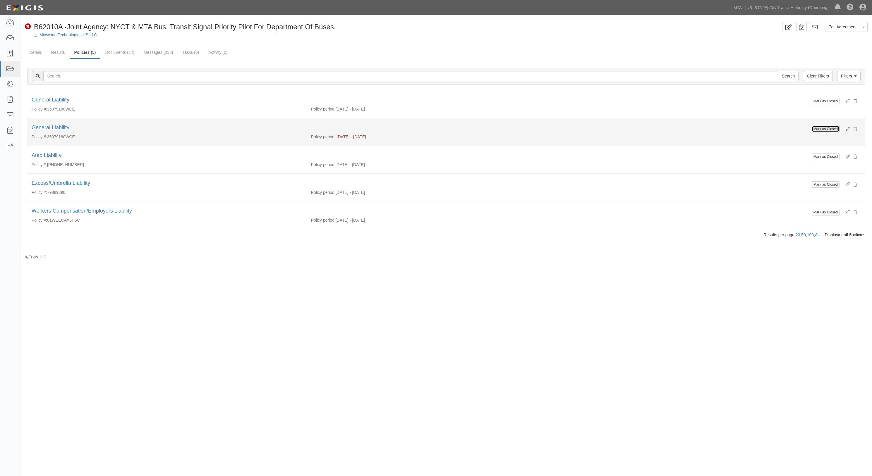
click at [823, 127] on button "Mark as Closed" at bounding box center [825, 129] width 28 height 6
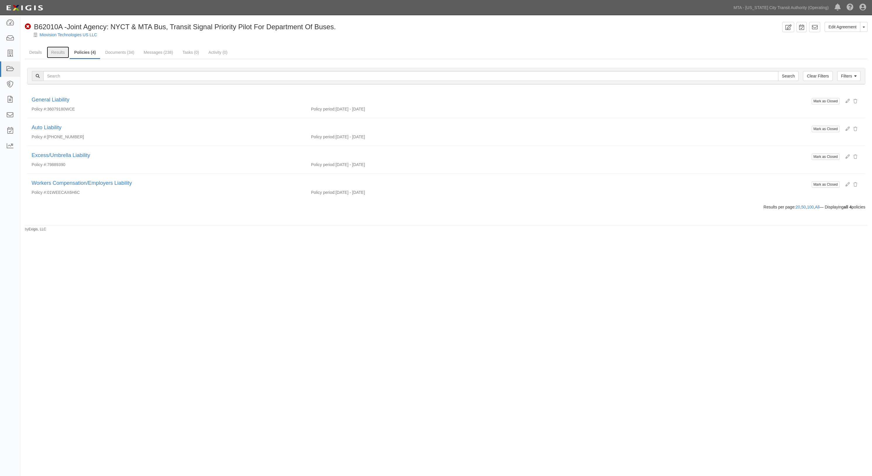
click at [58, 52] on link "Results" at bounding box center [58, 53] width 23 height 12
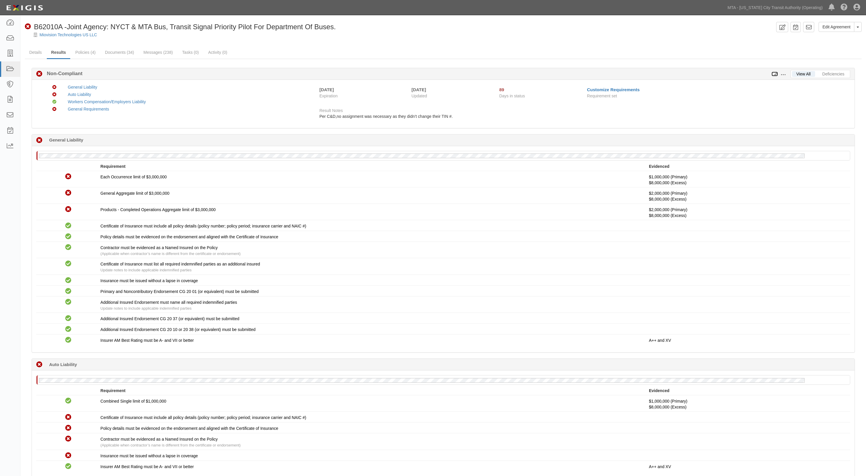
click at [772, 75] on icon at bounding box center [774, 74] width 6 height 4
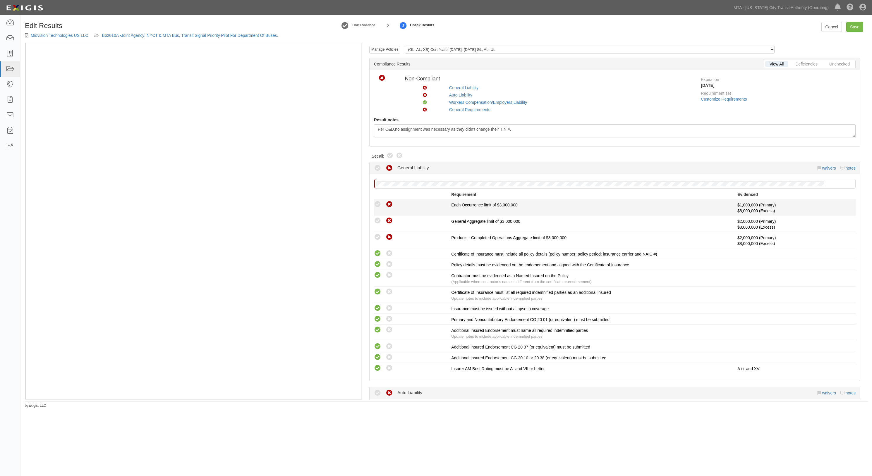
click at [378, 204] on icon at bounding box center [377, 204] width 7 height 7
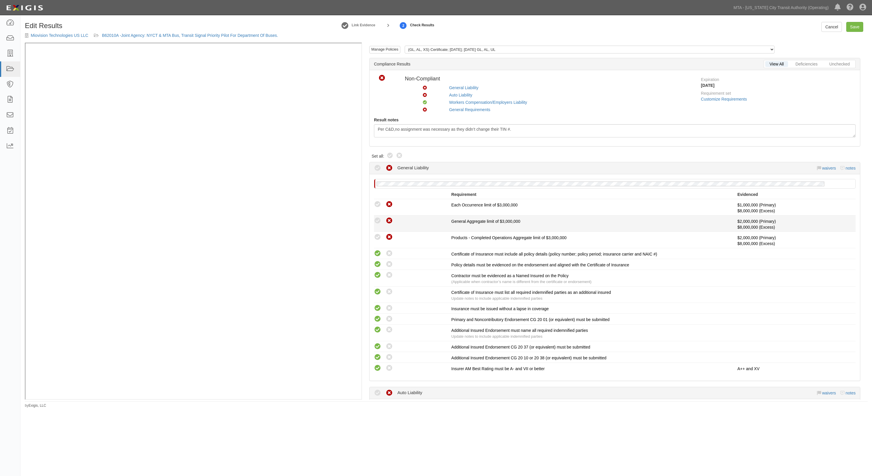
click at [383, 223] on div "This compliance result is calculated automatically and cannot be changed Waived…" at bounding box center [412, 221] width 77 height 8
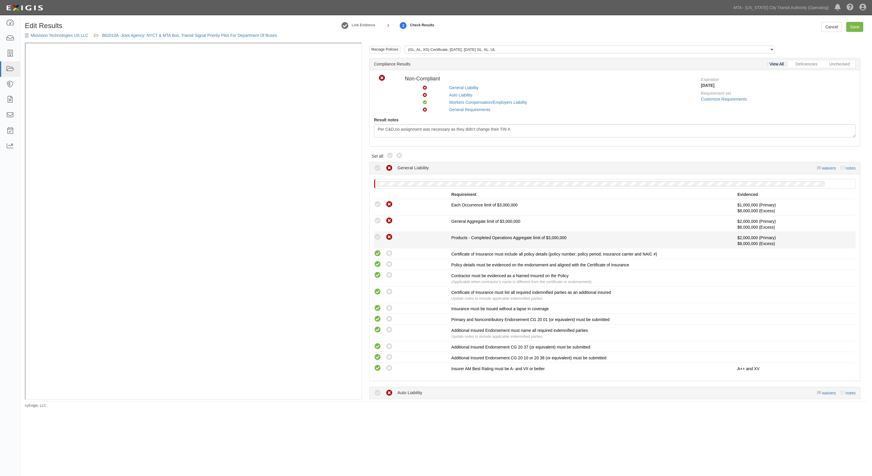
click at [377, 235] on icon at bounding box center [377, 237] width 7 height 7
click at [825, 167] on link "waivers" at bounding box center [829, 168] width 14 height 5
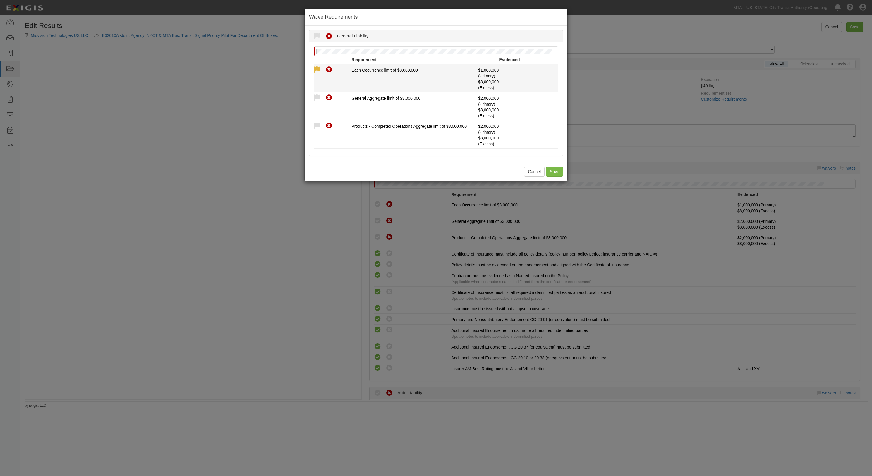
click at [319, 70] on icon at bounding box center [317, 69] width 7 height 7
radio input "true"
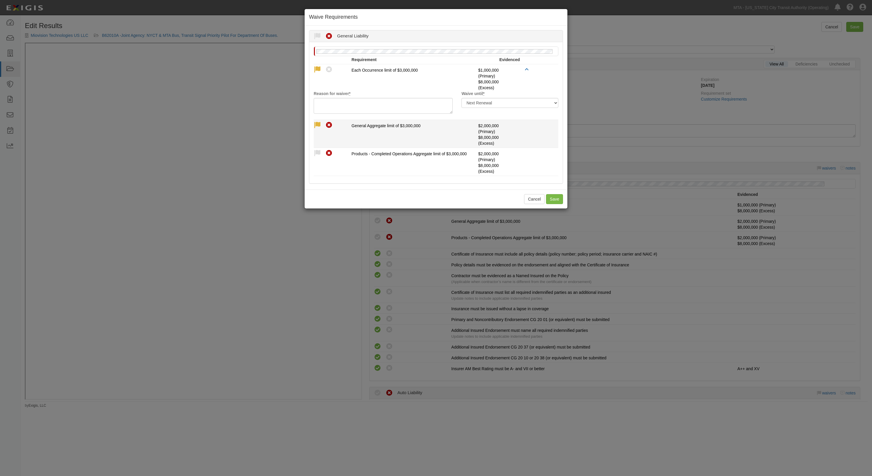
drag, startPoint x: 318, startPoint y: 125, endPoint x: 315, endPoint y: 151, distance: 27.1
click at [318, 125] on icon at bounding box center [317, 125] width 7 height 7
radio input "true"
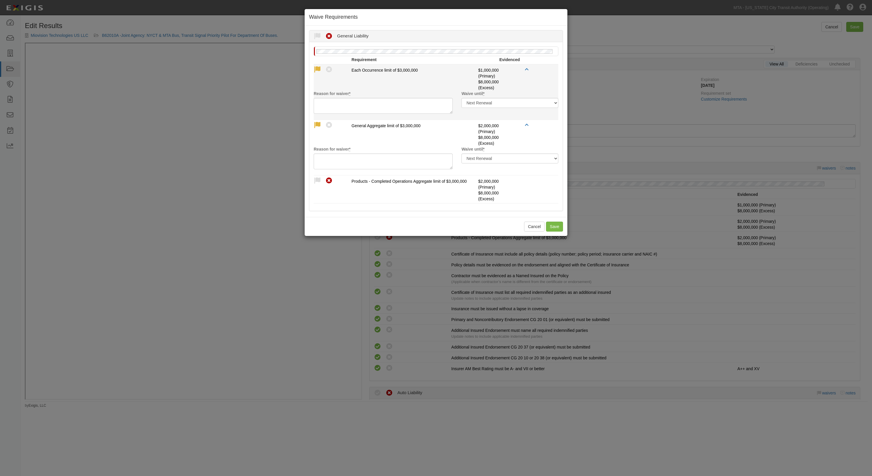
drag, startPoint x: 318, startPoint y: 180, endPoint x: 332, endPoint y: 108, distance: 74.1
click at [318, 177] on li "Compliant Waived Non-Compliant Products - Completed Operations Aggregate limit …" at bounding box center [436, 189] width 244 height 28
click at [332, 106] on textarea "Reason for waiver *" at bounding box center [383, 106] width 139 height 16
type textarea "E"
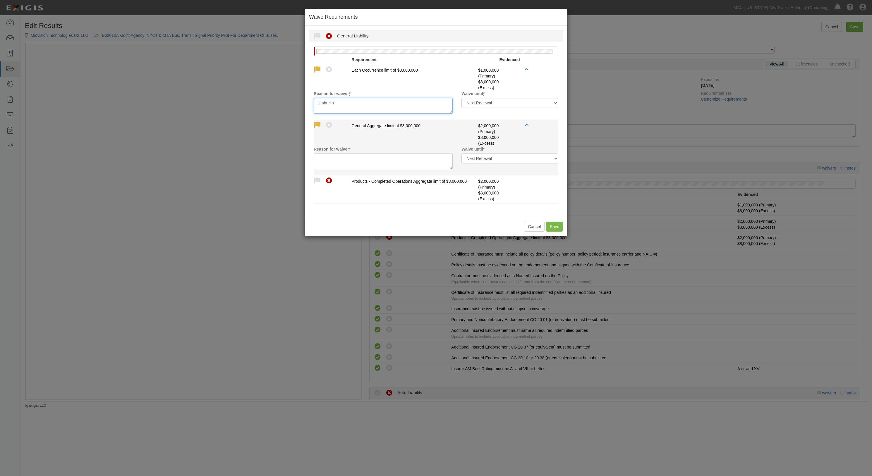
type textarea "Umbrella"
click at [357, 161] on textarea "Reason for waiver *" at bounding box center [383, 162] width 139 height 16
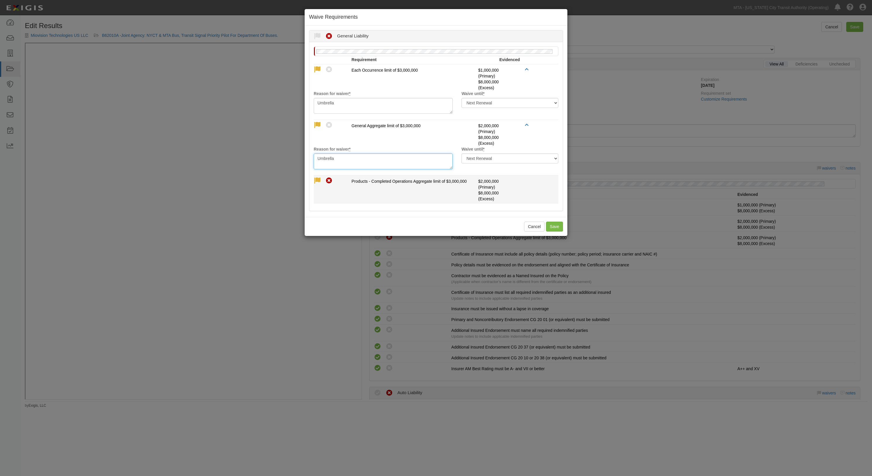
type textarea "Umbrella"
click at [314, 182] on icon at bounding box center [317, 180] width 7 height 7
radio input "true"
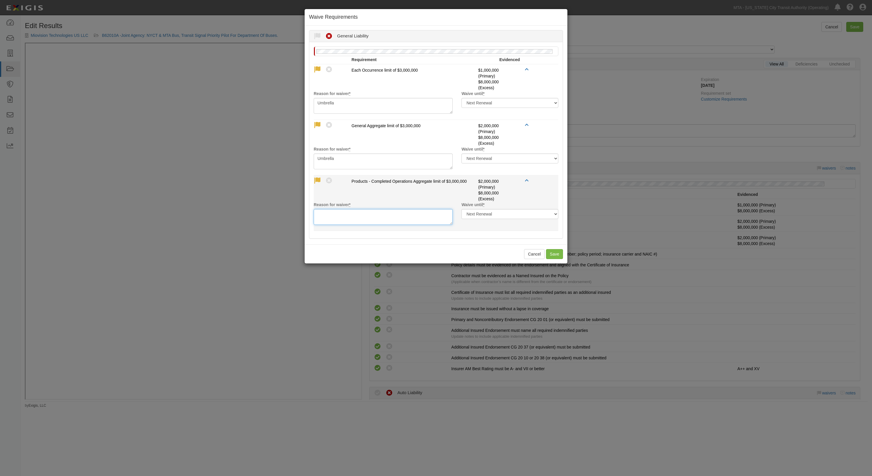
click at [339, 224] on textarea "Reason for waiver *" at bounding box center [383, 217] width 139 height 16
type textarea "Umbrella"
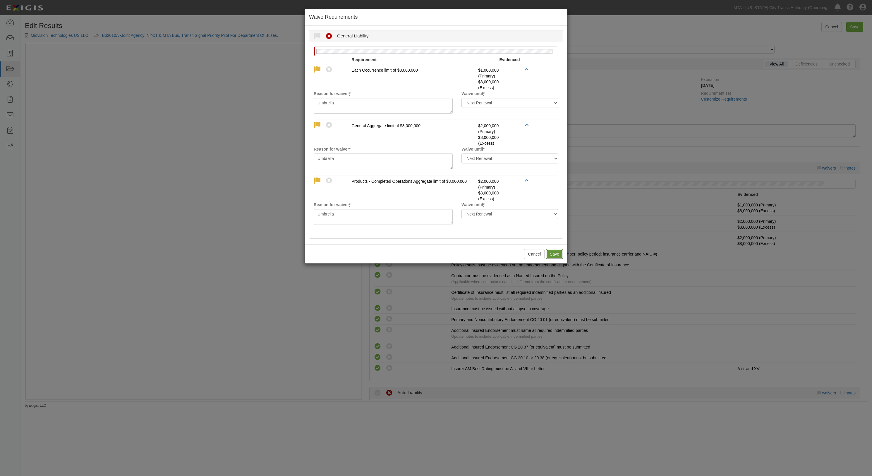
click at [556, 254] on button "Save" at bounding box center [554, 254] width 17 height 10
radio input "true"
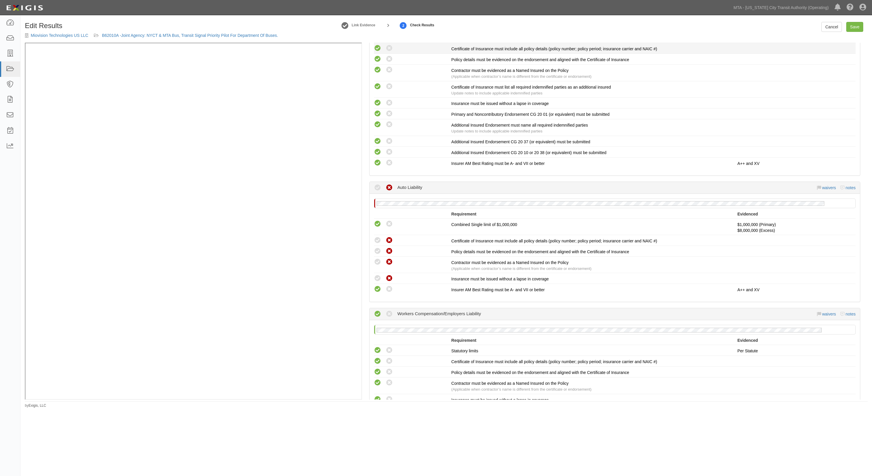
scroll to position [234, 0]
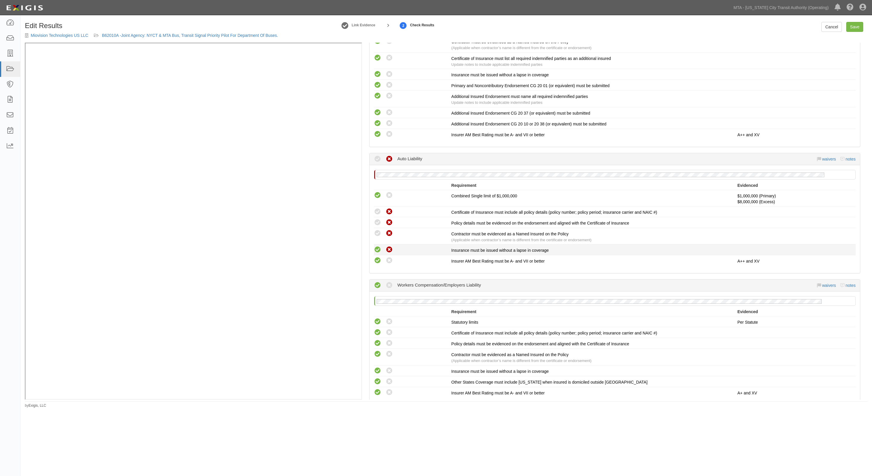
click at [378, 247] on icon at bounding box center [377, 249] width 7 height 7
radio input "true"
click at [374, 232] on icon at bounding box center [377, 233] width 7 height 7
radio input "true"
click at [375, 222] on icon at bounding box center [377, 222] width 7 height 7
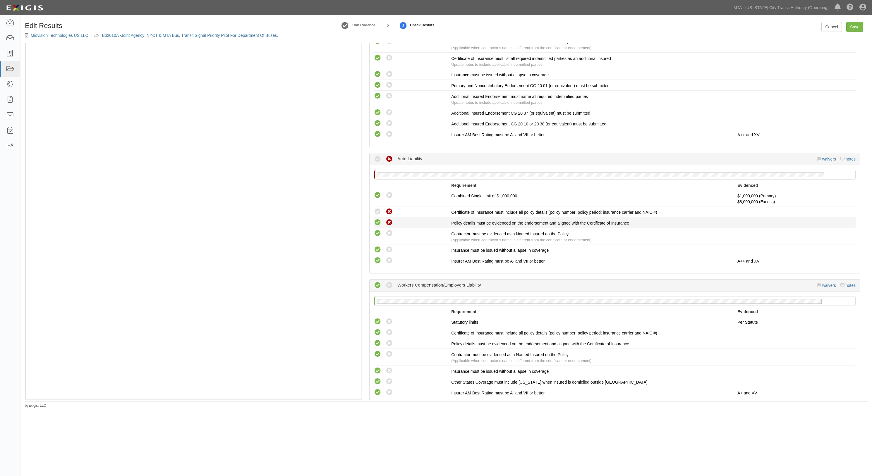
radio input "true"
click at [378, 211] on icon at bounding box center [377, 211] width 7 height 7
radio input "true"
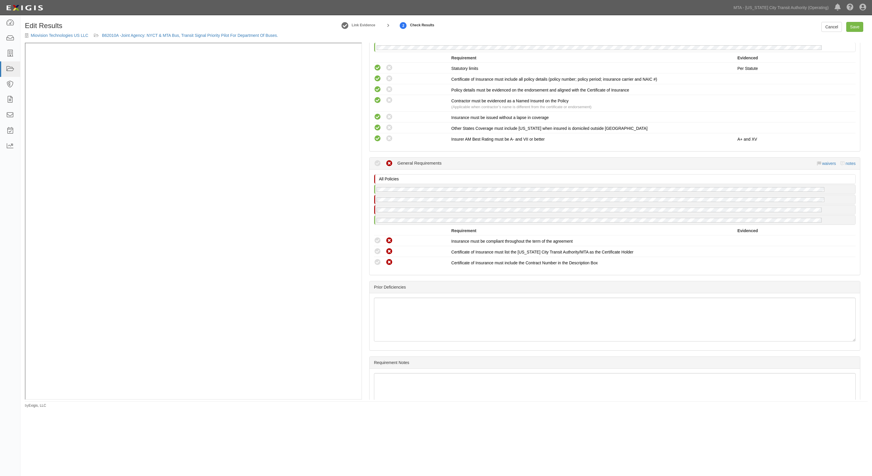
scroll to position [507, 0]
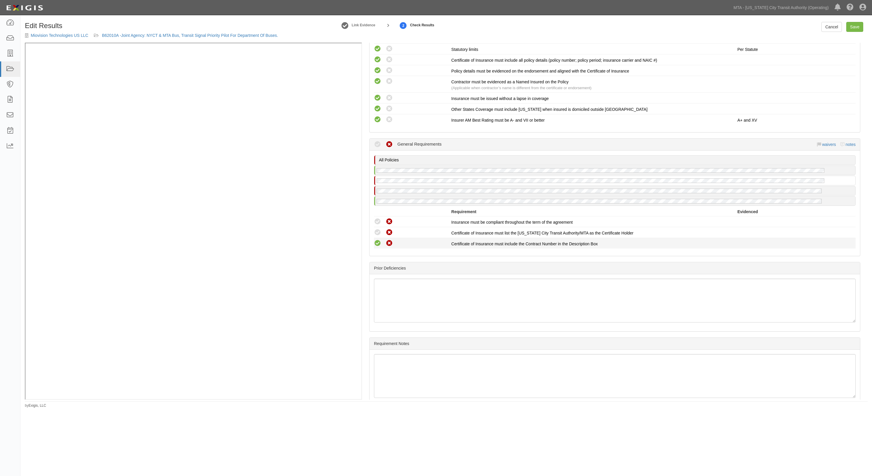
click at [378, 240] on icon at bounding box center [377, 243] width 7 height 7
radio input "true"
click at [377, 230] on icon at bounding box center [377, 232] width 7 height 7
radio input "true"
click at [378, 221] on icon at bounding box center [377, 221] width 7 height 7
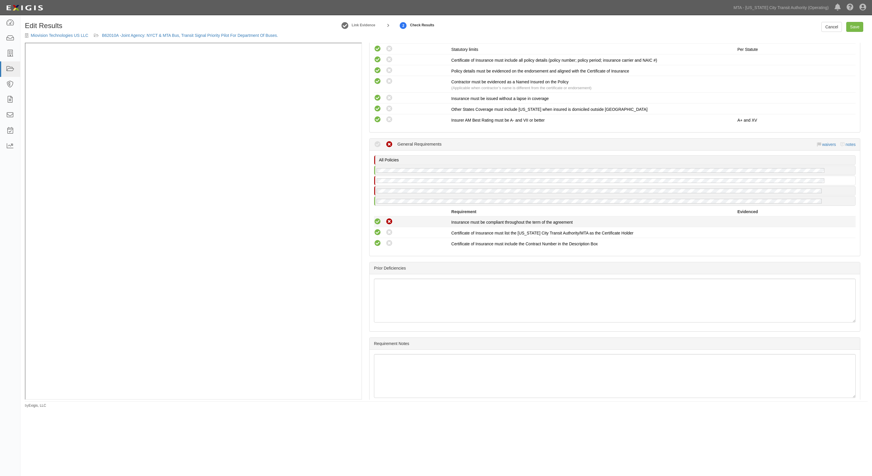
radio input "true"
click at [379, 240] on icon at bounding box center [377, 243] width 7 height 7
radio input "true"
click at [378, 231] on icon at bounding box center [377, 232] width 7 height 7
radio input "true"
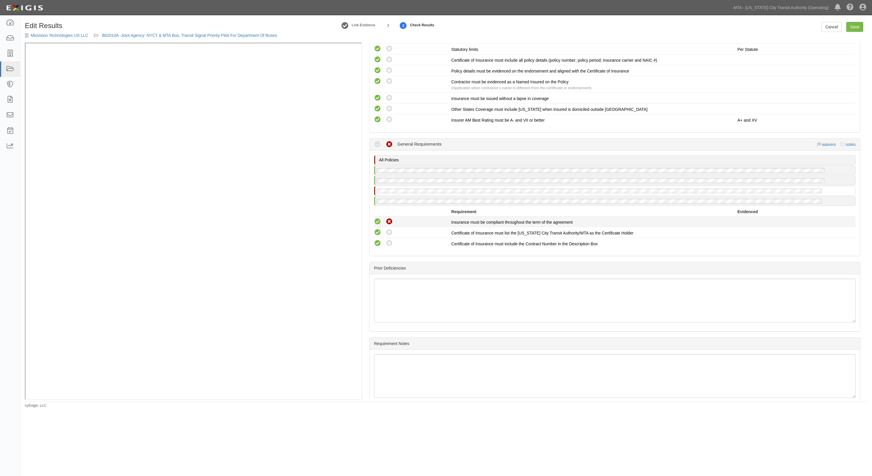
click at [378, 221] on icon at bounding box center [377, 221] width 7 height 7
radio input "true"
click at [855, 27] on link "Save" at bounding box center [854, 27] width 17 height 10
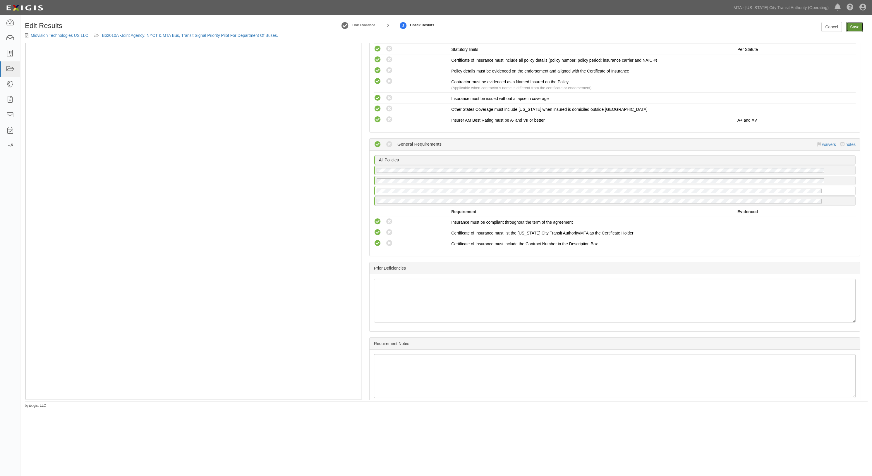
radio input "true"
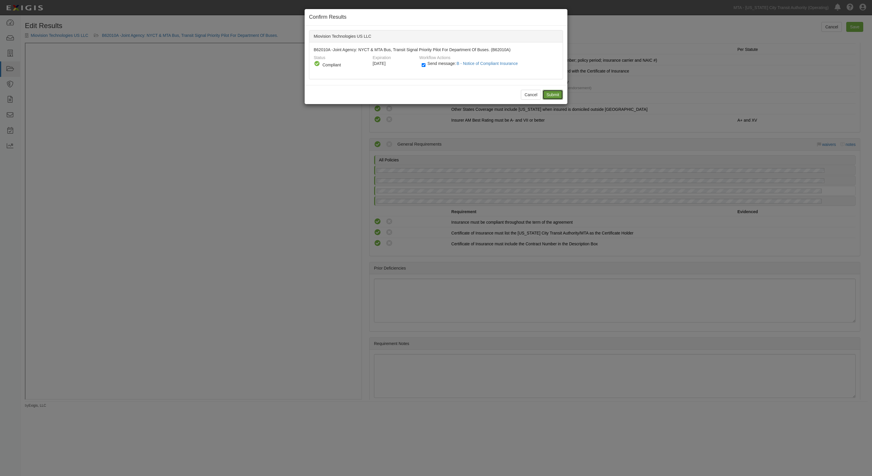
click at [552, 95] on input "Submit" at bounding box center [552, 95] width 20 height 10
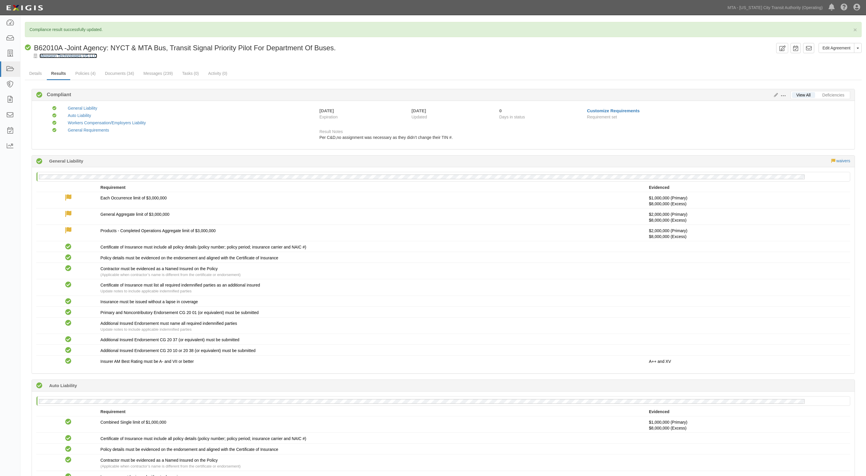
click at [53, 54] on link "Miovision Technologies US LLC" at bounding box center [68, 56] width 58 height 5
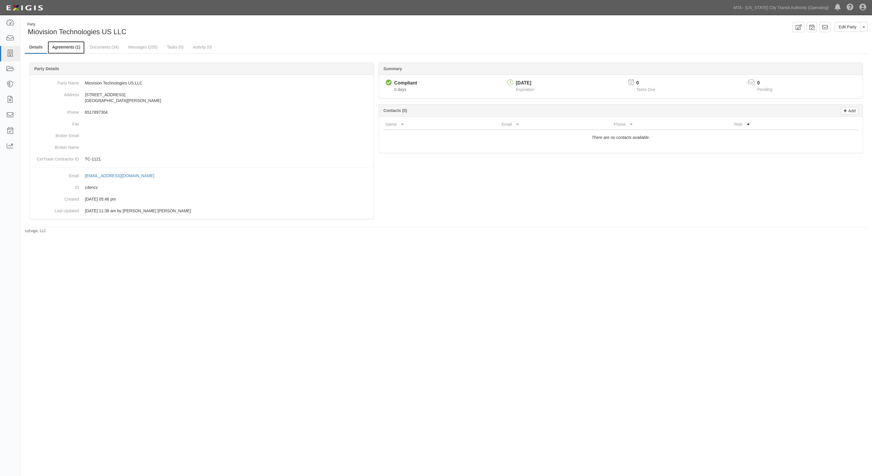
click at [59, 48] on link "Agreements (1)" at bounding box center [66, 47] width 37 height 13
click at [11, 22] on icon at bounding box center [10, 23] width 8 height 7
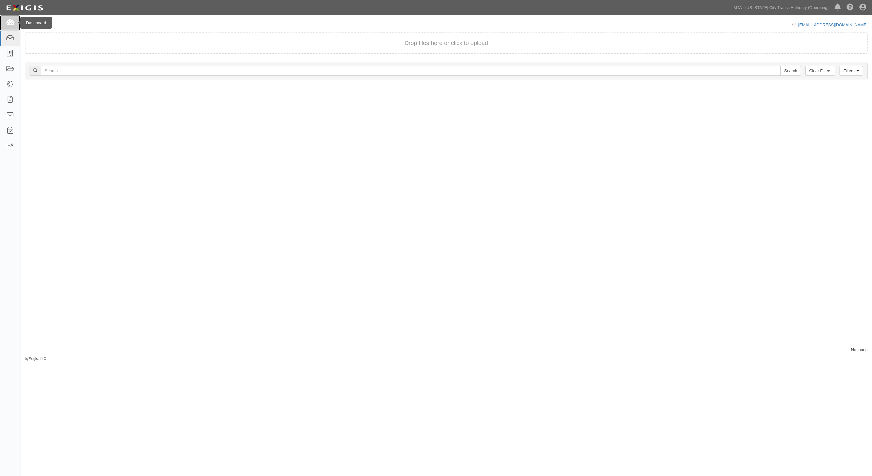
click at [10, 22] on icon at bounding box center [10, 23] width 8 height 7
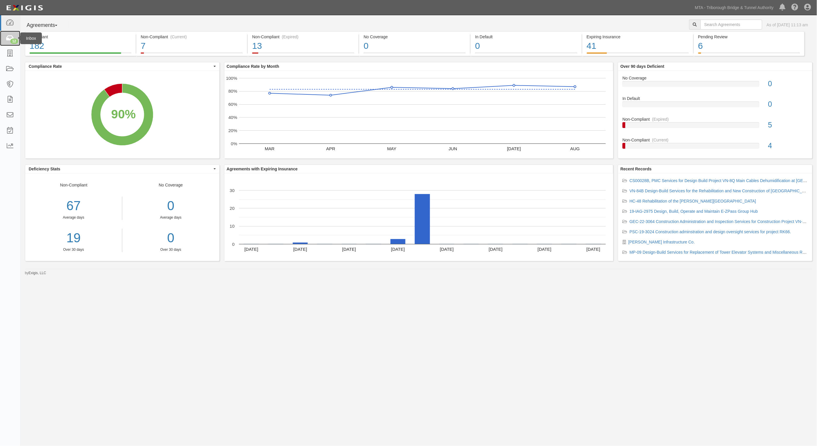
click at [6, 38] on icon at bounding box center [10, 38] width 8 height 7
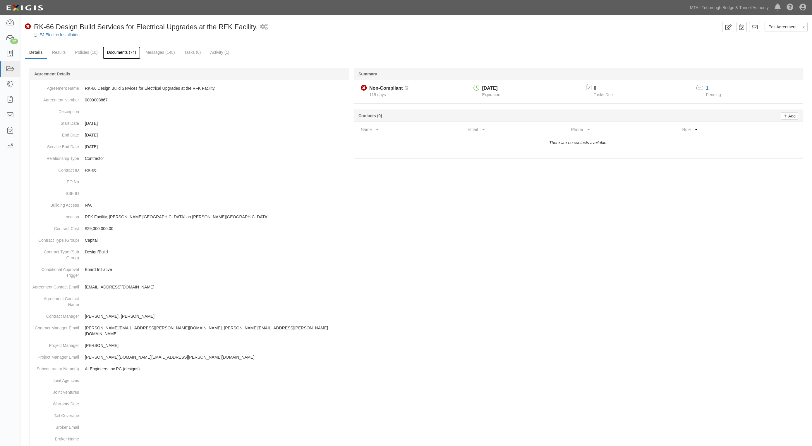
click at [126, 49] on link "Documents (74)" at bounding box center [122, 53] width 38 height 13
click at [127, 50] on link "Documents (74)" at bounding box center [122, 53] width 38 height 13
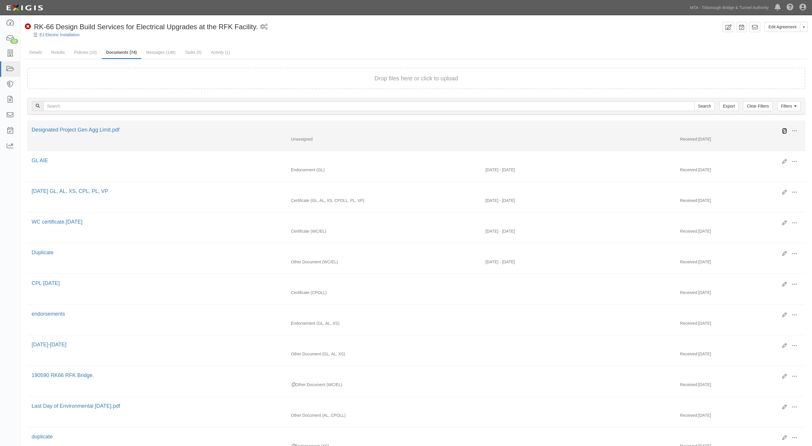
click at [783, 128] on link at bounding box center [784, 131] width 5 height 6
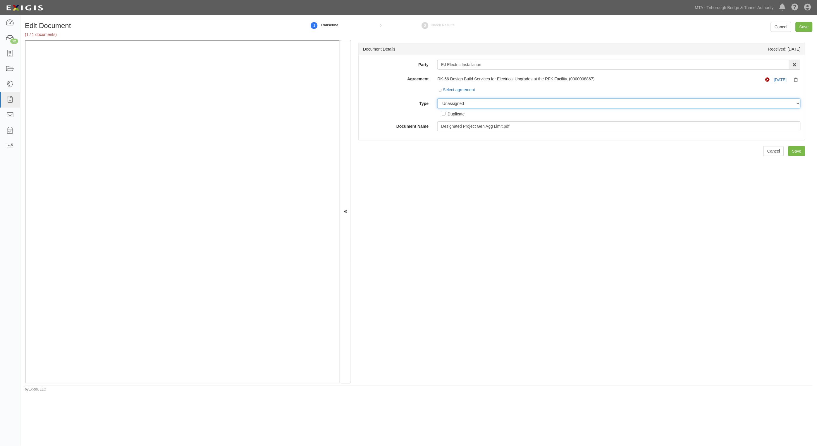
click at [472, 103] on select "Unassigned Binder Cancellation Notice Certificate Contract Endorsement Insuranc…" at bounding box center [618, 104] width 363 height 10
select select "EndorsementDetail"
click at [437, 99] on select "Unassigned Binder Cancellation Notice Certificate Contract Endorsement Insuranc…" at bounding box center [618, 104] width 363 height 10
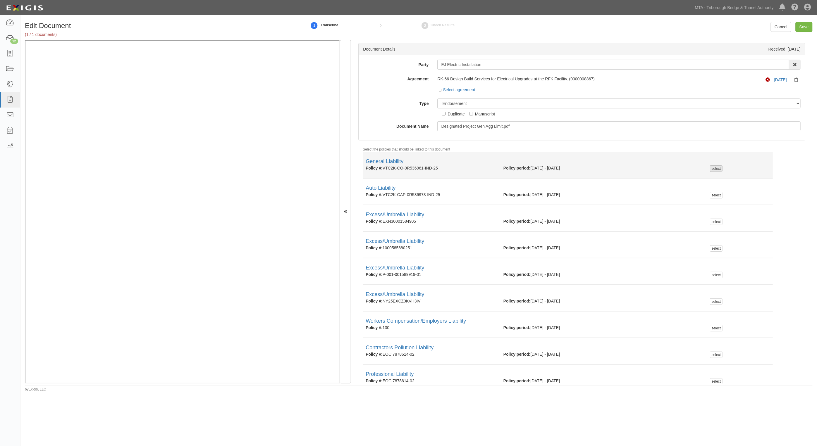
click at [714, 168] on div "select" at bounding box center [716, 169] width 13 height 6
checkbox input "true"
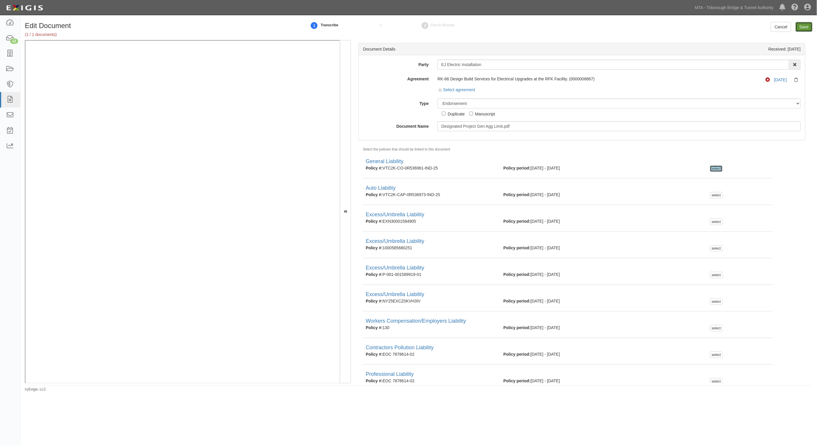
click at [803, 25] on input "Save" at bounding box center [803, 27] width 17 height 10
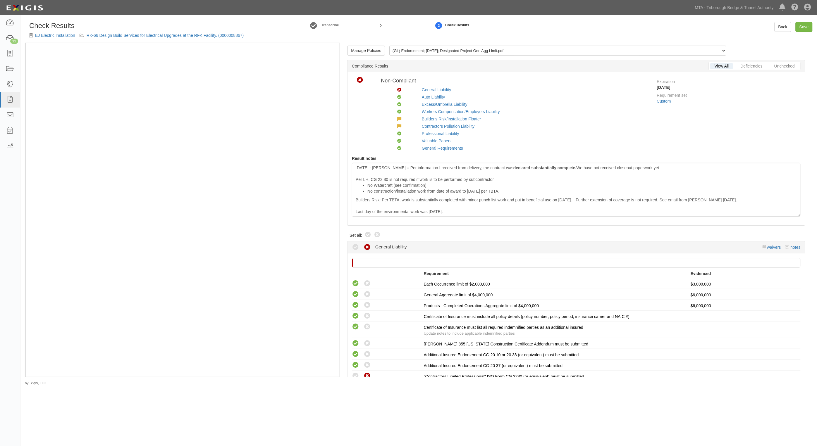
scroll to position [121, 0]
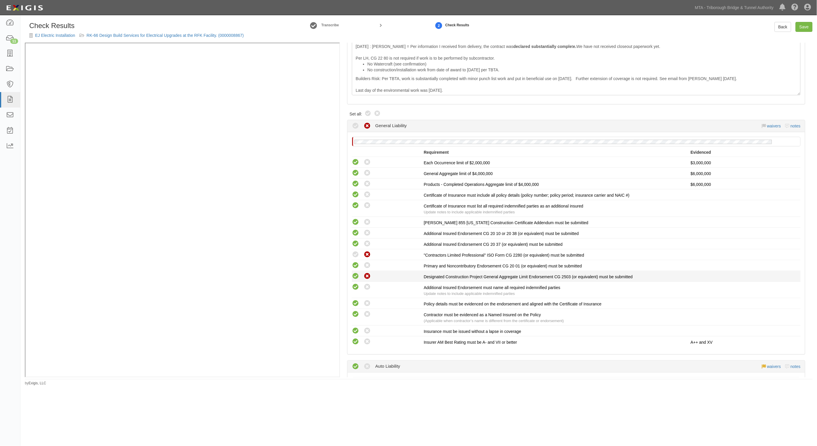
click at [354, 275] on icon at bounding box center [355, 276] width 7 height 7
radio input "true"
drag, startPoint x: 804, startPoint y: 25, endPoint x: 770, endPoint y: 25, distance: 34.2
click at [804, 25] on link "Save" at bounding box center [803, 27] width 17 height 10
radio input "true"
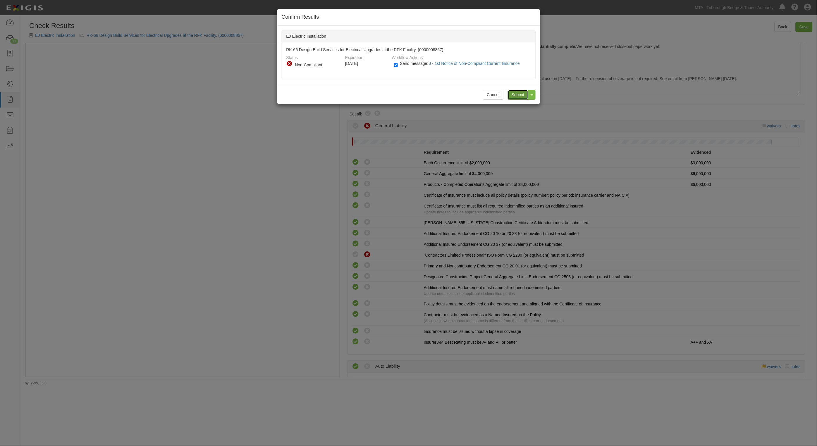
click at [517, 95] on input "Submit" at bounding box center [518, 95] width 20 height 10
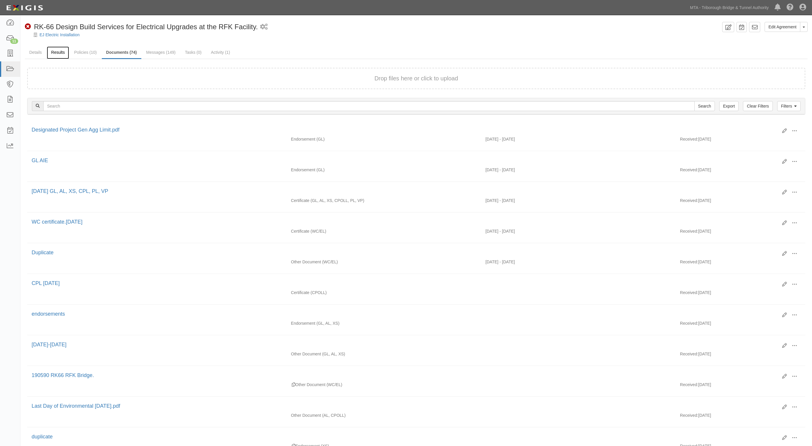
click at [55, 51] on link "Results" at bounding box center [58, 53] width 23 height 13
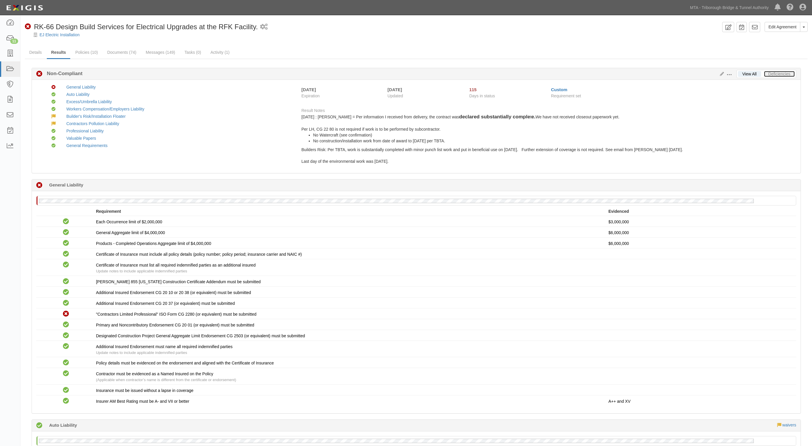
click at [779, 72] on link "Deficiencies" at bounding box center [779, 74] width 31 height 6
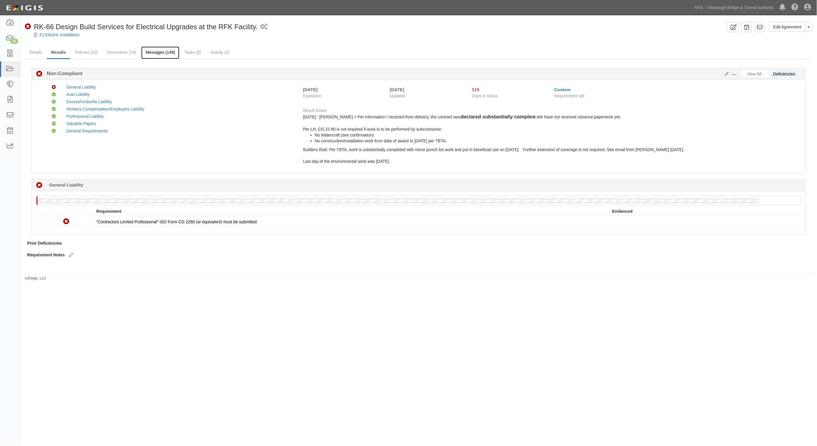
click at [148, 53] on link "Messages (149)" at bounding box center [160, 53] width 38 height 13
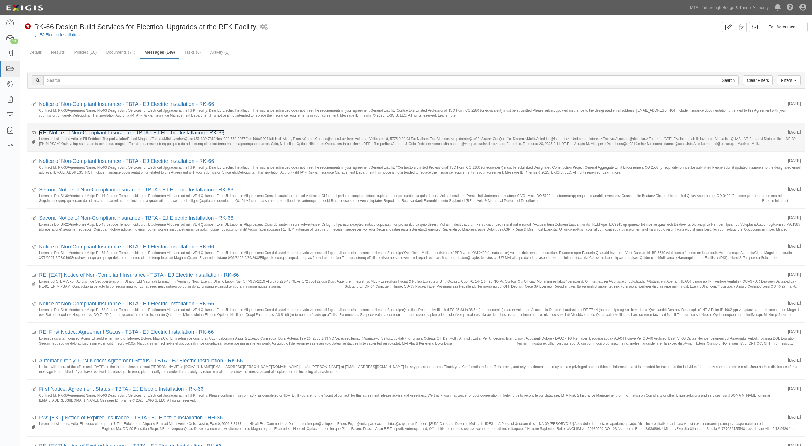
click at [93, 131] on link "RE: Notice of Non-Compliant Insurance - TBTA - EJ Electric Installation - RK-66" at bounding box center [131, 133] width 185 height 6
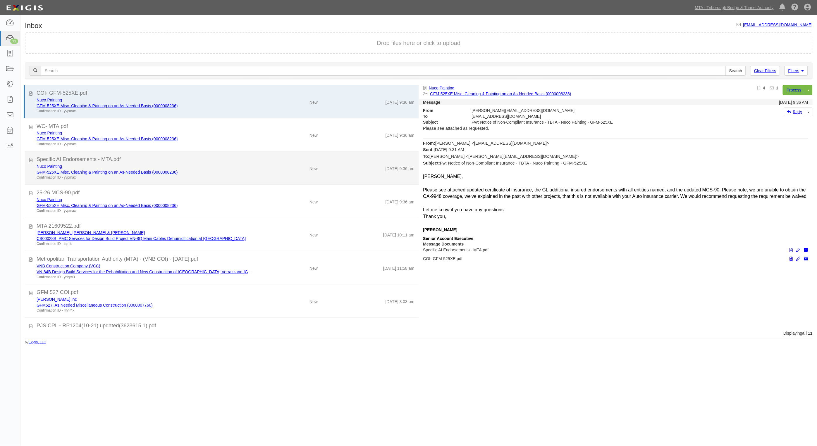
scroll to position [37, 0]
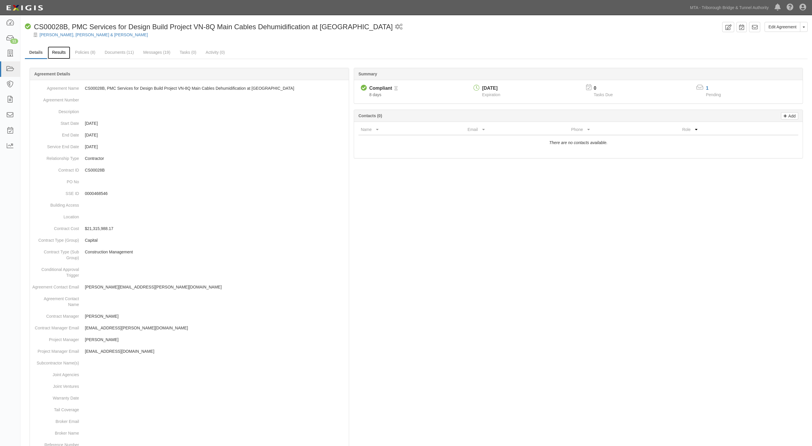
click at [60, 53] on link "Results" at bounding box center [59, 53] width 23 height 13
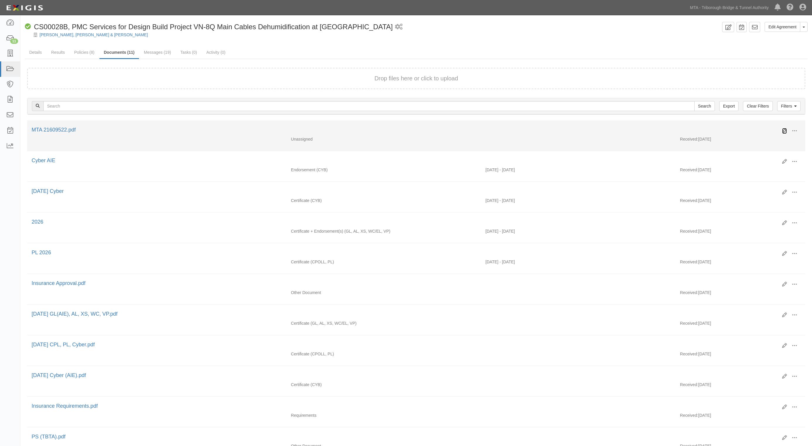
click at [783, 131] on icon at bounding box center [784, 131] width 5 height 5
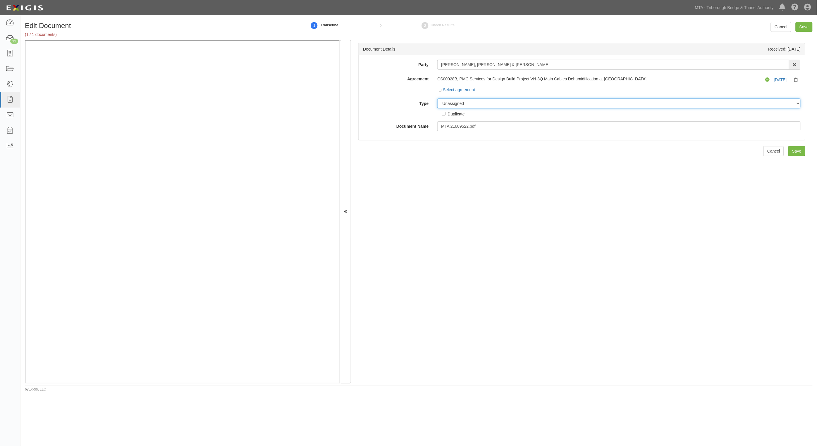
click at [458, 104] on select "Unassigned Binder Cancellation Notice Certificate Contract Endorsement Insuranc…" at bounding box center [618, 104] width 363 height 10
click at [437, 99] on select "Unassigned Binder Cancellation Notice Certificate Contract Endorsement Insuranc…" at bounding box center [618, 104] width 363 height 10
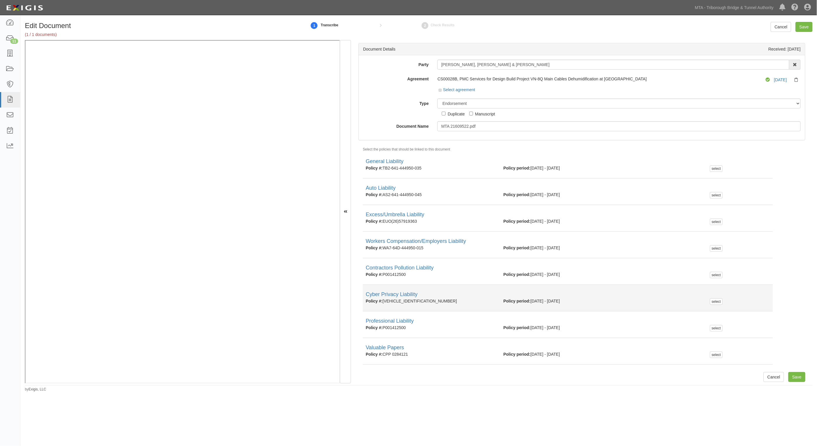
click at [627, 296] on div "Cyber Privacy Liability" at bounding box center [568, 295] width 404 height 8
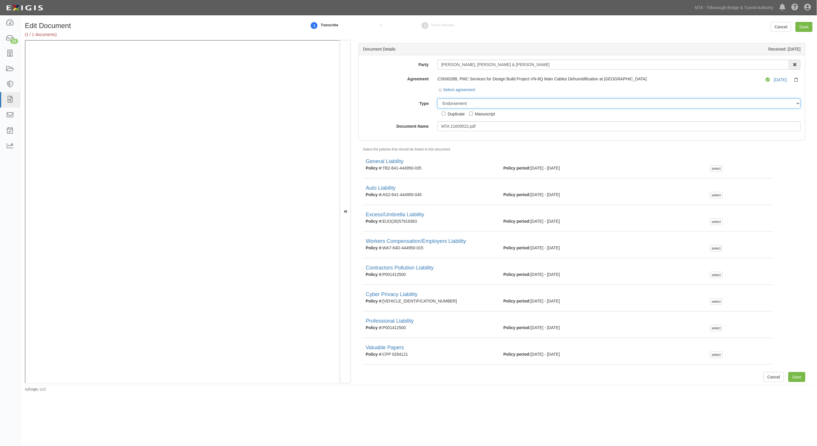
click at [485, 104] on select "Unassigned Binder Cancellation Notice Certificate Contract Endorsement Insuranc…" at bounding box center [618, 104] width 363 height 10
select select "JunkDetail"
click at [437, 99] on select "Unassigned Binder Cancellation Notice Certificate Contract Endorsement Insuranc…" at bounding box center [618, 104] width 363 height 10
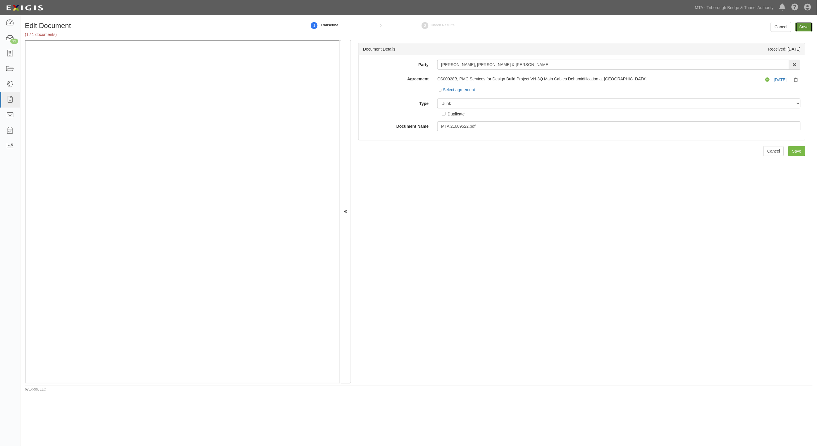
click at [797, 28] on input "Save" at bounding box center [803, 27] width 17 height 10
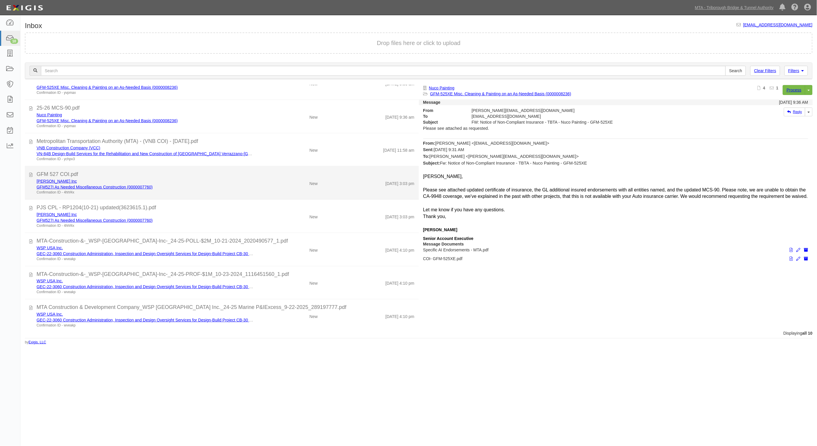
scroll to position [87, 0]
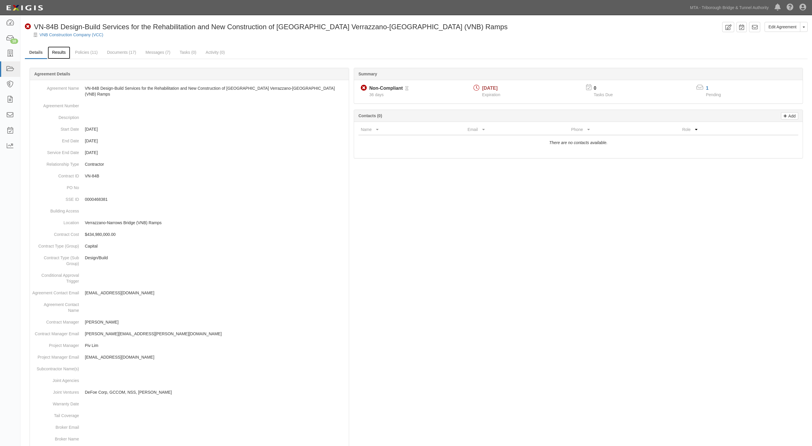
click at [59, 54] on link "Results" at bounding box center [59, 53] width 23 height 13
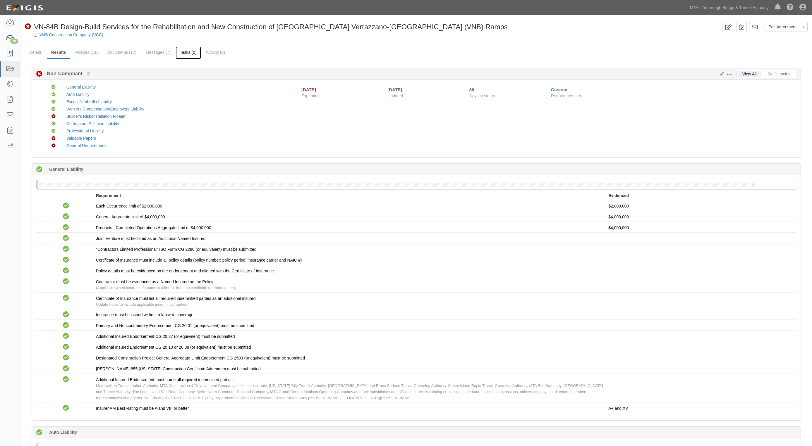
drag, startPoint x: 0, startPoint y: 0, endPoint x: 184, endPoint y: 58, distance: 193.0
click at [184, 58] on link "Tasks (0)" at bounding box center [187, 53] width 25 height 13
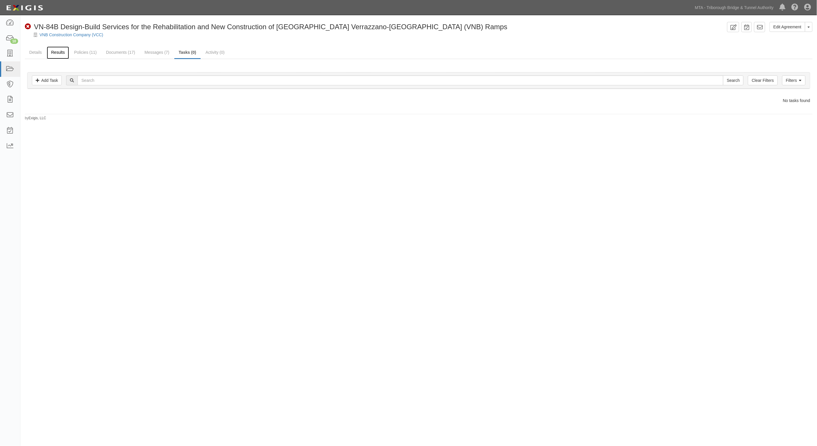
click at [62, 53] on link "Results" at bounding box center [58, 53] width 23 height 13
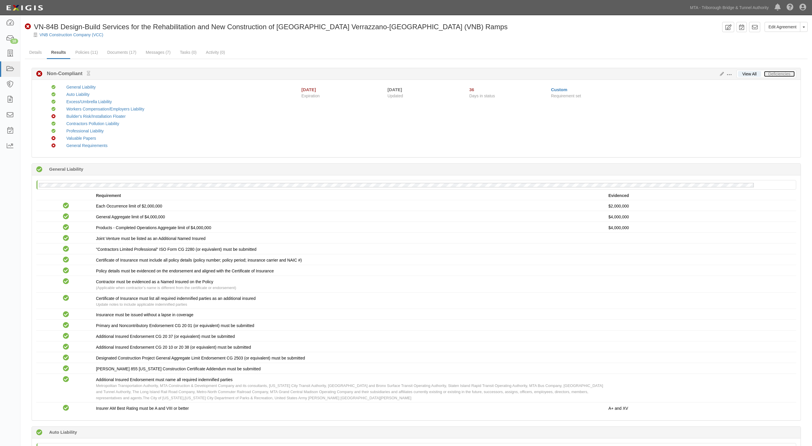
click at [785, 74] on link "Deficiencies" at bounding box center [779, 74] width 31 height 6
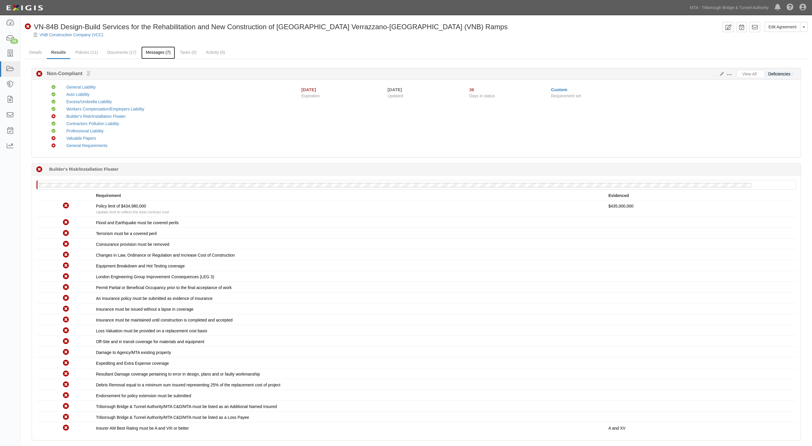
click at [160, 52] on link "Messages (7)" at bounding box center [158, 53] width 34 height 13
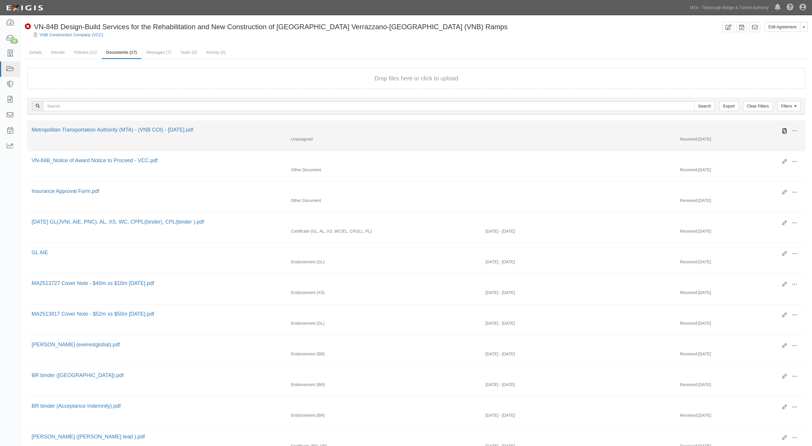
click at [786, 130] on icon at bounding box center [784, 131] width 5 height 5
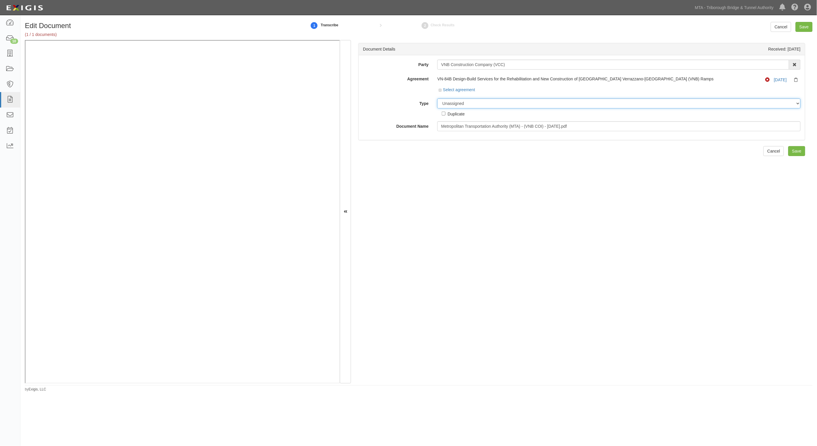
click at [460, 101] on select "Unassigned Binder Cancellation Notice Certificate Contract Endorsement Insuranc…" at bounding box center [618, 104] width 363 height 10
click at [437, 99] on select "Unassigned Binder Cancellation Notice Certificate Contract Endorsement Insuranc…" at bounding box center [618, 104] width 363 height 10
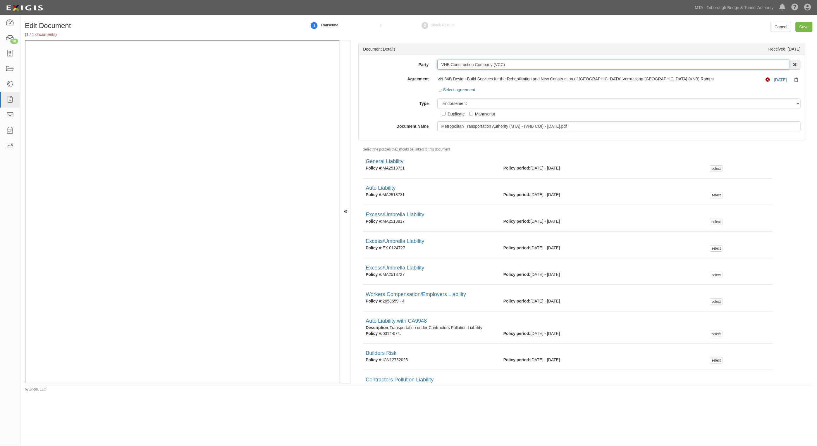
drag, startPoint x: 518, startPoint y: 61, endPoint x: 482, endPoint y: 58, distance: 36.7
click at [482, 58] on div "Party VNB Construction Company (VCC) 3D Industrial Sales & Service A-1 [PERSON_…" at bounding box center [582, 97] width 446 height 85
click at [472, 104] on select "Unassigned Binder Cancellation Notice Certificate Contract Endorsement Insuranc…" at bounding box center [618, 104] width 363 height 10
select select "JunkDetail"
click at [437, 99] on select "Unassigned Binder Cancellation Notice Certificate Contract Endorsement Insuranc…" at bounding box center [618, 104] width 363 height 10
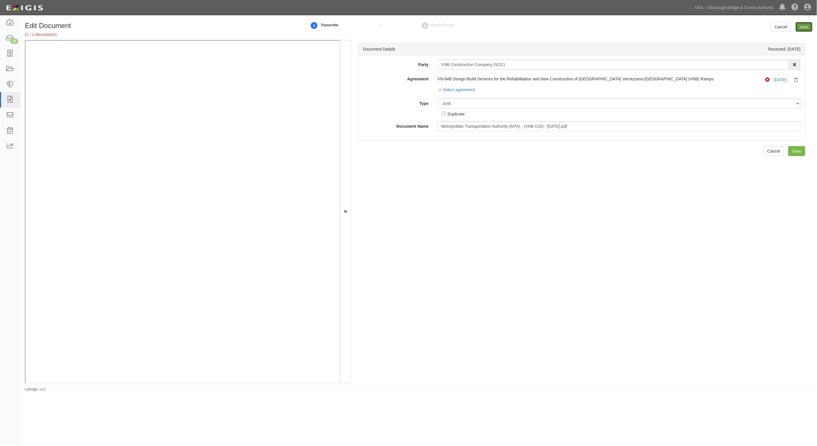
click at [804, 28] on input "Save" at bounding box center [803, 27] width 17 height 10
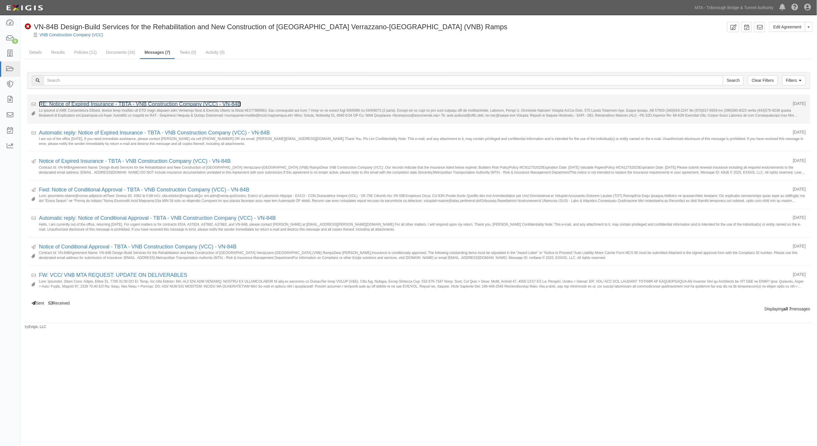
click at [136, 107] on link "RE: Notice of Expired Insurance - TBTA - VNB Construction Company (VCC) - VN-84B" at bounding box center [140, 104] width 202 height 6
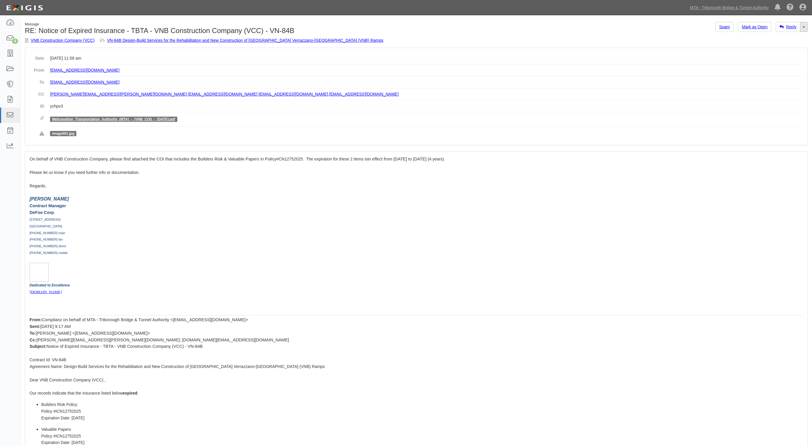
click at [805, 28] on link "Toggle Dropdown" at bounding box center [804, 27] width 8 height 10
click at [778, 39] on link "Reply All" at bounding box center [784, 38] width 46 height 8
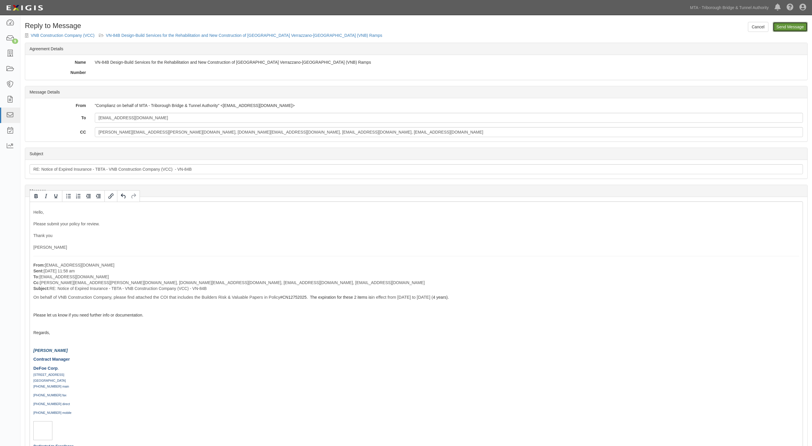
click at [789, 30] on input "Send Message" at bounding box center [789, 27] width 35 height 10
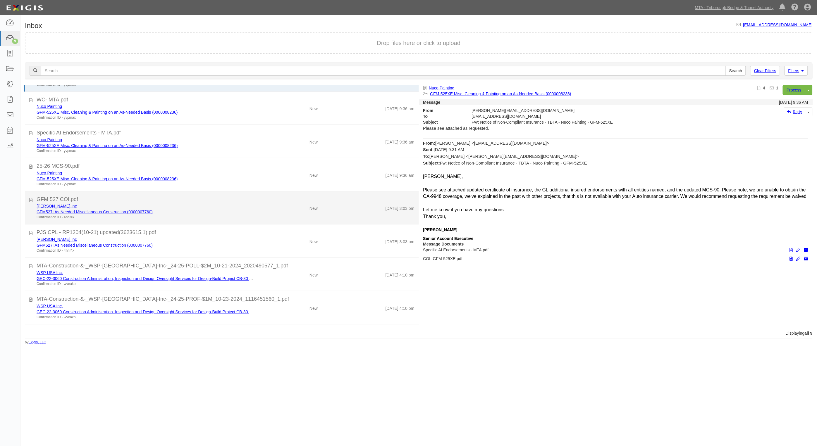
scroll to position [54, 0]
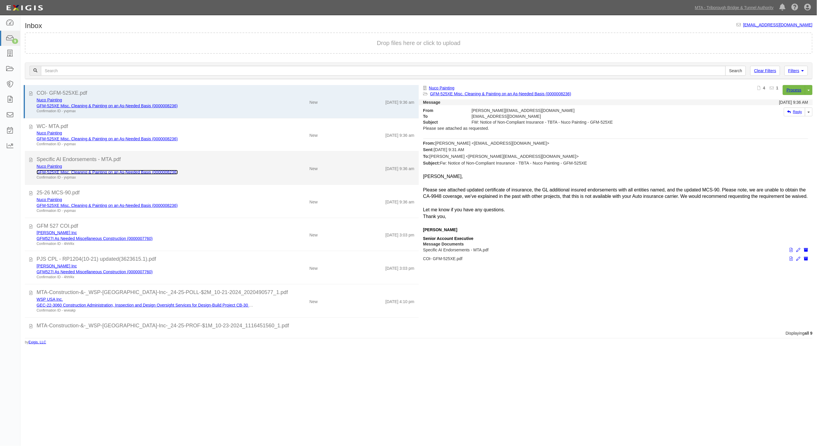
drag, startPoint x: 75, startPoint y: 239, endPoint x: 75, endPoint y: 171, distance: 68.1
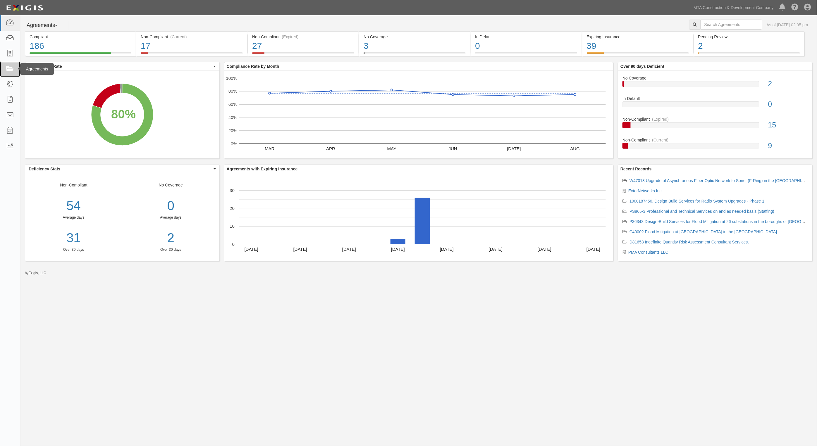
click at [8, 70] on icon at bounding box center [10, 69] width 8 height 7
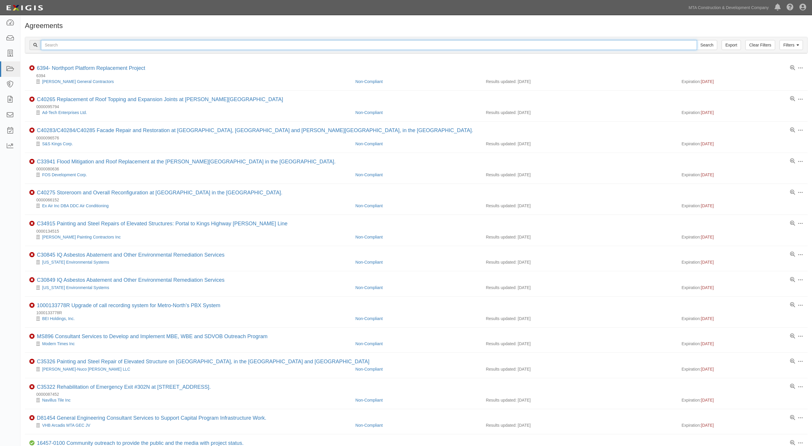
click at [120, 48] on input "text" at bounding box center [369, 45] width 656 height 10
type input "test"
click at [696, 40] on input "Search" at bounding box center [706, 45] width 20 height 10
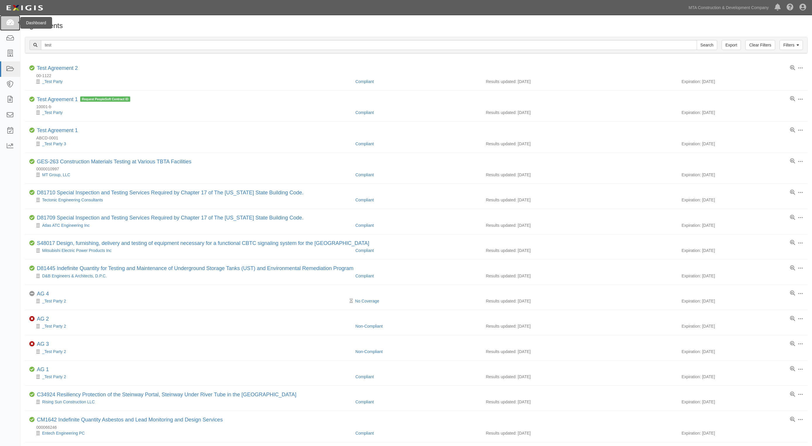
click at [7, 22] on icon at bounding box center [10, 23] width 8 height 7
